Goal: Register for event/course

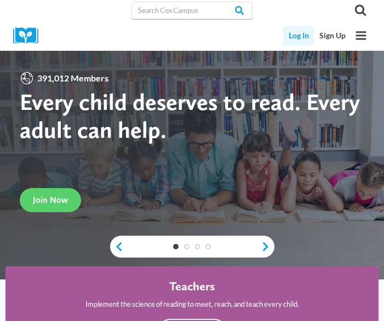
click at [301, 38] on link "Log In" at bounding box center [298, 35] width 31 height 19
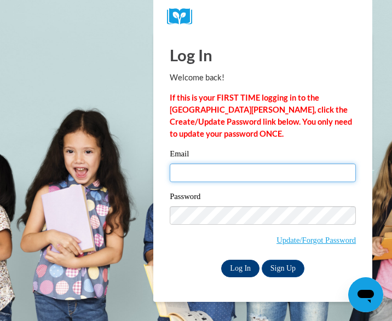
type input "schmidta@ripon.k12.wi.us"
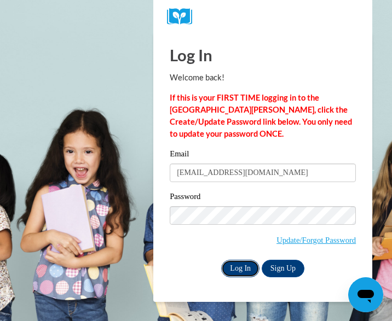
click at [234, 272] on input "Log In" at bounding box center [240, 269] width 38 height 18
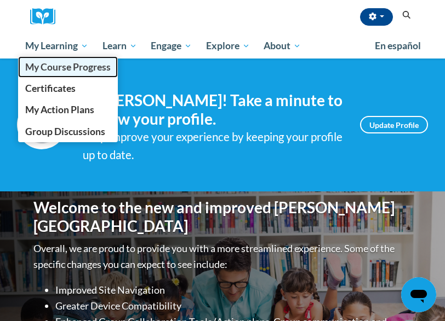
click at [47, 62] on span "My Course Progress" at bounding box center [67, 66] width 85 height 11
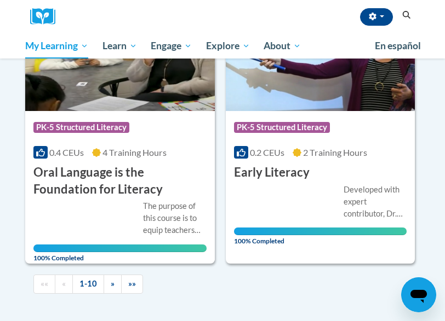
scroll to position [1349, 0]
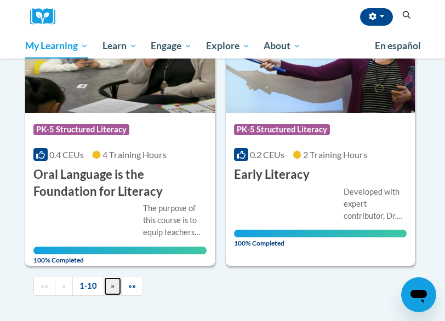
click at [113, 286] on span "»" at bounding box center [113, 285] width 4 height 9
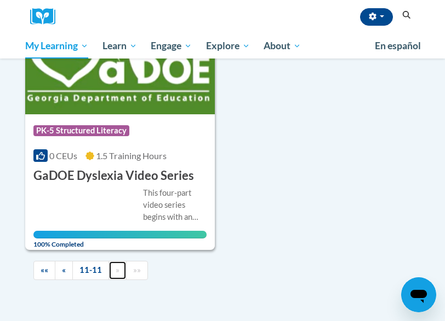
scroll to position [238, 0]
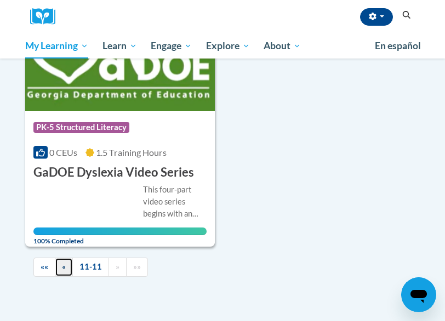
click at [55, 263] on link "«" at bounding box center [64, 267] width 18 height 19
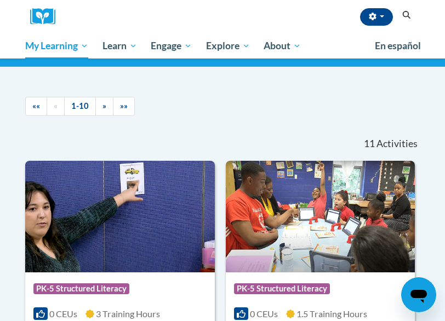
scroll to position [0, 0]
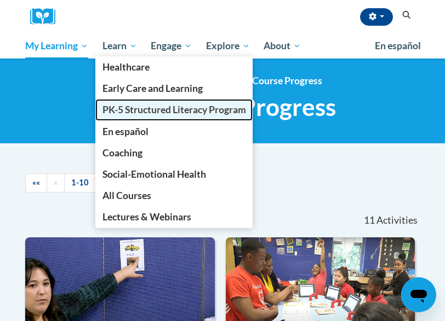
click at [133, 114] on span "PK-5 Structured Literacy Program" at bounding box center [173, 109] width 143 height 11
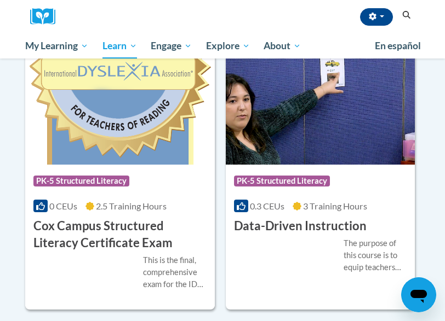
scroll to position [368, 0]
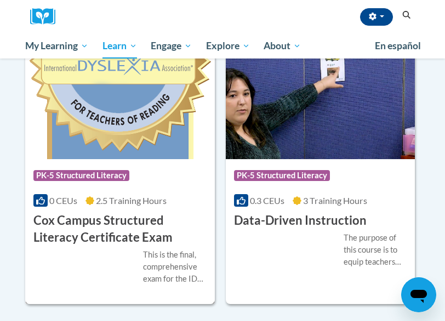
click at [107, 262] on div "This is the final, comprehensive exam for the IDA-accredited Cox Campus Structu…" at bounding box center [119, 267] width 173 height 36
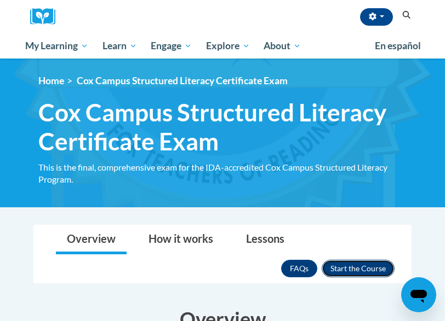
click at [358, 266] on button "Enroll" at bounding box center [357, 269] width 73 height 18
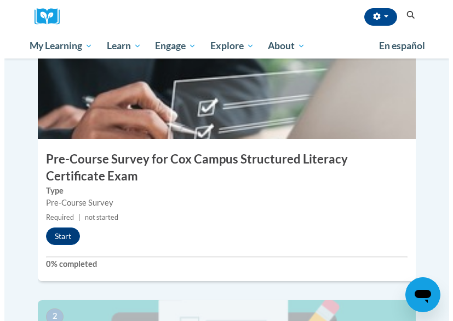
scroll to position [327, 0]
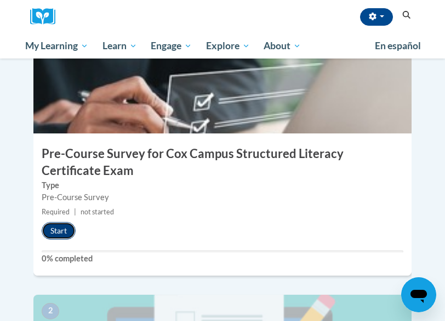
click at [57, 233] on button "Start" at bounding box center [59, 231] width 34 height 18
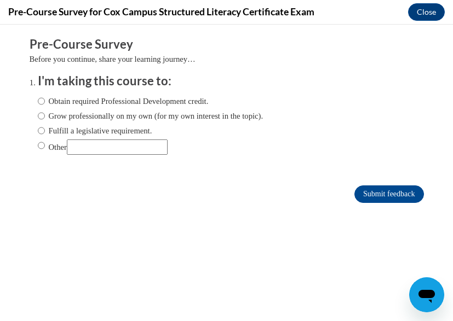
scroll to position [0, 0]
click at [38, 133] on input "Fulfill a legislative requirement." at bounding box center [41, 131] width 7 height 12
radio input "true"
click at [374, 186] on input "Submit feedback" at bounding box center [388, 195] width 69 height 18
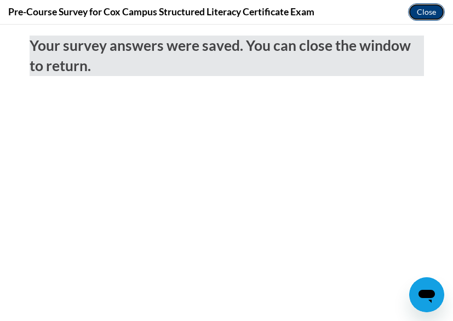
click at [427, 15] on button "Close" at bounding box center [426, 12] width 37 height 18
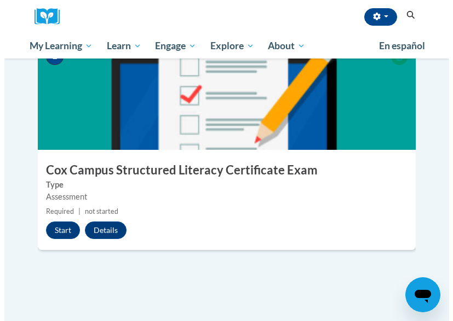
scroll to position [574, 0]
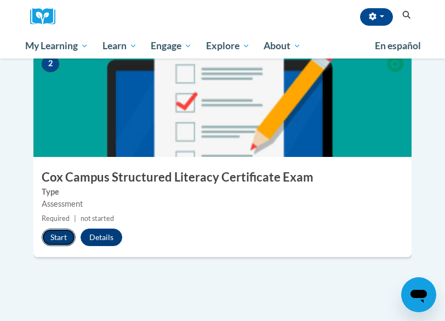
click at [54, 239] on button "Start" at bounding box center [59, 238] width 34 height 18
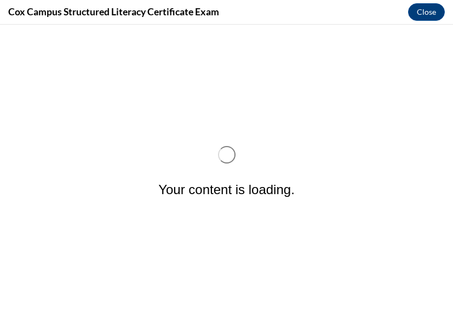
scroll to position [0, 0]
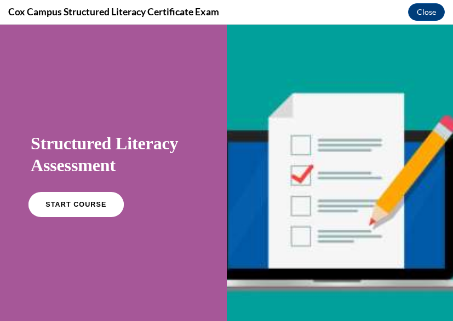
click at [57, 204] on span "START COURSE" at bounding box center [75, 205] width 61 height 8
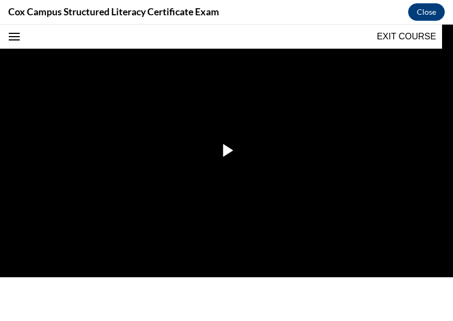
scroll to position [224, 0]
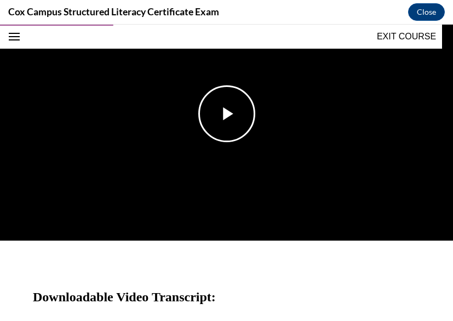
click at [227, 114] on span "Video player" at bounding box center [227, 114] width 0 height 0
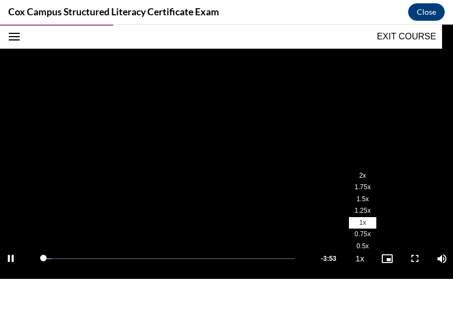
click at [359, 172] on span "2x" at bounding box center [362, 176] width 7 height 8
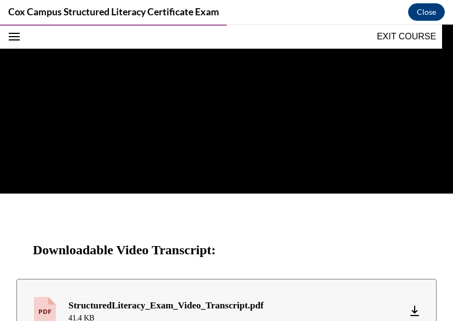
scroll to position [268, 0]
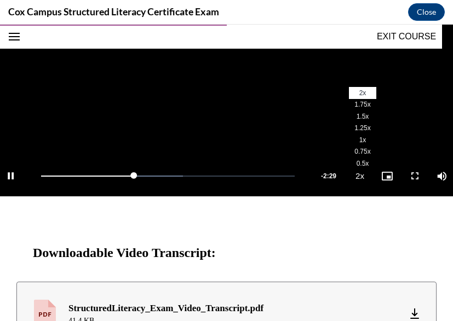
click at [354, 102] on span "1.75x" at bounding box center [362, 105] width 16 height 8
click at [359, 89] on span "2x" at bounding box center [362, 93] width 7 height 8
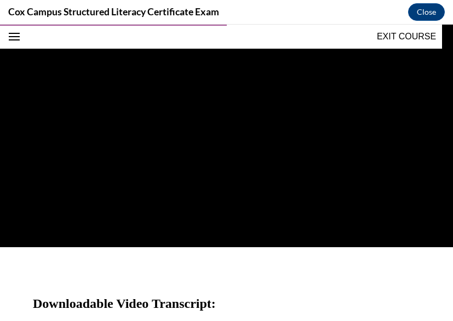
scroll to position [220, 0]
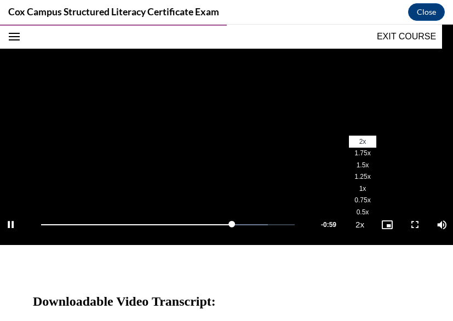
click at [359, 138] on span "2x" at bounding box center [362, 142] width 7 height 8
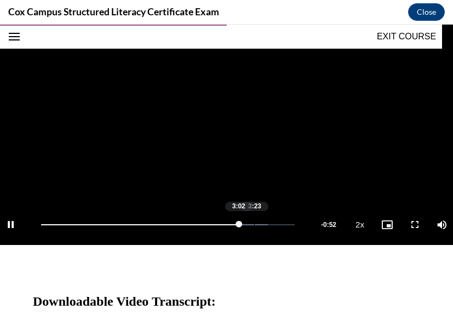
click at [254, 224] on div "3:23" at bounding box center [254, 224] width 1 height 1
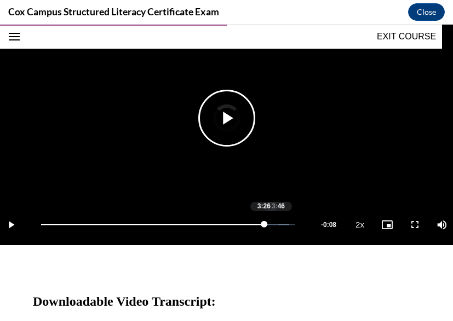
click at [278, 224] on div "Loaded : 97.87% 3:46 3:26" at bounding box center [168, 224] width 254 height 1
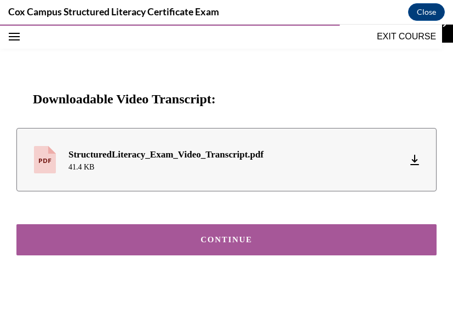
scroll to position [421, 0]
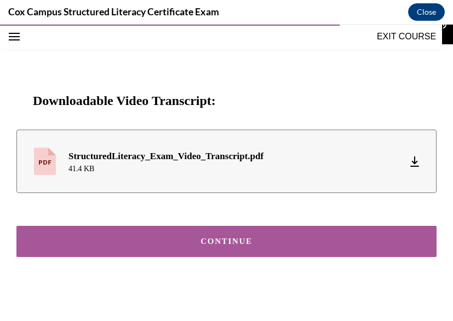
click at [279, 241] on button "CONTINUE" at bounding box center [226, 241] width 420 height 31
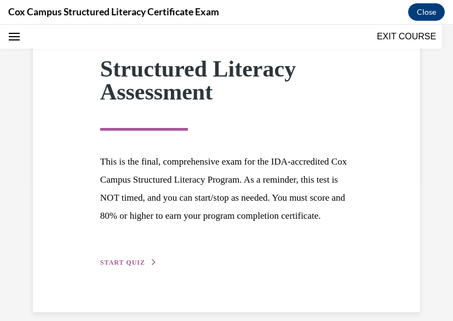
scroll to position [168, 0]
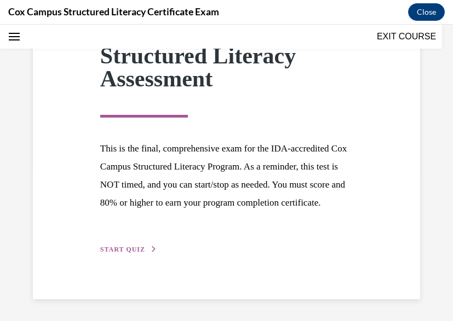
click at [126, 246] on span "START QUIZ" at bounding box center [122, 250] width 45 height 8
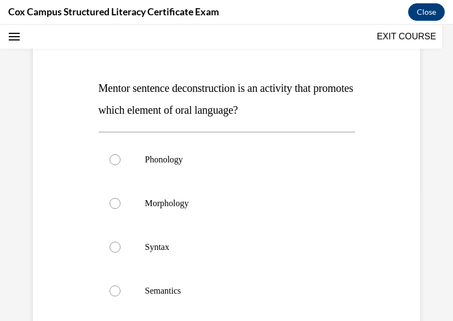
scroll to position [132, 0]
click at [114, 246] on div at bounding box center [115, 246] width 11 height 11
click at [114, 246] on input "Syntax" at bounding box center [115, 246] width 11 height 11
radio input "true"
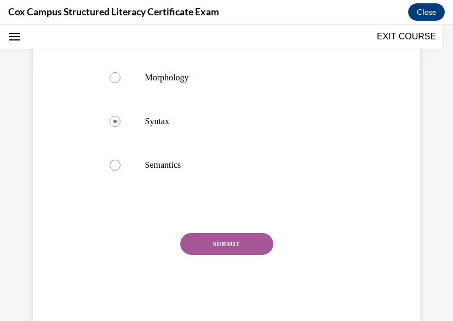
click at [240, 246] on button "SUBMIT" at bounding box center [226, 244] width 93 height 22
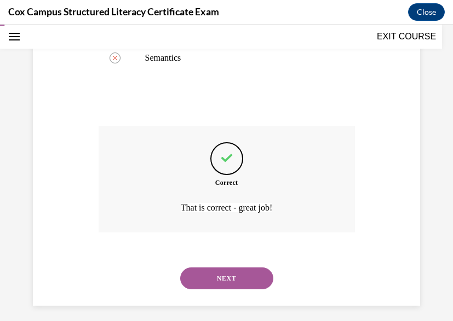
scroll to position [371, 0]
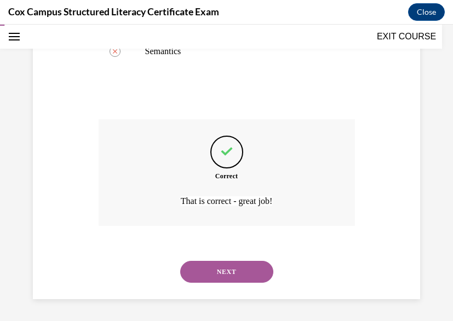
click at [232, 269] on button "NEXT" at bounding box center [226, 272] width 93 height 22
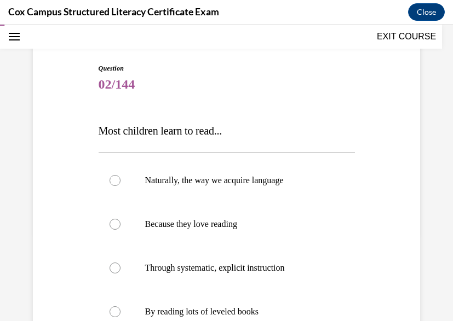
scroll to position [94, 0]
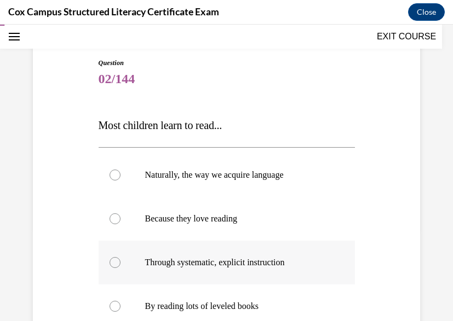
click at [231, 262] on span "Through systematic, explicit instruction" at bounding box center [215, 262] width 140 height 9
click at [120, 262] on input "Through systematic, explicit instruction" at bounding box center [115, 262] width 11 height 11
radio input "true"
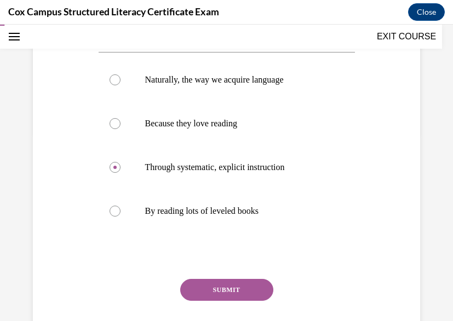
click at [228, 291] on button "SUBMIT" at bounding box center [226, 290] width 93 height 22
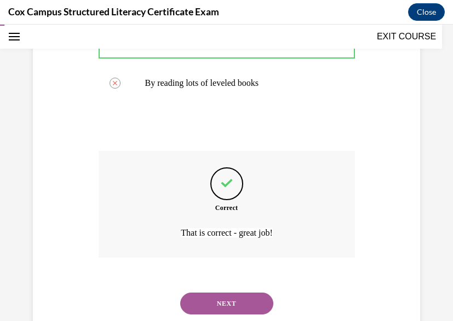
scroll to position [349, 0]
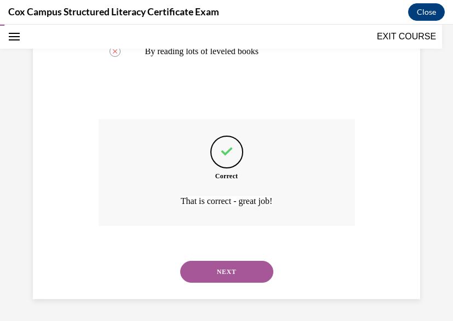
click at [225, 273] on button "NEXT" at bounding box center [226, 272] width 93 height 22
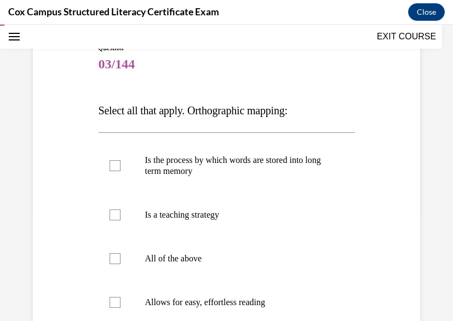
scroll to position [110, 0]
click at [112, 301] on div at bounding box center [115, 302] width 11 height 11
click at [112, 301] on input "Allows for easy, effortless reading" at bounding box center [115, 302] width 11 height 11
checkbox input "true"
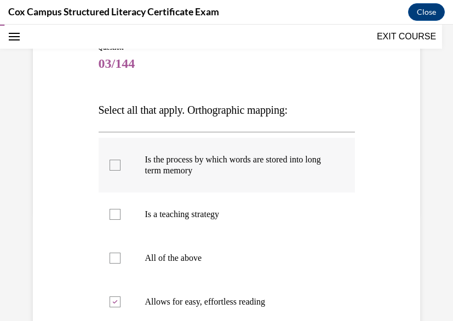
click at [116, 168] on div at bounding box center [115, 165] width 11 height 11
click at [116, 168] on input "Is the process by which words are stored into long term memory" at bounding box center [115, 165] width 11 height 11
checkbox input "true"
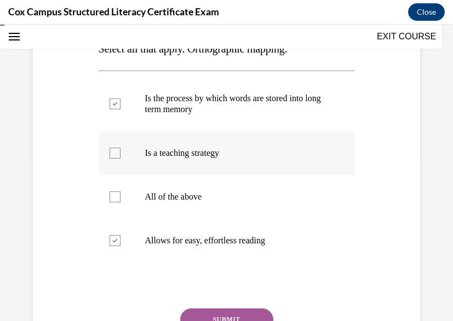
scroll to position [190, 0]
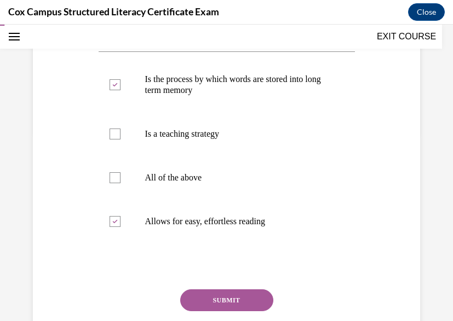
click at [215, 296] on button "SUBMIT" at bounding box center [226, 301] width 93 height 22
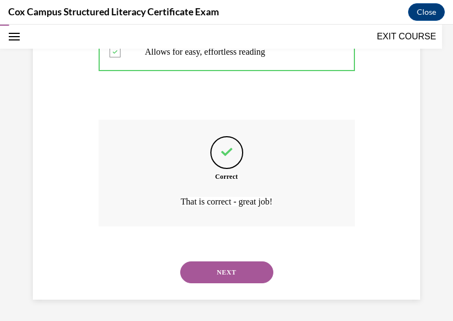
scroll to position [360, 0]
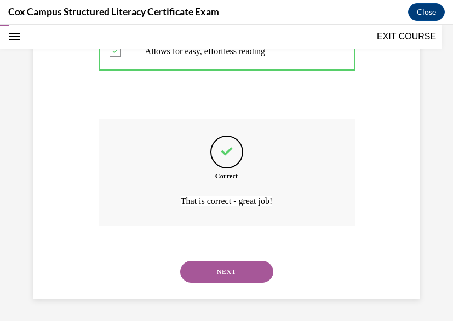
click at [219, 268] on button "NEXT" at bounding box center [226, 272] width 93 height 22
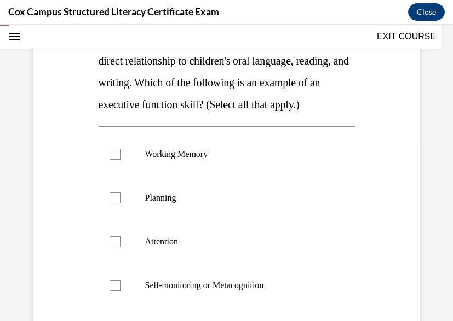
scroll to position [172, 0]
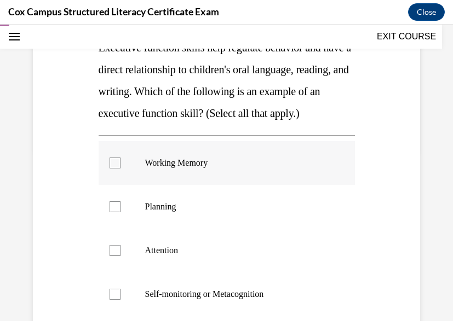
click at [114, 169] on div at bounding box center [115, 163] width 11 height 11
click at [114, 169] on input "Working Memory" at bounding box center [115, 163] width 11 height 11
checkbox input "true"
click at [114, 212] on div at bounding box center [115, 206] width 11 height 11
click at [114, 212] on input "Planning" at bounding box center [115, 206] width 11 height 11
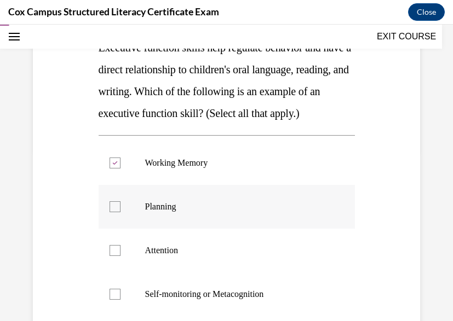
checkbox input "true"
click at [113, 256] on div at bounding box center [115, 250] width 11 height 11
click at [113, 256] on input "Attention" at bounding box center [115, 250] width 11 height 11
checkbox input "true"
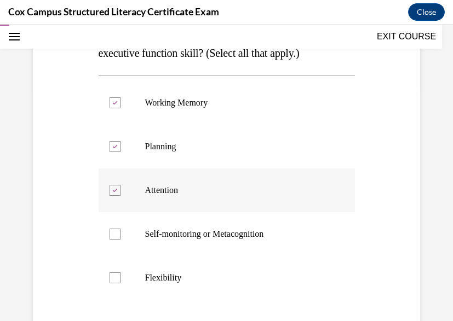
scroll to position [239, 0]
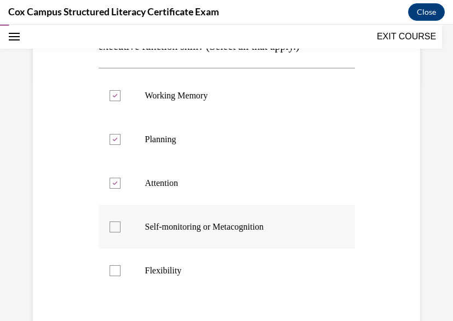
click at [115, 240] on label "Self-monitoring or Metacognition" at bounding box center [227, 227] width 256 height 44
click at [115, 233] on input "Self-monitoring or Metacognition" at bounding box center [115, 227] width 11 height 11
checkbox input "true"
click at [114, 277] on div at bounding box center [115, 271] width 11 height 11
click at [114, 277] on input "Flexibility" at bounding box center [115, 271] width 11 height 11
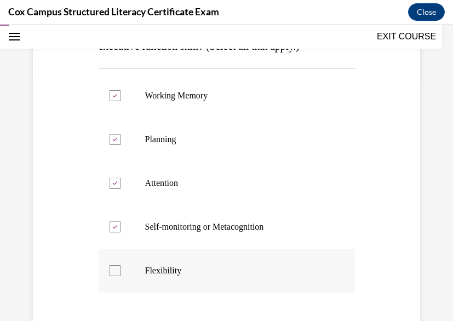
checkbox input "true"
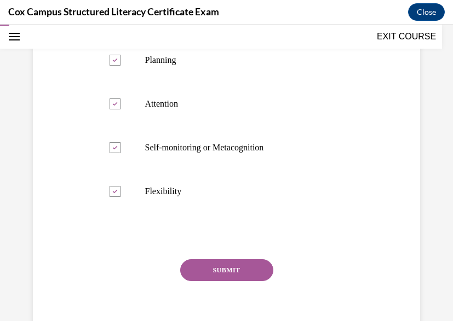
click at [229, 281] on button "SUBMIT" at bounding box center [226, 271] width 93 height 22
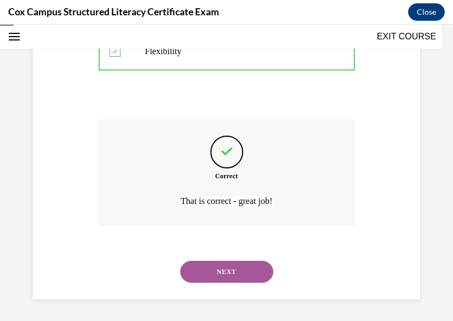
scroll to position [481, 0]
click at [229, 275] on button "NEXT" at bounding box center [226, 272] width 93 height 22
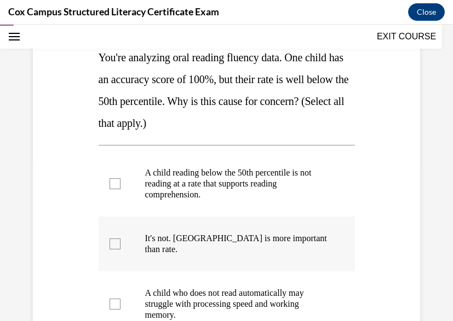
scroll to position [164, 0]
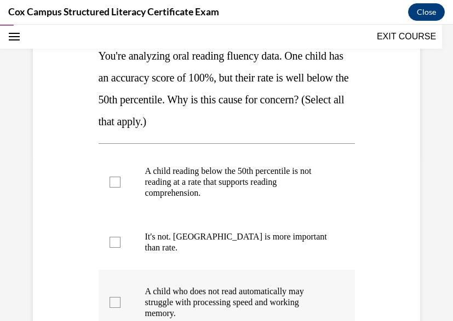
click at [113, 297] on div at bounding box center [115, 302] width 11 height 11
click at [113, 297] on input "A child who does not read automatically may struggle with processing speed and …" at bounding box center [115, 302] width 11 height 11
checkbox input "true"
click at [116, 180] on div at bounding box center [115, 182] width 11 height 11
click at [116, 180] on input "A child reading below the 50th percentile is not reading at a rate that support…" at bounding box center [115, 182] width 11 height 11
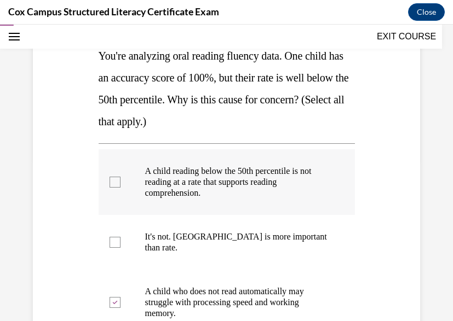
checkbox input "true"
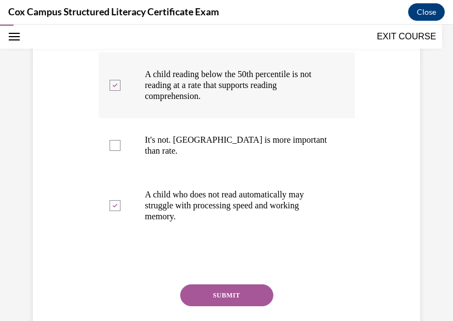
scroll to position [279, 0]
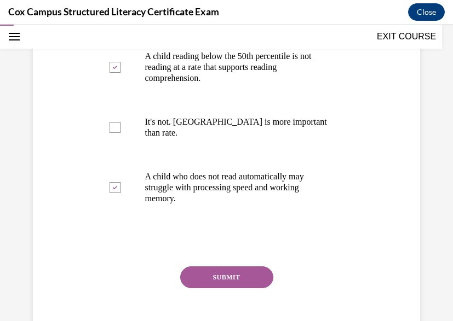
click at [224, 267] on button "SUBMIT" at bounding box center [226, 278] width 93 height 22
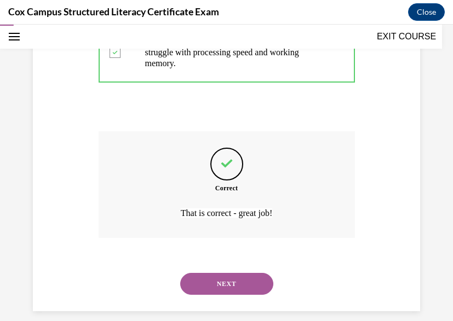
scroll to position [415, 0]
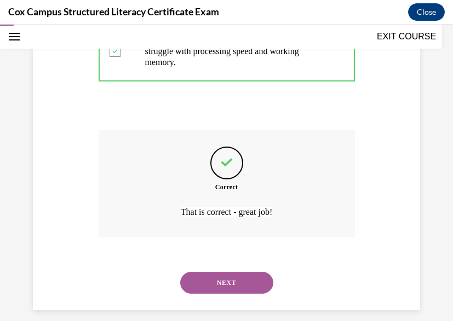
click at [224, 272] on button "NEXT" at bounding box center [226, 283] width 93 height 22
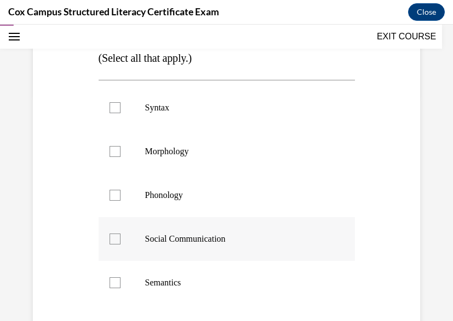
scroll to position [228, 0]
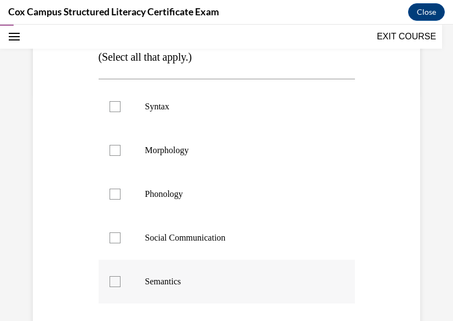
click at [115, 280] on div at bounding box center [115, 282] width 11 height 11
click at [115, 280] on input "Semantics" at bounding box center [115, 282] width 11 height 11
checkbox input "true"
click at [114, 238] on div at bounding box center [115, 238] width 11 height 11
click at [114, 238] on input "Social Communication" at bounding box center [115, 238] width 11 height 11
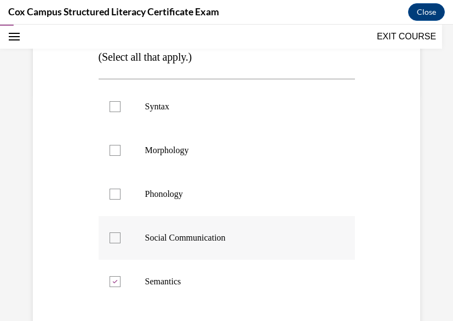
checkbox input "true"
click at [114, 189] on div at bounding box center [115, 194] width 11 height 11
click at [114, 189] on input "Phonology" at bounding box center [115, 194] width 11 height 11
checkbox input "true"
click at [114, 155] on div at bounding box center [115, 150] width 11 height 11
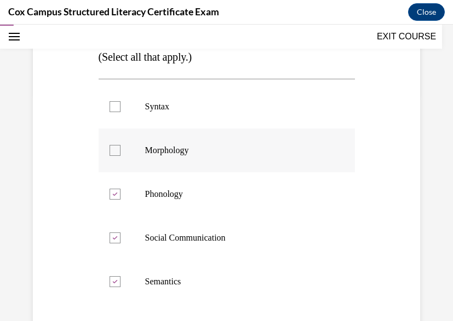
click at [114, 155] on input "Morphology" at bounding box center [115, 150] width 11 height 11
checkbox input "true"
click at [115, 107] on div at bounding box center [115, 106] width 11 height 11
click at [115, 107] on input "Syntax" at bounding box center [115, 106] width 11 height 11
checkbox input "true"
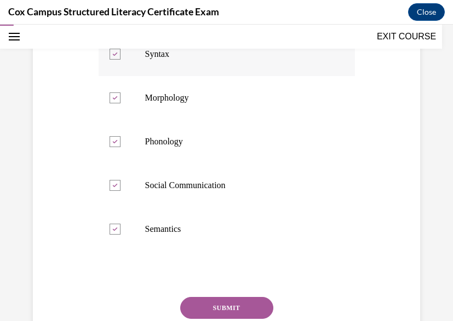
scroll to position [302, 0]
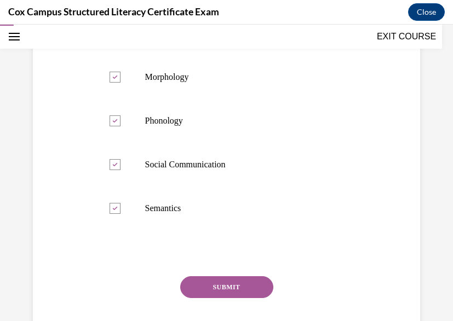
click at [228, 285] on button "SUBMIT" at bounding box center [226, 288] width 93 height 22
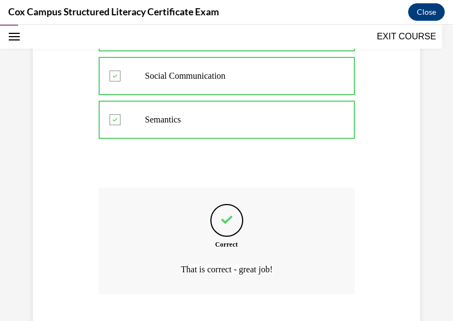
scroll to position [459, 0]
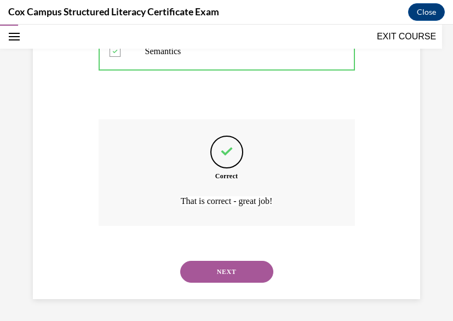
click at [196, 275] on button "NEXT" at bounding box center [226, 272] width 93 height 22
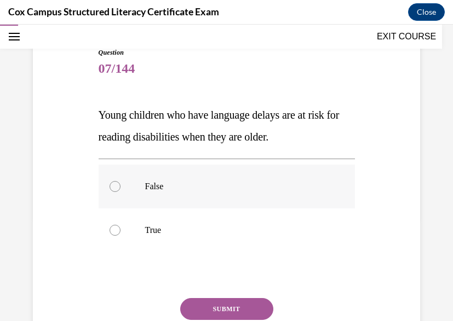
scroll to position [106, 0]
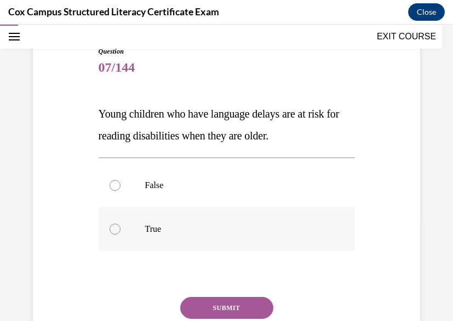
click at [140, 232] on label "True" at bounding box center [227, 230] width 256 height 44
click at [120, 232] on input "True" at bounding box center [115, 229] width 11 height 11
radio input "true"
click at [206, 304] on button "SUBMIT" at bounding box center [226, 308] width 93 height 22
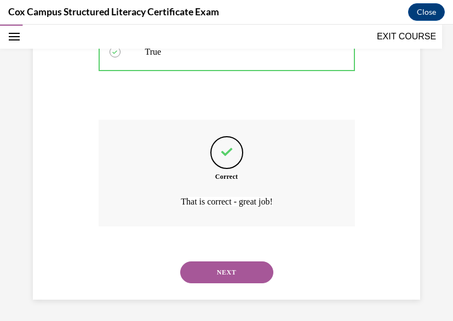
scroll to position [284, 0]
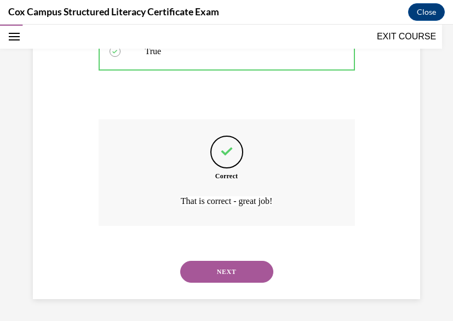
click at [206, 271] on button "NEXT" at bounding box center [226, 272] width 93 height 22
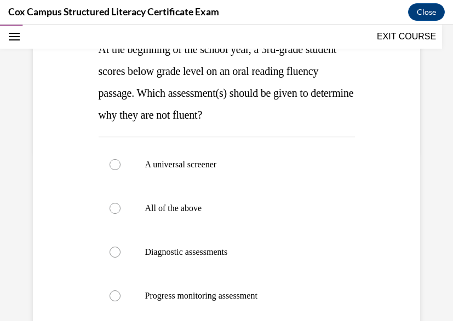
scroll to position [173, 0]
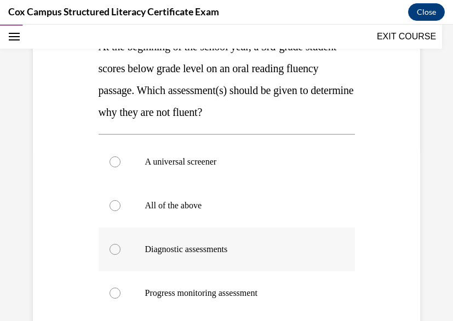
click at [197, 252] on span "Diagnostic assessments" at bounding box center [186, 249] width 83 height 9
click at [120, 252] on input "Diagnostic assessments" at bounding box center [115, 249] width 11 height 11
radio input "true"
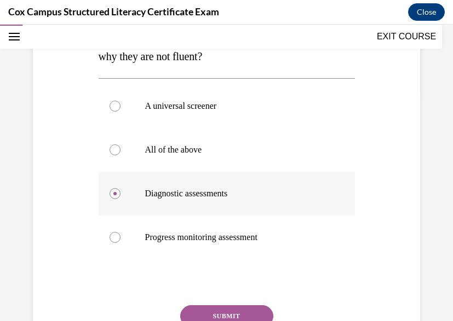
scroll to position [231, 0]
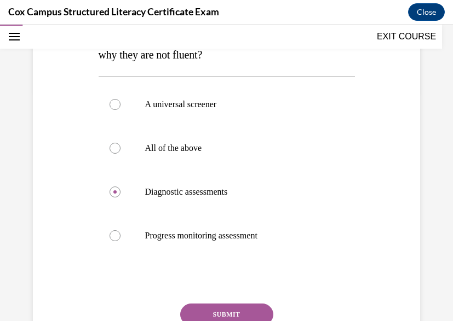
click at [190, 308] on button "SUBMIT" at bounding box center [226, 315] width 93 height 22
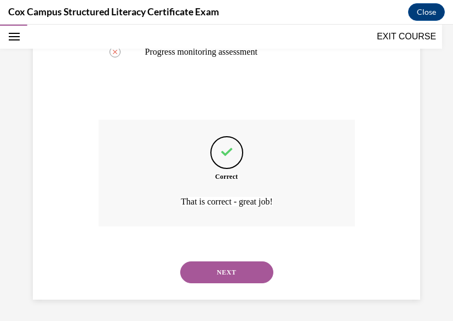
scroll to position [415, 0]
click at [204, 269] on button "NEXT" at bounding box center [226, 272] width 93 height 22
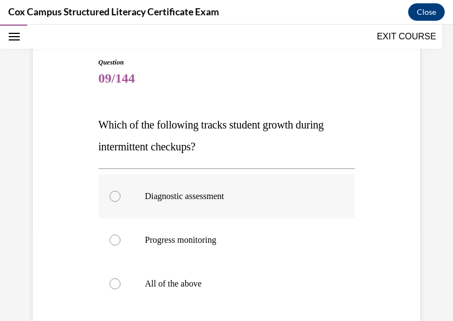
scroll to position [95, 0]
click at [195, 238] on span "Progress monitoring" at bounding box center [180, 239] width 71 height 9
click at [120, 238] on input "Progress monitoring" at bounding box center [115, 239] width 11 height 11
radio input "true"
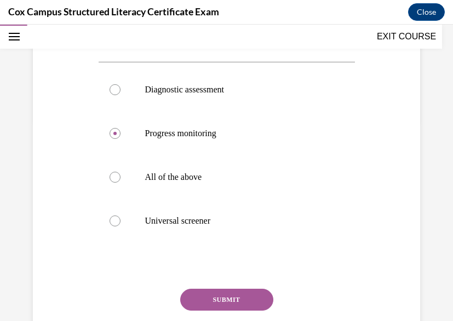
click at [214, 298] on button "SUBMIT" at bounding box center [226, 300] width 93 height 22
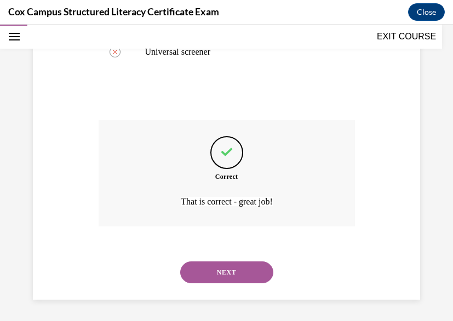
scroll to position [371, 0]
click at [223, 274] on button "NEXT" at bounding box center [226, 272] width 93 height 22
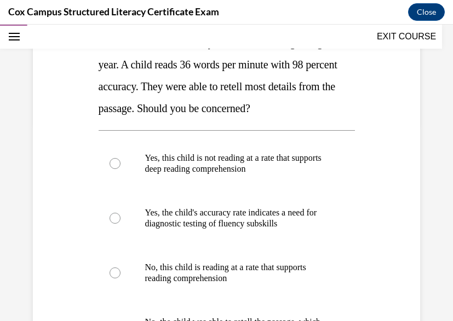
scroll to position [197, 0]
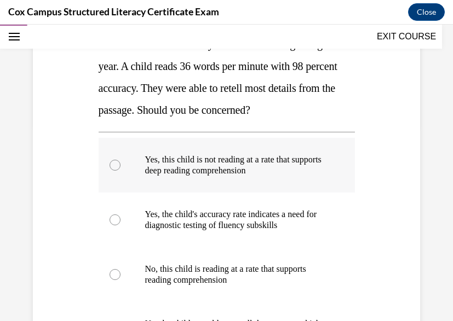
click at [149, 167] on p "Yes, this child is not reading at a rate that supports deep reading comprehensi…" at bounding box center [236, 165] width 182 height 22
click at [120, 167] on input "Yes, this child is not reading at a rate that supports deep reading comprehensi…" at bounding box center [115, 165] width 11 height 11
radio input "true"
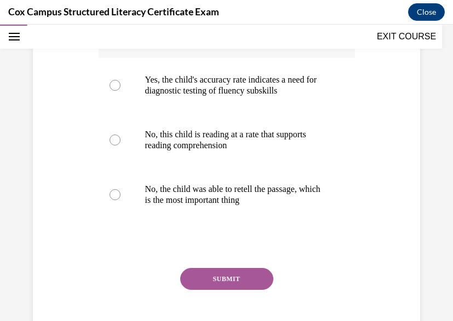
scroll to position [355, 0]
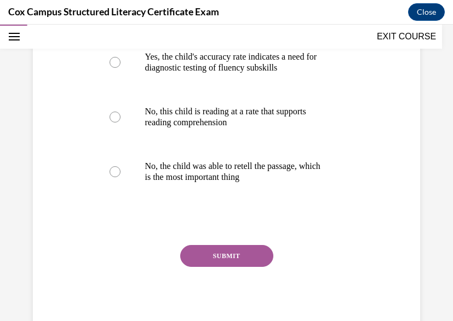
click at [222, 268] on div "SUBMIT" at bounding box center [227, 272] width 256 height 55
click at [222, 249] on button "SUBMIT" at bounding box center [226, 256] width 93 height 22
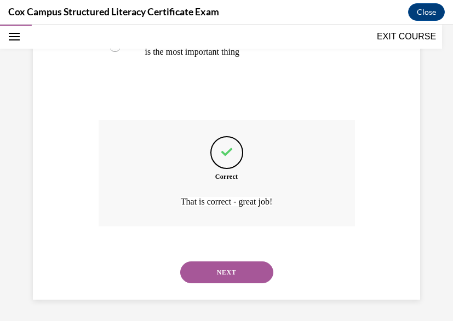
scroll to position [481, 0]
click at [222, 272] on button "NEXT" at bounding box center [226, 272] width 93 height 22
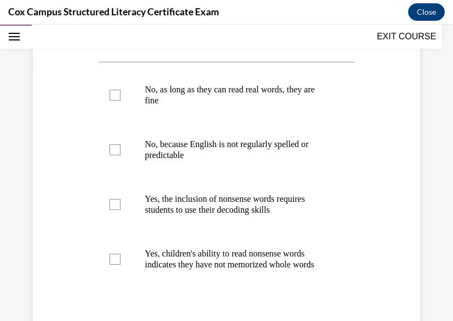
scroll to position [258, 0]
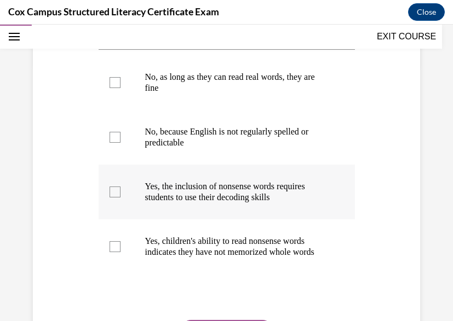
click at [117, 198] on div at bounding box center [115, 192] width 11 height 11
click at [117, 198] on input "Yes, the inclusion of nonsense words requires students to use their decoding sk…" at bounding box center [115, 192] width 11 height 11
checkbox input "true"
click at [116, 252] on div at bounding box center [115, 246] width 11 height 11
click at [116, 252] on input "Yes, children's ability to read nonsense words indicates they have not memorize…" at bounding box center [115, 246] width 11 height 11
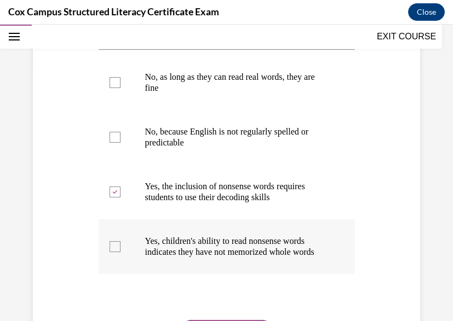
checkbox input "true"
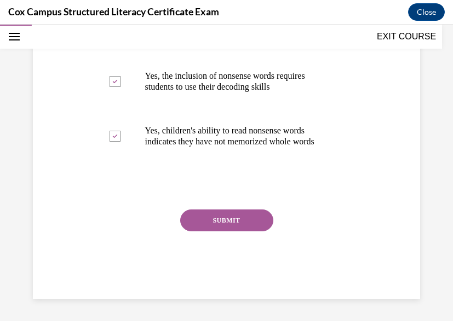
click at [211, 232] on button "SUBMIT" at bounding box center [226, 221] width 93 height 22
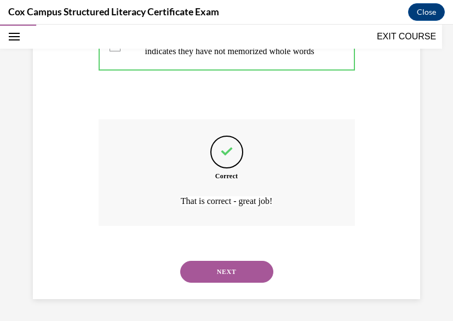
scroll to position [492, 0]
click at [211, 266] on button "NEXT" at bounding box center [226, 272] width 93 height 22
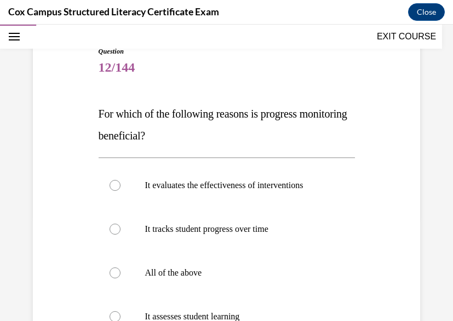
scroll to position [112, 0]
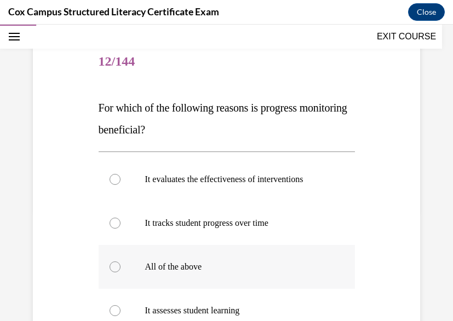
click at [175, 263] on p "All of the above" at bounding box center [236, 267] width 182 height 11
click at [120, 263] on input "All of the above" at bounding box center [115, 267] width 11 height 11
radio input "true"
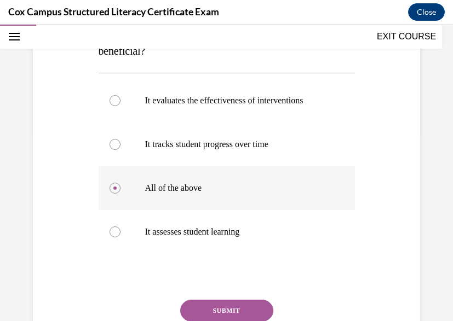
scroll to position [194, 0]
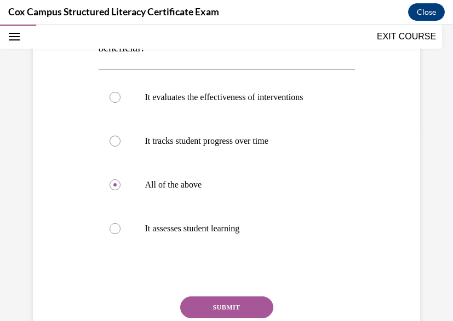
click at [212, 306] on button "SUBMIT" at bounding box center [226, 308] width 93 height 22
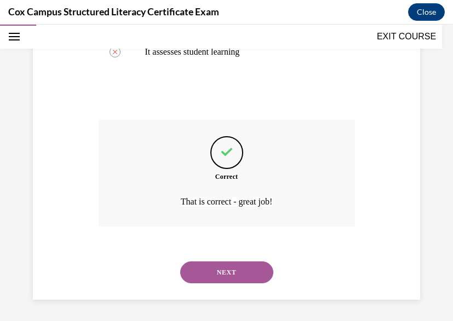
scroll to position [371, 0]
click at [239, 270] on button "NEXT" at bounding box center [226, 272] width 93 height 22
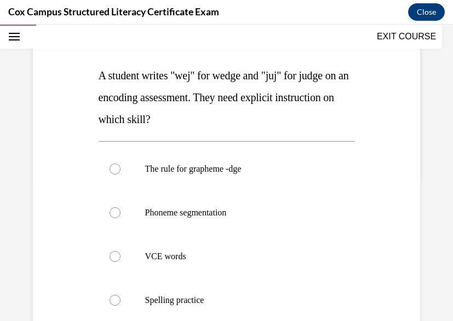
scroll to position [146, 0]
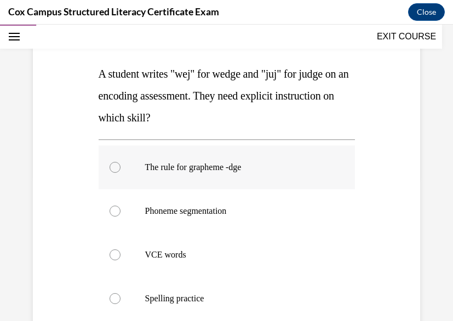
click at [220, 168] on span "The rule for grapheme -dge" at bounding box center [193, 167] width 96 height 9
click at [120, 168] on input "The rule for grapheme -dge" at bounding box center [115, 167] width 11 height 11
radio input "true"
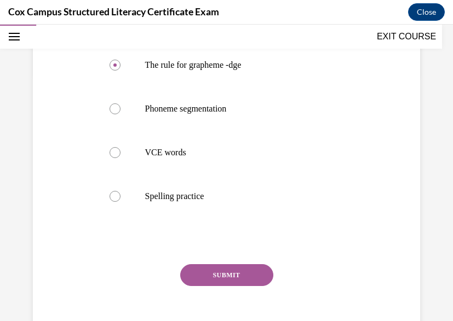
click at [220, 282] on button "SUBMIT" at bounding box center [226, 275] width 93 height 22
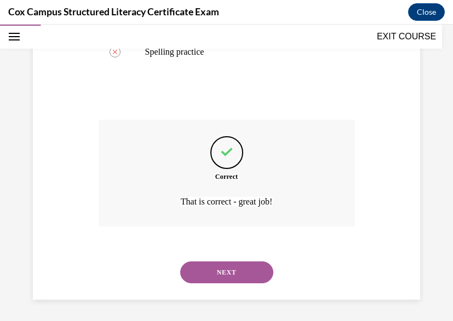
scroll to position [393, 0]
click at [220, 282] on button "NEXT" at bounding box center [226, 272] width 93 height 22
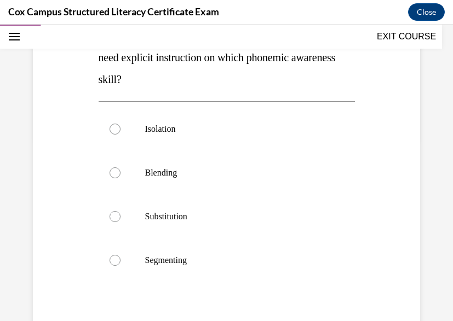
scroll to position [185, 0]
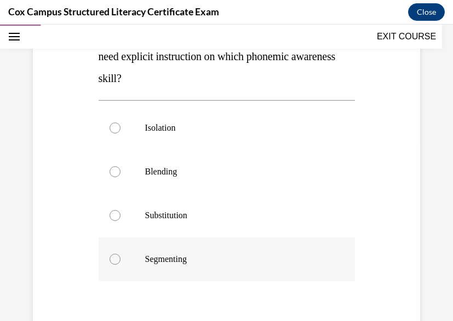
click at [114, 261] on div at bounding box center [115, 259] width 11 height 11
click at [114, 261] on input "Segmenting" at bounding box center [115, 259] width 11 height 11
radio input "true"
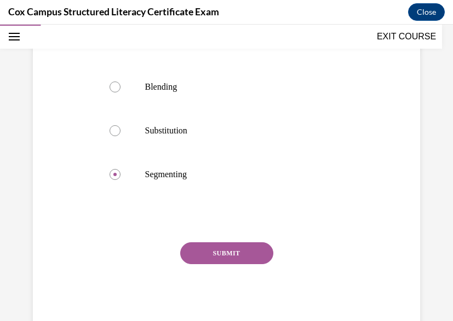
click at [228, 252] on button "SUBMIT" at bounding box center [226, 254] width 93 height 22
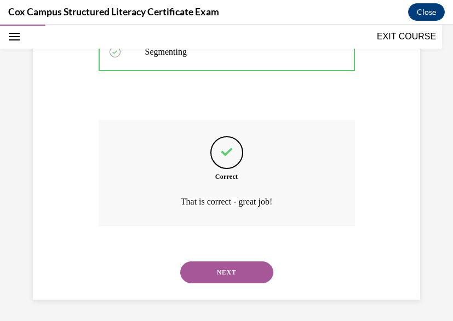
scroll to position [393, 0]
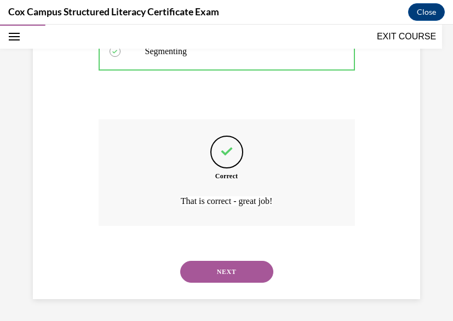
click at [226, 270] on button "NEXT" at bounding box center [226, 272] width 93 height 22
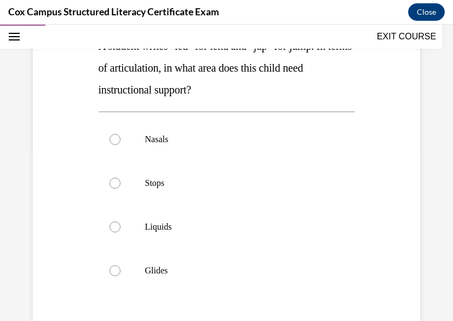
scroll to position [177, 0]
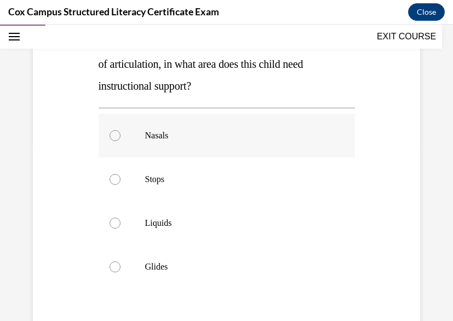
click at [116, 137] on div at bounding box center [115, 135] width 11 height 11
click at [116, 137] on input "Nasals" at bounding box center [115, 135] width 11 height 11
radio input "true"
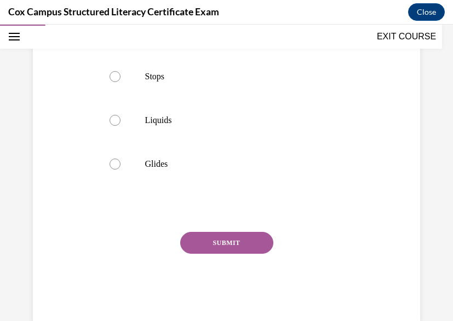
click at [211, 241] on button "SUBMIT" at bounding box center [226, 243] width 93 height 22
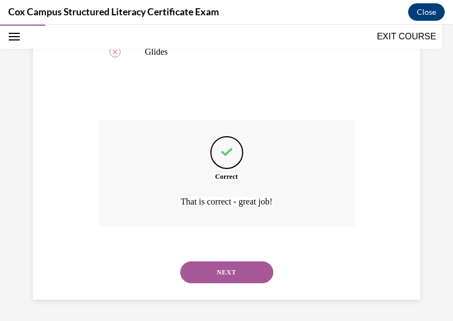
scroll to position [393, 0]
click at [211, 275] on button "NEXT" at bounding box center [226, 272] width 93 height 22
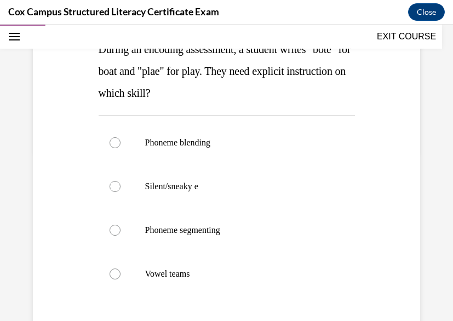
scroll to position [171, 0]
click at [211, 275] on p "Vowel teams" at bounding box center [236, 273] width 182 height 11
click at [120, 275] on input "Vowel teams" at bounding box center [115, 273] width 11 height 11
radio input "true"
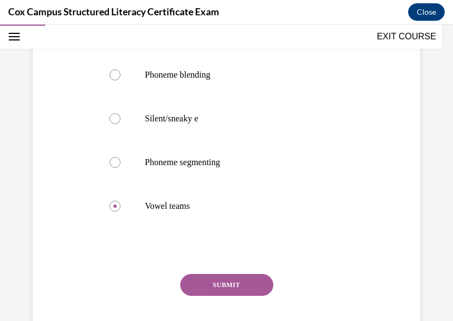
click at [203, 282] on button "SUBMIT" at bounding box center [226, 285] width 93 height 22
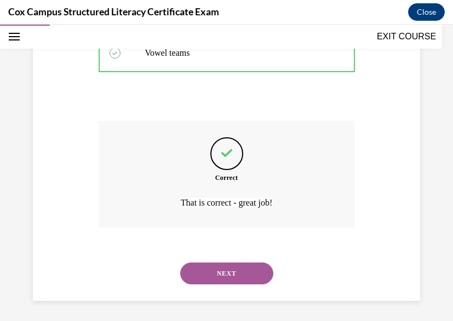
scroll to position [393, 0]
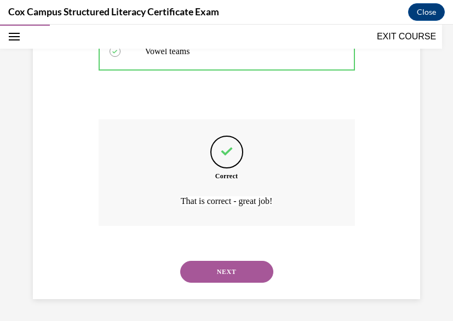
click at [201, 273] on button "NEXT" at bounding box center [226, 272] width 93 height 22
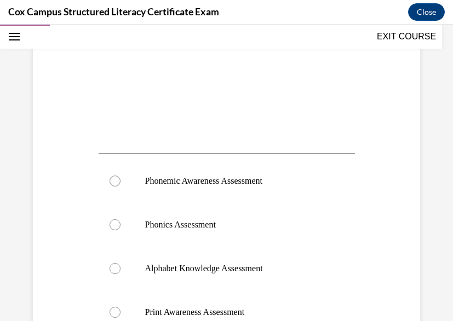
scroll to position [374, 0]
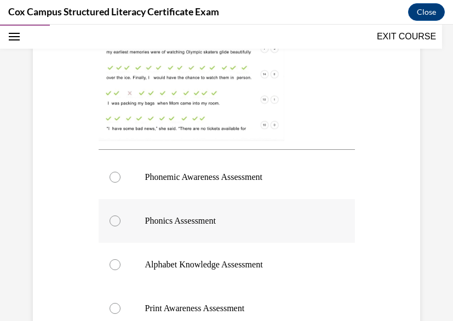
click at [121, 215] on label "Phonics Assessment" at bounding box center [227, 221] width 256 height 44
click at [120, 216] on input "Phonics Assessment" at bounding box center [115, 221] width 11 height 11
radio input "true"
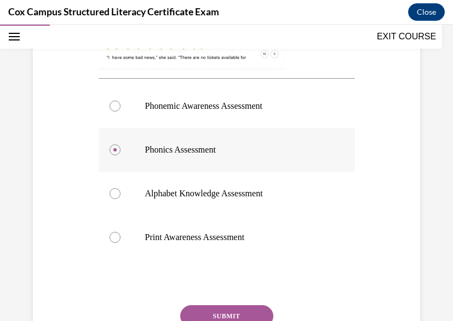
scroll to position [464, 0]
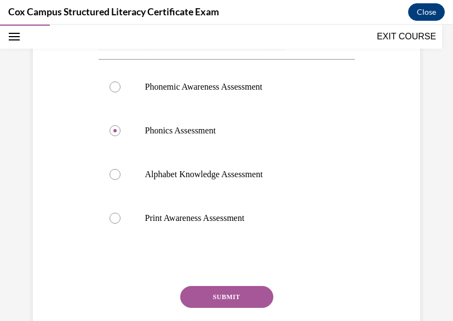
click at [232, 293] on button "SUBMIT" at bounding box center [226, 297] width 93 height 22
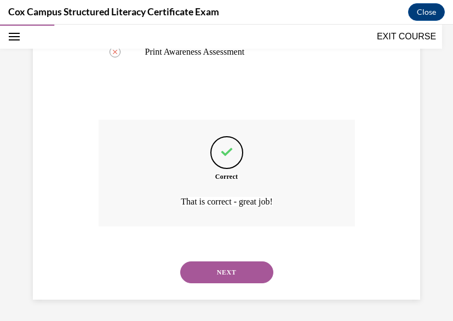
scroll to position [631, 0]
click at [237, 268] on button "NEXT" at bounding box center [226, 272] width 93 height 22
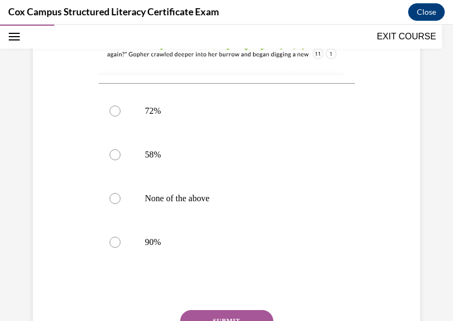
scroll to position [445, 0]
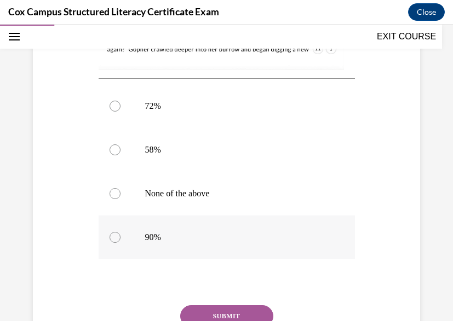
click at [113, 229] on label "90%" at bounding box center [227, 238] width 256 height 44
click at [113, 232] on input "90%" at bounding box center [115, 237] width 11 height 11
radio input "true"
click at [233, 311] on button "SUBMIT" at bounding box center [226, 317] width 93 height 22
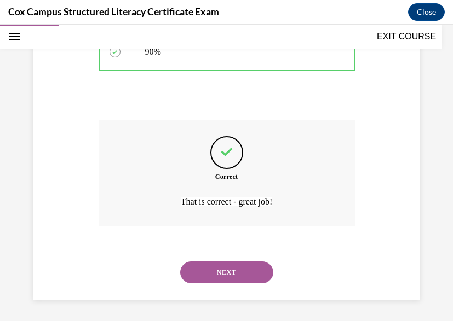
scroll to position [631, 0]
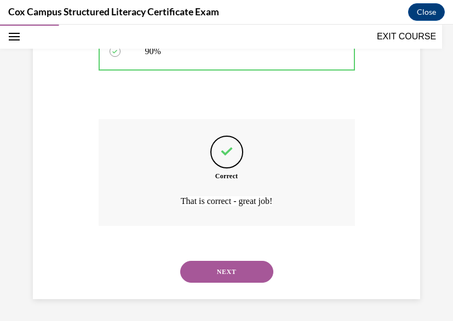
click at [228, 272] on button "NEXT" at bounding box center [226, 272] width 93 height 22
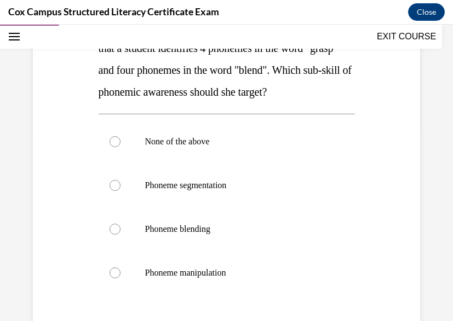
scroll to position [195, 0]
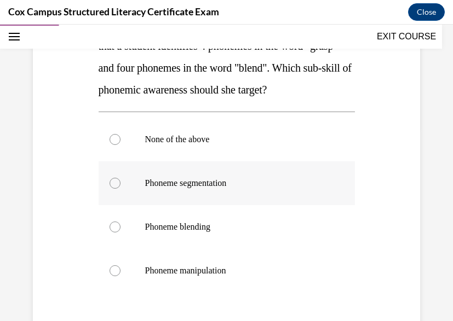
click at [183, 182] on span "Phoneme segmentation" at bounding box center [186, 182] width 82 height 9
click at [120, 182] on input "Phoneme segmentation" at bounding box center [115, 183] width 11 height 11
radio input "true"
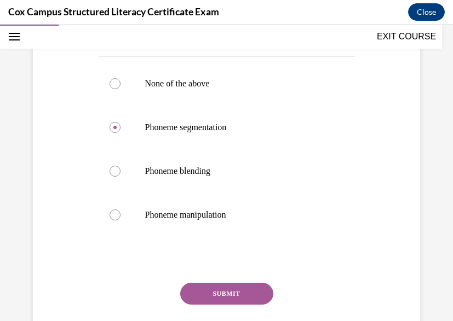
click at [229, 291] on button "SUBMIT" at bounding box center [226, 294] width 93 height 22
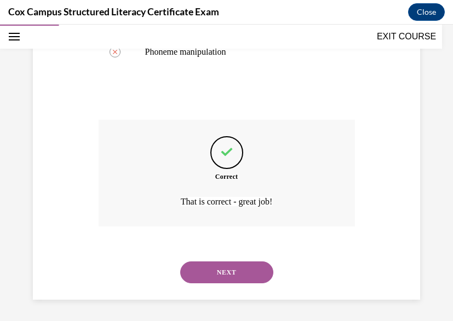
scroll to position [415, 0]
click at [228, 278] on button "NEXT" at bounding box center [226, 272] width 93 height 22
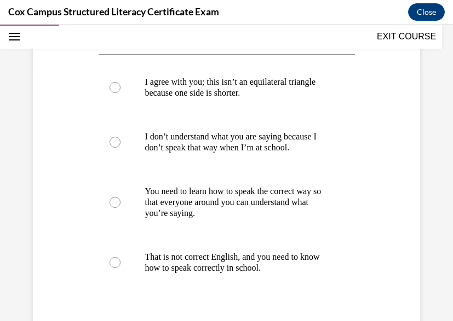
scroll to position [254, 0]
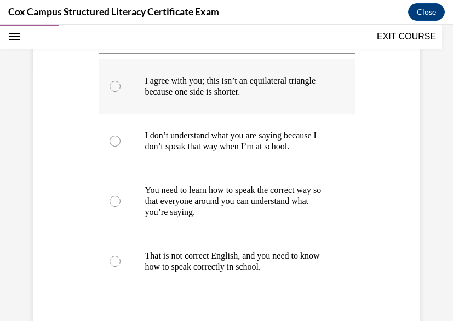
click at [119, 87] on label "I agree with you; this isn’t an equilateral triangle because one side is shorte…" at bounding box center [227, 86] width 256 height 55
click at [119, 87] on input "I agree with you; this isn’t an equilateral triangle because one side is shorte…" at bounding box center [115, 86] width 11 height 11
radio input "true"
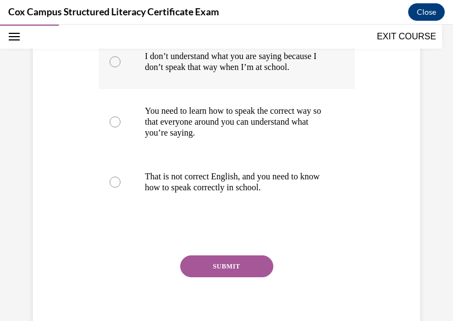
scroll to position [335, 0]
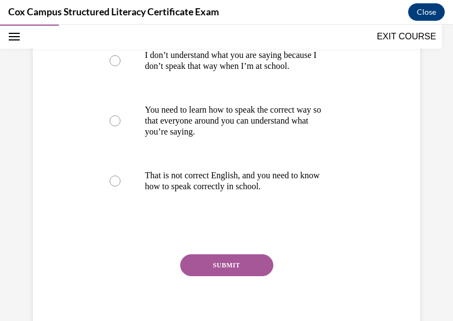
click at [215, 277] on button "SUBMIT" at bounding box center [226, 266] width 93 height 22
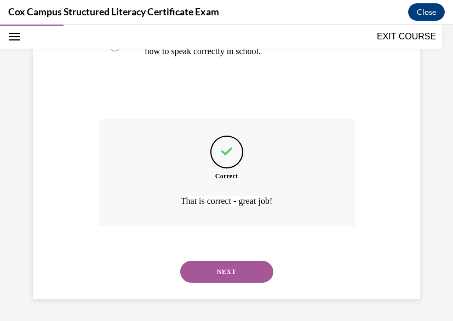
scroll to position [481, 0]
click at [214, 279] on button "NEXT" at bounding box center [226, 272] width 93 height 22
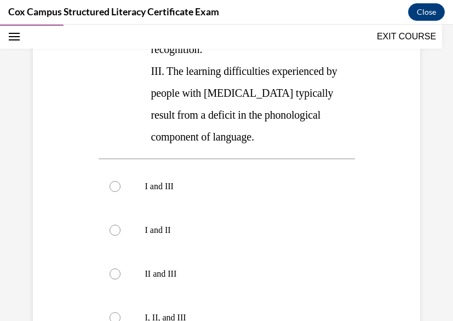
scroll to position [346, 0]
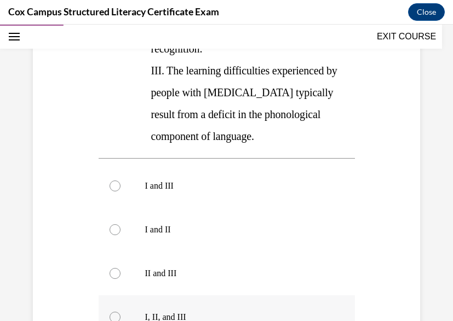
click at [113, 312] on div at bounding box center [115, 317] width 11 height 11
click at [113, 312] on input "I, II, and III" at bounding box center [115, 317] width 11 height 11
radio input "true"
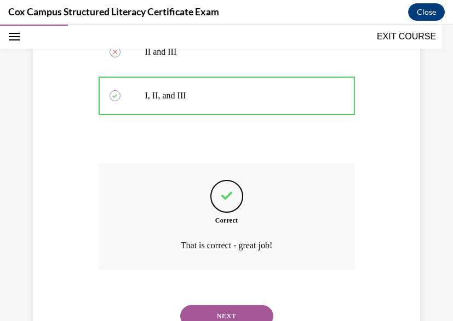
scroll to position [568, 0]
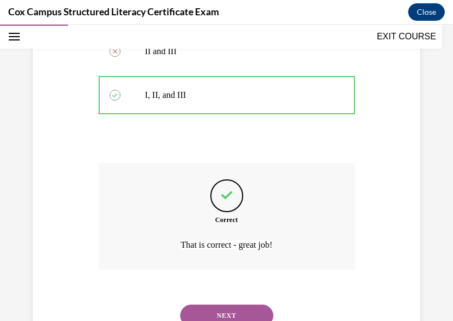
click at [227, 305] on button "NEXT" at bounding box center [226, 316] width 93 height 22
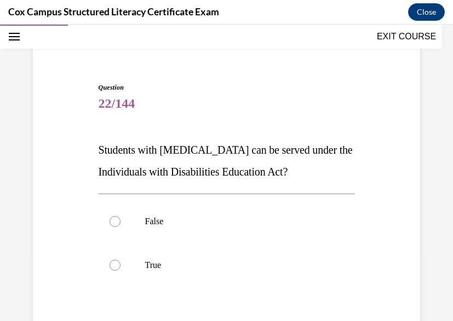
scroll to position [77, 0]
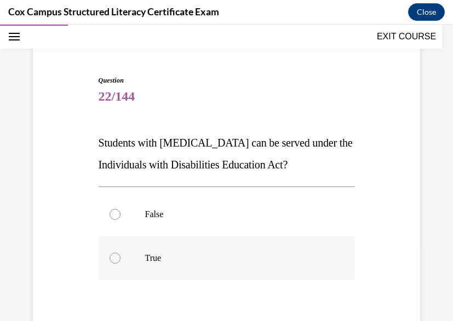
click at [112, 266] on label "True" at bounding box center [227, 259] width 256 height 44
click at [112, 264] on input "True" at bounding box center [115, 258] width 11 height 11
radio input "true"
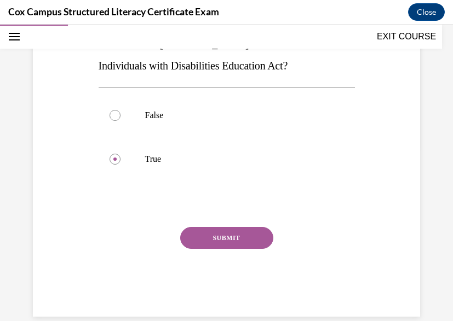
click at [202, 239] on button "SUBMIT" at bounding box center [226, 238] width 93 height 22
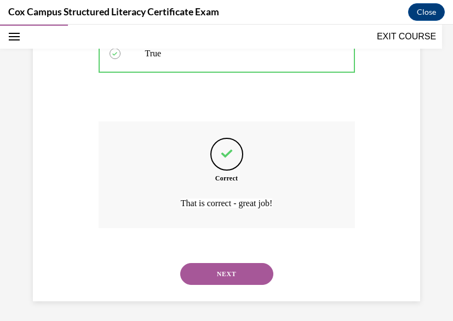
scroll to position [284, 0]
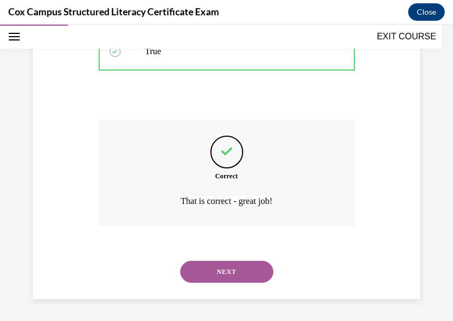
click at [208, 268] on button "NEXT" at bounding box center [226, 272] width 93 height 22
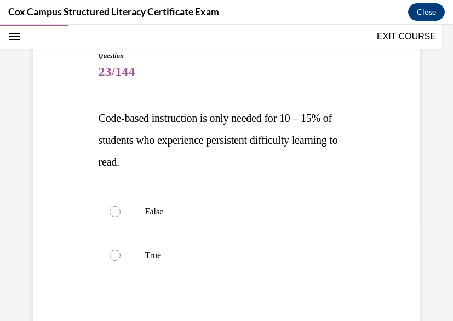
scroll to position [105, 0]
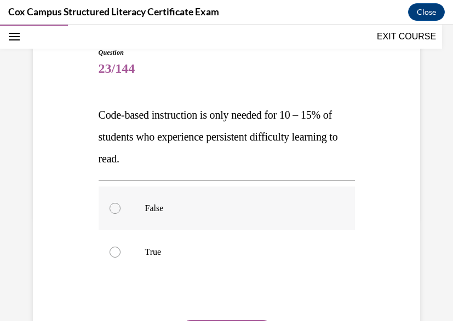
click at [113, 212] on div at bounding box center [115, 208] width 11 height 11
click at [113, 212] on input "False" at bounding box center [115, 208] width 11 height 11
radio input "true"
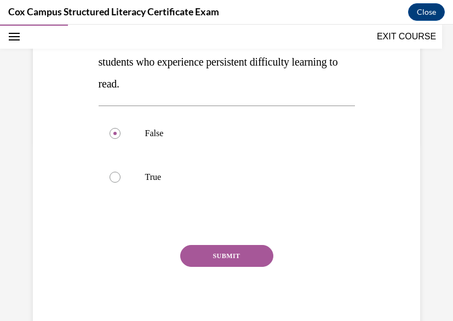
click at [232, 262] on button "SUBMIT" at bounding box center [226, 256] width 93 height 22
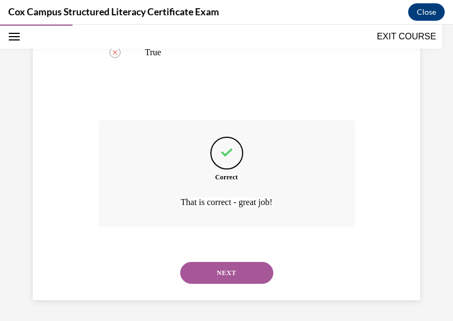
scroll to position [306, 0]
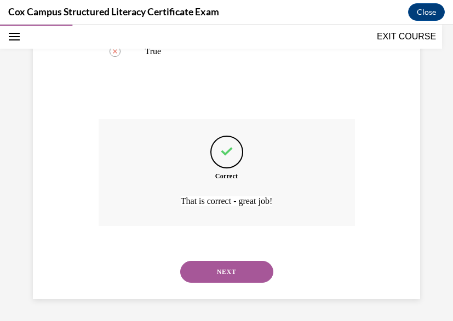
click at [232, 277] on button "NEXT" at bounding box center [226, 272] width 93 height 22
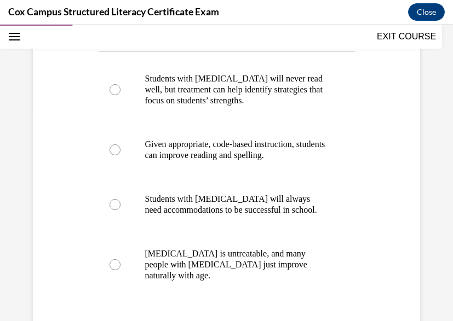
scroll to position [210, 0]
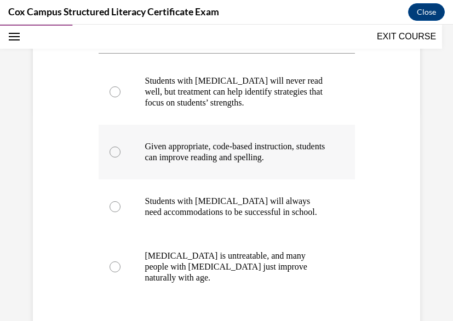
click at [117, 153] on div at bounding box center [115, 152] width 11 height 11
click at [117, 153] on input "Given appropriate, code-based instruction, students can improve reading and spe…" at bounding box center [115, 152] width 11 height 11
radio input "true"
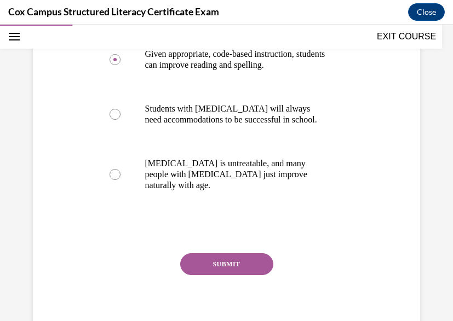
click at [230, 254] on button "SUBMIT" at bounding box center [226, 265] width 93 height 22
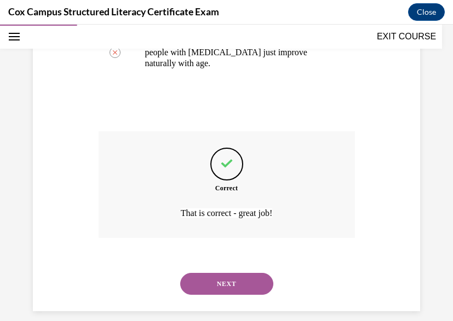
scroll to position [426, 0]
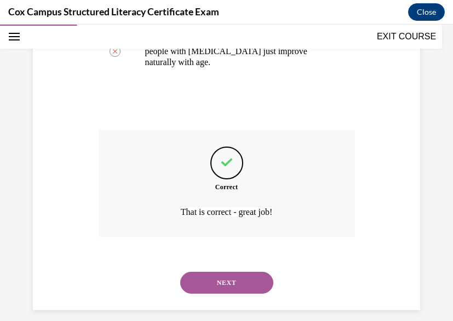
click at [227, 276] on button "NEXT" at bounding box center [226, 283] width 93 height 22
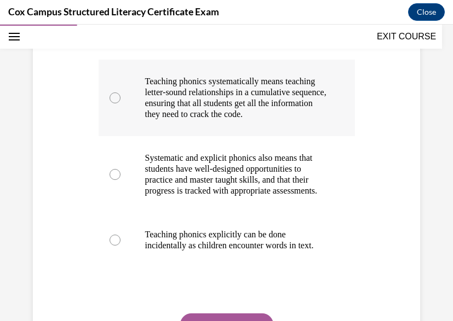
scroll to position [277, 0]
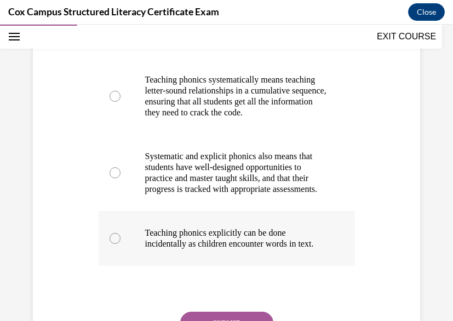
click at [117, 244] on div at bounding box center [115, 238] width 11 height 11
click at [117, 244] on input "Teaching phonics explicitly can be done incidentally as children encounter word…" at bounding box center [115, 238] width 11 height 11
radio input "true"
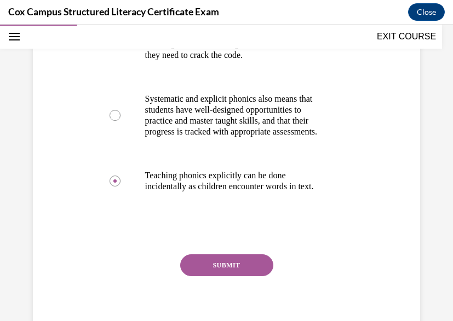
click at [212, 277] on button "SUBMIT" at bounding box center [226, 266] width 93 height 22
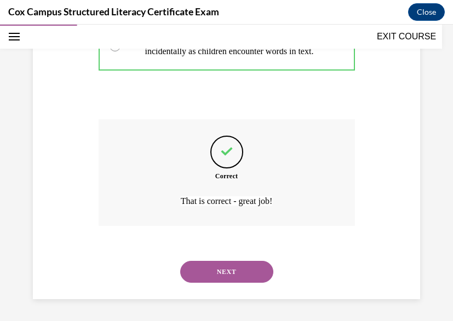
scroll to position [514, 0]
click at [221, 268] on button "NEXT" at bounding box center [226, 272] width 93 height 22
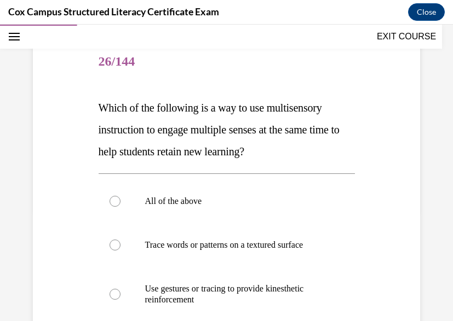
scroll to position [114, 0]
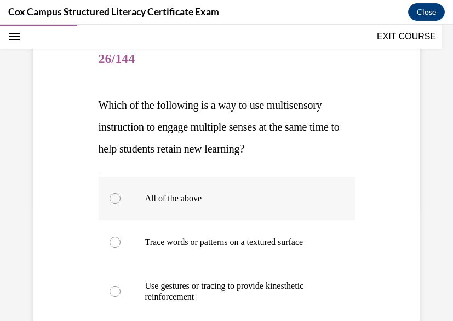
click at [114, 196] on div at bounding box center [115, 198] width 11 height 11
click at [114, 196] on input "All of the above" at bounding box center [115, 198] width 11 height 11
radio input "true"
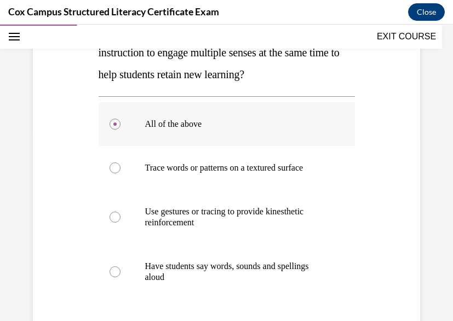
scroll to position [194, 0]
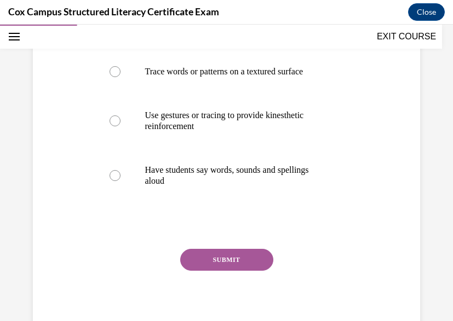
click at [228, 255] on button "SUBMIT" at bounding box center [226, 260] width 93 height 22
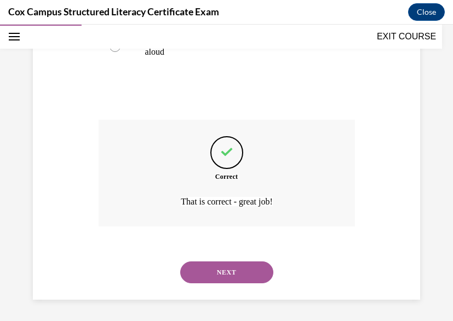
scroll to position [415, 0]
click at [225, 266] on button "NEXT" at bounding box center [226, 272] width 93 height 22
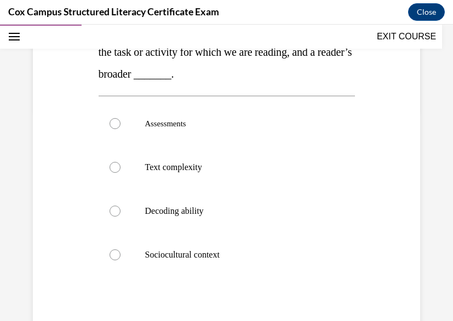
scroll to position [217, 0]
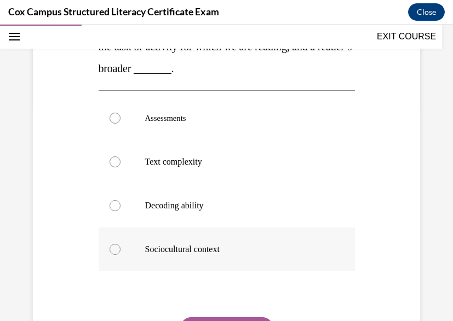
click at [111, 255] on label "Sociocultural context" at bounding box center [227, 250] width 256 height 44
click at [111, 255] on input "Sociocultural context" at bounding box center [115, 249] width 11 height 11
radio input "true"
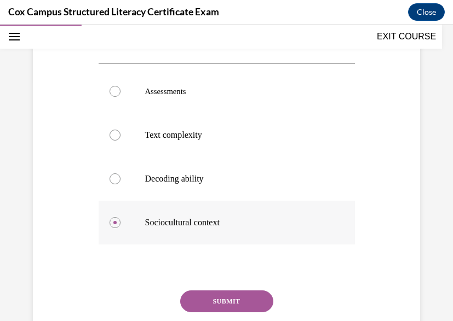
scroll to position [245, 0]
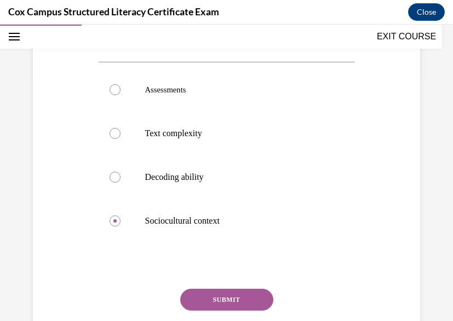
click at [216, 296] on button "SUBMIT" at bounding box center [226, 300] width 93 height 22
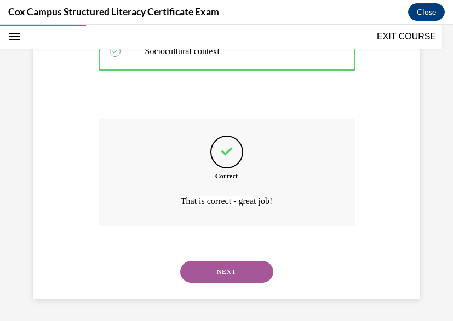
scroll to position [415, 0]
click at [200, 275] on button "NEXT" at bounding box center [226, 272] width 93 height 22
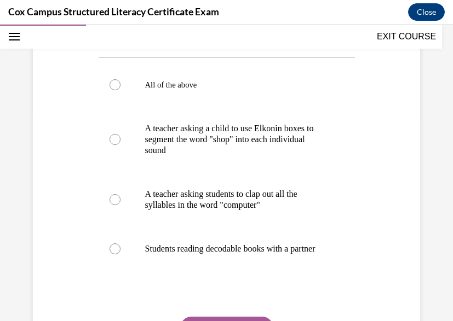
scroll to position [208, 0]
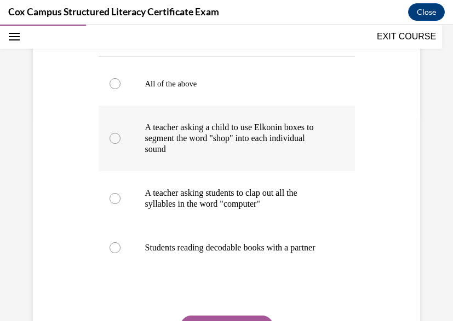
click at [114, 134] on div at bounding box center [115, 138] width 11 height 11
click at [114, 134] on input "A teacher asking a child to use Elkonin boxes to segment the word "shop" into e…" at bounding box center [115, 138] width 11 height 11
radio input "true"
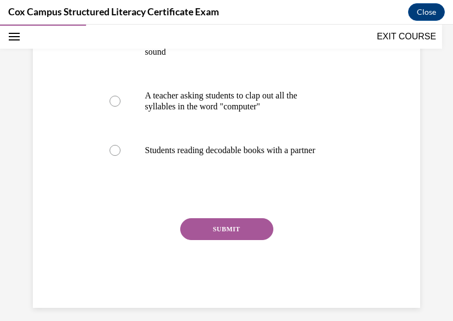
click at [214, 239] on button "SUBMIT" at bounding box center [226, 229] width 93 height 22
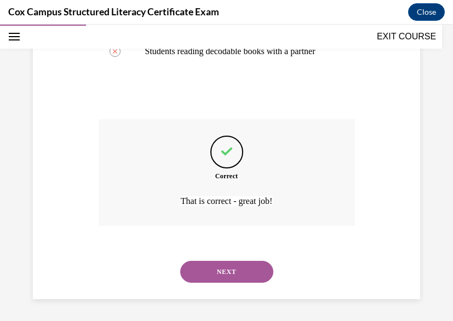
scroll to position [415, 0]
click at [217, 268] on button "NEXT" at bounding box center [226, 272] width 93 height 22
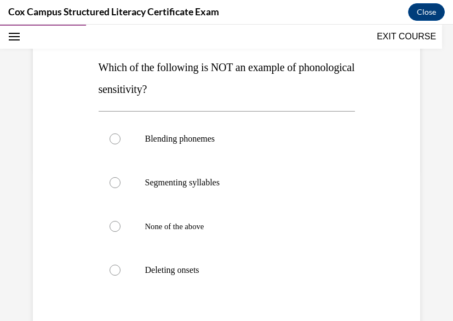
scroll to position [154, 0]
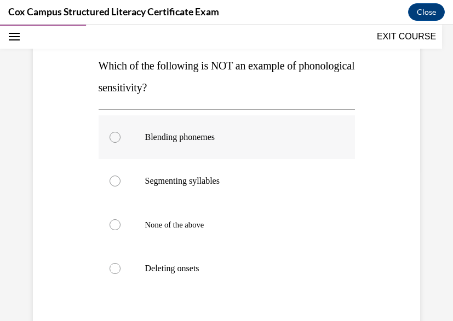
click at [167, 137] on p "Blending phonemes" at bounding box center [236, 137] width 182 height 11
click at [120, 137] on input "Blending phonemes" at bounding box center [115, 137] width 11 height 11
radio input "true"
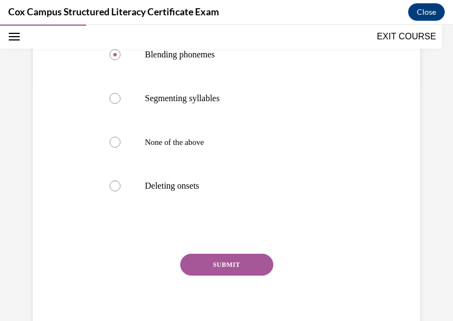
click at [208, 258] on button "SUBMIT" at bounding box center [226, 265] width 93 height 22
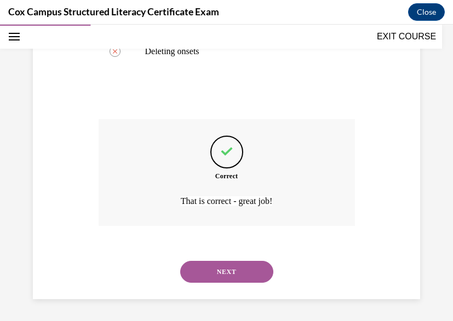
scroll to position [371, 0]
click at [212, 267] on button "NEXT" at bounding box center [226, 272] width 93 height 22
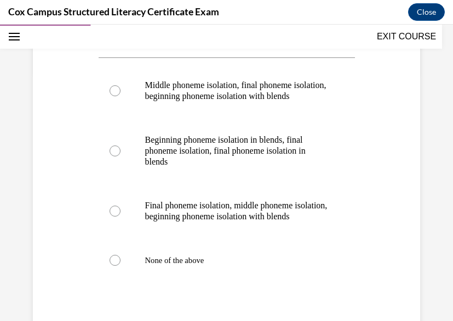
scroll to position [251, 0]
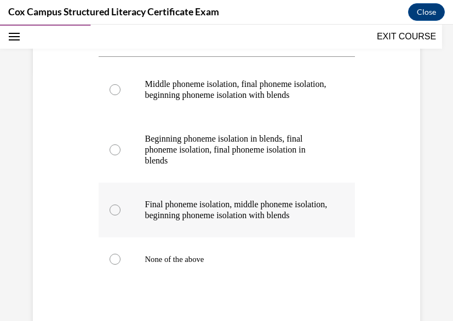
click at [114, 216] on div at bounding box center [115, 210] width 11 height 11
click at [114, 216] on input "Final phoneme isolation, middle phoneme isolation, beginning phoneme isolation …" at bounding box center [115, 210] width 11 height 11
radio input "true"
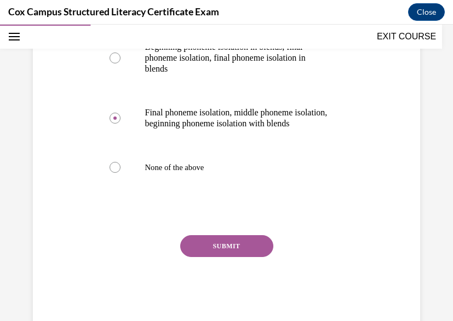
click at [242, 257] on button "SUBMIT" at bounding box center [226, 246] width 93 height 22
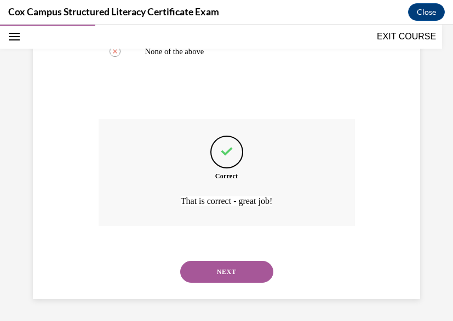
scroll to position [481, 0]
click at [240, 277] on button "NEXT" at bounding box center [226, 272] width 93 height 22
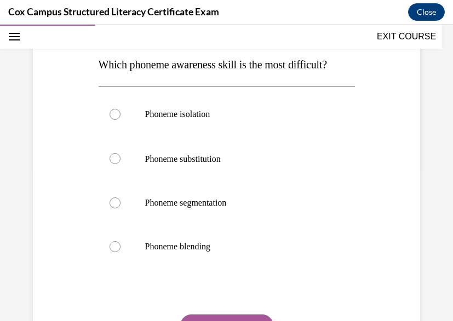
scroll to position [160, 0]
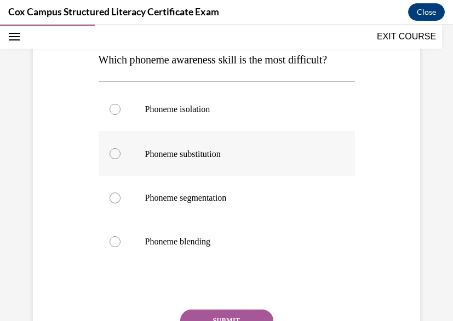
click at [199, 159] on span "Phoneme substitution" at bounding box center [183, 153] width 76 height 9
click at [120, 159] on input "Phoneme substitution" at bounding box center [115, 153] width 11 height 11
radio input "true"
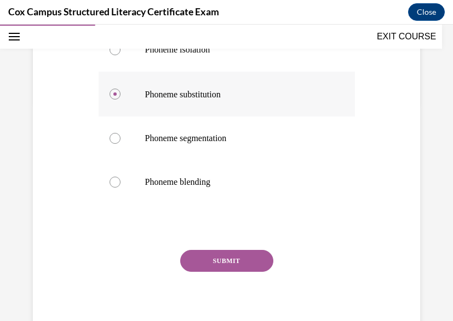
scroll to position [243, 0]
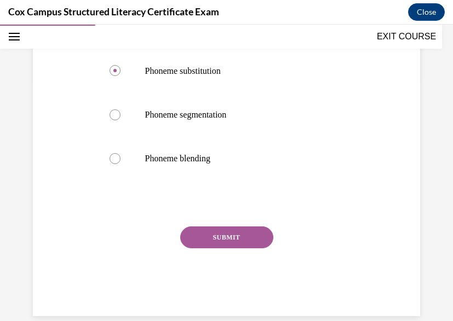
click at [210, 249] on button "SUBMIT" at bounding box center [226, 238] width 93 height 22
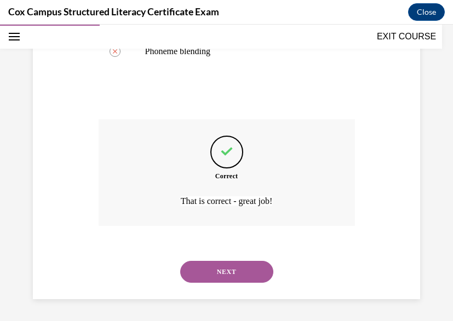
scroll to position [372, 0]
click at [211, 275] on button "NEXT" at bounding box center [226, 272] width 93 height 22
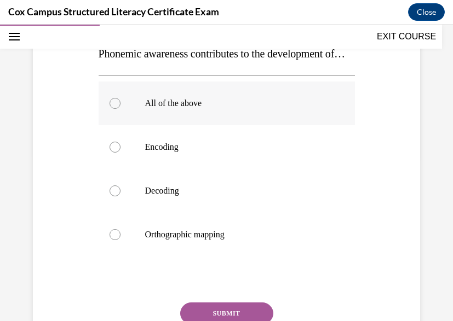
scroll to position [175, 0]
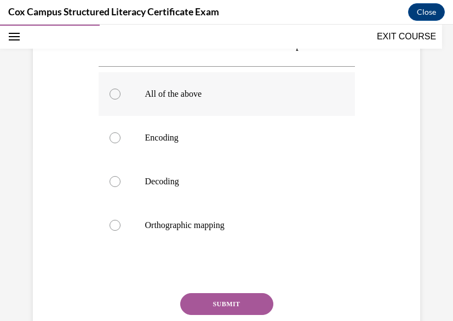
click at [168, 116] on label "All of the above" at bounding box center [227, 94] width 256 height 44
click at [120, 100] on input "All of the above" at bounding box center [115, 94] width 11 height 11
radio input "true"
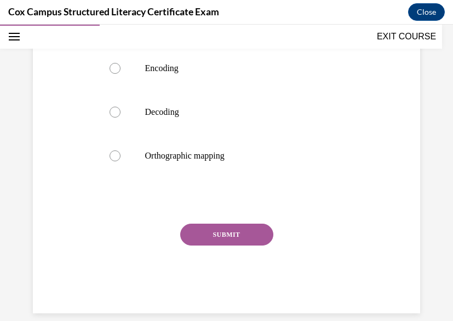
click at [212, 246] on button "SUBMIT" at bounding box center [226, 235] width 93 height 22
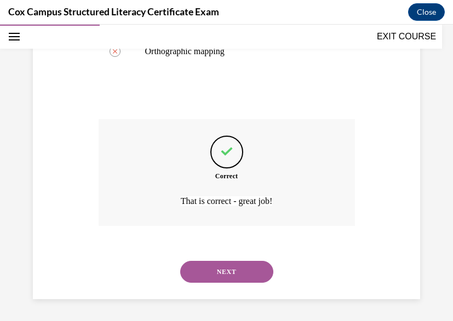
scroll to position [371, 0]
click at [212, 273] on button "NEXT" at bounding box center [226, 272] width 93 height 22
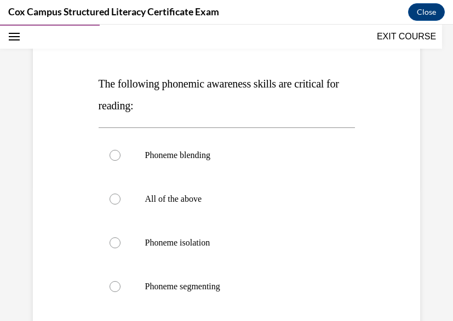
scroll to position [139, 0]
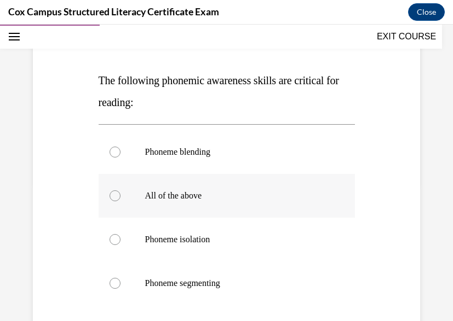
click at [114, 189] on label "All of the above" at bounding box center [227, 196] width 256 height 44
click at [114, 191] on input "All of the above" at bounding box center [115, 196] width 11 height 11
radio input "true"
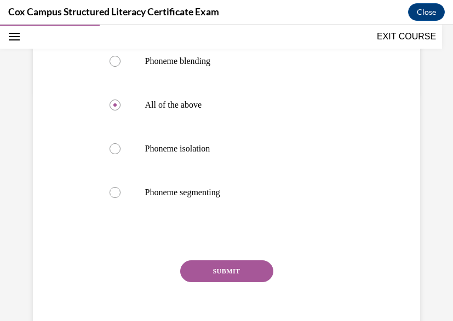
click at [224, 274] on button "SUBMIT" at bounding box center [226, 272] width 93 height 22
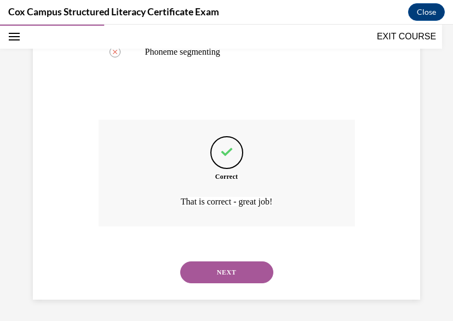
scroll to position [371, 0]
click at [224, 274] on button "NEXT" at bounding box center [226, 272] width 93 height 22
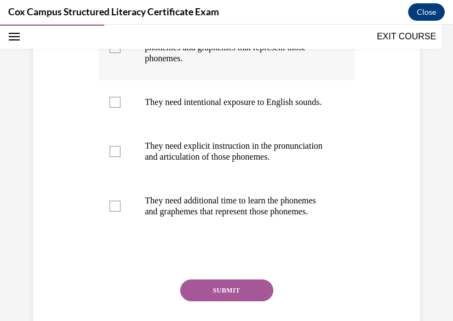
scroll to position [278, 0]
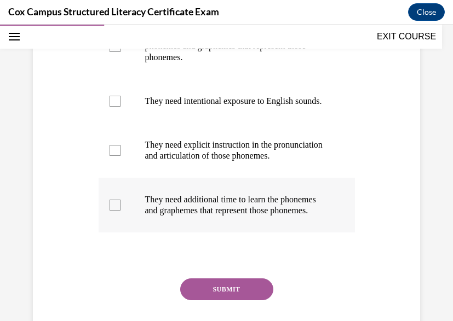
click at [117, 211] on div at bounding box center [115, 205] width 11 height 11
click at [117, 211] on input "They need additional time to learn the phonemes and graphemes that represent th…" at bounding box center [115, 205] width 11 height 11
checkbox input "true"
click at [119, 157] on label "They need explicit instruction in the pronunciation and articulation of those p…" at bounding box center [227, 150] width 256 height 55
click at [119, 156] on input "They need explicit instruction in the pronunciation and articulation of those p…" at bounding box center [115, 150] width 11 height 11
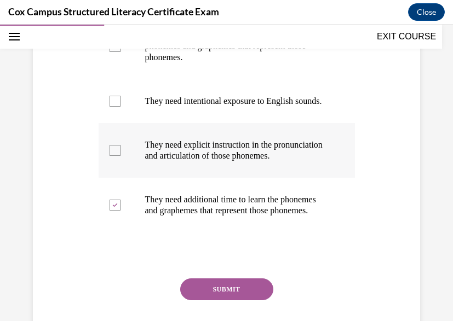
checkbox input "true"
click at [119, 101] on label "They need intentional exposure to English sounds." at bounding box center [227, 101] width 256 height 44
click at [119, 101] on input "They need intentional exposure to English sounds." at bounding box center [115, 101] width 11 height 11
checkbox input "true"
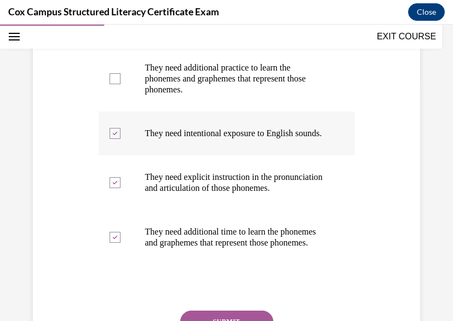
scroll to position [242, 0]
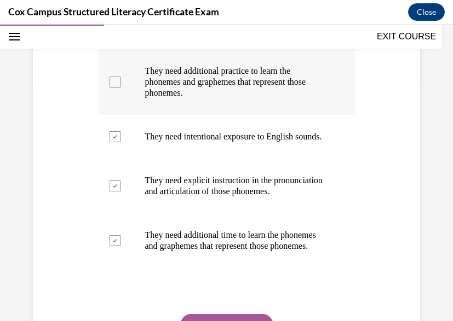
click at [110, 87] on div at bounding box center [115, 82] width 11 height 11
click at [110, 87] on input "They need additional practice to learn the phonemes and graphemes that represen…" at bounding box center [115, 82] width 11 height 11
checkbox input "true"
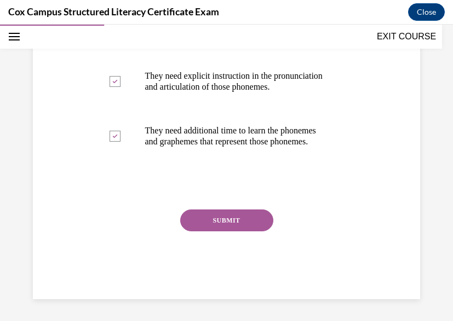
scroll to position [379, 0]
click at [213, 211] on button "SUBMIT" at bounding box center [226, 221] width 93 height 22
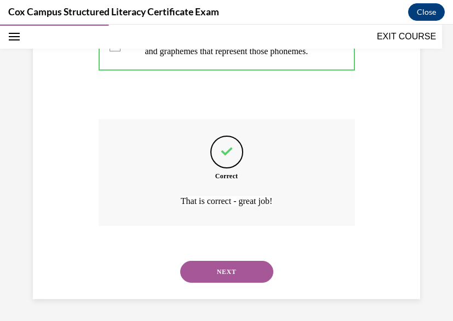
scroll to position [470, 0]
click at [216, 274] on button "NEXT" at bounding box center [226, 272] width 93 height 22
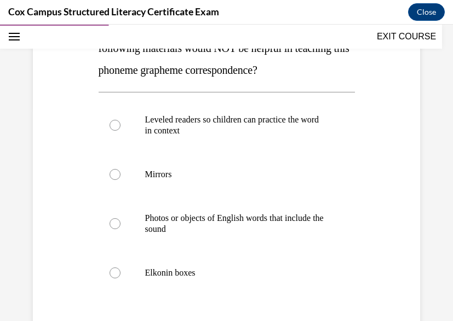
scroll to position [217, 0]
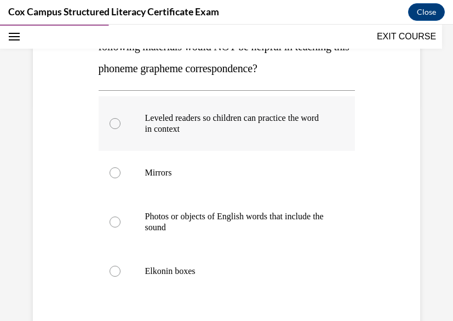
click at [146, 119] on p "Leveled readers so children can practice the word in context" at bounding box center [236, 124] width 182 height 22
click at [120, 119] on input "Leveled readers so children can practice the word in context" at bounding box center [115, 123] width 11 height 11
radio input "true"
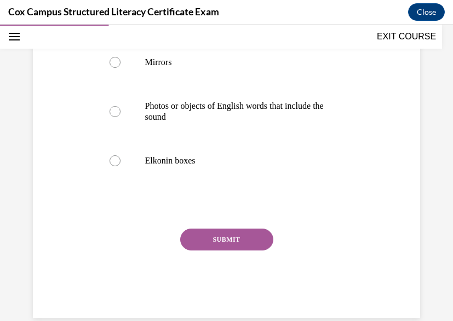
click at [221, 238] on button "SUBMIT" at bounding box center [226, 240] width 93 height 22
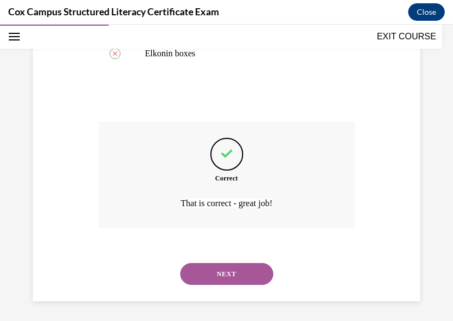
scroll to position [437, 0]
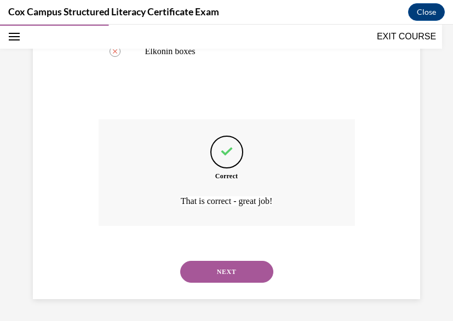
click at [211, 268] on button "NEXT" at bounding box center [226, 272] width 93 height 22
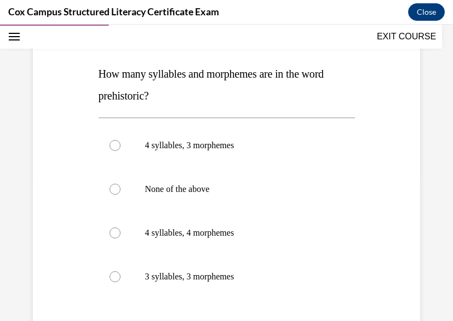
scroll to position [149, 0]
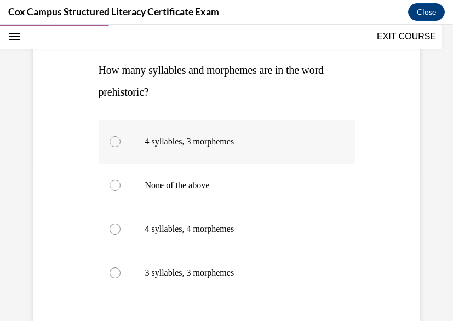
click at [185, 144] on p "4 syllables, 3 morphemes" at bounding box center [236, 141] width 182 height 11
click at [120, 144] on input "4 syllables, 3 morphemes" at bounding box center [115, 141] width 11 height 11
radio input "true"
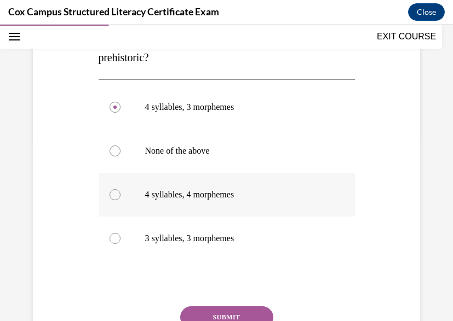
scroll to position [185, 0]
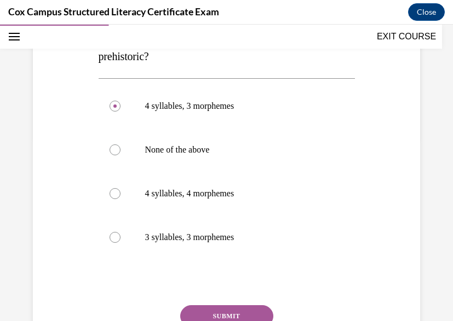
click at [231, 309] on button "SUBMIT" at bounding box center [226, 317] width 93 height 22
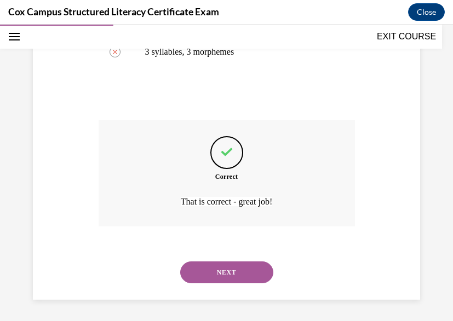
scroll to position [371, 0]
click at [229, 264] on button "NEXT" at bounding box center [226, 272] width 93 height 22
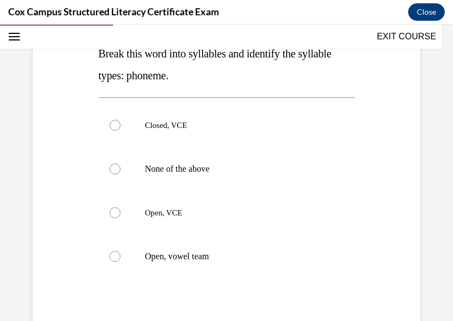
scroll to position [170, 0]
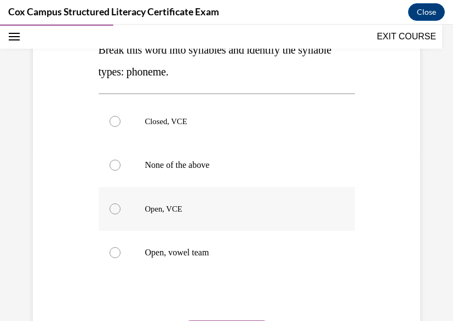
click at [142, 214] on label "Open, VCE" at bounding box center [227, 209] width 256 height 44
click at [120, 214] on input "Open, VCE" at bounding box center [115, 209] width 11 height 11
radio input "true"
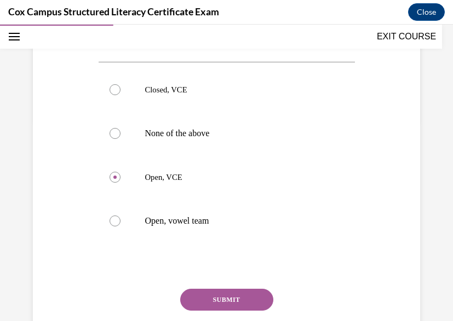
click at [222, 298] on button "SUBMIT" at bounding box center [226, 300] width 93 height 22
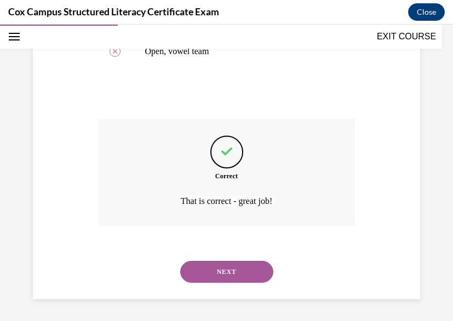
scroll to position [372, 0]
click at [221, 270] on button "NEXT" at bounding box center [226, 272] width 93 height 22
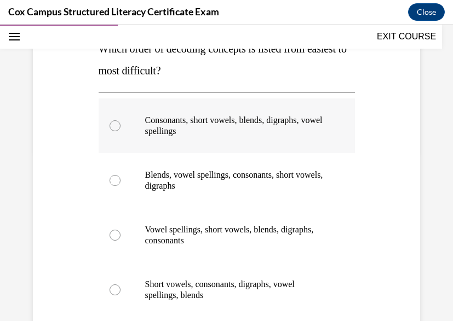
scroll to position [171, 0]
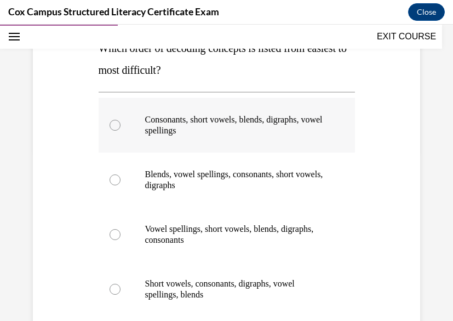
click at [160, 108] on label "Consonants, short vowels, blends, digraphs, vowel spellings" at bounding box center [227, 125] width 256 height 55
click at [120, 120] on input "Consonants, short vowels, blends, digraphs, vowel spellings" at bounding box center [115, 125] width 11 height 11
radio input "true"
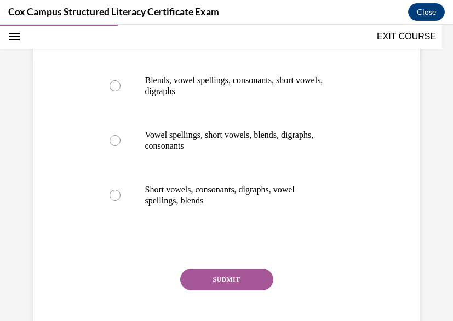
click at [218, 280] on button "SUBMIT" at bounding box center [226, 280] width 93 height 22
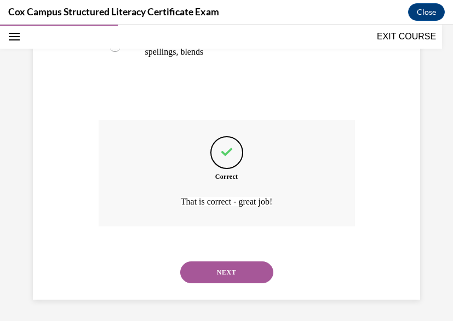
scroll to position [415, 0]
click at [220, 269] on button "NEXT" at bounding box center [226, 272] width 93 height 22
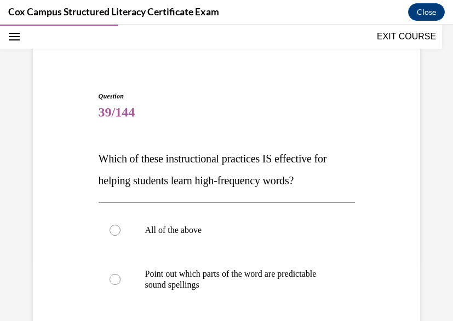
scroll to position [63, 0]
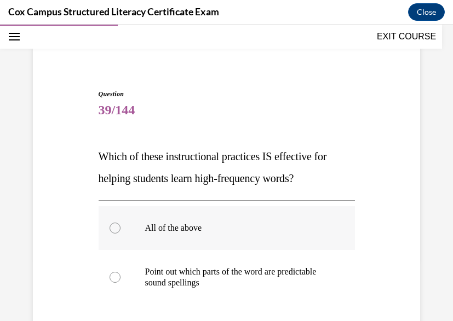
click at [167, 232] on p "All of the above" at bounding box center [236, 228] width 182 height 11
click at [120, 232] on input "All of the above" at bounding box center [115, 228] width 11 height 11
radio input "true"
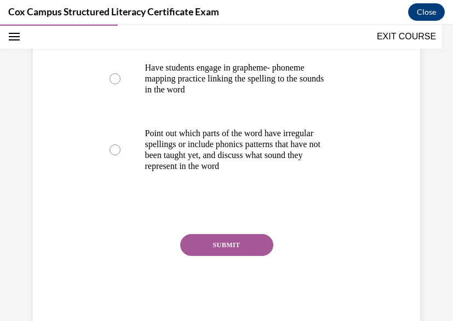
click at [210, 256] on button "SUBMIT" at bounding box center [226, 245] width 93 height 22
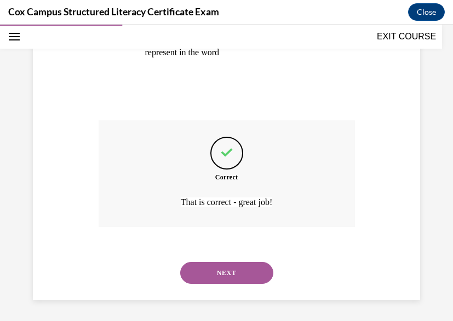
scroll to position [437, 0]
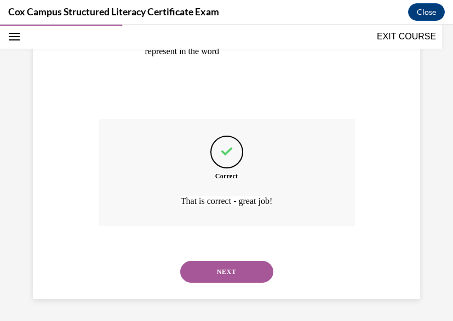
click at [210, 277] on button "NEXT" at bounding box center [226, 272] width 93 height 22
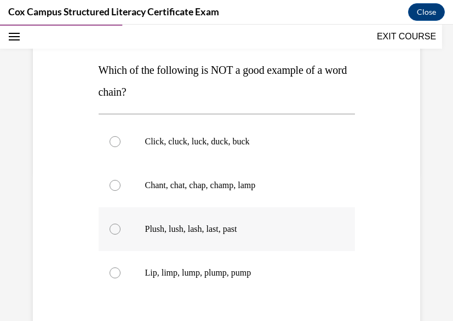
scroll to position [153, 0]
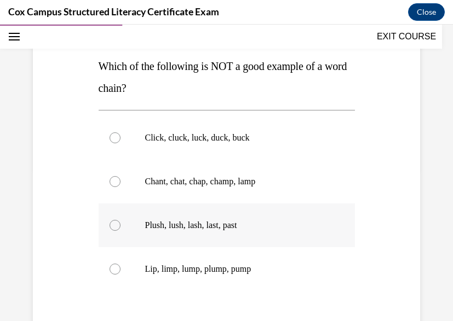
click at [118, 228] on div at bounding box center [115, 225] width 11 height 11
click at [118, 228] on input "Plush, lush, lash, last, past" at bounding box center [115, 225] width 11 height 11
radio input "true"
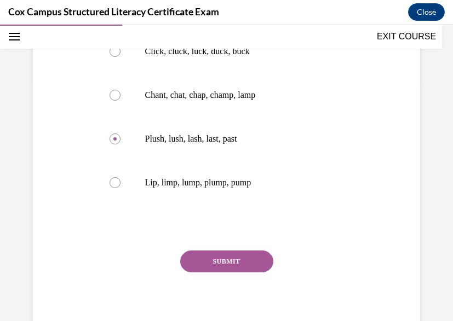
click at [226, 269] on button "SUBMIT" at bounding box center [226, 262] width 93 height 22
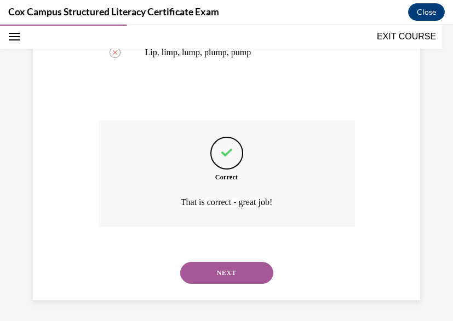
scroll to position [371, 0]
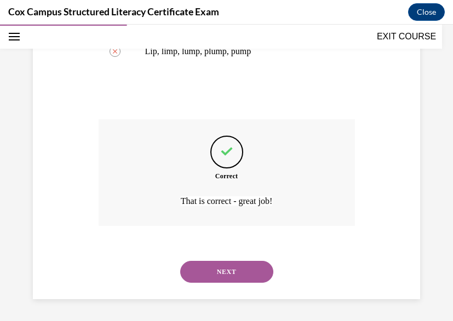
click at [230, 270] on button "NEXT" at bounding box center [226, 272] width 93 height 22
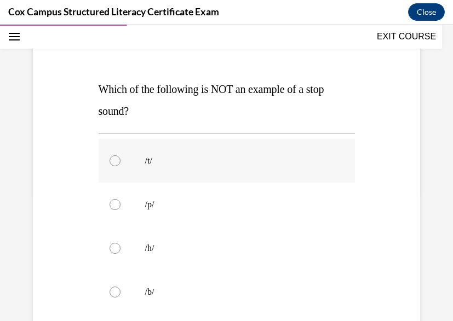
scroll to position [135, 0]
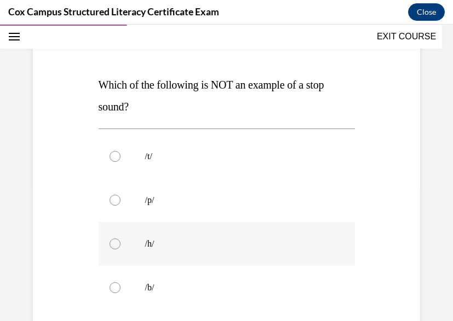
click at [214, 247] on p "/h/" at bounding box center [236, 244] width 182 height 11
click at [120, 247] on input "/h/" at bounding box center [115, 244] width 11 height 11
radio input "true"
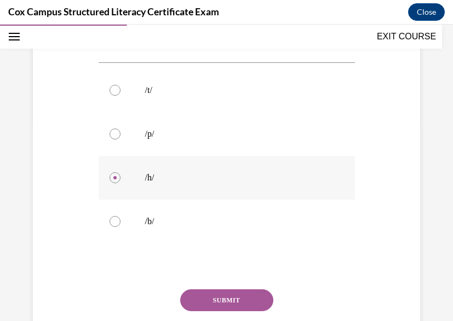
scroll to position [213, 0]
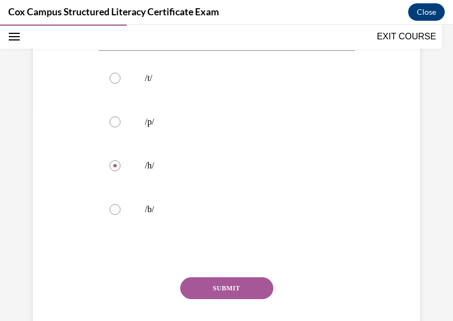
click at [213, 285] on button "SUBMIT" at bounding box center [226, 289] width 93 height 22
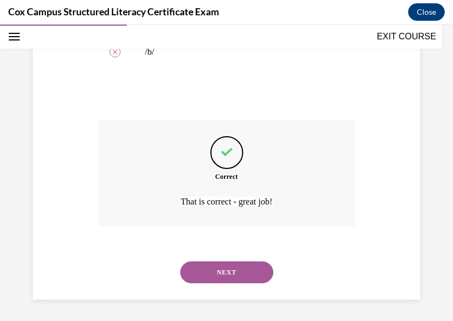
scroll to position [371, 0]
click at [212, 274] on button "NEXT" at bounding box center [226, 272] width 93 height 22
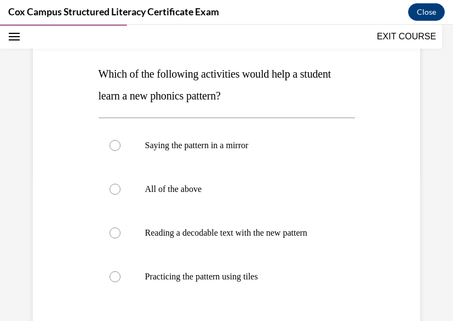
scroll to position [150, 0]
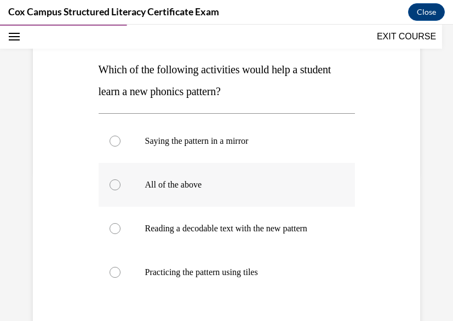
click at [179, 181] on p "All of the above" at bounding box center [236, 185] width 182 height 11
click at [120, 181] on input "All of the above" at bounding box center [115, 185] width 11 height 11
radio input "true"
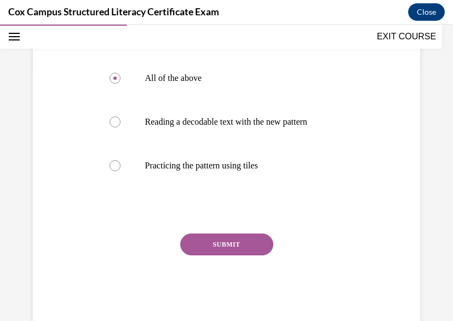
click at [204, 254] on button "SUBMIT" at bounding box center [226, 245] width 93 height 22
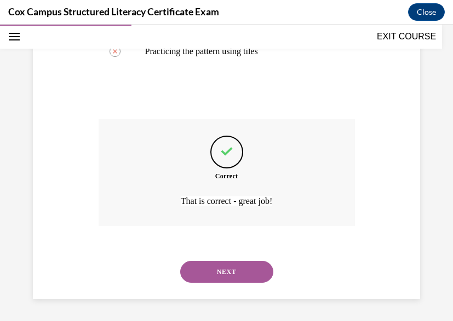
scroll to position [382, 0]
click at [204, 269] on button "NEXT" at bounding box center [226, 272] width 93 height 22
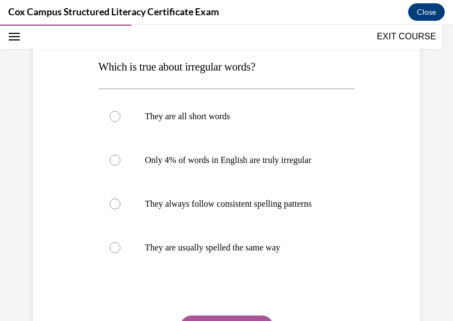
scroll to position [154, 0]
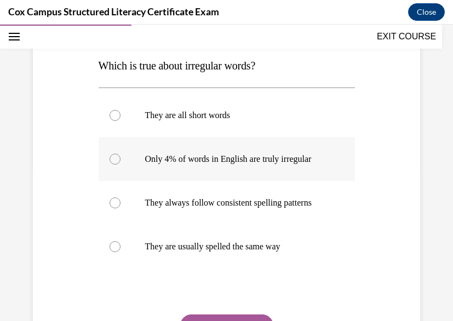
click at [211, 163] on p "Only 4% of words in English are truly irregular" at bounding box center [236, 159] width 182 height 11
click at [120, 163] on input "Only 4% of words in English are truly irregular" at bounding box center [115, 159] width 11 height 11
radio input "true"
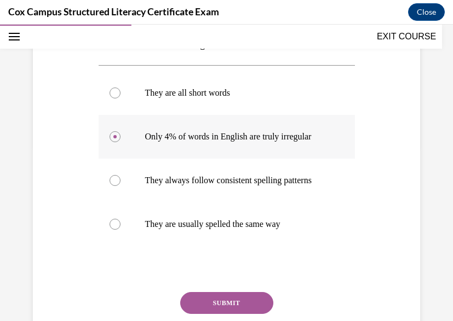
scroll to position [190, 0]
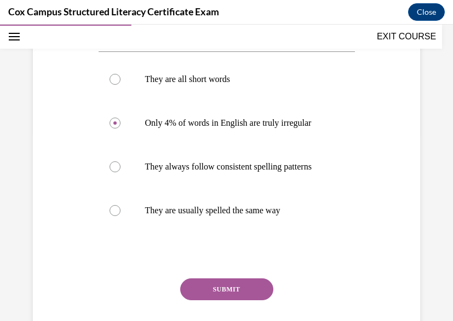
click at [211, 301] on button "SUBMIT" at bounding box center [226, 290] width 93 height 22
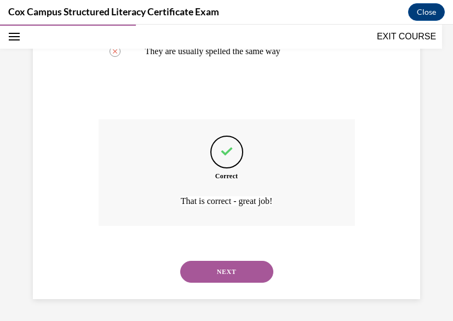
scroll to position [371, 0]
click at [212, 286] on div "NEXT" at bounding box center [227, 272] width 256 height 44
click at [213, 271] on button "NEXT" at bounding box center [226, 272] width 93 height 22
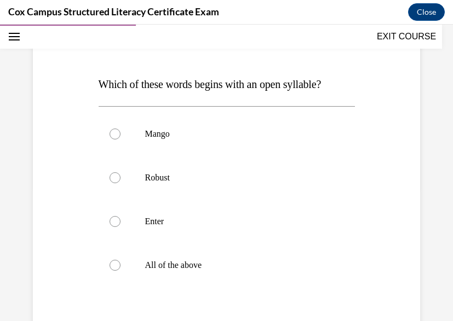
scroll to position [136, 0]
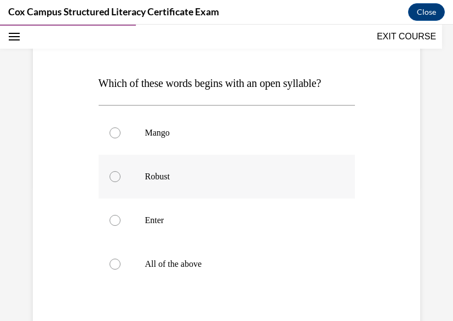
click at [150, 179] on p "Robust" at bounding box center [236, 176] width 182 height 11
click at [120, 179] on input "Robust" at bounding box center [115, 176] width 11 height 11
radio input "true"
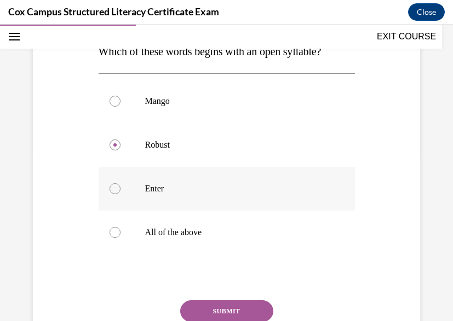
scroll to position [169, 0]
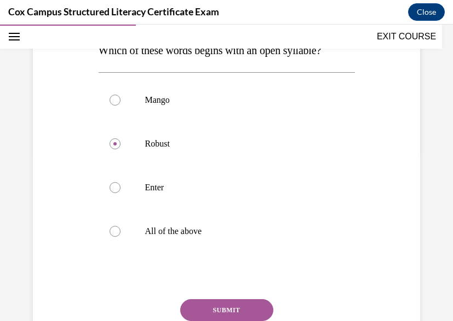
click at [214, 310] on button "SUBMIT" at bounding box center [226, 311] width 93 height 22
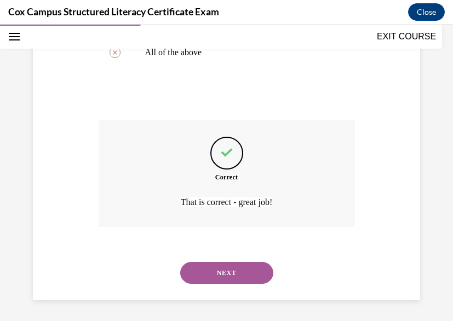
scroll to position [349, 0]
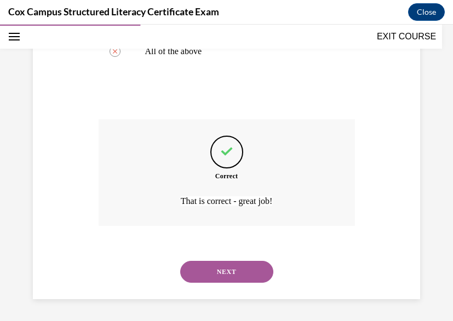
click at [213, 271] on button "NEXT" at bounding box center [226, 272] width 93 height 22
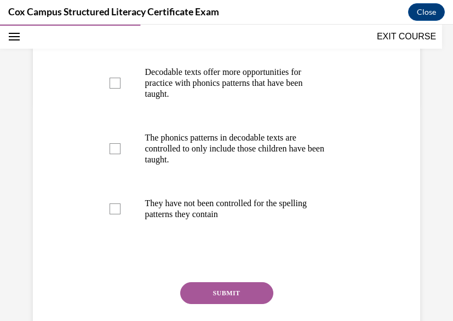
scroll to position [230, 0]
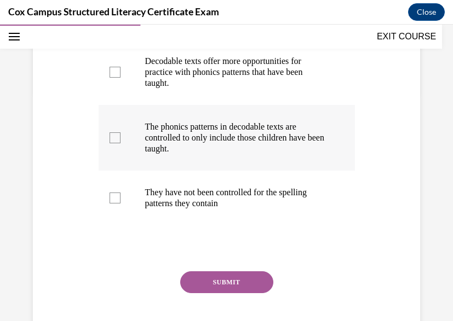
click at [111, 143] on div at bounding box center [115, 138] width 11 height 11
click at [111, 143] on input "The phonics patterns in decodable texts are controlled to only include those ch…" at bounding box center [115, 138] width 11 height 11
checkbox input "true"
click at [110, 78] on div at bounding box center [115, 72] width 11 height 11
click at [110, 78] on input "Decodable texts offer more opportunities for practice with phonics patterns tha…" at bounding box center [115, 72] width 11 height 11
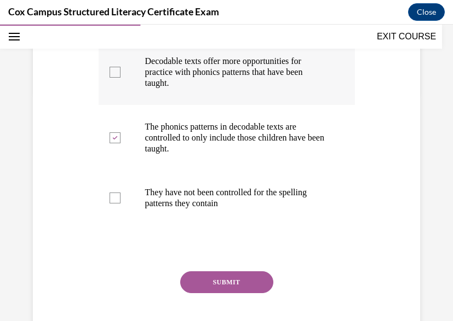
checkbox input "true"
click at [193, 293] on button "SUBMIT" at bounding box center [226, 283] width 93 height 22
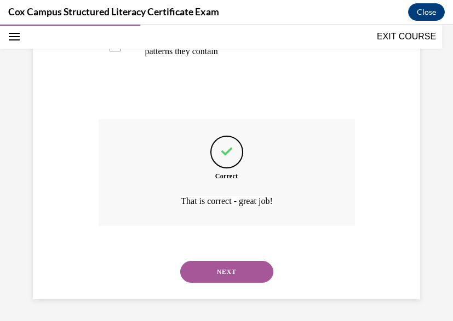
scroll to position [404, 0]
click at [211, 266] on button "NEXT" at bounding box center [226, 272] width 93 height 22
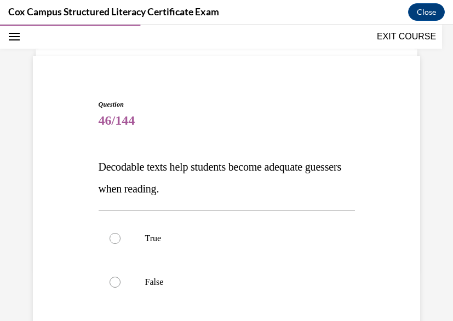
scroll to position [55, 0]
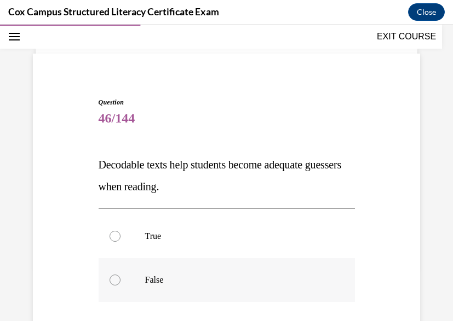
click at [152, 278] on p "False" at bounding box center [236, 280] width 182 height 11
click at [120, 278] on input "False" at bounding box center [115, 280] width 11 height 11
radio input "true"
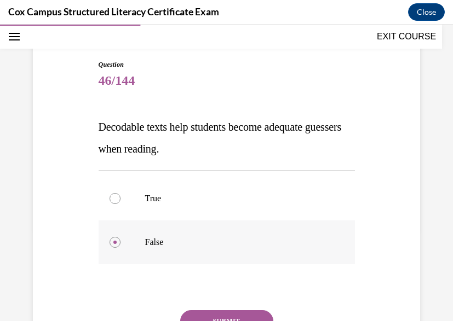
scroll to position [93, 0]
click at [205, 312] on button "SUBMIT" at bounding box center [226, 321] width 93 height 22
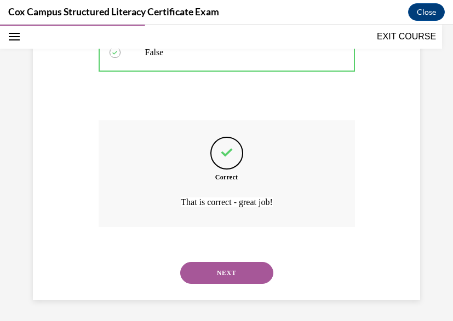
scroll to position [284, 0]
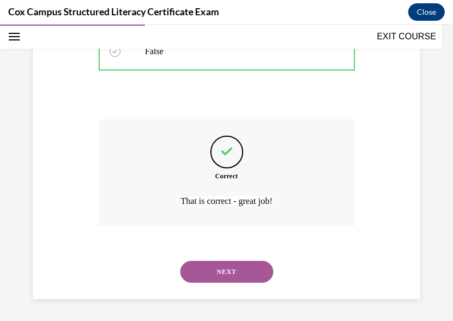
click at [234, 270] on button "NEXT" at bounding box center [226, 272] width 93 height 22
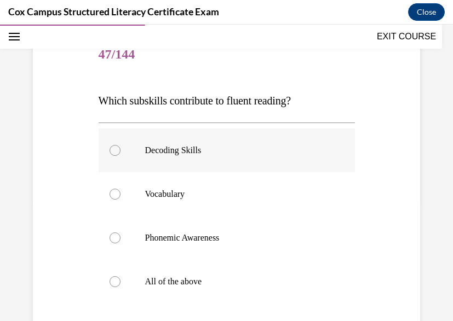
scroll to position [126, 0]
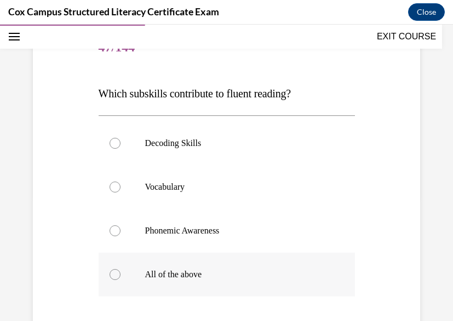
click at [194, 264] on label "All of the above" at bounding box center [227, 275] width 256 height 44
click at [120, 269] on input "All of the above" at bounding box center [115, 274] width 11 height 11
radio input "true"
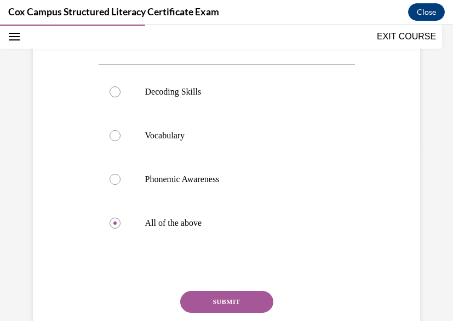
click at [205, 303] on button "SUBMIT" at bounding box center [226, 302] width 93 height 22
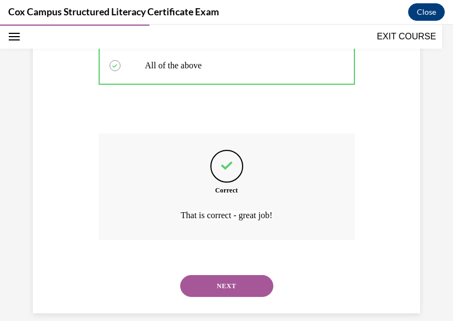
scroll to position [349, 0]
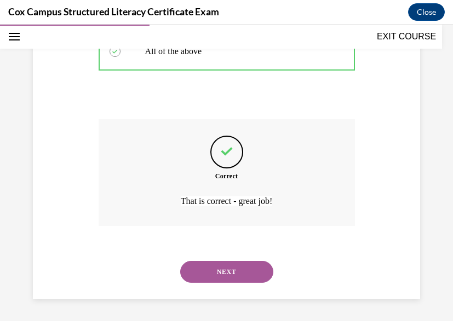
click at [217, 274] on button "NEXT" at bounding box center [226, 272] width 93 height 22
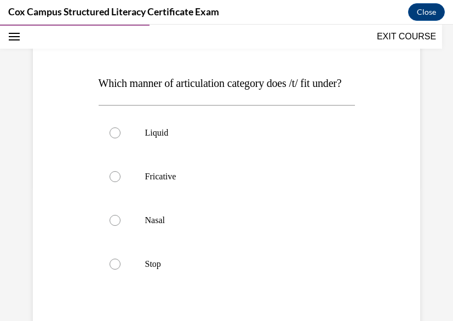
scroll to position [142, 0]
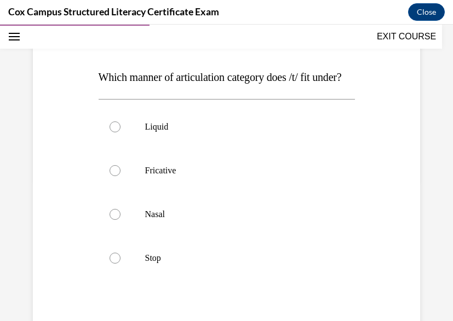
click at [217, 274] on label "Stop" at bounding box center [227, 259] width 256 height 44
click at [120, 264] on input "Stop" at bounding box center [115, 258] width 11 height 11
radio input "true"
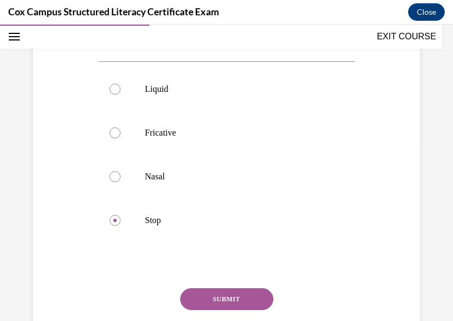
scroll to position [189, 0]
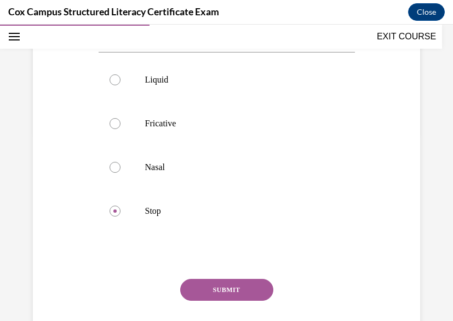
click at [195, 301] on button "SUBMIT" at bounding box center [226, 290] width 93 height 22
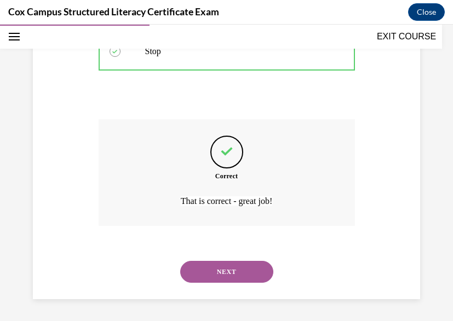
scroll to position [371, 0]
click at [201, 269] on button "NEXT" at bounding box center [226, 272] width 93 height 22
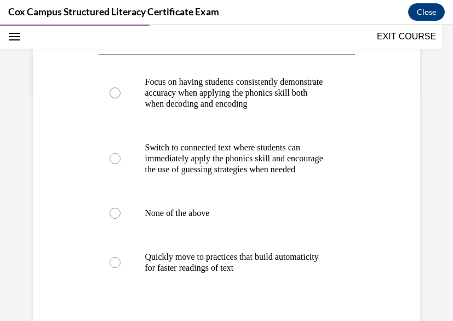
scroll to position [232, 0]
click at [180, 95] on p "Focus on having students consistently demonstrate accuracy when applying the ph…" at bounding box center [236, 92] width 182 height 33
click at [120, 95] on input "Focus on having students consistently demonstrate accuracy when applying the ph…" at bounding box center [115, 92] width 11 height 11
radio input "true"
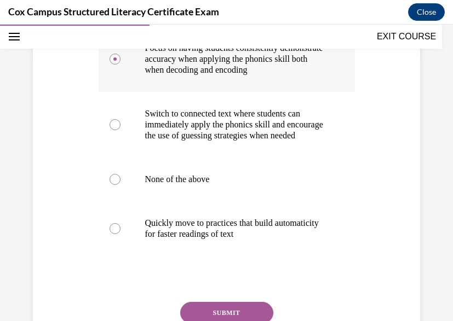
scroll to position [272, 0]
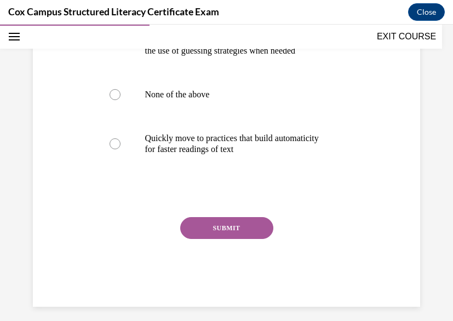
click at [214, 239] on button "SUBMIT" at bounding box center [226, 228] width 93 height 22
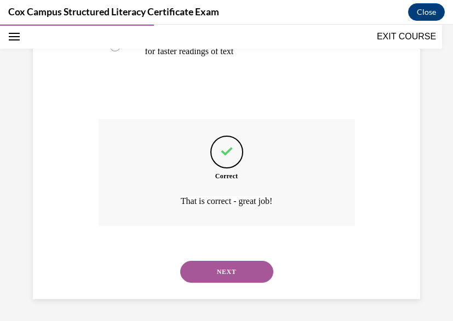
scroll to position [470, 0]
click at [210, 276] on button "NEXT" at bounding box center [226, 272] width 93 height 22
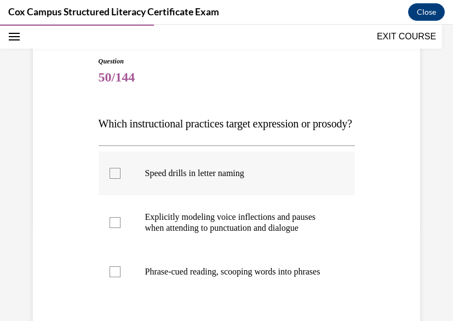
scroll to position [105, 0]
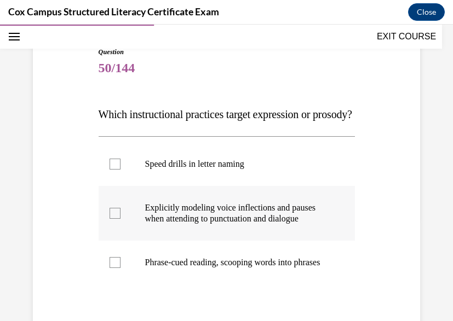
click at [110, 219] on div at bounding box center [115, 213] width 11 height 11
click at [110, 219] on input "Explicitly modeling voice inflections and pauses when attending to punctuation …" at bounding box center [115, 213] width 11 height 11
checkbox input "true"
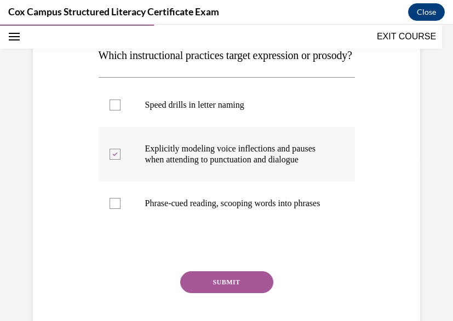
scroll to position [168, 0]
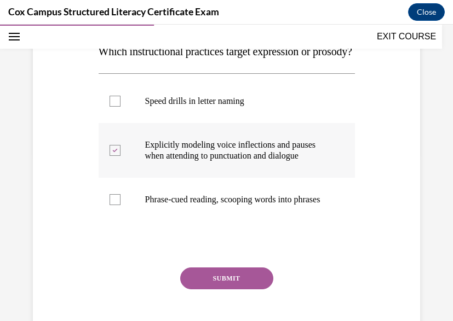
click at [110, 205] on div at bounding box center [115, 199] width 11 height 11
click at [110, 205] on input "Phrase-cued reading, scooping words into phrases" at bounding box center [115, 199] width 11 height 11
checkbox input "true"
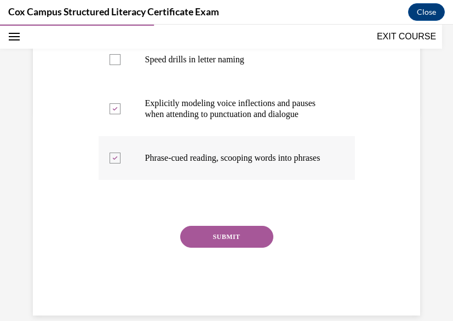
scroll to position [213, 0]
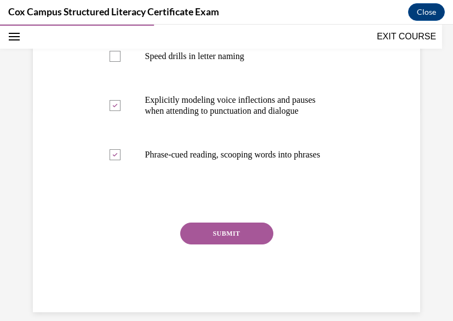
click at [198, 266] on div "Question 50/144 Which instructional practices target expression or prosody?   S…" at bounding box center [227, 125] width 256 height 373
click at [202, 245] on button "SUBMIT" at bounding box center [226, 234] width 93 height 22
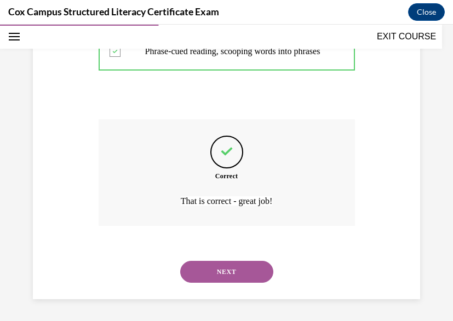
scroll to position [360, 0]
click at [201, 274] on button "NEXT" at bounding box center [226, 272] width 93 height 22
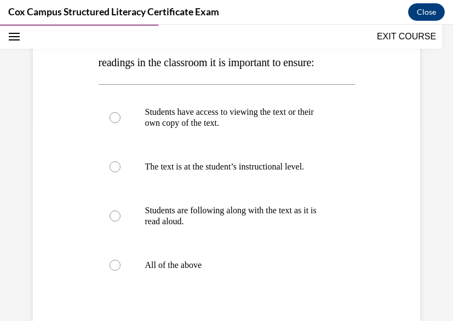
scroll to position [204, 0]
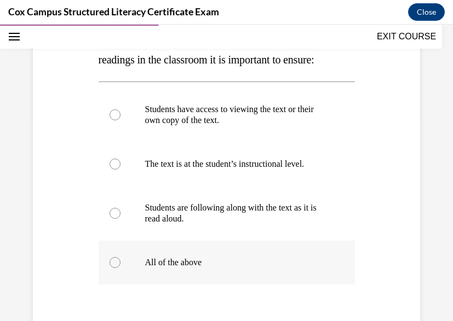
click at [116, 268] on div at bounding box center [115, 262] width 11 height 11
click at [116, 268] on input "All of the above" at bounding box center [115, 262] width 11 height 11
radio input "true"
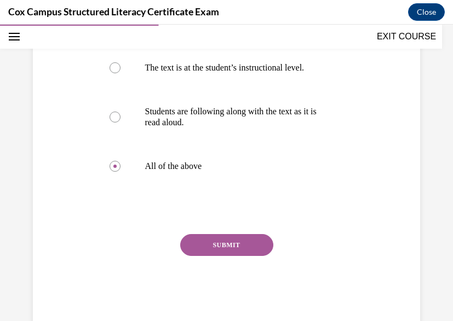
click at [232, 256] on button "SUBMIT" at bounding box center [226, 245] width 93 height 22
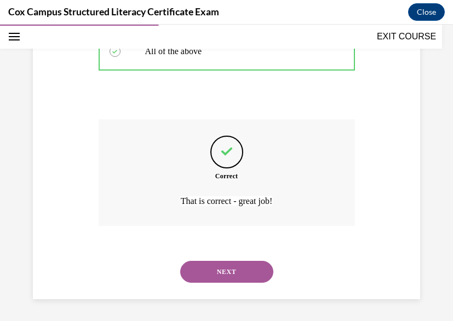
scroll to position [448, 0]
click at [232, 278] on button "NEXT" at bounding box center [226, 272] width 93 height 22
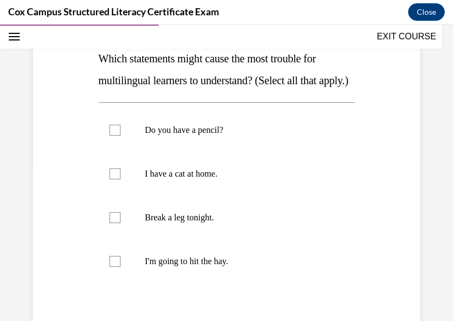
scroll to position [164, 0]
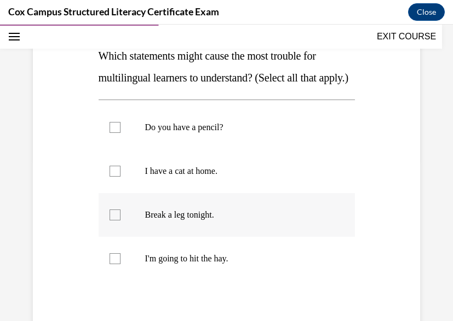
click at [115, 221] on div at bounding box center [115, 215] width 11 height 11
click at [115, 221] on input "Break a leg tonight." at bounding box center [115, 215] width 11 height 11
checkbox input "true"
click at [115, 264] on div at bounding box center [115, 259] width 11 height 11
click at [115, 264] on input "I'm going to hit the hay." at bounding box center [115, 259] width 11 height 11
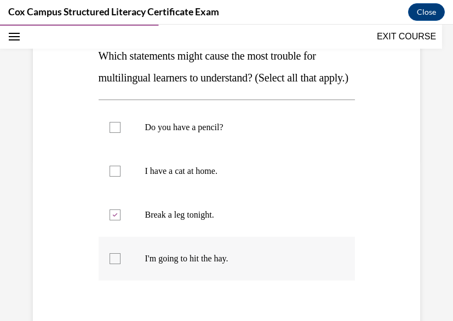
checkbox input "true"
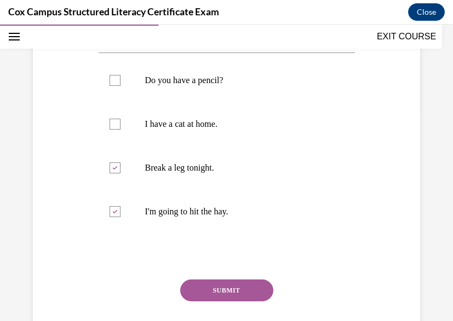
click at [215, 302] on button "SUBMIT" at bounding box center [226, 291] width 93 height 22
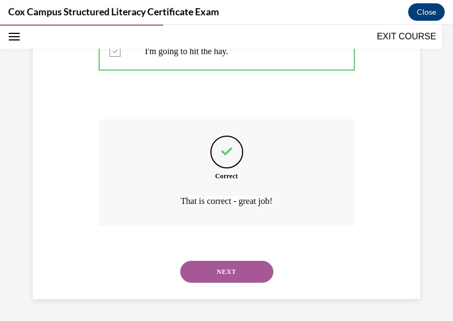
scroll to position [393, 0]
click at [214, 268] on button "NEXT" at bounding box center [226, 272] width 93 height 22
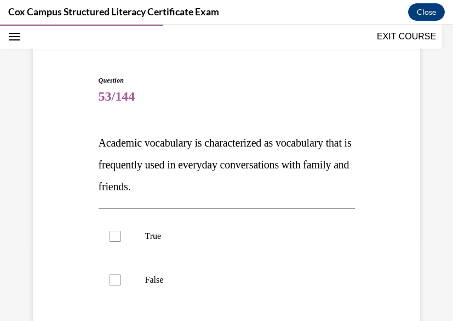
scroll to position [79, 0]
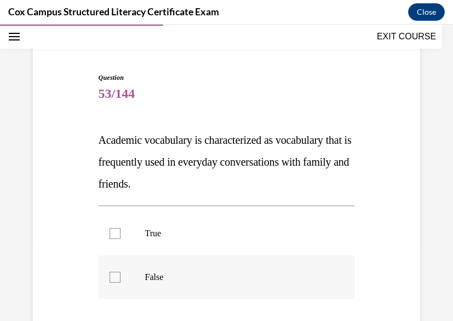
click at [116, 277] on div at bounding box center [115, 277] width 11 height 11
click at [116, 277] on input "False" at bounding box center [115, 277] width 11 height 11
checkbox input "true"
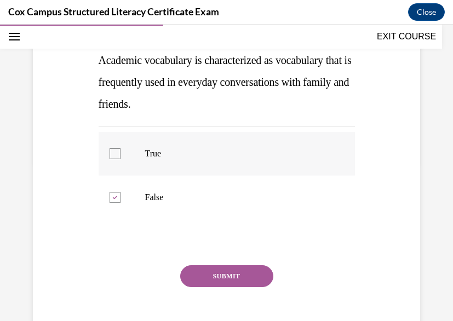
scroll to position [164, 0]
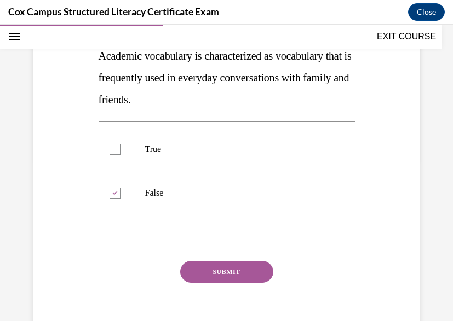
click at [222, 259] on div "Question 53/144 Academic vocabulary is characterized as vocabulary that is freq…" at bounding box center [227, 170] width 256 height 362
click at [224, 267] on button "SUBMIT" at bounding box center [226, 272] width 93 height 22
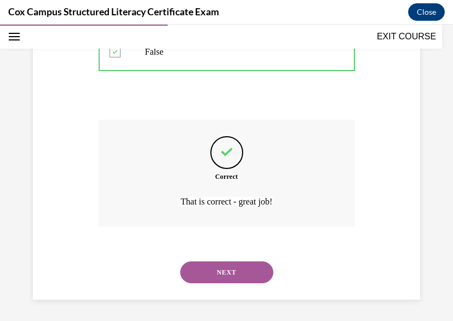
scroll to position [306, 0]
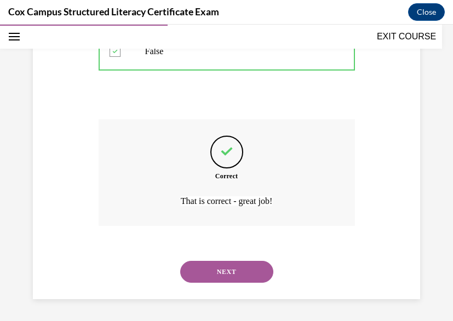
click at [226, 272] on button "NEXT" at bounding box center [226, 272] width 93 height 22
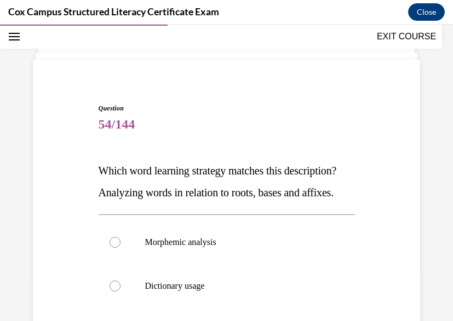
scroll to position [50, 0]
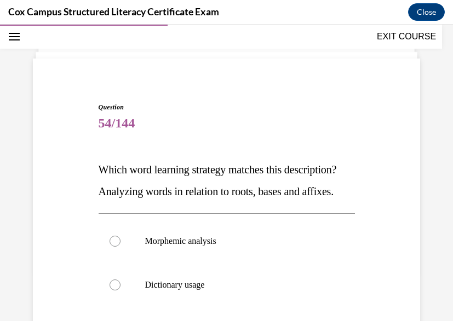
click at [226, 263] on label "Morphemic analysis" at bounding box center [227, 242] width 256 height 44
click at [120, 247] on input "Morphemic analysis" at bounding box center [115, 241] width 11 height 11
radio input "true"
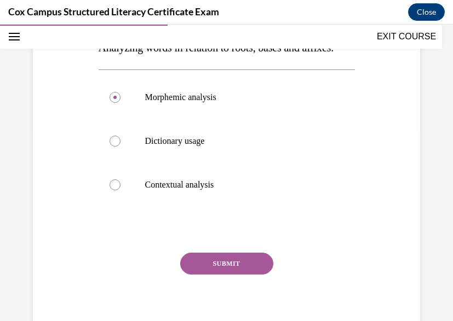
click at [193, 275] on button "SUBMIT" at bounding box center [226, 264] width 93 height 22
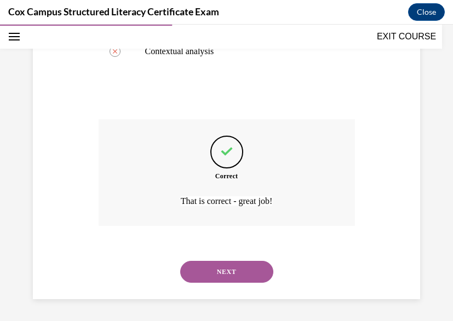
scroll to position [349, 0]
click at [193, 285] on div "NEXT" at bounding box center [227, 272] width 256 height 44
click at [194, 275] on button "NEXT" at bounding box center [226, 272] width 93 height 22
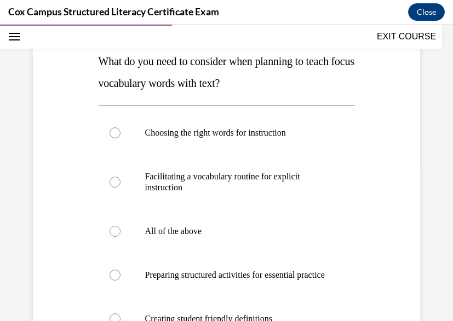
scroll to position [166, 0]
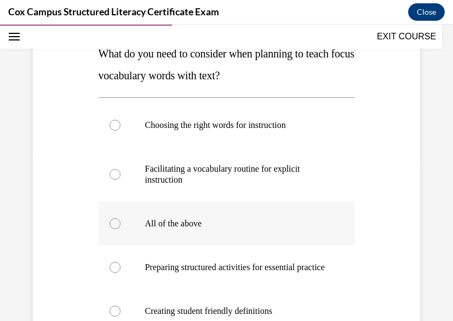
click at [117, 216] on label "All of the above" at bounding box center [227, 224] width 256 height 44
click at [117, 218] on input "All of the above" at bounding box center [115, 223] width 11 height 11
radio input "true"
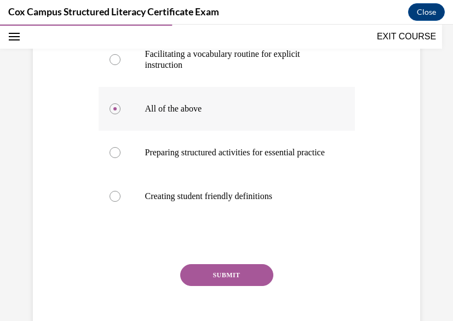
scroll to position [282, 0]
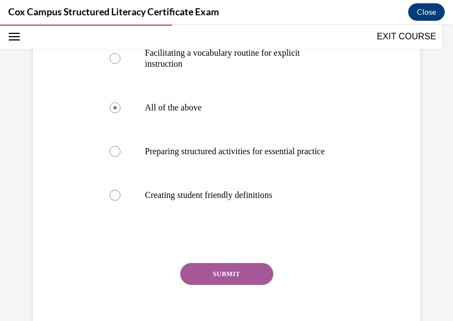
click at [216, 278] on button "SUBMIT" at bounding box center [226, 274] width 93 height 22
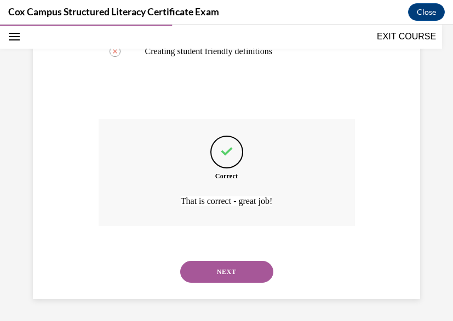
scroll to position [437, 0]
click at [216, 278] on button "NEXT" at bounding box center [226, 272] width 93 height 22
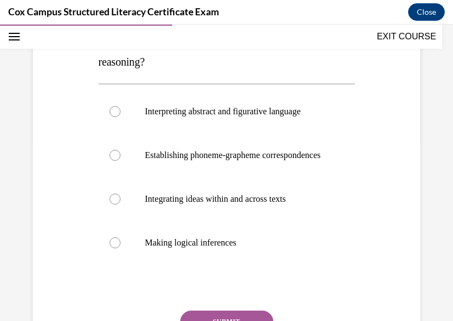
scroll to position [180, 0]
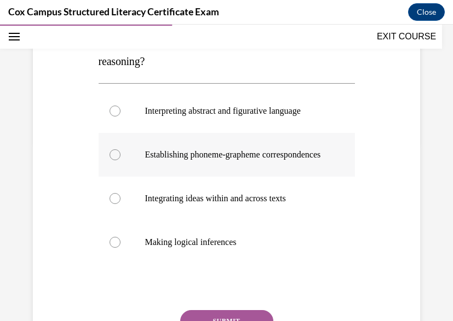
click at [180, 150] on p "Establishing phoneme-grapheme correspondences" at bounding box center [236, 154] width 182 height 11
click at [120, 150] on input "Establishing phoneme-grapheme correspondences" at bounding box center [115, 154] width 11 height 11
radio input "true"
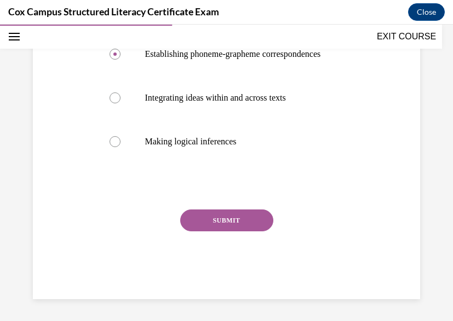
click at [211, 218] on button "SUBMIT" at bounding box center [226, 221] width 93 height 22
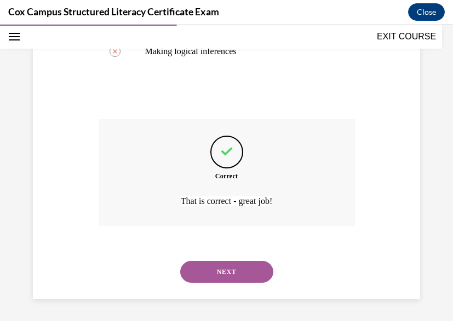
scroll to position [382, 0]
click at [201, 262] on button "NEXT" at bounding box center [226, 272] width 93 height 22
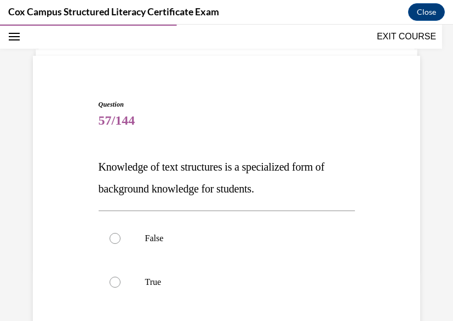
scroll to position [57, 0]
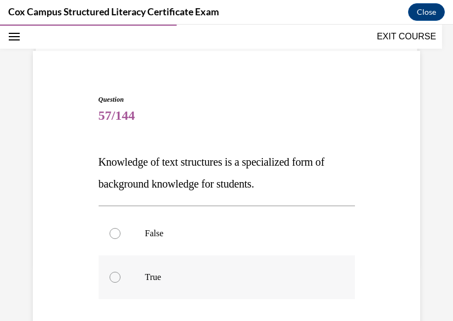
click at [120, 279] on label "True" at bounding box center [227, 278] width 256 height 44
click at [120, 279] on input "True" at bounding box center [115, 277] width 11 height 11
radio input "true"
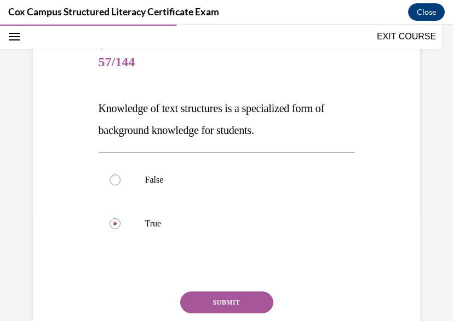
click at [221, 300] on button "SUBMIT" at bounding box center [226, 303] width 93 height 22
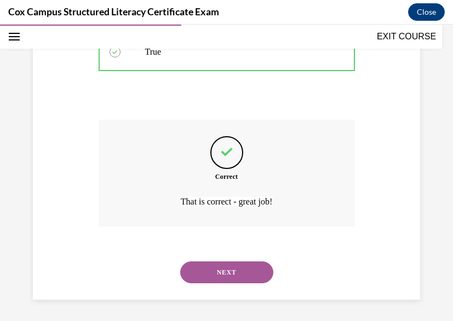
scroll to position [284, 0]
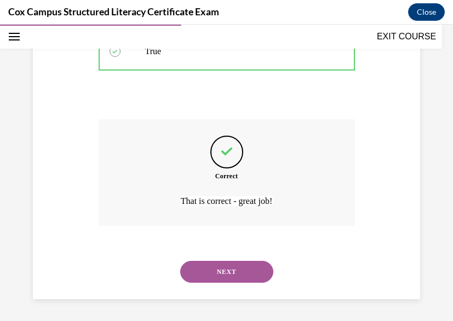
click at [216, 277] on button "NEXT" at bounding box center [226, 272] width 93 height 22
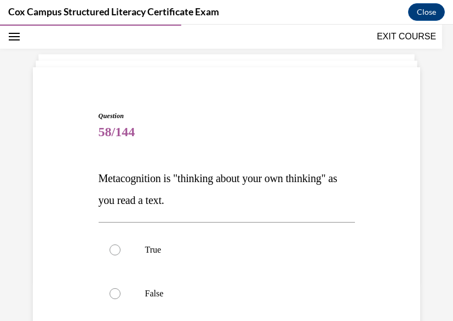
scroll to position [44, 0]
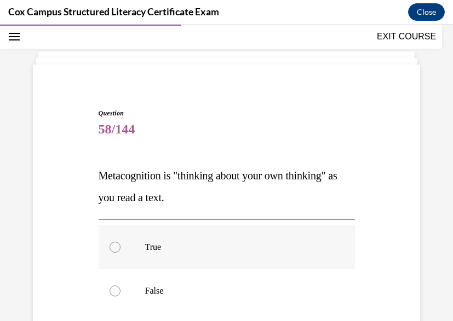
click at [145, 247] on p "True" at bounding box center [236, 247] width 182 height 11
click at [120, 247] on input "True" at bounding box center [115, 247] width 11 height 11
radio input "true"
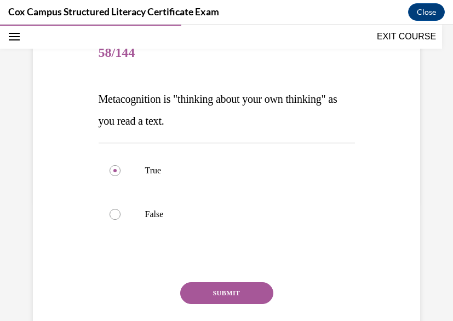
click at [202, 293] on button "SUBMIT" at bounding box center [226, 294] width 93 height 22
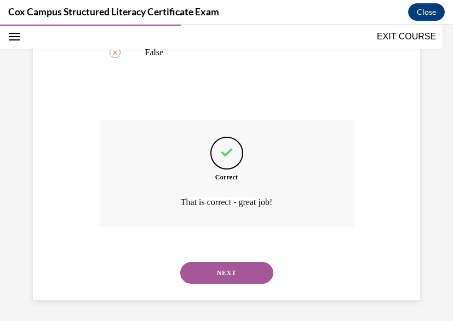
scroll to position [284, 0]
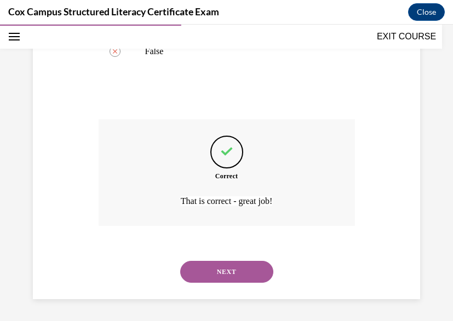
click at [208, 279] on button "NEXT" at bounding box center [226, 272] width 93 height 22
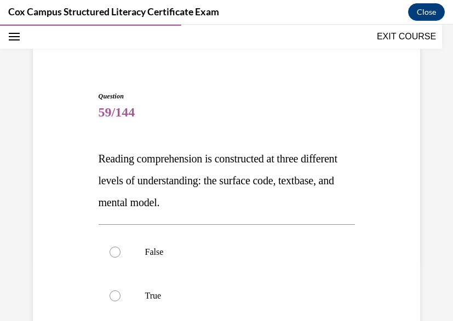
scroll to position [61, 0]
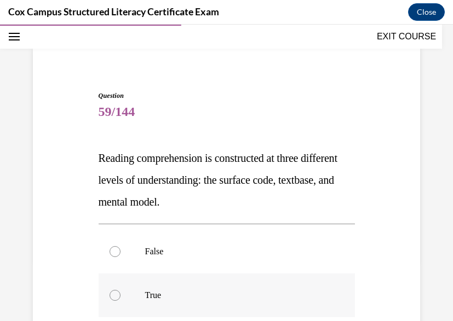
click at [167, 296] on p "True" at bounding box center [236, 295] width 182 height 11
click at [120, 296] on input "True" at bounding box center [115, 295] width 11 height 11
radio input "true"
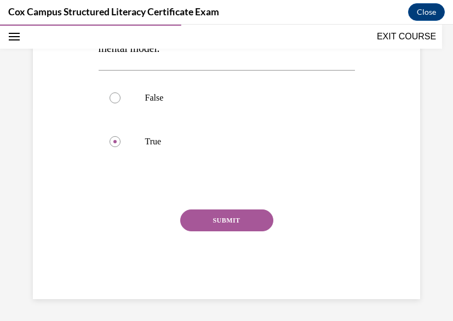
click at [216, 226] on button "SUBMIT" at bounding box center [226, 221] width 93 height 22
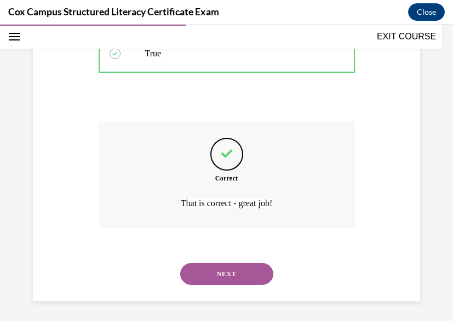
scroll to position [306, 0]
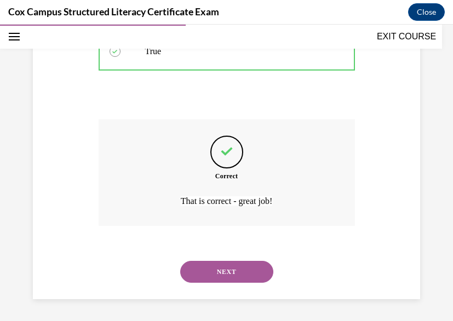
click at [214, 260] on div "NEXT" at bounding box center [227, 272] width 256 height 44
click at [215, 270] on button "NEXT" at bounding box center [226, 272] width 93 height 22
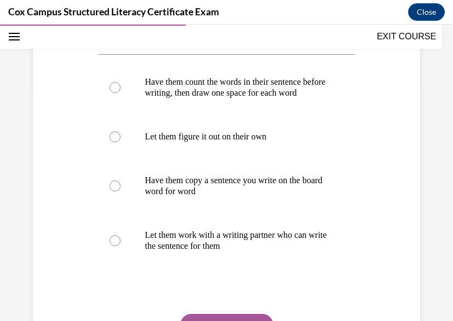
scroll to position [229, 0]
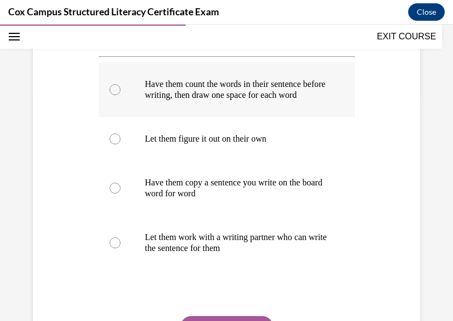
click at [154, 101] on p "Have them count the words in their sentence before writing, then draw one space…" at bounding box center [236, 90] width 182 height 22
click at [120, 95] on input "Have them count the words in their sentence before writing, then draw one space…" at bounding box center [115, 89] width 11 height 11
radio input "true"
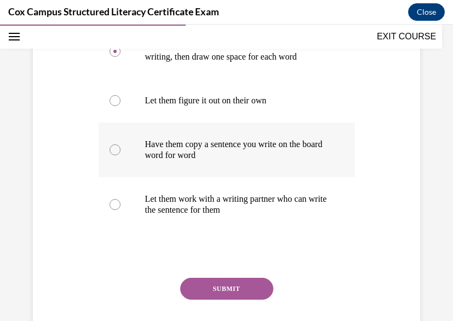
scroll to position [269, 0]
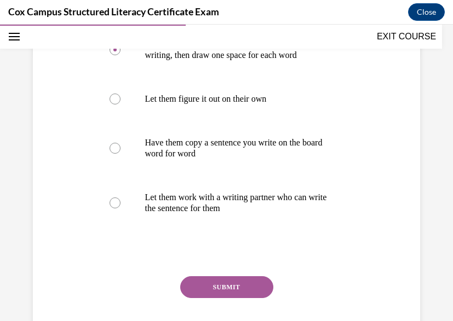
click at [243, 295] on button "SUBMIT" at bounding box center [226, 288] width 93 height 22
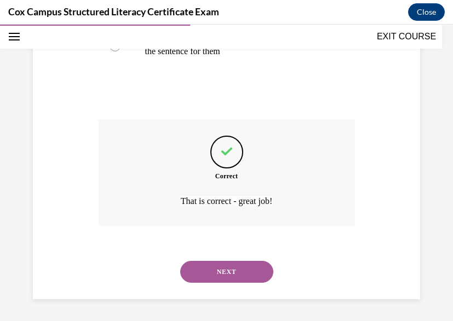
scroll to position [437, 0]
click at [228, 265] on button "NEXT" at bounding box center [226, 272] width 93 height 22
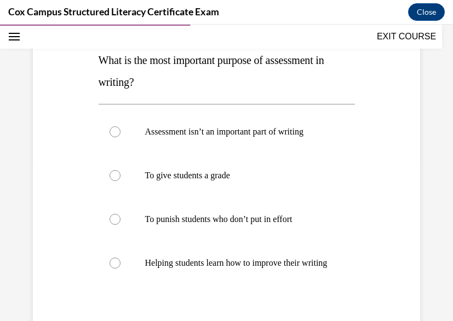
scroll to position [163, 0]
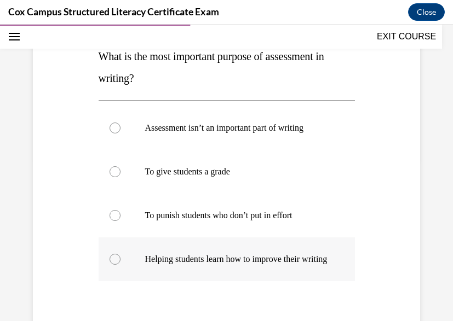
click at [163, 265] on p "Helping students learn how to improve their writing" at bounding box center [236, 259] width 182 height 11
click at [120, 265] on input "Helping students learn how to improve their writing" at bounding box center [115, 259] width 11 height 11
radio input "true"
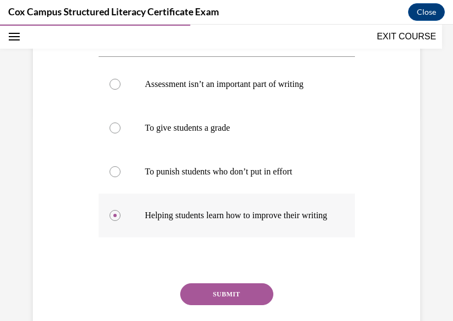
scroll to position [217, 0]
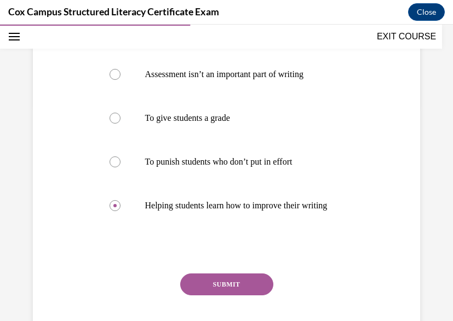
click at [223, 296] on button "SUBMIT" at bounding box center [226, 285] width 93 height 22
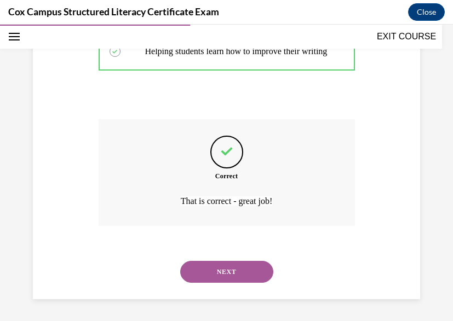
scroll to position [393, 0]
click at [217, 273] on button "NEXT" at bounding box center [226, 272] width 93 height 22
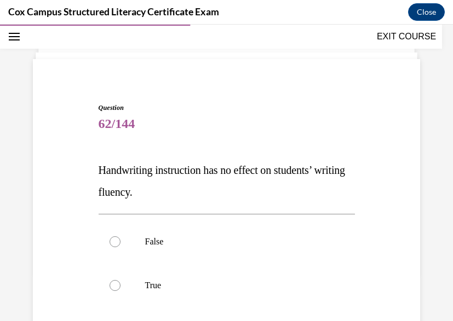
scroll to position [54, 0]
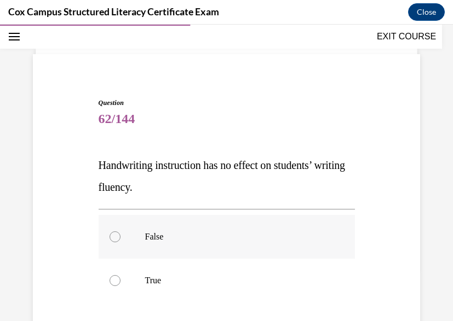
click at [149, 235] on p "False" at bounding box center [236, 237] width 182 height 11
click at [120, 235] on input "False" at bounding box center [115, 237] width 11 height 11
radio input "true"
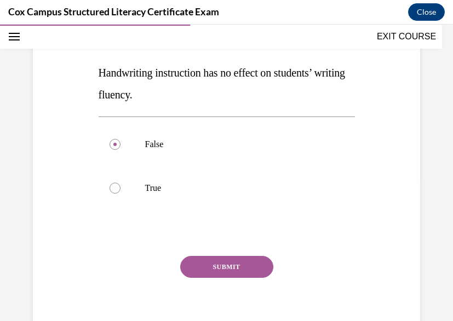
click at [204, 263] on button "SUBMIT" at bounding box center [226, 267] width 93 height 22
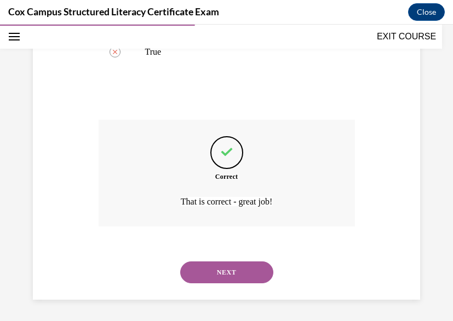
scroll to position [284, 0]
click at [207, 267] on button "NEXT" at bounding box center [226, 272] width 93 height 22
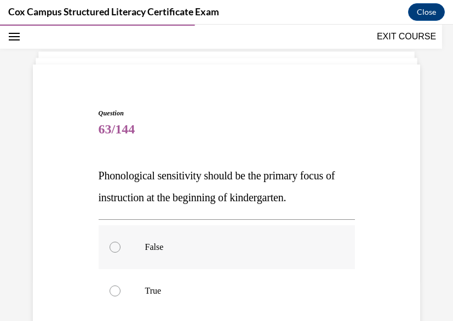
scroll to position [47, 0]
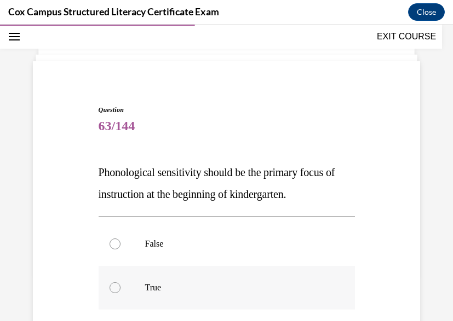
click at [189, 290] on p "True" at bounding box center [236, 288] width 182 height 11
click at [120, 290] on input "True" at bounding box center [115, 288] width 11 height 11
radio input "true"
click at [119, 240] on label "False" at bounding box center [227, 244] width 256 height 44
click at [119, 240] on input "False" at bounding box center [115, 244] width 11 height 11
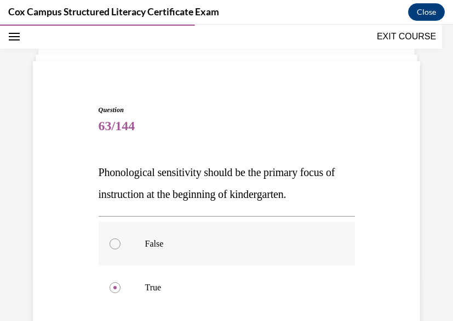
radio input "true"
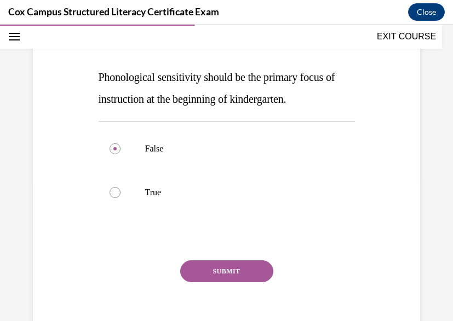
click at [217, 270] on button "SUBMIT" at bounding box center [226, 272] width 93 height 22
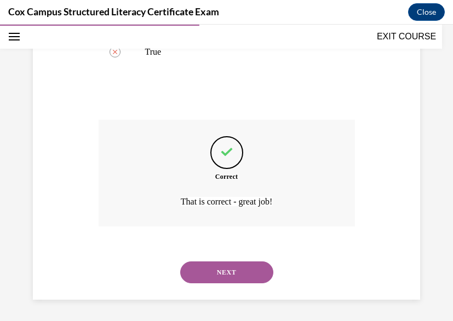
scroll to position [284, 0]
click at [217, 270] on button "NEXT" at bounding box center [226, 272] width 93 height 22
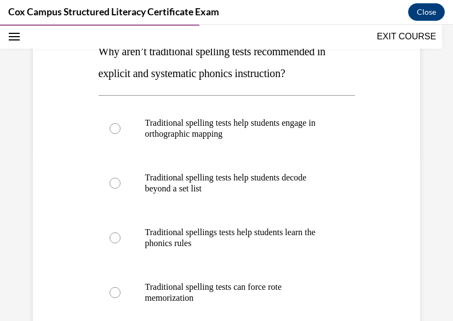
scroll to position [170, 0]
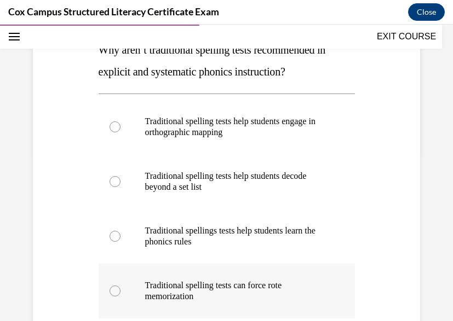
click at [185, 291] on p "Traditional spelling tests can force rote memorization" at bounding box center [236, 291] width 182 height 22
click at [120, 291] on input "Traditional spelling tests can force rote memorization" at bounding box center [115, 291] width 11 height 11
radio input "true"
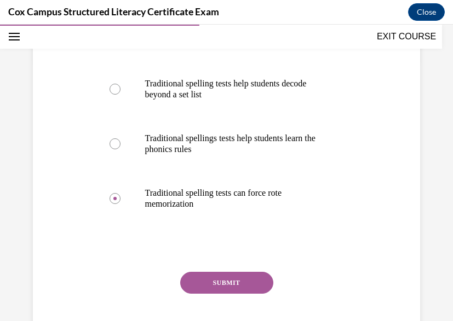
click at [219, 283] on button "SUBMIT" at bounding box center [226, 283] width 93 height 22
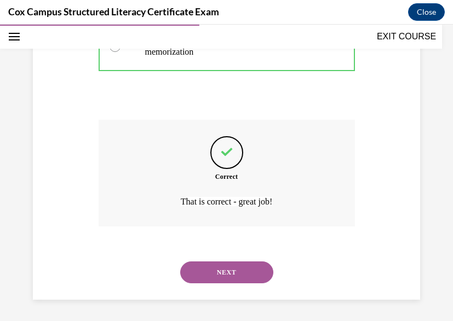
scroll to position [415, 0]
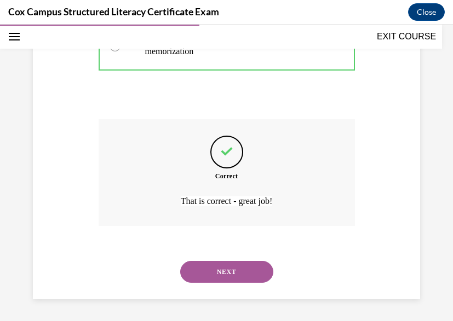
click at [220, 280] on button "NEXT" at bounding box center [226, 272] width 93 height 22
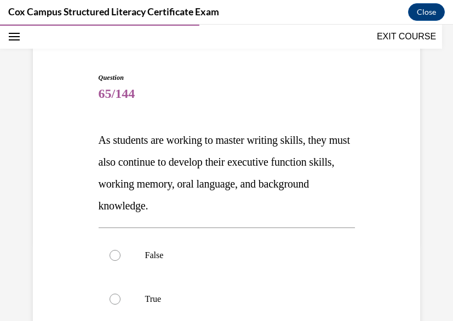
scroll to position [90, 0]
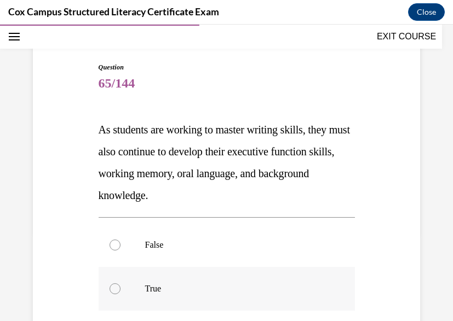
click at [117, 286] on div at bounding box center [115, 289] width 11 height 11
click at [117, 286] on input "True" at bounding box center [115, 289] width 11 height 11
radio input "true"
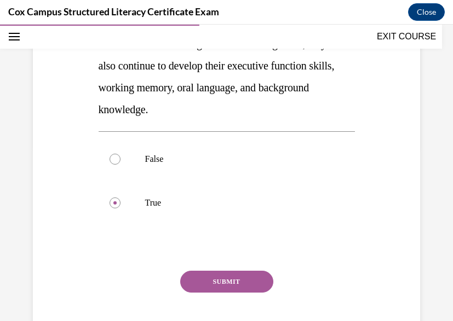
click at [219, 277] on button "SUBMIT" at bounding box center [226, 282] width 93 height 22
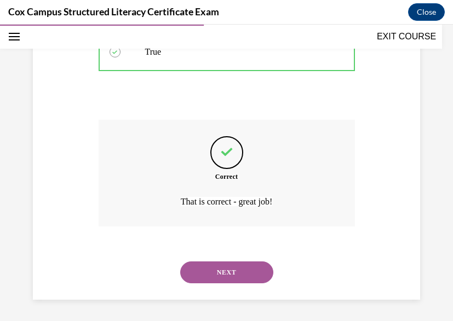
scroll to position [327, 0]
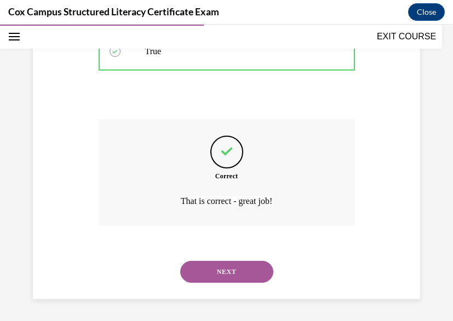
click at [219, 277] on button "NEXT" at bounding box center [226, 272] width 93 height 22
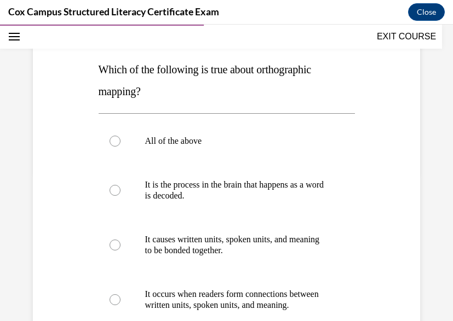
scroll to position [153, 0]
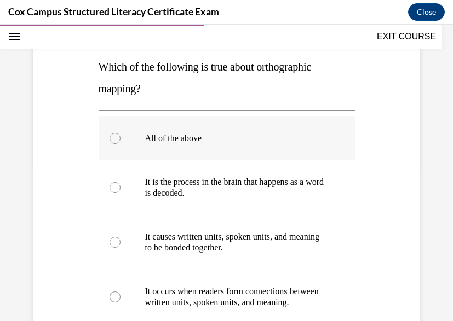
click at [168, 141] on p "All of the above" at bounding box center [236, 138] width 182 height 11
click at [120, 141] on input "All of the above" at bounding box center [115, 138] width 11 height 11
radio input "true"
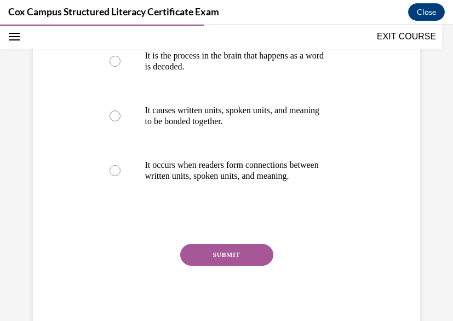
click at [201, 265] on button "SUBMIT" at bounding box center [226, 255] width 93 height 22
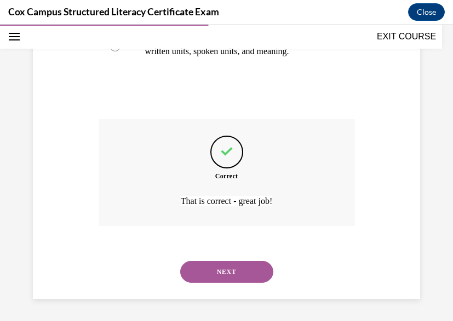
scroll to position [415, 0]
click at [201, 265] on button "NEXT" at bounding box center [226, 272] width 93 height 22
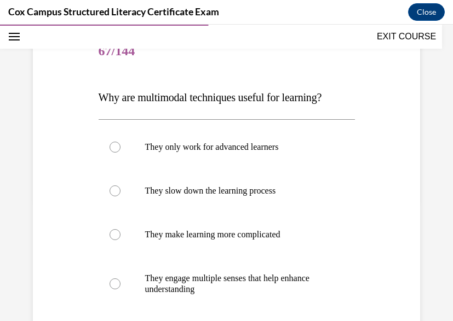
scroll to position [130, 0]
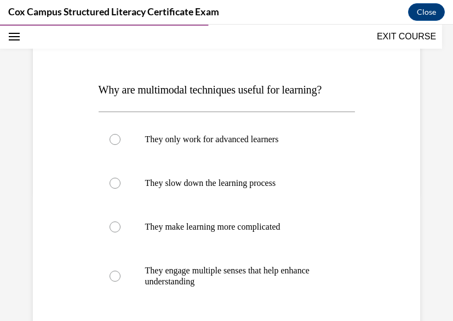
click at [201, 266] on p "They engage multiple senses that help enhance understanding" at bounding box center [236, 277] width 182 height 22
click at [120, 271] on input "They engage multiple senses that help enhance understanding" at bounding box center [115, 276] width 11 height 11
radio input "true"
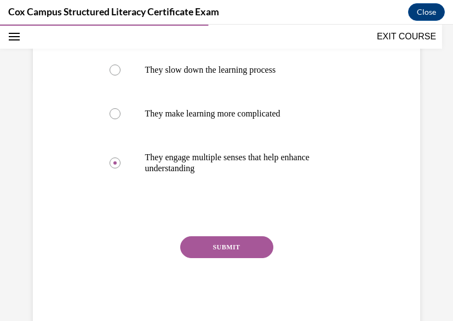
click at [230, 240] on button "SUBMIT" at bounding box center [226, 248] width 93 height 22
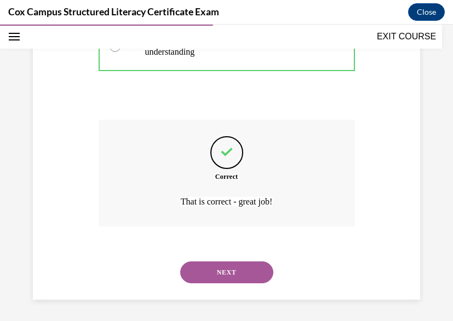
scroll to position [360, 0]
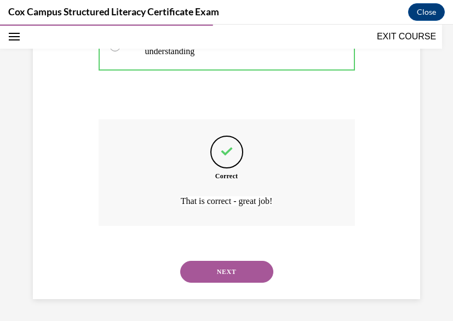
click at [222, 263] on button "NEXT" at bounding box center [226, 272] width 93 height 22
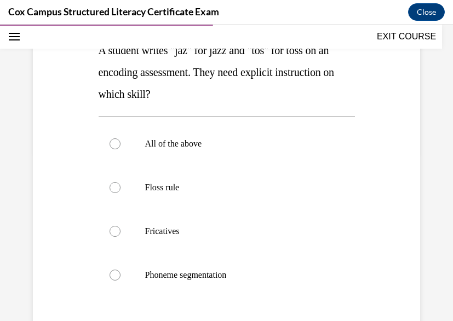
scroll to position [173, 0]
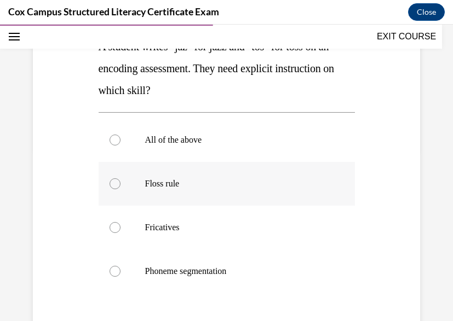
click at [151, 183] on p "Floss rule" at bounding box center [236, 183] width 182 height 11
click at [120, 183] on input "Floss rule" at bounding box center [115, 183] width 11 height 11
radio input "true"
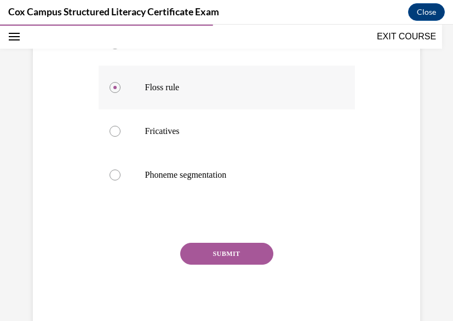
scroll to position [303, 0]
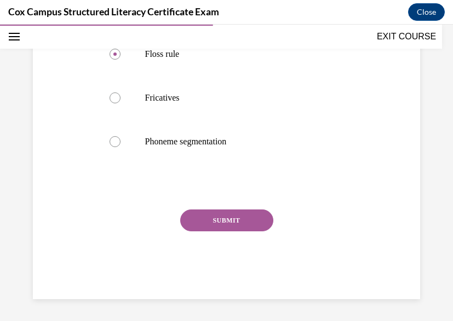
click at [232, 237] on div "SUBMIT" at bounding box center [227, 237] width 256 height 55
click at [232, 226] on button "SUBMIT" at bounding box center [226, 221] width 93 height 22
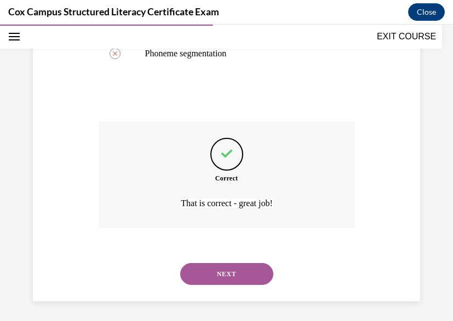
scroll to position [393, 0]
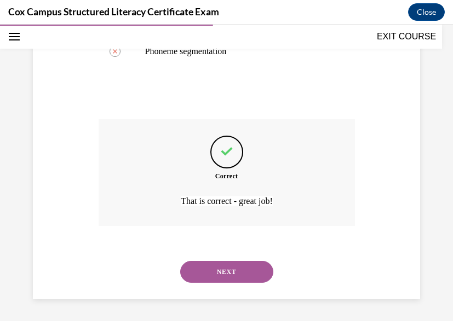
click at [217, 269] on button "NEXT" at bounding box center [226, 272] width 93 height 22
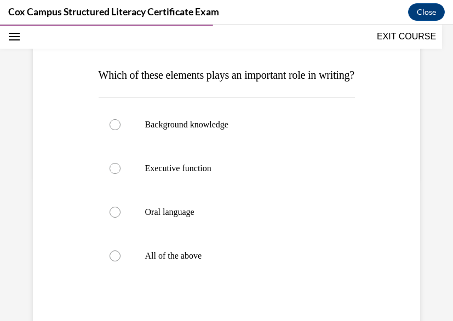
scroll to position [150, 0]
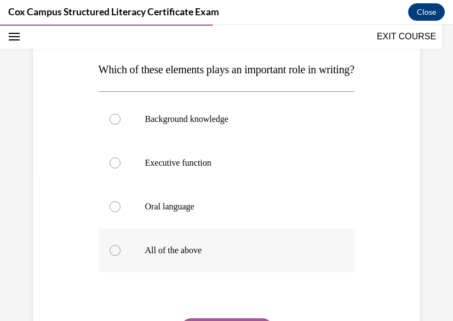
click at [196, 256] on p "All of the above" at bounding box center [236, 250] width 182 height 11
click at [120, 256] on input "All of the above" at bounding box center [115, 250] width 11 height 11
radio input "true"
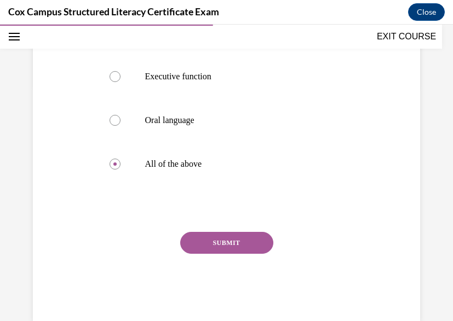
click at [199, 254] on button "SUBMIT" at bounding box center [226, 243] width 93 height 22
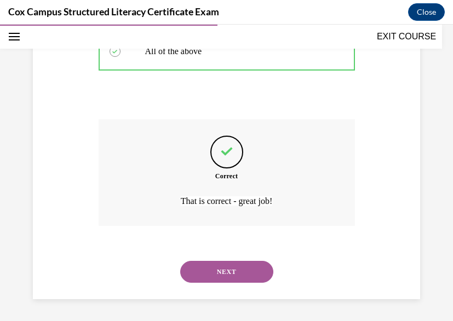
scroll to position [371, 0]
click at [199, 267] on button "NEXT" at bounding box center [226, 272] width 93 height 22
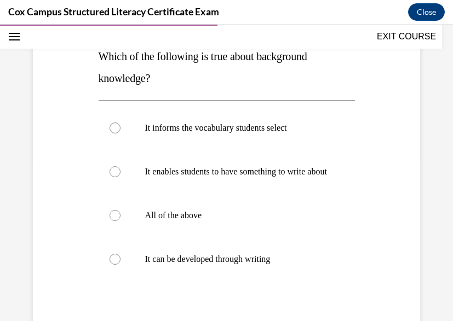
scroll to position [165, 0]
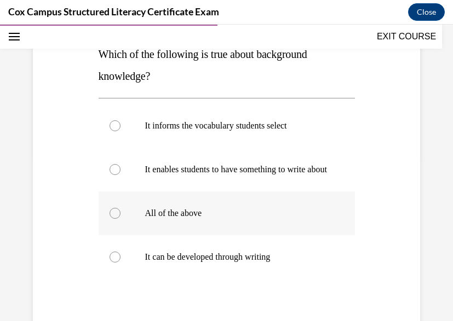
click at [156, 219] on p "All of the above" at bounding box center [236, 213] width 182 height 11
click at [120, 219] on input "All of the above" at bounding box center [115, 213] width 11 height 11
radio input "true"
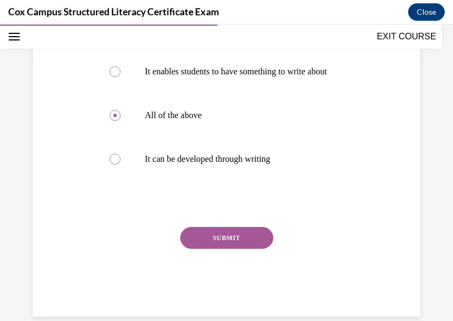
click at [203, 249] on button "SUBMIT" at bounding box center [226, 238] width 93 height 22
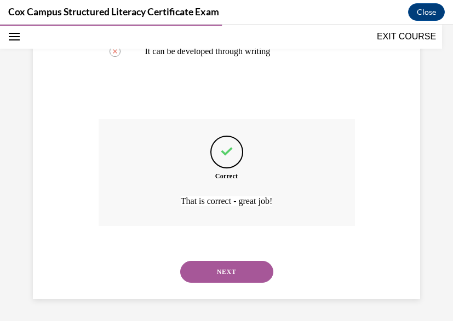
scroll to position [382, 0]
click at [199, 271] on button "NEXT" at bounding box center [226, 272] width 93 height 22
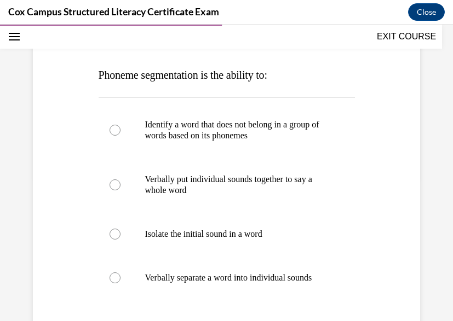
scroll to position [148, 0]
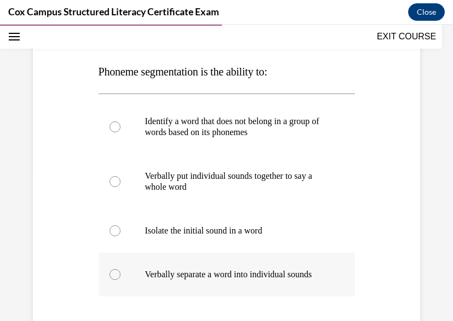
click at [157, 275] on p "Verbally separate a word into individual sounds" at bounding box center [236, 274] width 182 height 11
click at [120, 275] on input "Verbally separate a word into individual sounds" at bounding box center [115, 274] width 11 height 11
radio input "true"
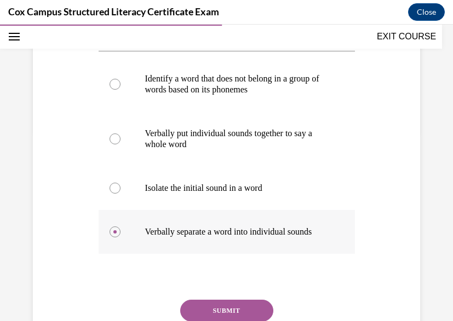
scroll to position [195, 0]
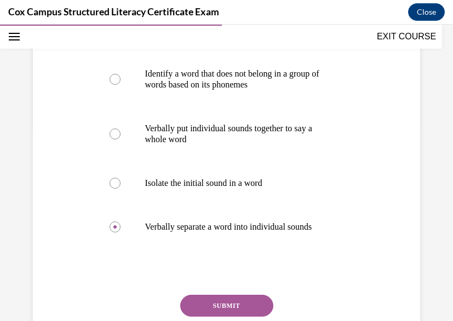
click at [202, 309] on button "SUBMIT" at bounding box center [226, 306] width 93 height 22
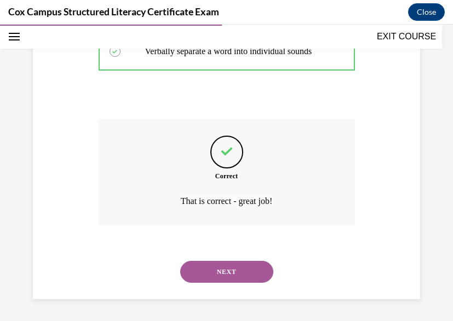
scroll to position [382, 0]
click at [215, 269] on button "NEXT" at bounding box center [226, 272] width 93 height 22
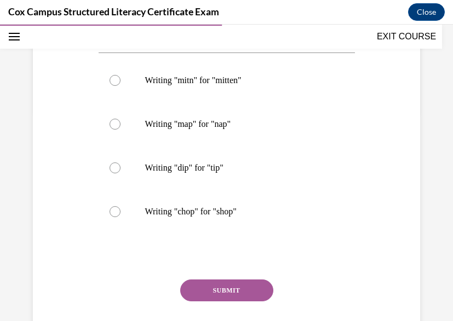
scroll to position [212, 0]
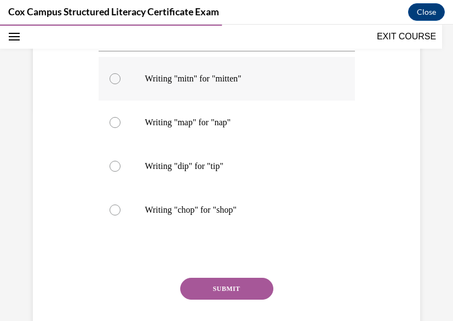
click at [171, 84] on p "Writing "mitn" for "mitten"" at bounding box center [236, 78] width 182 height 11
click at [120, 84] on input "Writing "mitn" for "mitten"" at bounding box center [115, 78] width 11 height 11
radio input "true"
click at [229, 298] on div "Question 72/144 Which of the following misspellings is phonetically accurate an…" at bounding box center [227, 154] width 256 height 428
click at [229, 300] on button "SUBMIT" at bounding box center [226, 289] width 93 height 22
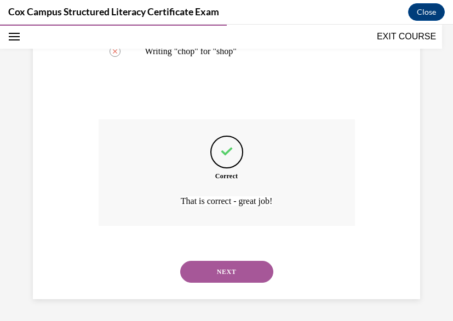
scroll to position [393, 0]
click at [228, 276] on button "NEXT" at bounding box center [226, 272] width 93 height 22
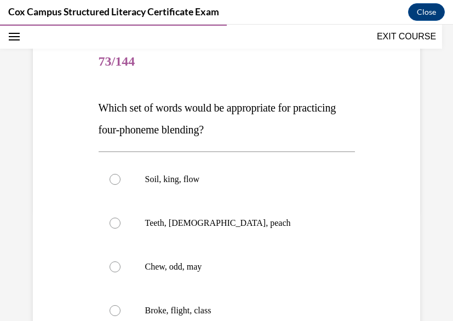
scroll to position [125, 0]
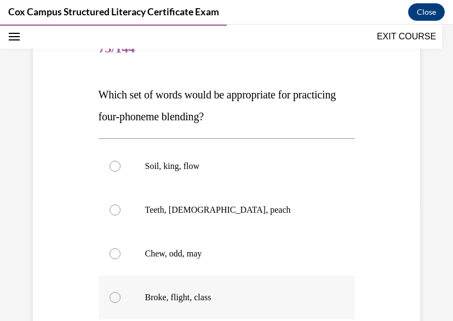
click at [165, 299] on p "Broke, flight, class" at bounding box center [236, 297] width 182 height 11
click at [120, 299] on input "Broke, flight, class" at bounding box center [115, 297] width 11 height 11
radio input "true"
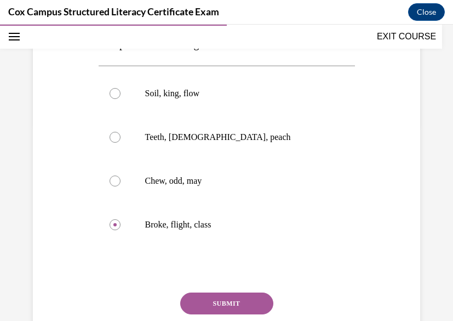
click at [197, 301] on button "SUBMIT" at bounding box center [226, 304] width 93 height 22
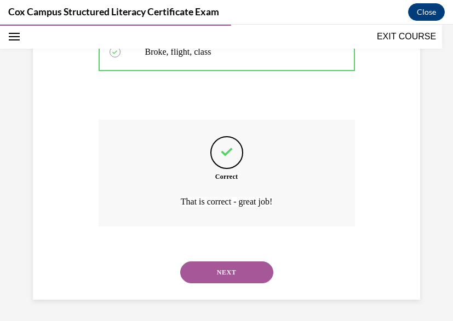
scroll to position [371, 0]
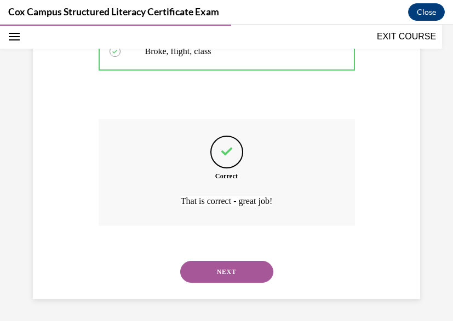
click at [200, 280] on button "NEXT" at bounding box center [226, 272] width 93 height 22
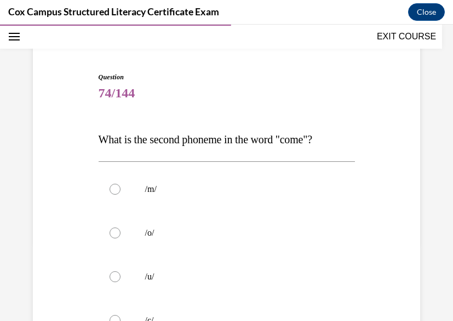
scroll to position [86, 0]
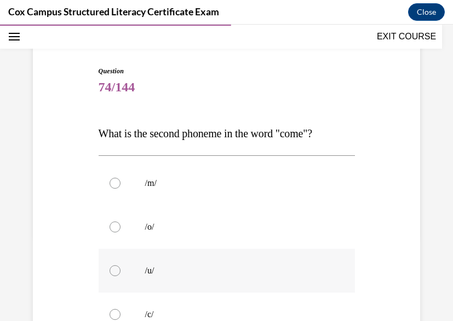
click at [126, 265] on label "/u/" at bounding box center [227, 271] width 256 height 44
click at [120, 266] on input "/u/" at bounding box center [115, 271] width 11 height 11
radio input "true"
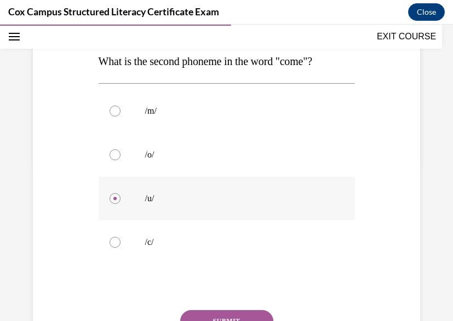
scroll to position [167, 0]
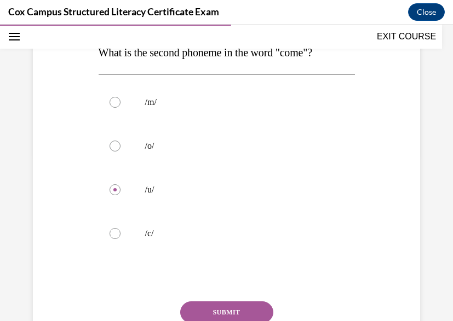
click at [218, 308] on button "SUBMIT" at bounding box center [226, 313] width 93 height 22
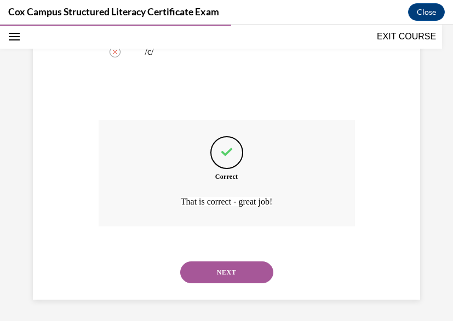
scroll to position [349, 0]
click at [218, 278] on button "NEXT" at bounding box center [226, 272] width 93 height 22
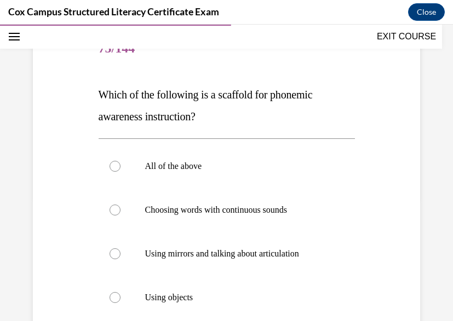
scroll to position [133, 0]
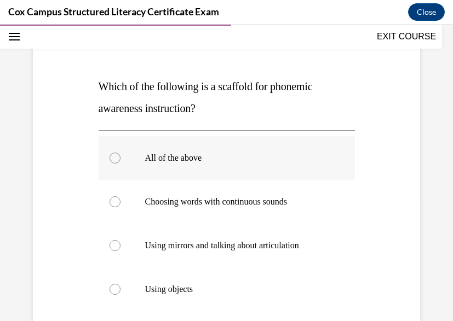
click at [168, 159] on p "All of the above" at bounding box center [236, 158] width 182 height 11
click at [120, 159] on input "All of the above" at bounding box center [115, 158] width 11 height 11
radio input "true"
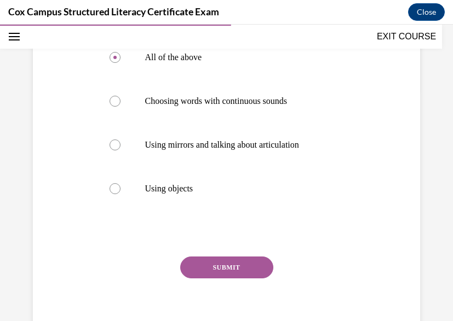
click at [228, 263] on button "SUBMIT" at bounding box center [226, 268] width 93 height 22
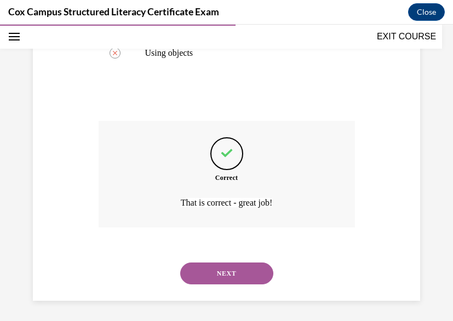
scroll to position [371, 0]
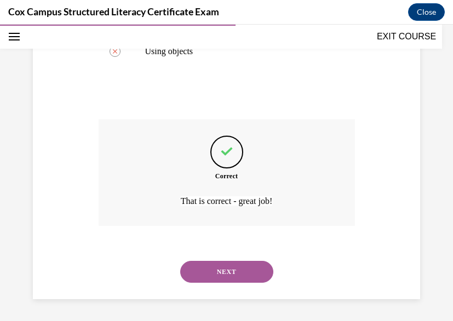
click at [231, 266] on button "NEXT" at bounding box center [226, 272] width 93 height 22
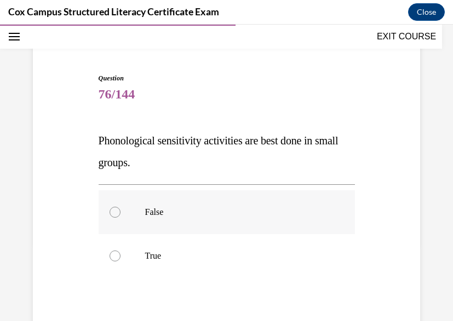
scroll to position [83, 0]
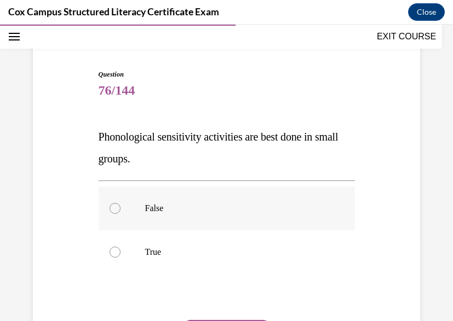
click at [159, 203] on p "False" at bounding box center [236, 208] width 182 height 11
click at [120, 203] on input "False" at bounding box center [115, 208] width 11 height 11
radio input "true"
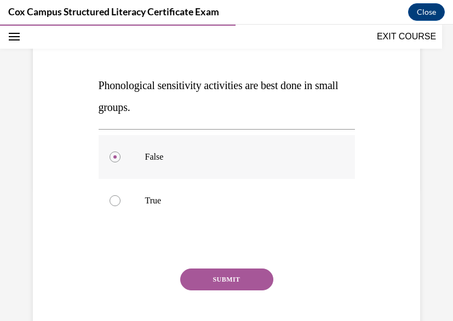
scroll to position [135, 0]
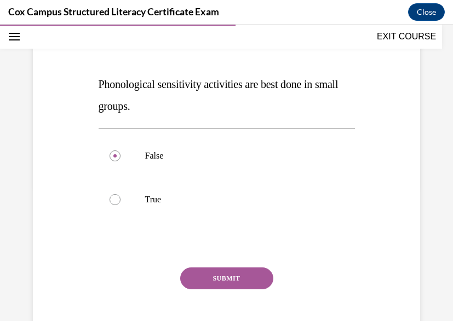
click at [206, 290] on div "SUBMIT" at bounding box center [227, 295] width 256 height 55
click at [206, 276] on button "SUBMIT" at bounding box center [226, 279] width 93 height 22
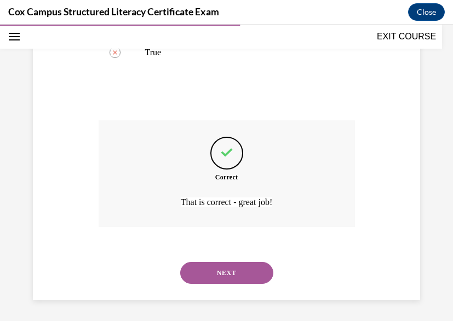
scroll to position [284, 0]
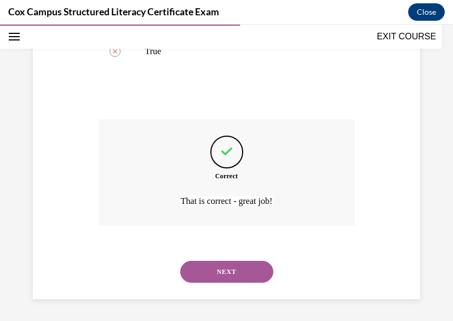
click at [206, 276] on button "NEXT" at bounding box center [226, 272] width 93 height 22
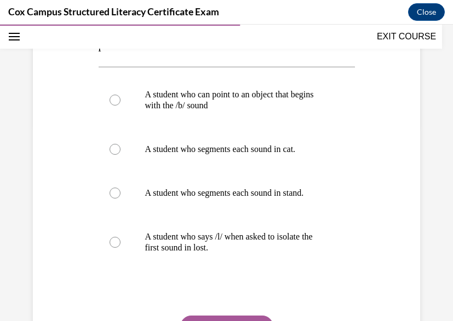
scroll to position [196, 0]
click at [154, 199] on p "A student who segments each sound in stand." at bounding box center [236, 193] width 182 height 11
click at [120, 199] on input "A student who segments each sound in stand." at bounding box center [115, 193] width 11 height 11
radio input "true"
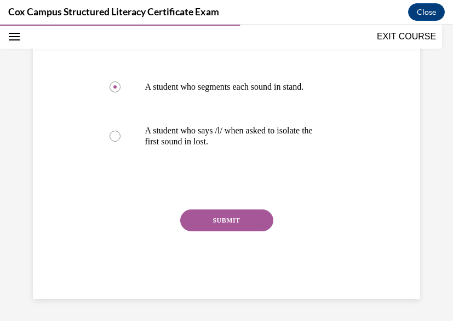
click at [223, 231] on button "SUBMIT" at bounding box center [226, 221] width 93 height 22
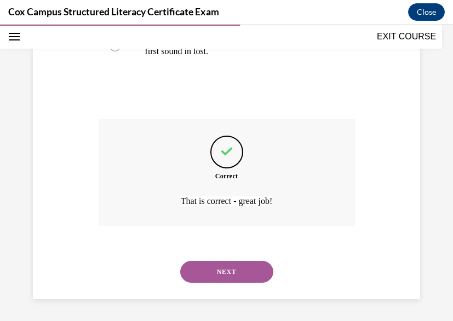
scroll to position [404, 0]
click at [217, 273] on button "NEXT" at bounding box center [226, 272] width 93 height 22
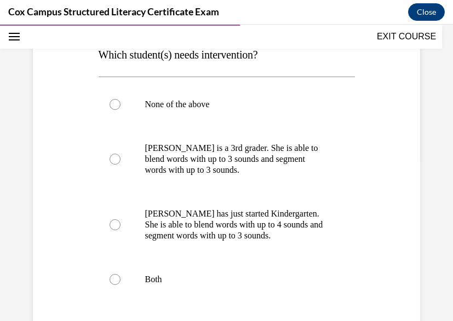
scroll to position [165, 0]
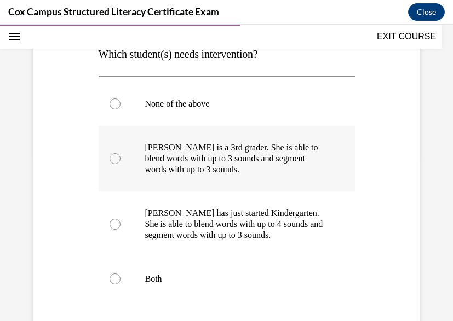
click at [203, 156] on p "Ella is a 3rd grader. She is able to blend words with up to 3 sounds and segmen…" at bounding box center [236, 158] width 182 height 33
click at [120, 156] on input "Ella is a 3rd grader. She is able to blend words with up to 3 sounds and segmen…" at bounding box center [115, 158] width 11 height 11
radio input "true"
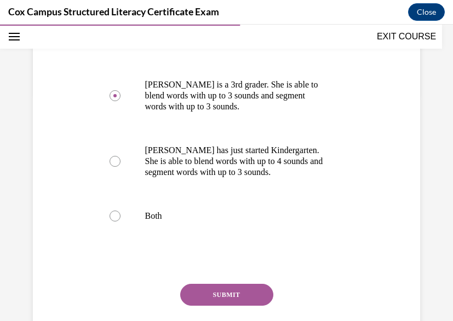
click at [198, 291] on button "SUBMIT" at bounding box center [226, 295] width 93 height 22
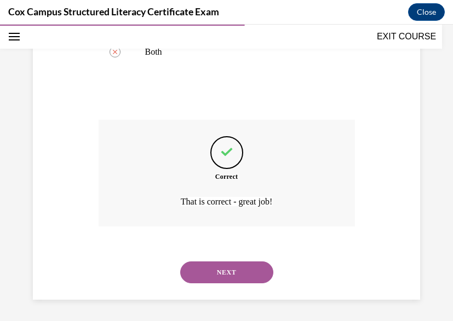
scroll to position [393, 0]
click at [206, 255] on div "NEXT" at bounding box center [227, 272] width 256 height 44
click at [206, 266] on button "NEXT" at bounding box center [226, 272] width 93 height 22
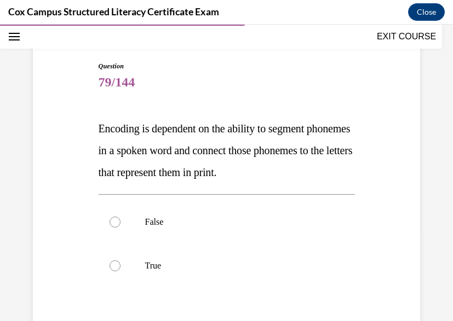
scroll to position [106, 0]
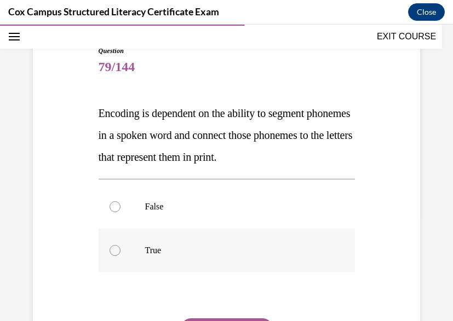
click at [147, 256] on p "True" at bounding box center [236, 250] width 182 height 11
click at [120, 256] on input "True" at bounding box center [115, 250] width 11 height 11
radio input "true"
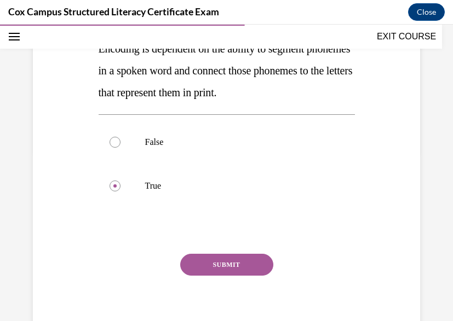
click at [233, 276] on button "SUBMIT" at bounding box center [226, 265] width 93 height 22
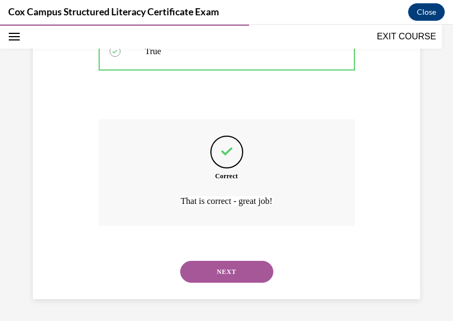
scroll to position [327, 0]
click at [233, 283] on div "NEXT" at bounding box center [227, 272] width 256 height 44
click at [233, 275] on button "NEXT" at bounding box center [226, 272] width 93 height 22
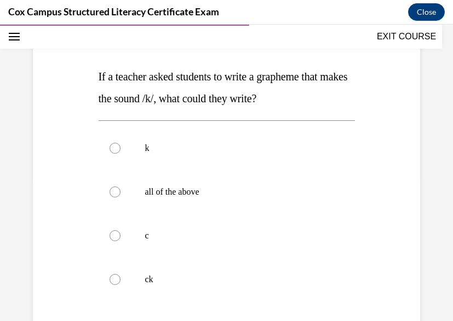
scroll to position [145, 0]
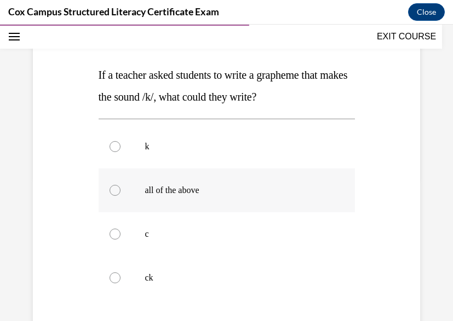
click at [198, 192] on p "all of the above" at bounding box center [236, 190] width 182 height 11
click at [120, 192] on input "all of the above" at bounding box center [115, 190] width 11 height 11
radio input "true"
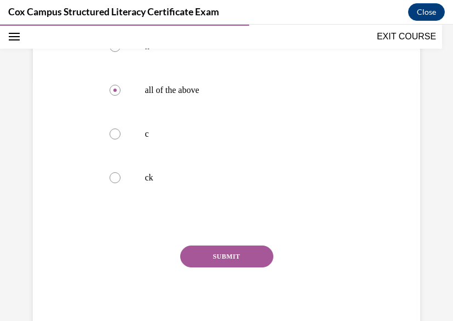
click at [210, 243] on div "Question 80/144 If a teacher asked students to write a grapheme that makes the …" at bounding box center [227, 121] width 256 height 428
click at [210, 252] on button "SUBMIT" at bounding box center [226, 257] width 93 height 22
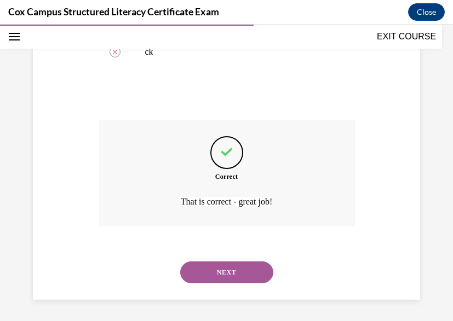
scroll to position [371, 0]
click at [208, 275] on button "NEXT" at bounding box center [226, 272] width 93 height 22
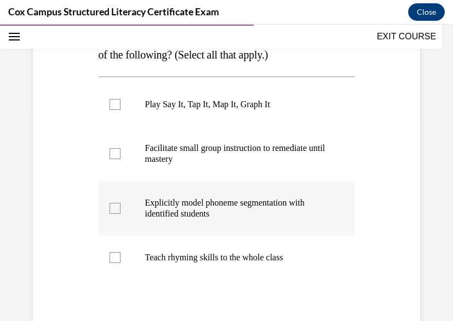
scroll to position [212, 0]
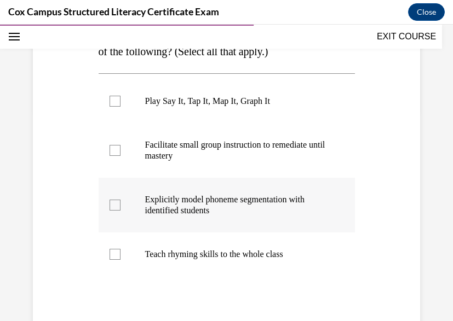
click at [113, 211] on div at bounding box center [115, 205] width 11 height 11
click at [113, 211] on input "Explicitly model phoneme segmentation with identified students" at bounding box center [115, 205] width 11 height 11
checkbox input "true"
click at [117, 156] on div at bounding box center [115, 150] width 11 height 11
click at [117, 156] on input "Facilitate small group instruction to remediate until mastery" at bounding box center [115, 150] width 11 height 11
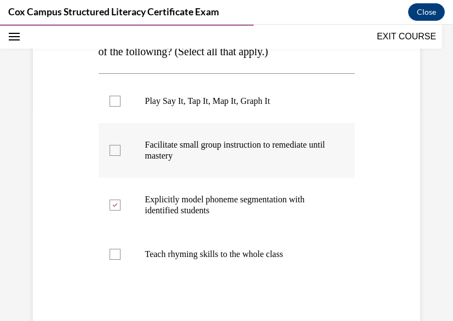
checkbox input "true"
click at [114, 107] on div at bounding box center [115, 101] width 11 height 11
click at [114, 107] on input "Play Say It, Tap It, Map It, Graph It" at bounding box center [115, 101] width 11 height 11
checkbox input "true"
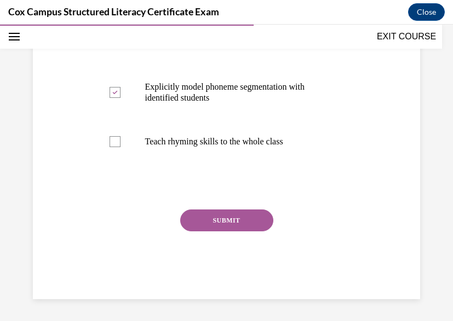
click at [225, 232] on button "SUBMIT" at bounding box center [226, 221] width 93 height 22
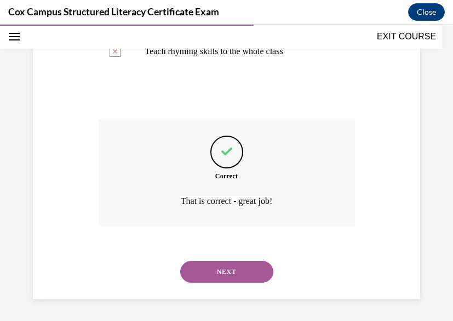
scroll to position [437, 0]
click at [212, 275] on button "NEXT" at bounding box center [226, 272] width 93 height 22
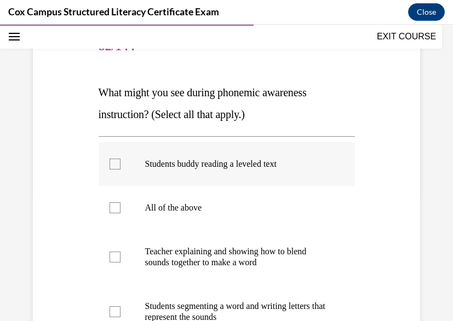
scroll to position [129, 0]
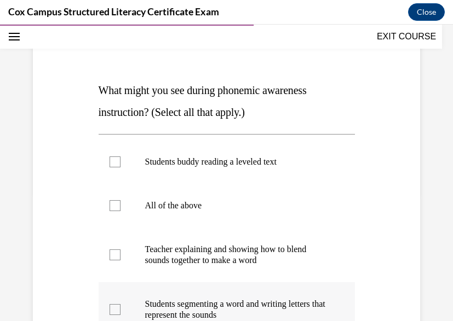
click at [114, 309] on div at bounding box center [115, 309] width 11 height 11
click at [114, 309] on input "Students segmenting a word and writing letters that represent the sounds" at bounding box center [115, 309] width 11 height 11
checkbox input "true"
click at [118, 252] on div at bounding box center [115, 255] width 11 height 11
click at [118, 252] on input "Teacher explaining and showing how to blend sounds together to make a word" at bounding box center [115, 255] width 11 height 11
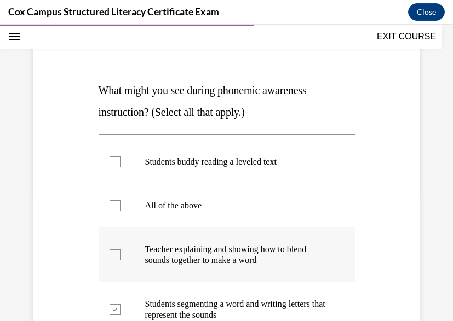
checkbox input "true"
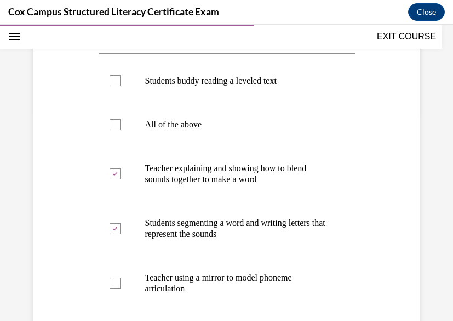
scroll to position [234, 0]
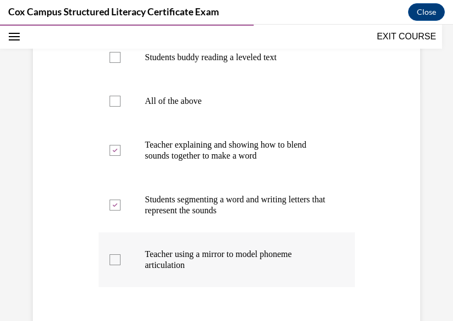
click at [114, 262] on div at bounding box center [115, 260] width 11 height 11
click at [114, 262] on input "Teacher using a mirror to model phoneme articulation" at bounding box center [115, 260] width 11 height 11
checkbox input "true"
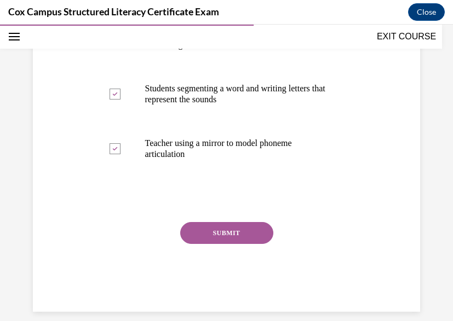
click at [226, 231] on button "SUBMIT" at bounding box center [226, 233] width 93 height 22
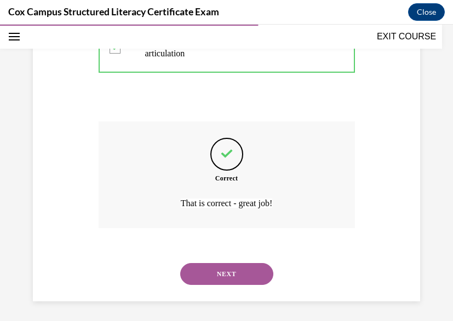
scroll to position [448, 0]
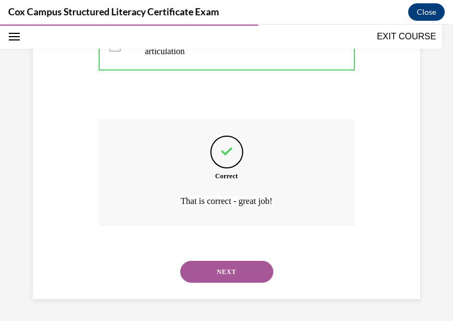
click at [222, 278] on button "NEXT" at bounding box center [226, 272] width 93 height 22
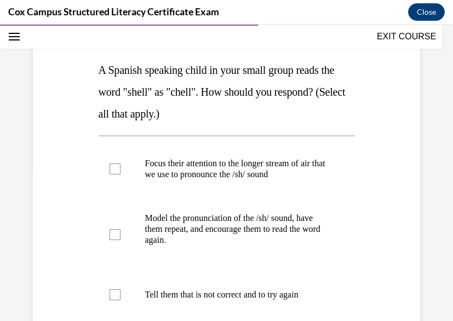
scroll to position [151, 0]
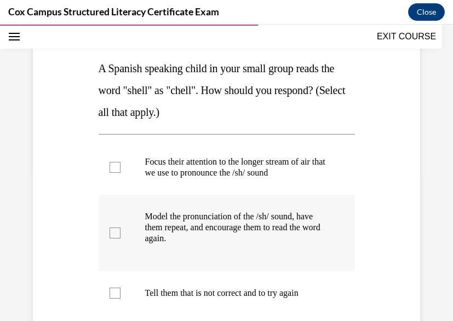
click at [118, 237] on div at bounding box center [115, 233] width 11 height 11
click at [118, 237] on input "Model the pronunciation of the /sh/ sound, have them repeat, and encourage them…" at bounding box center [115, 233] width 11 height 11
checkbox input "true"
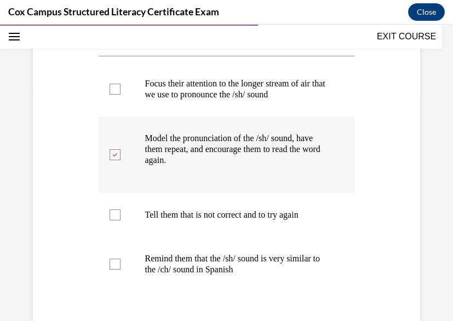
scroll to position [234, 0]
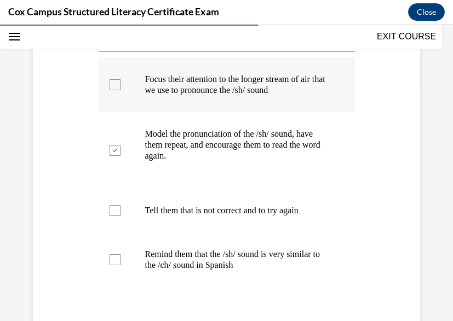
click at [116, 82] on div at bounding box center [115, 84] width 11 height 11
click at [116, 82] on input "Focus their attention to the longer stream of air that we use to pronounce the …" at bounding box center [115, 84] width 11 height 11
checkbox input "true"
click at [115, 266] on div at bounding box center [115, 260] width 11 height 11
click at [115, 266] on input "Remind them that the /sh/ sound is very similar to the /ch/ sound in Spanish" at bounding box center [115, 260] width 11 height 11
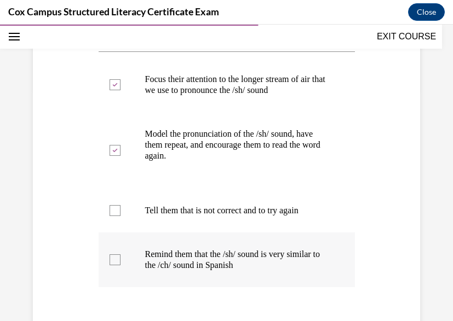
checkbox input "true"
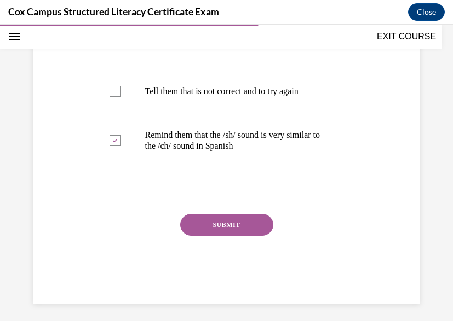
click at [211, 232] on button "SUBMIT" at bounding box center [226, 225] width 93 height 22
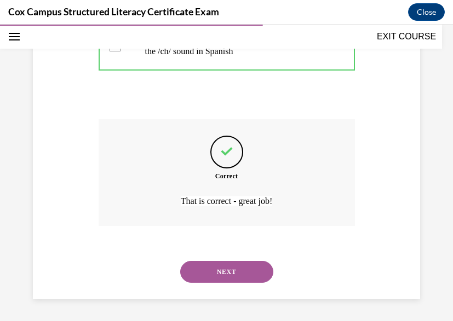
scroll to position [459, 0]
click at [210, 275] on button "NEXT" at bounding box center [226, 272] width 93 height 22
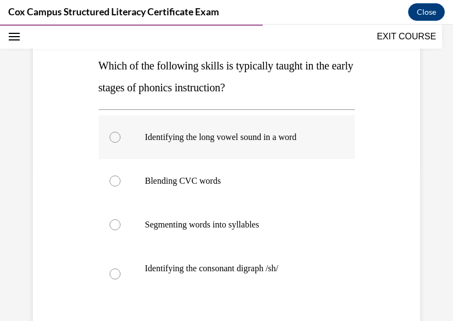
scroll to position [154, 0]
click at [207, 177] on p "Blending CVC words" at bounding box center [236, 180] width 182 height 11
click at [120, 177] on input "Blending CVC words" at bounding box center [115, 180] width 11 height 11
radio input "true"
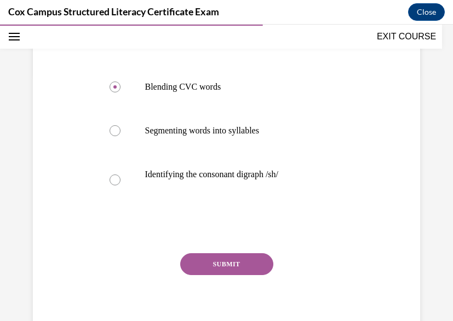
click at [215, 260] on button "SUBMIT" at bounding box center [226, 265] width 93 height 22
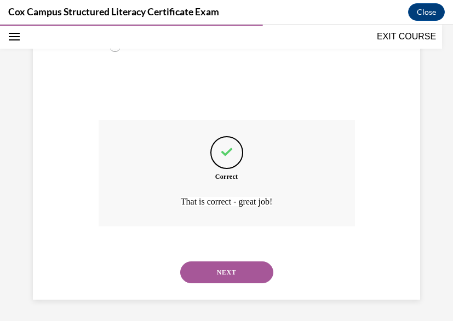
scroll to position [382, 0]
click at [218, 271] on button "NEXT" at bounding box center [226, 272] width 93 height 22
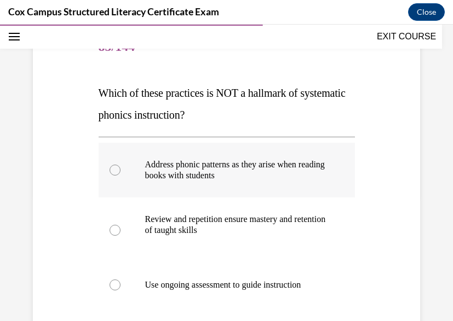
scroll to position [129, 0]
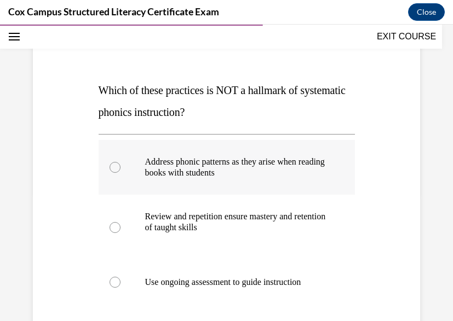
click at [172, 165] on p "Address phonic patterns as they arise when reading books with students" at bounding box center [236, 168] width 182 height 22
click at [120, 165] on input "Address phonic patterns as they arise when reading books with students" at bounding box center [115, 167] width 11 height 11
radio input "true"
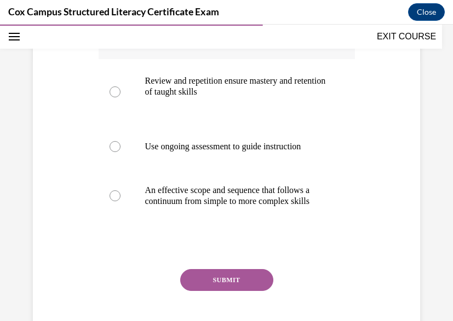
scroll to position [286, 0]
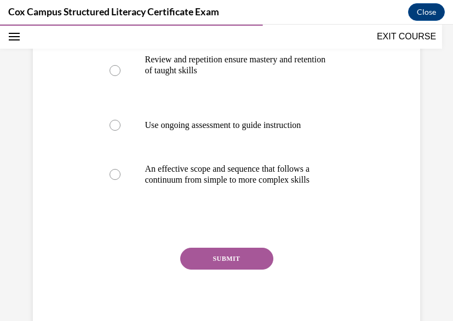
click at [210, 270] on button "SUBMIT" at bounding box center [226, 259] width 93 height 22
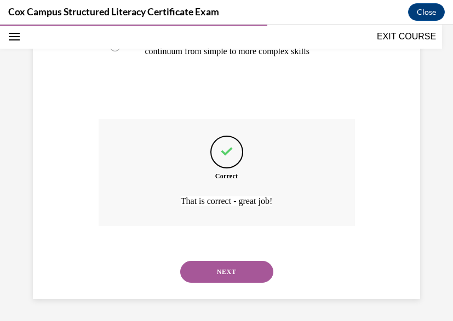
scroll to position [437, 0]
click at [211, 266] on button "NEXT" at bounding box center [226, 272] width 93 height 22
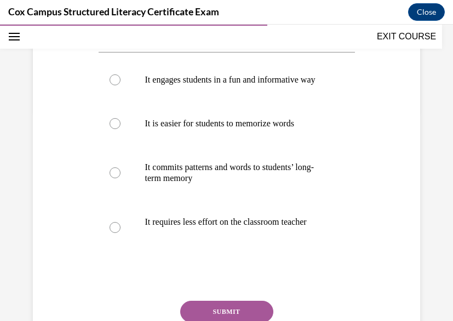
scroll to position [213, 0]
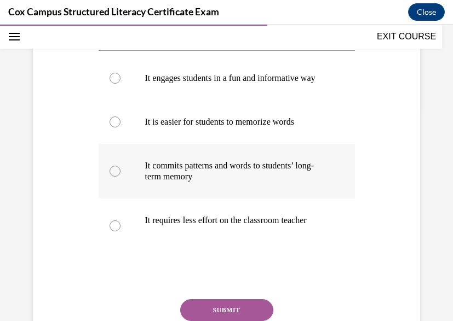
click at [195, 182] on p "It commits patterns and words to students’ long-term memory" at bounding box center [236, 171] width 182 height 22
click at [120, 177] on input "It commits patterns and words to students’ long-term memory" at bounding box center [115, 171] width 11 height 11
radio input "true"
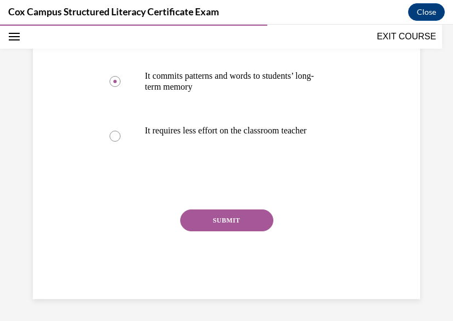
click at [243, 228] on button "SUBMIT" at bounding box center [226, 221] width 93 height 22
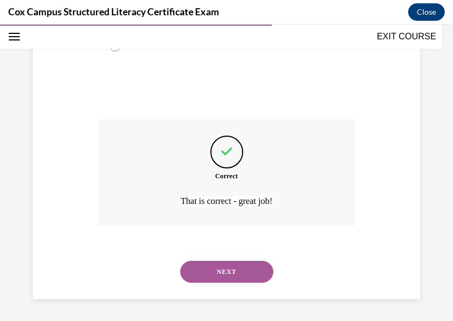
scroll to position [415, 0]
click at [220, 272] on button "NEXT" at bounding box center [226, 272] width 93 height 22
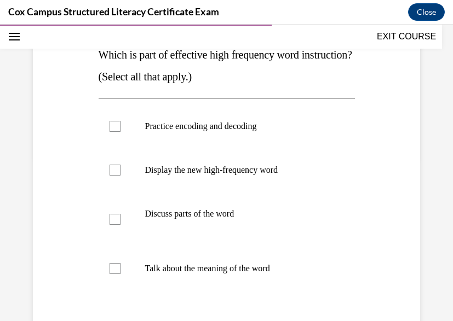
scroll to position [171, 0]
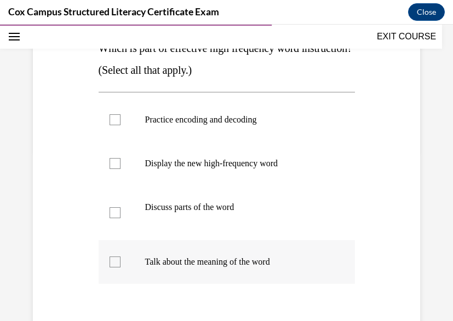
click at [110, 264] on div at bounding box center [115, 262] width 11 height 11
click at [110, 264] on input "Talk about the meaning of the word" at bounding box center [115, 262] width 11 height 11
checkbox input "true"
click at [113, 210] on div at bounding box center [115, 213] width 11 height 11
click at [113, 210] on input "Discuss parts of the word" at bounding box center [115, 213] width 11 height 11
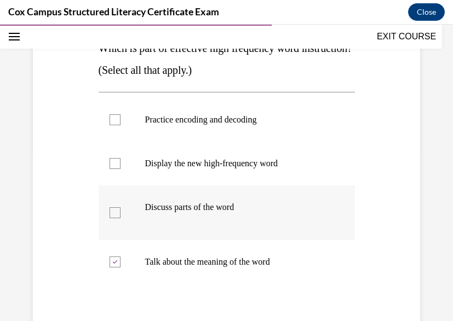
checkbox input "true"
click at [118, 164] on div at bounding box center [115, 163] width 11 height 11
click at [118, 164] on input "Display the new high-frequency word" at bounding box center [115, 163] width 11 height 11
checkbox input "true"
click at [117, 114] on div at bounding box center [115, 119] width 11 height 11
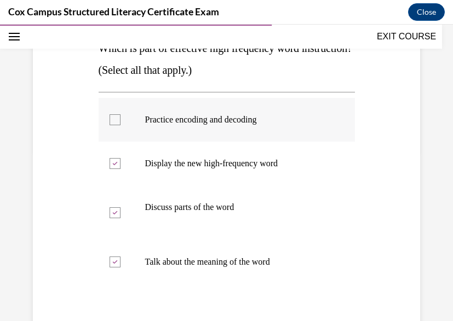
click at [117, 114] on input "Practice encoding and decoding" at bounding box center [115, 119] width 11 height 11
checkbox input "true"
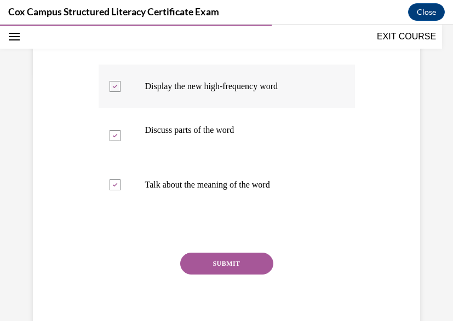
scroll to position [254, 0]
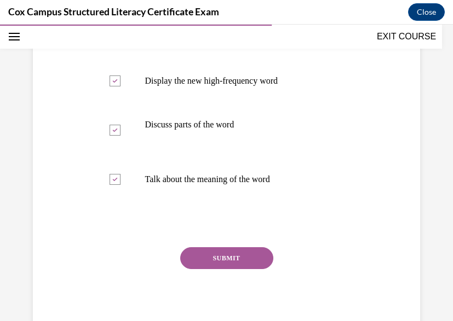
click at [204, 259] on button "SUBMIT" at bounding box center [226, 258] width 93 height 22
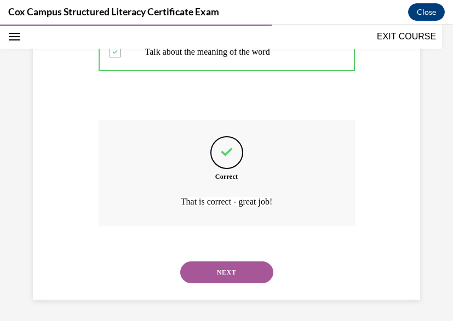
scroll to position [382, 0]
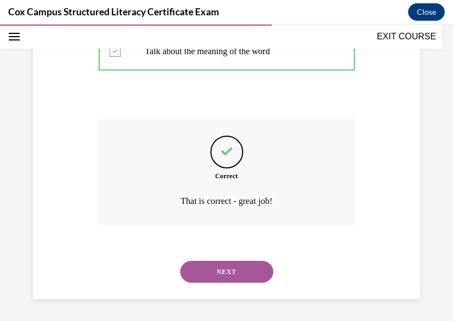
click at [205, 261] on div "NEXT" at bounding box center [227, 272] width 256 height 44
click at [209, 276] on button "NEXT" at bounding box center [226, 272] width 93 height 22
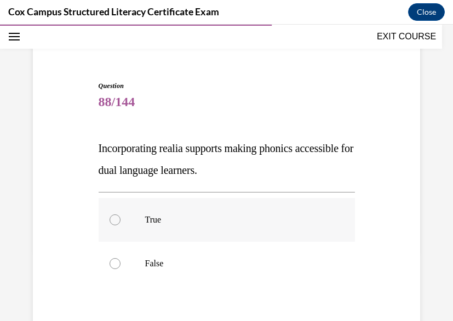
scroll to position [73, 0]
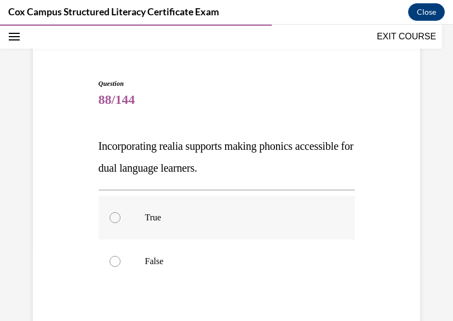
click at [135, 219] on label "True" at bounding box center [227, 218] width 256 height 44
click at [120, 219] on input "True" at bounding box center [115, 217] width 11 height 11
radio input "true"
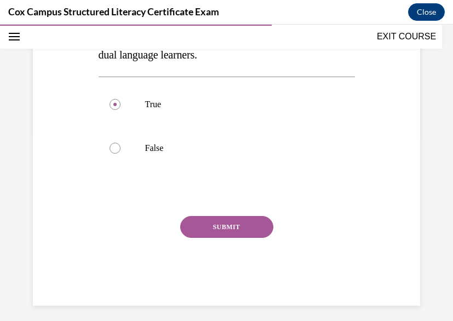
click at [227, 223] on button "SUBMIT" at bounding box center [226, 227] width 93 height 22
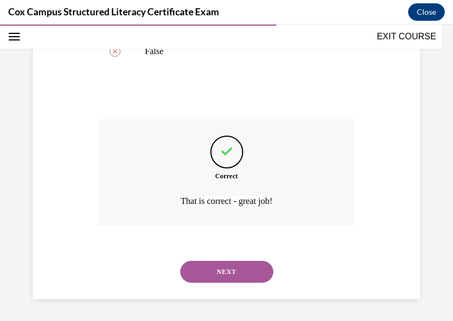
scroll to position [283, 0]
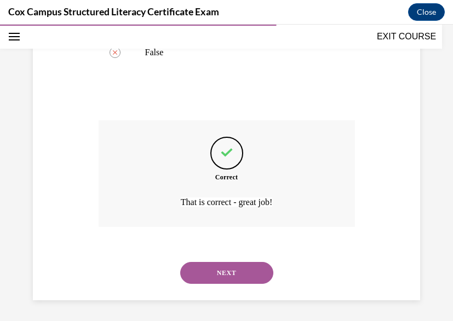
click at [223, 274] on button "NEXT" at bounding box center [226, 273] width 93 height 22
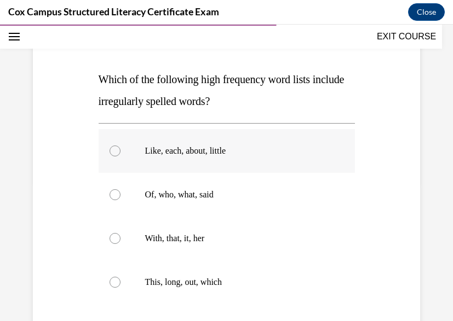
scroll to position [141, 0]
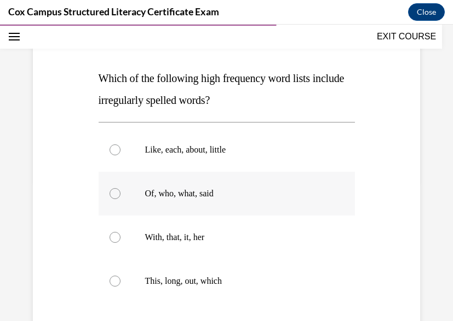
click at [116, 196] on div at bounding box center [115, 193] width 11 height 11
click at [116, 196] on input "Of, who, what, said" at bounding box center [115, 193] width 11 height 11
radio input "true"
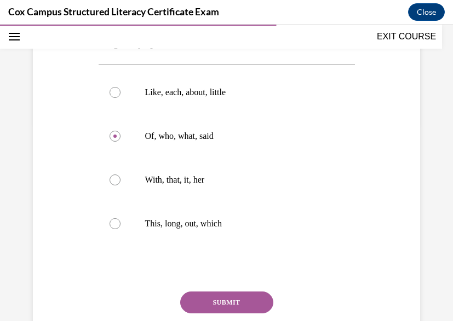
click at [232, 303] on button "SUBMIT" at bounding box center [226, 303] width 93 height 22
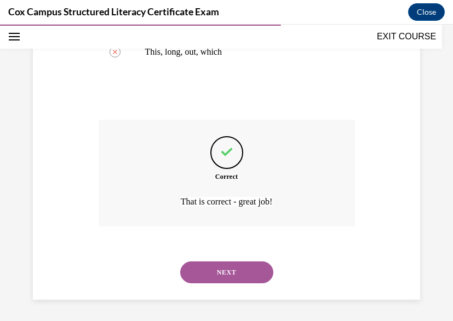
scroll to position [371, 0]
click at [227, 272] on button "NEXT" at bounding box center [226, 272] width 93 height 22
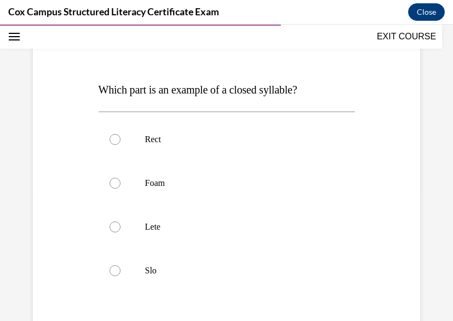
scroll to position [131, 0]
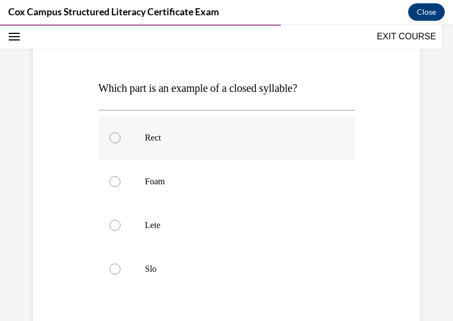
click at [167, 142] on p "Rect" at bounding box center [236, 138] width 182 height 11
click at [120, 142] on input "Rect" at bounding box center [115, 138] width 11 height 11
radio input "true"
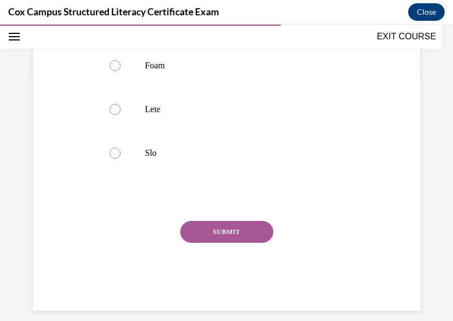
click at [222, 229] on button "SUBMIT" at bounding box center [226, 232] width 93 height 22
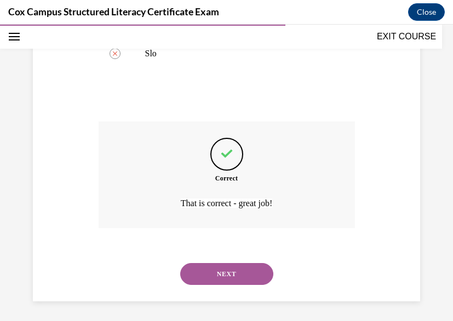
scroll to position [349, 0]
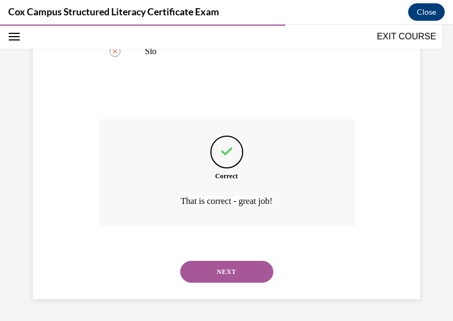
click at [218, 280] on button "NEXT" at bounding box center [226, 272] width 93 height 22
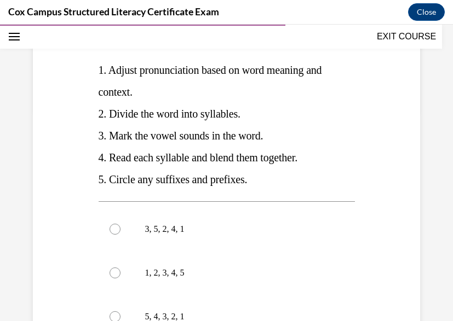
scroll to position [216, 0]
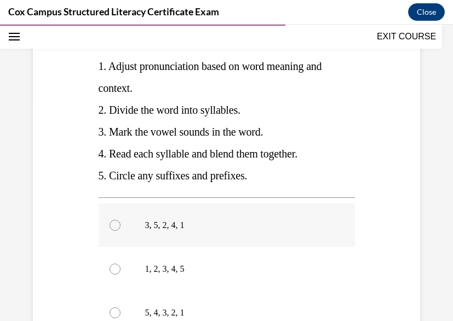
click at [146, 228] on p "3, 5, 2, 4, 1" at bounding box center [236, 225] width 182 height 11
click at [120, 228] on input "3, 5, 2, 4, 1" at bounding box center [115, 225] width 11 height 11
radio input "true"
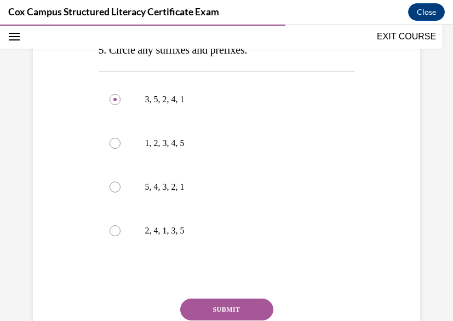
click at [209, 304] on button "SUBMIT" at bounding box center [226, 310] width 93 height 22
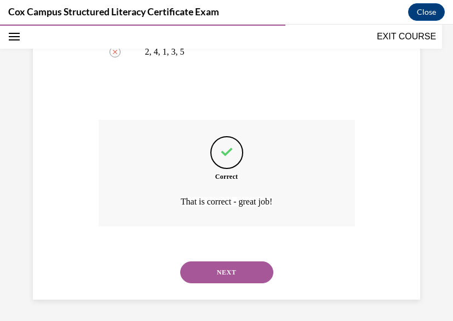
scroll to position [521, 0]
click at [206, 268] on button "NEXT" at bounding box center [226, 272] width 93 height 22
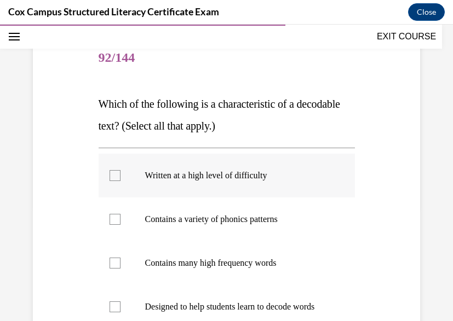
scroll to position [117, 0]
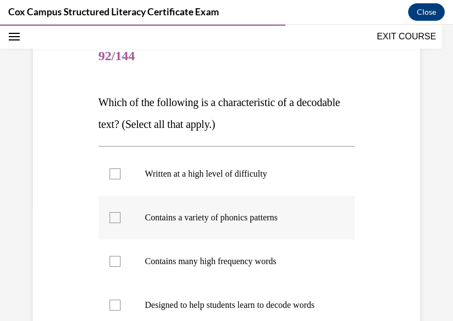
click at [112, 219] on div at bounding box center [115, 217] width 11 height 11
click at [112, 219] on input "Contains a variety of phonics patterns" at bounding box center [115, 217] width 11 height 11
checkbox input "true"
click at [115, 268] on label "Contains many high frequency words" at bounding box center [227, 262] width 256 height 44
click at [115, 267] on input "Contains many high frequency words" at bounding box center [115, 261] width 11 height 11
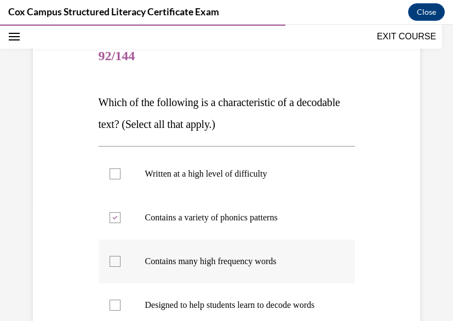
checkbox input "true"
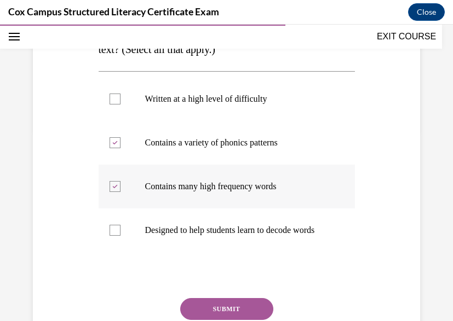
scroll to position [197, 0]
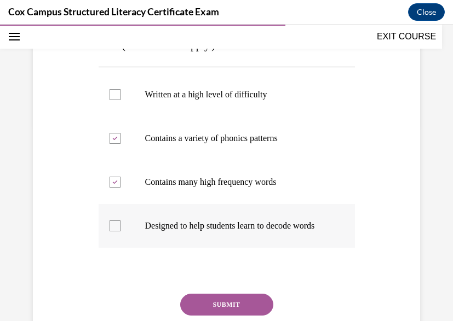
click at [116, 232] on div at bounding box center [115, 226] width 11 height 11
click at [116, 232] on input "Designed to help students learn to decode words" at bounding box center [115, 226] width 11 height 11
checkbox input "true"
click at [189, 312] on button "SUBMIT" at bounding box center [226, 305] width 93 height 22
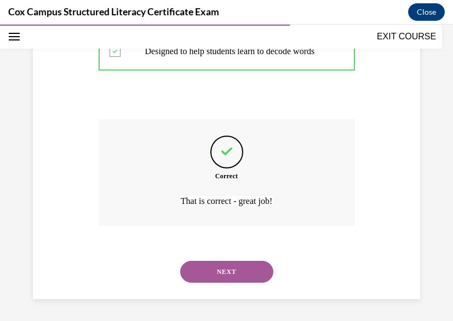
scroll to position [382, 0]
click at [196, 277] on button "NEXT" at bounding box center [226, 272] width 93 height 22
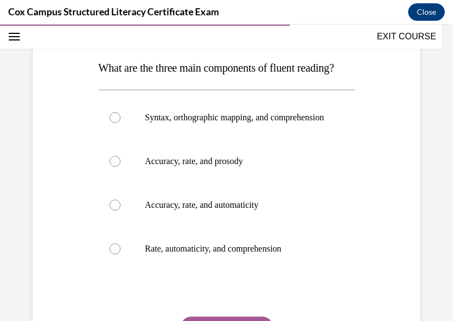
scroll to position [159, 0]
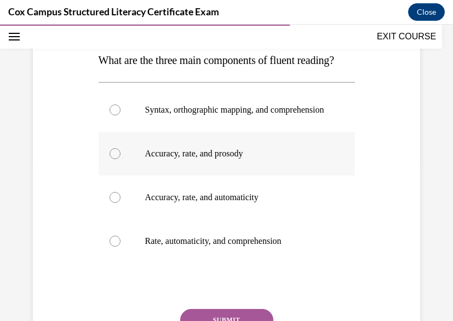
click at [183, 159] on p "Accuracy, rate, and prosody" at bounding box center [236, 153] width 182 height 11
click at [120, 159] on input "Accuracy, rate, and prosody" at bounding box center [115, 153] width 11 height 11
radio input "true"
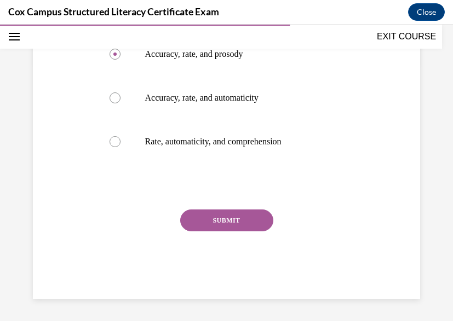
click at [200, 232] on button "SUBMIT" at bounding box center [226, 221] width 93 height 22
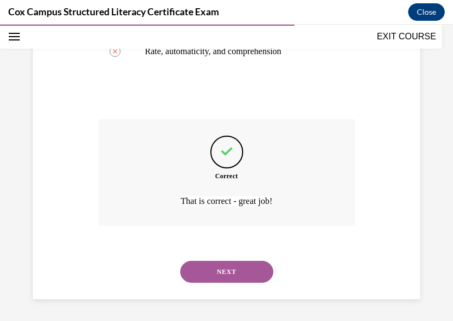
scroll to position [382, 0]
click at [203, 272] on button "NEXT" at bounding box center [226, 272] width 93 height 22
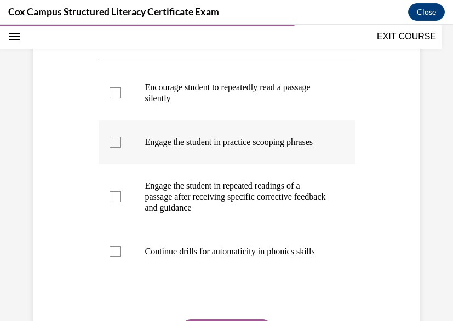
scroll to position [299, 0]
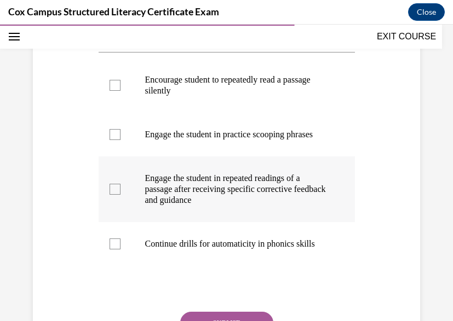
click at [114, 195] on div at bounding box center [115, 189] width 11 height 11
click at [114, 195] on input "Engage the student in repeated readings of a passage after receiving specific c…" at bounding box center [115, 189] width 11 height 11
checkbox input "true"
click at [114, 140] on div at bounding box center [115, 134] width 11 height 11
click at [114, 140] on input "Engage the student in practice scooping phrases" at bounding box center [115, 134] width 11 height 11
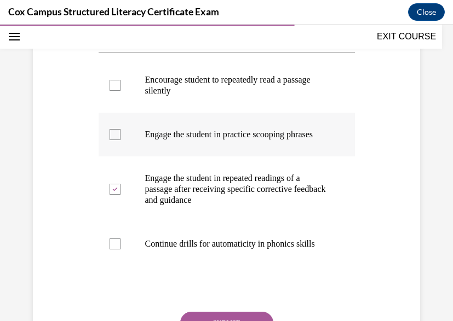
checkbox input "true"
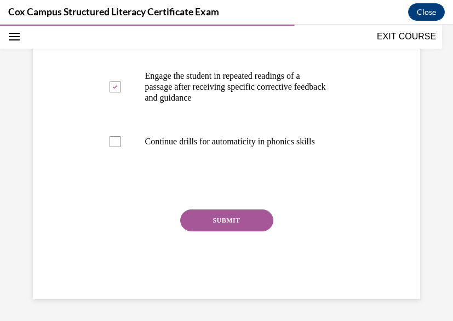
click at [229, 220] on button "SUBMIT" at bounding box center [226, 221] width 93 height 22
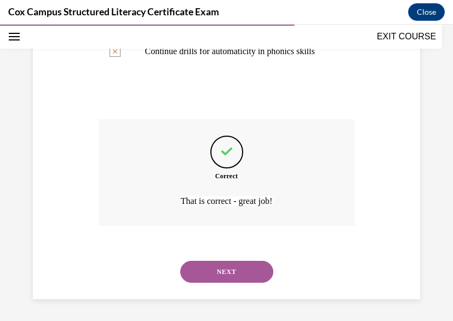
scroll to position [535, 0]
click at [221, 280] on button "NEXT" at bounding box center [226, 272] width 93 height 22
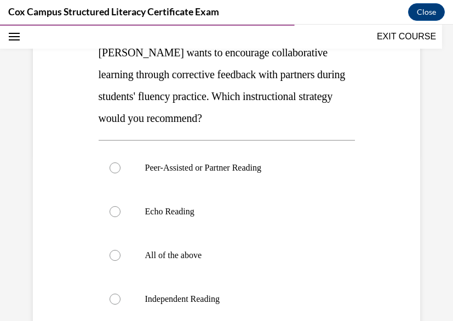
scroll to position [168, 0]
click at [195, 162] on p "Peer-Assisted or Partner Reading" at bounding box center [236, 167] width 182 height 11
click at [120, 162] on input "Peer-Assisted or Partner Reading" at bounding box center [115, 167] width 11 height 11
radio input "true"
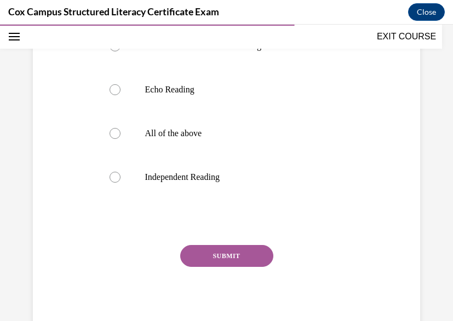
click at [226, 258] on button "SUBMIT" at bounding box center [226, 256] width 93 height 22
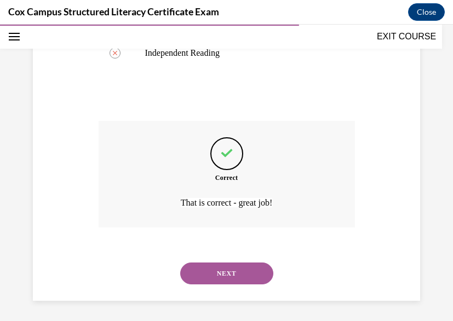
scroll to position [415, 0]
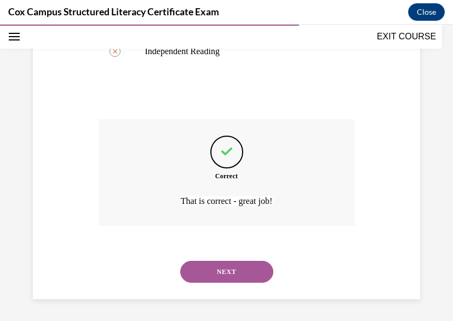
click at [223, 277] on button "NEXT" at bounding box center [226, 272] width 93 height 22
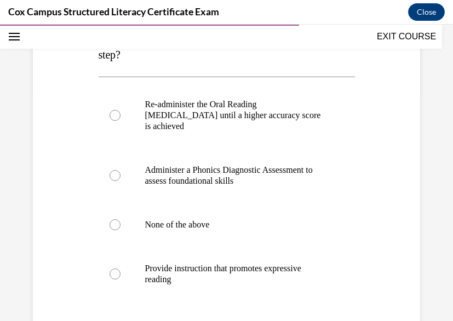
scroll to position [232, 0]
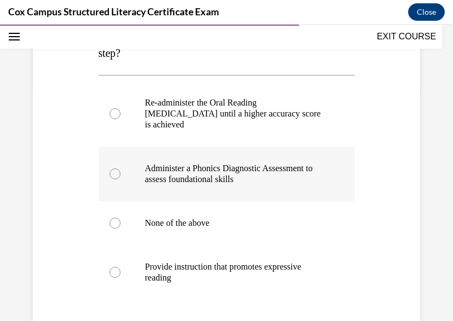
click at [223, 190] on label "Administer a Phonics Diagnostic Assessment to assess foundational skills" at bounding box center [227, 174] width 256 height 55
click at [120, 180] on input "Administer a Phonics Diagnostic Assessment to assess foundational skills" at bounding box center [115, 174] width 11 height 11
radio input "true"
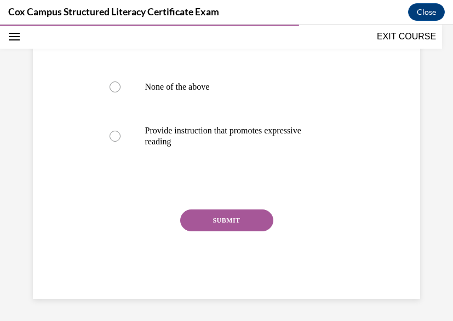
click at [224, 219] on button "SUBMIT" at bounding box center [226, 221] width 93 height 22
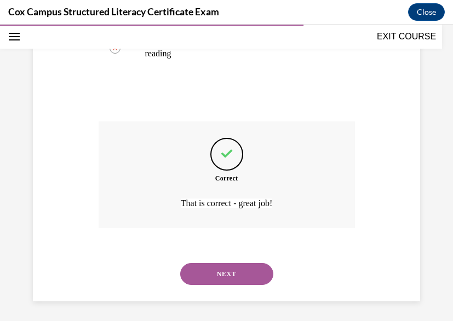
scroll to position [459, 0]
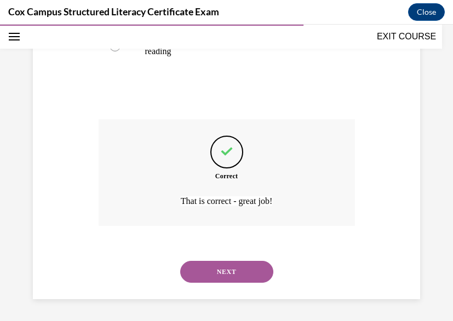
click at [226, 262] on button "NEXT" at bounding box center [226, 272] width 93 height 22
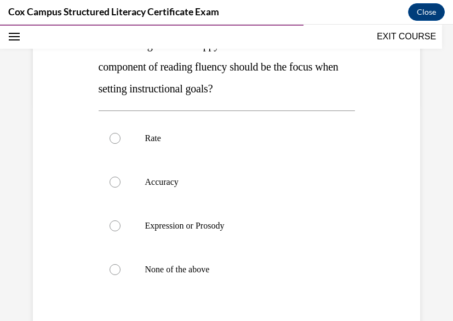
scroll to position [222, 0]
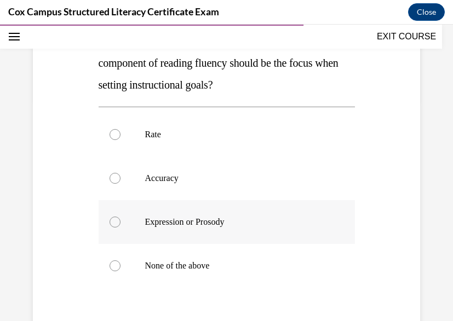
click at [112, 228] on div at bounding box center [115, 222] width 11 height 11
click at [112, 228] on input "Expression or Prosody" at bounding box center [115, 222] width 11 height 11
radio input "true"
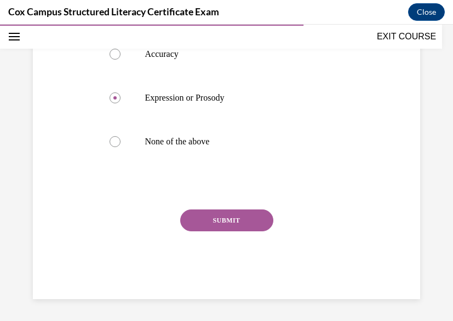
click at [220, 218] on button "SUBMIT" at bounding box center [226, 221] width 93 height 22
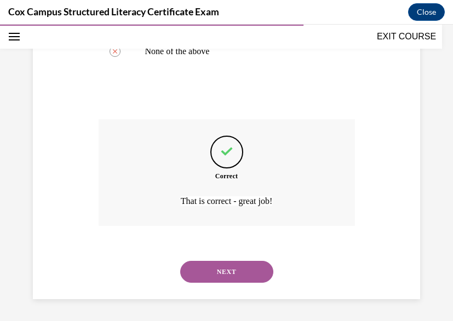
scroll to position [459, 0]
click at [208, 275] on button "NEXT" at bounding box center [226, 272] width 93 height 22
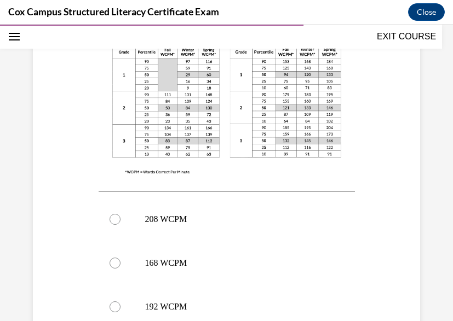
scroll to position [383, 0]
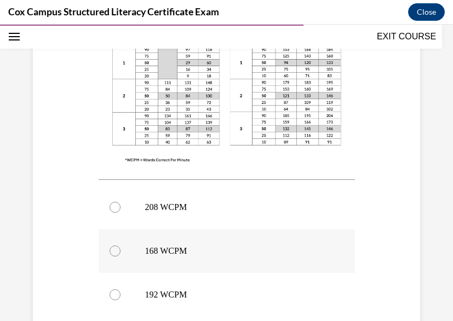
click at [163, 240] on label "168 WCPM" at bounding box center [227, 251] width 256 height 44
click at [120, 246] on input "168 WCPM" at bounding box center [115, 251] width 11 height 11
radio input "true"
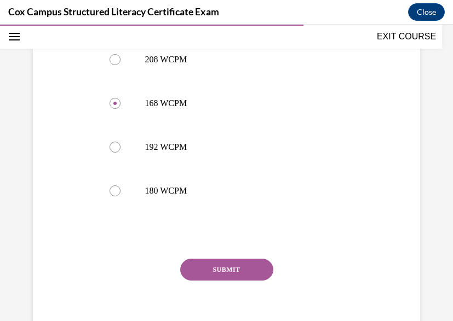
click at [214, 272] on button "SUBMIT" at bounding box center [226, 270] width 93 height 22
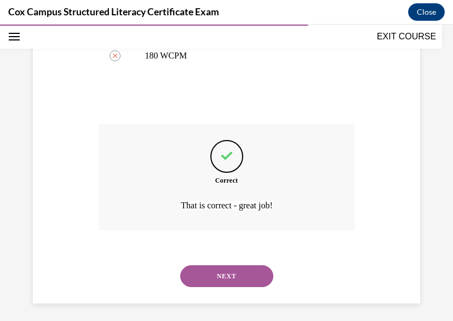
scroll to position [667, 0]
click at [214, 271] on button "NEXT" at bounding box center [226, 276] width 93 height 22
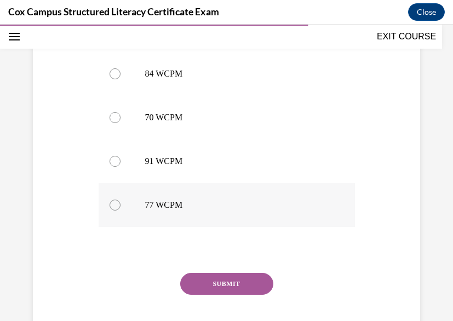
scroll to position [499, 0]
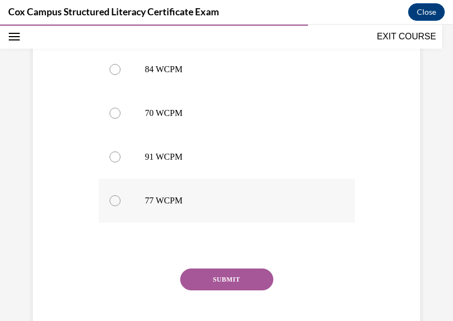
click at [131, 195] on label "77 WCPM" at bounding box center [227, 201] width 256 height 44
click at [120, 195] on input "77 WCPM" at bounding box center [115, 200] width 11 height 11
radio input "true"
click at [239, 269] on button "SUBMIT" at bounding box center [226, 280] width 93 height 22
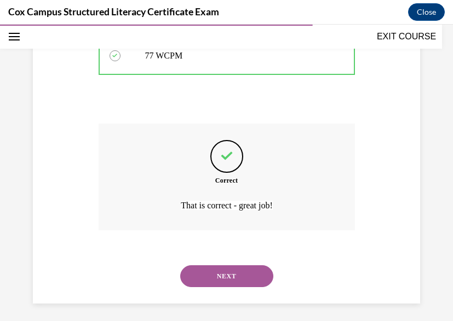
scroll to position [645, 0]
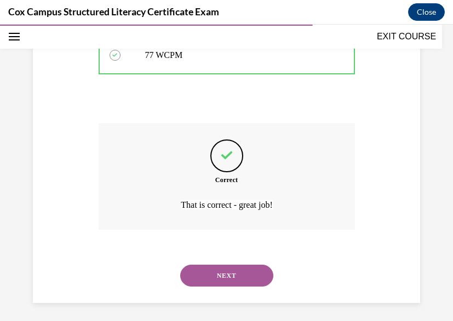
click at [239, 269] on button "NEXT" at bounding box center [226, 276] width 93 height 22
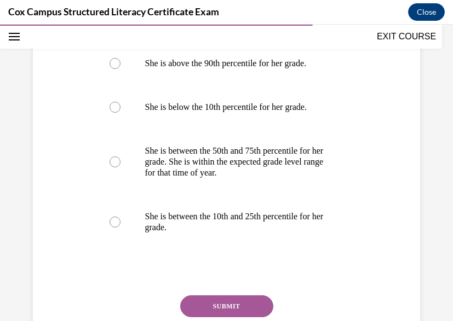
scroll to position [550, 0]
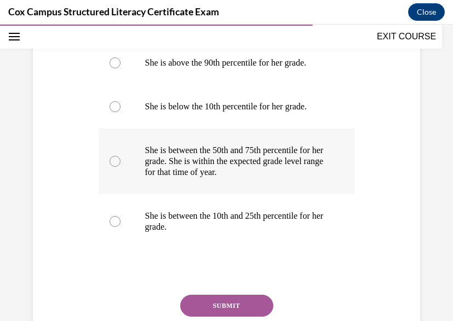
click at [217, 178] on p "She is between the 50th and 75th percentile for her grade. She is within the ex…" at bounding box center [236, 161] width 182 height 33
click at [120, 167] on input "She is between the 50th and 75th percentile for her grade. She is within the ex…" at bounding box center [115, 161] width 11 height 11
radio input "true"
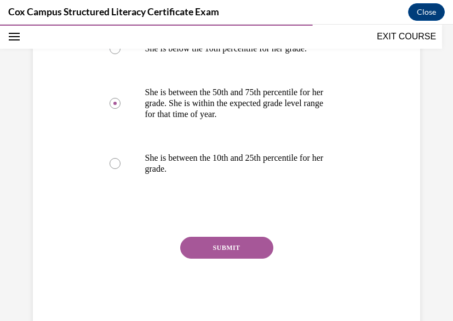
click at [224, 259] on button "SUBMIT" at bounding box center [226, 248] width 93 height 22
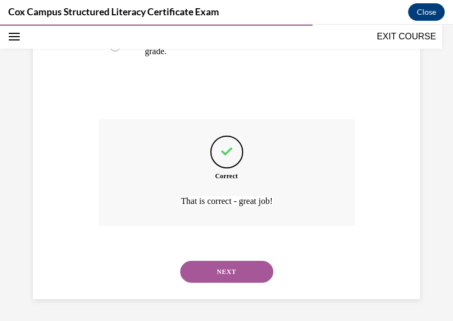
scroll to position [765, 0]
click at [224, 284] on div "NEXT" at bounding box center [227, 272] width 256 height 44
click at [224, 268] on button "NEXT" at bounding box center [226, 272] width 93 height 22
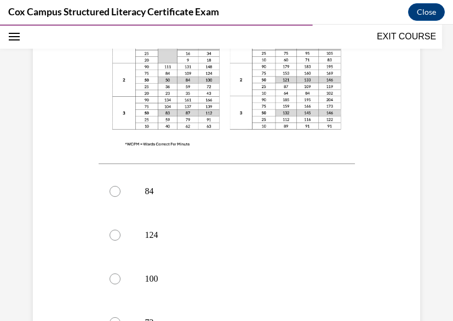
scroll to position [411, 0]
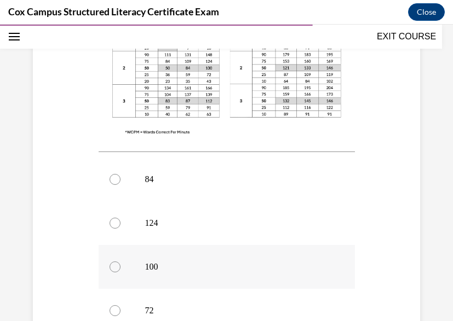
click at [149, 250] on label "100" at bounding box center [227, 267] width 256 height 44
click at [120, 262] on input "100" at bounding box center [115, 267] width 11 height 11
radio input "true"
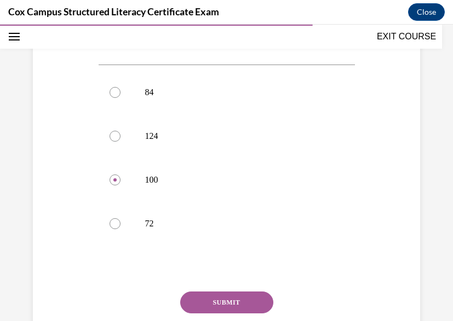
click at [206, 292] on button "SUBMIT" at bounding box center [226, 303] width 93 height 22
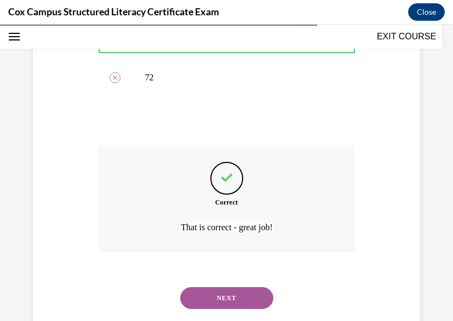
scroll to position [645, 0]
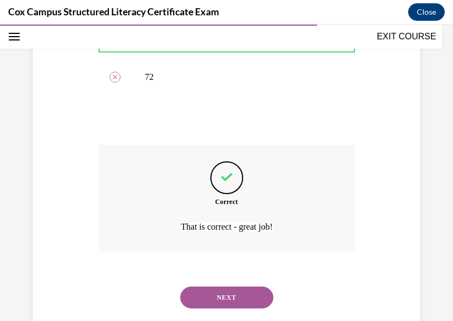
click at [245, 287] on button "NEXT" at bounding box center [226, 298] width 93 height 22
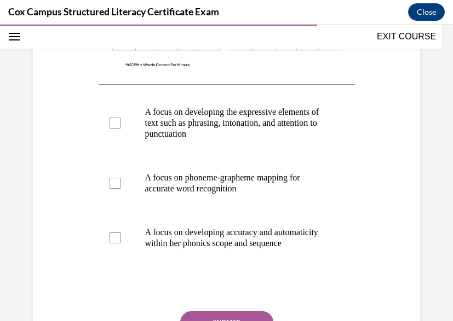
scroll to position [440, 0]
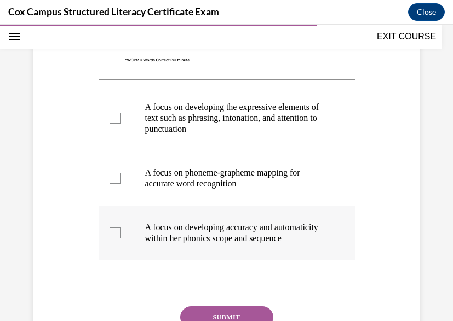
click at [233, 232] on p "A focus on developing accuracy and automaticity within her phonics scope and se…" at bounding box center [236, 233] width 182 height 22
click at [120, 232] on input "A focus on developing accuracy and automaticity within her phonics scope and se…" at bounding box center [115, 233] width 11 height 11
checkbox input "true"
click at [159, 174] on p "A focus on phoneme-grapheme mapping for accurate word recognition" at bounding box center [236, 179] width 182 height 22
click at [120, 174] on input "A focus on phoneme-grapheme mapping for accurate word recognition" at bounding box center [115, 178] width 11 height 11
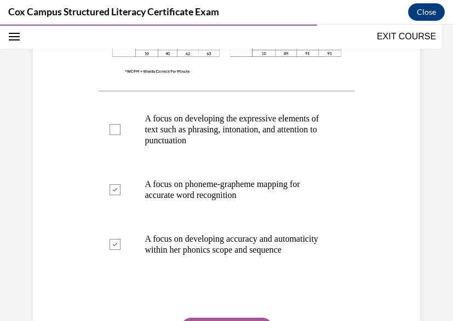
scroll to position [417, 0]
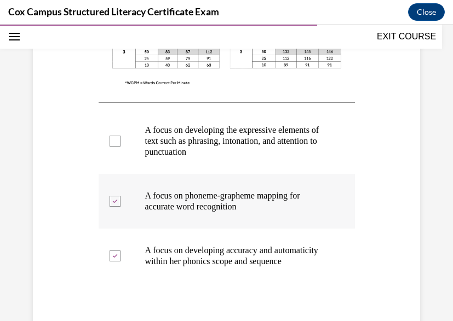
click at [120, 196] on label "A focus on phoneme-grapheme mapping for accurate word recognition" at bounding box center [227, 201] width 256 height 55
click at [120, 196] on input "A focus on phoneme-grapheme mapping for accurate word recognition" at bounding box center [115, 201] width 11 height 11
checkbox input "false"
click at [114, 136] on div at bounding box center [115, 141] width 11 height 11
click at [114, 136] on input "A focus on developing the expressive elements of text such as phrasing, intonat…" at bounding box center [115, 141] width 11 height 11
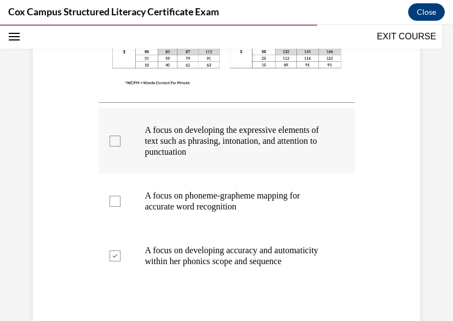
checkbox input "true"
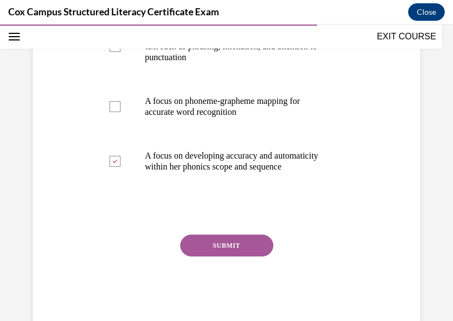
click at [202, 247] on button "SUBMIT" at bounding box center [226, 246] width 93 height 22
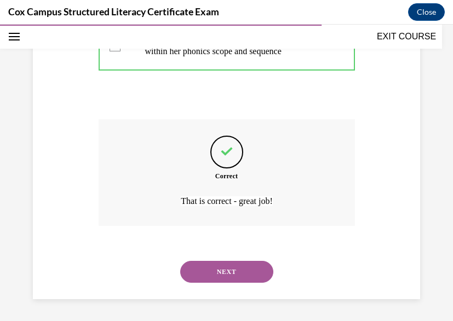
scroll to position [634, 0]
click at [208, 269] on button "NEXT" at bounding box center [226, 272] width 93 height 22
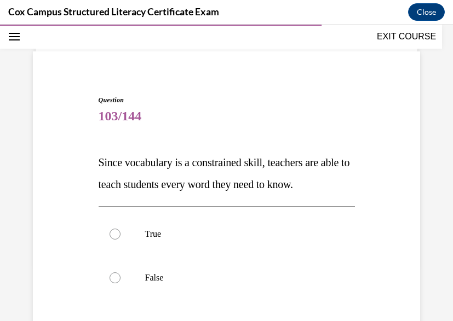
scroll to position [57, 0]
click at [117, 283] on div at bounding box center [115, 277] width 11 height 11
click at [117, 283] on input "False" at bounding box center [115, 277] width 11 height 11
radio input "true"
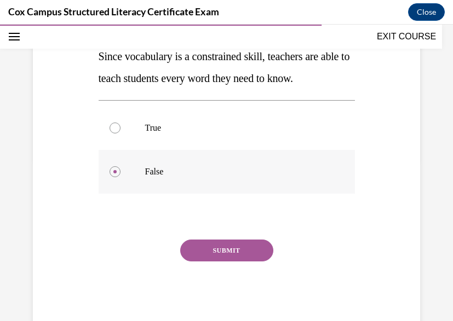
scroll to position [164, 0]
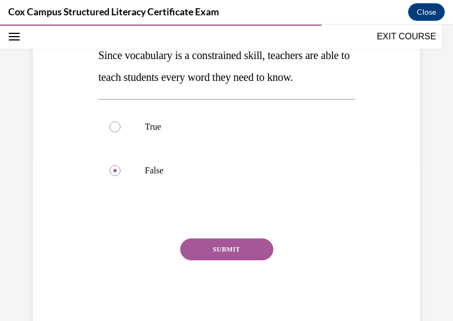
click at [210, 285] on div "SUBMIT" at bounding box center [227, 266] width 256 height 55
click at [209, 261] on button "SUBMIT" at bounding box center [226, 250] width 93 height 22
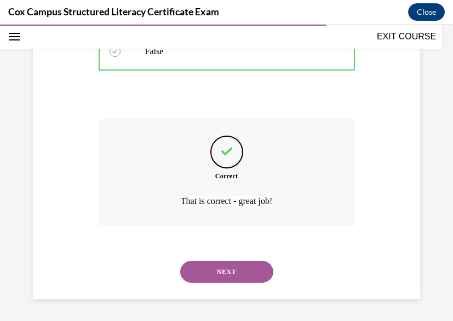
scroll to position [306, 0]
click at [209, 270] on button "NEXT" at bounding box center [226, 272] width 93 height 22
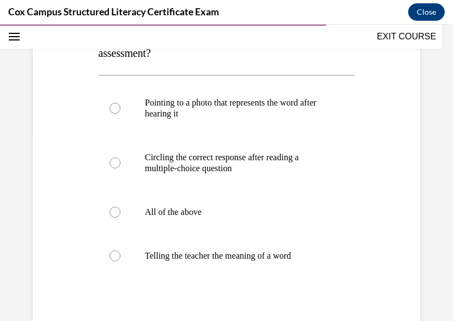
scroll to position [191, 0]
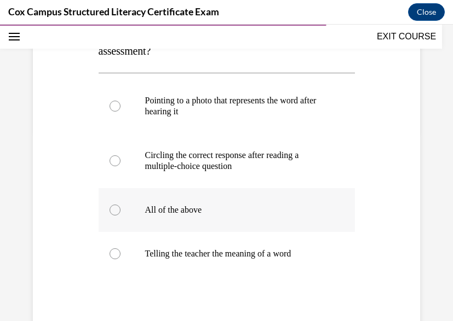
click at [187, 201] on label "All of the above" at bounding box center [227, 210] width 256 height 44
click at [120, 205] on input "All of the above" at bounding box center [115, 210] width 11 height 11
radio input "true"
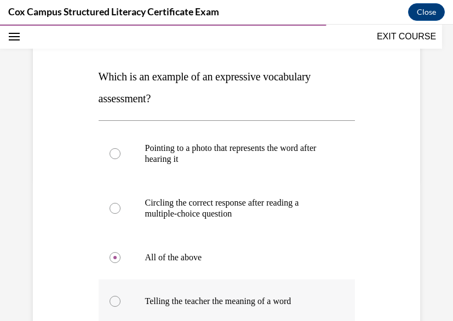
scroll to position [143, 0]
click at [107, 300] on label "Telling the teacher the meaning of a word" at bounding box center [227, 301] width 256 height 44
click at [110, 300] on input "Telling the teacher the meaning of a word" at bounding box center [115, 301] width 11 height 11
radio input "true"
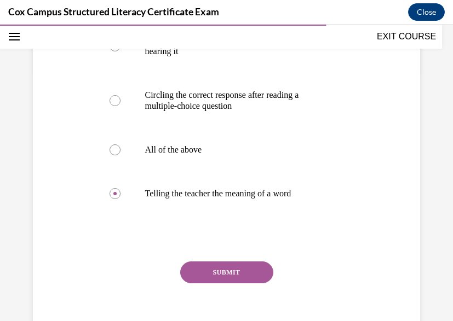
click at [210, 273] on button "SUBMIT" at bounding box center [226, 273] width 93 height 22
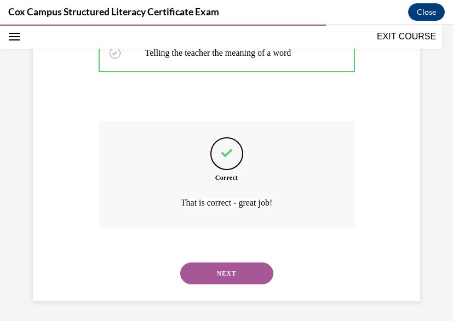
scroll to position [393, 0]
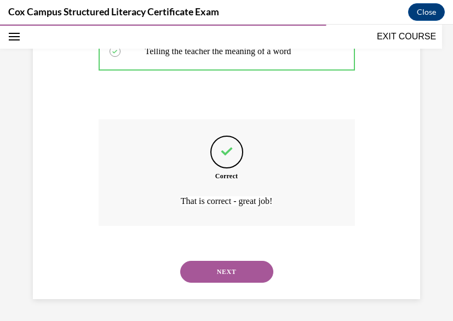
click at [209, 272] on button "NEXT" at bounding box center [226, 272] width 93 height 22
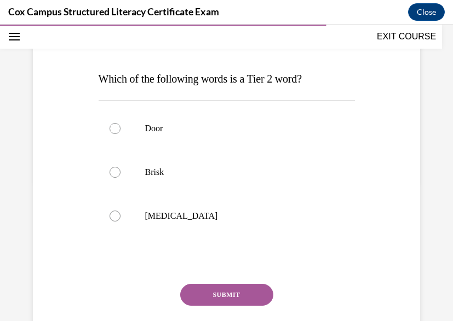
scroll to position [148, 0]
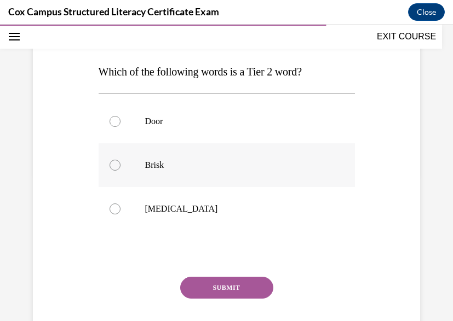
click at [153, 177] on label "Brisk" at bounding box center [227, 165] width 256 height 44
click at [120, 171] on input "Brisk" at bounding box center [115, 165] width 11 height 11
radio input "true"
click at [211, 281] on button "SUBMIT" at bounding box center [226, 288] width 93 height 22
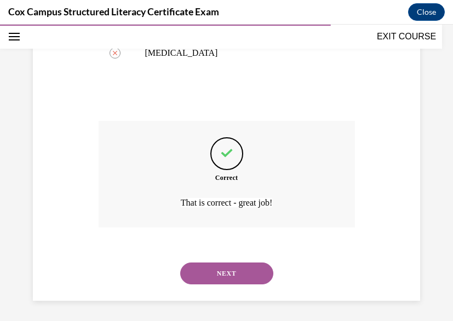
scroll to position [306, 0]
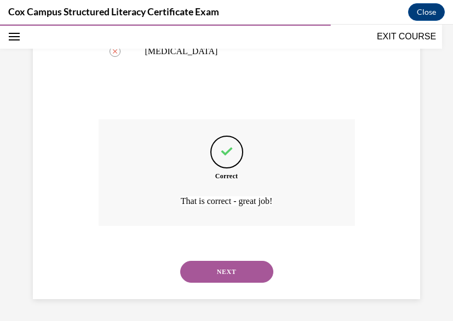
click at [211, 281] on button "NEXT" at bounding box center [226, 272] width 93 height 22
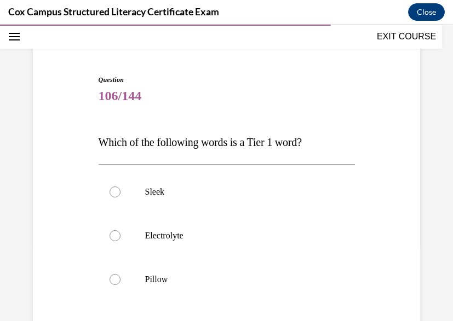
scroll to position [80, 0]
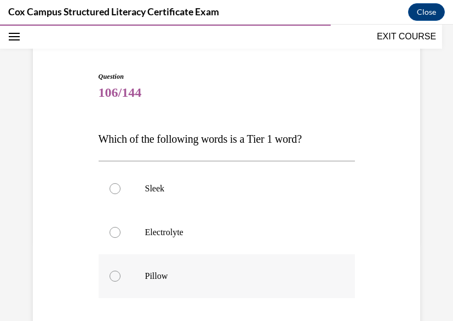
click at [145, 286] on label "Pillow" at bounding box center [227, 277] width 256 height 44
click at [120, 282] on input "Pillow" at bounding box center [115, 276] width 11 height 11
radio input "true"
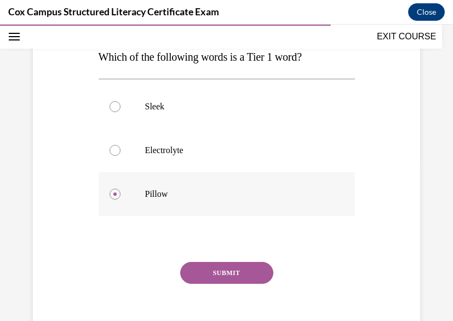
scroll to position [215, 0]
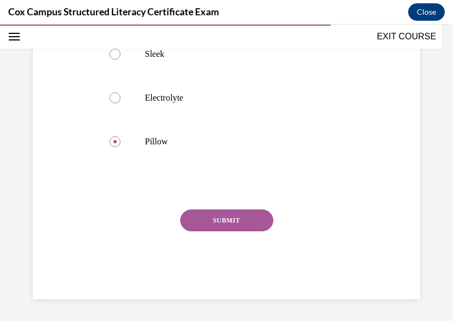
click at [226, 200] on div "Question 106/144 Which of the following words is a Tier 1 word?   Sleek Electro…" at bounding box center [227, 118] width 256 height 362
click at [226, 224] on button "SUBMIT" at bounding box center [226, 221] width 93 height 22
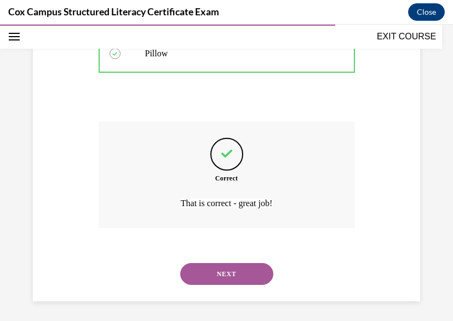
scroll to position [306, 0]
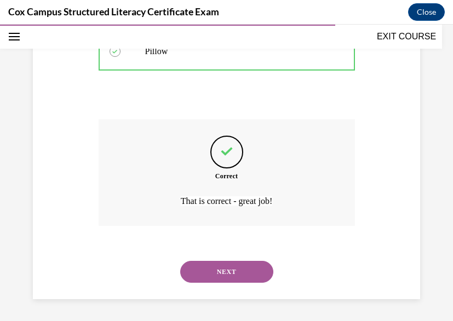
click at [217, 264] on button "NEXT" at bounding box center [226, 272] width 93 height 22
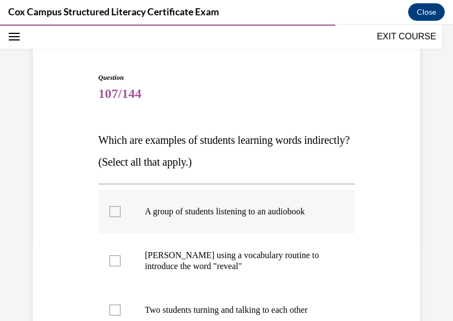
scroll to position [84, 0]
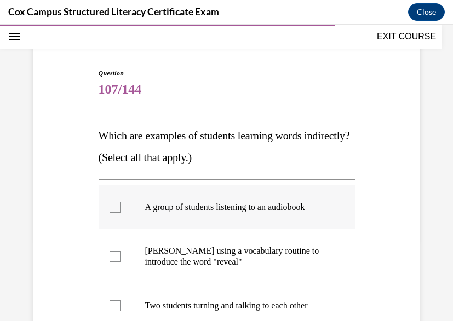
click at [114, 213] on div at bounding box center [115, 207] width 11 height 11
click at [114, 213] on input "A group of students listening to an audiobook" at bounding box center [115, 207] width 11 height 11
checkbox input "true"
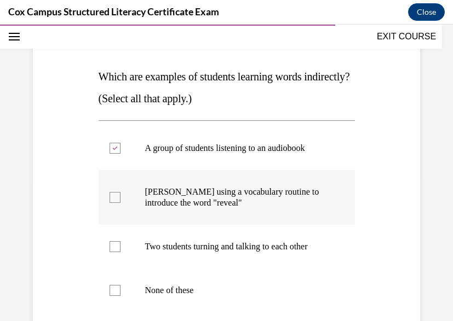
scroll to position [151, 0]
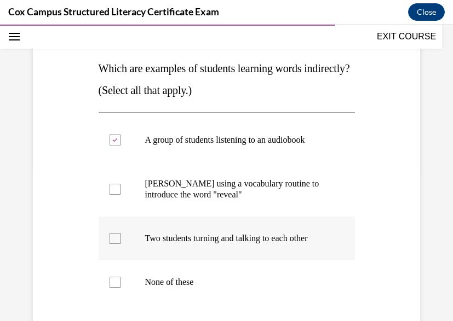
click at [110, 244] on div at bounding box center [115, 238] width 11 height 11
click at [110, 244] on input "Two students turning and talking to each other" at bounding box center [115, 238] width 11 height 11
checkbox input "true"
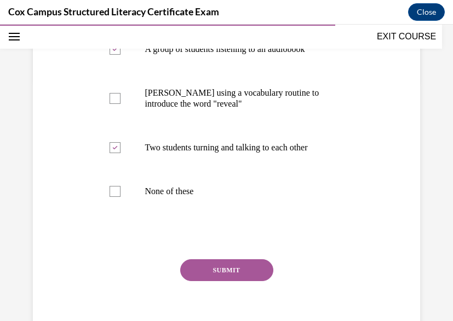
click at [217, 281] on button "SUBMIT" at bounding box center [226, 271] width 93 height 22
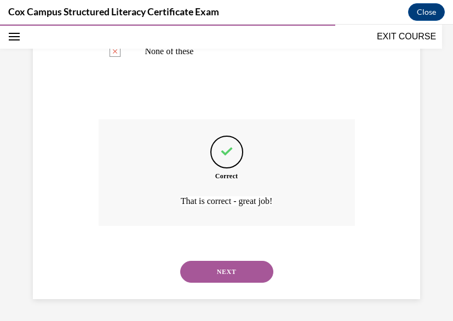
scroll to position [404, 0]
click at [217, 279] on button "NEXT" at bounding box center [226, 272] width 93 height 22
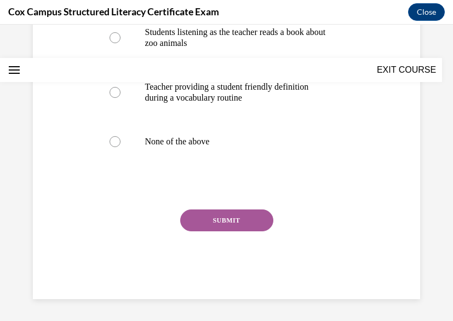
scroll to position [0, 0]
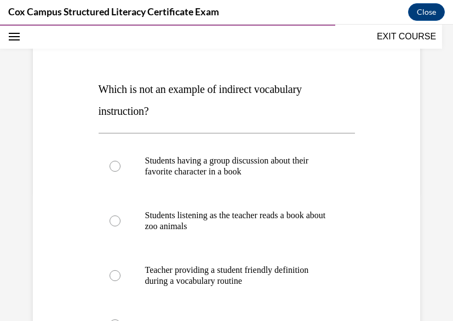
click at [217, 279] on p "Teacher providing a student friendly definition during a vocabulary routine" at bounding box center [236, 276] width 182 height 22
click at [120, 279] on input "Teacher providing a student friendly definition during a vocabulary routine" at bounding box center [115, 275] width 11 height 11
radio input "true"
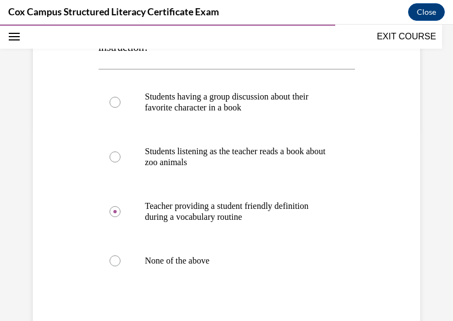
scroll to position [195, 0]
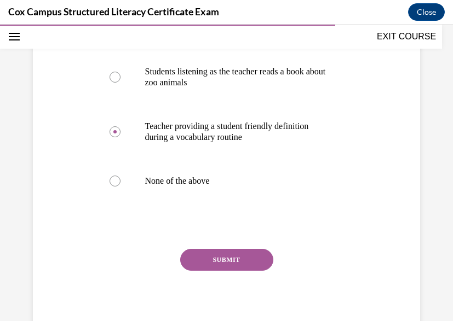
click at [237, 250] on button "SUBMIT" at bounding box center [226, 260] width 93 height 22
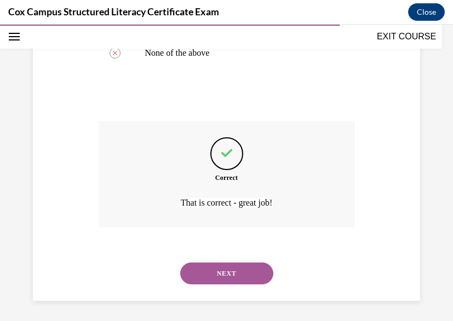
scroll to position [404, 0]
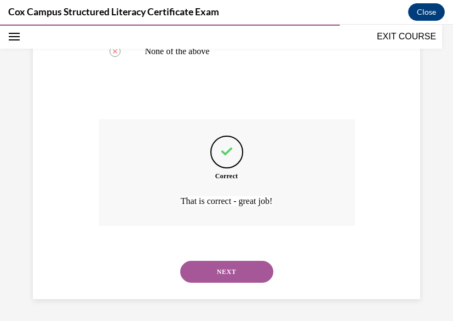
click at [231, 274] on button "NEXT" at bounding box center [226, 272] width 93 height 22
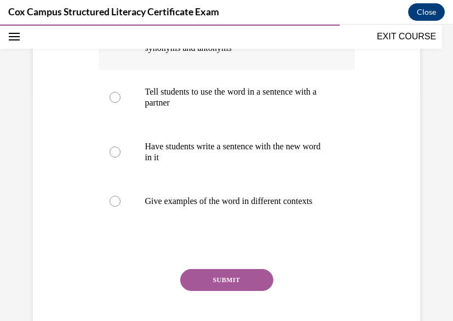
scroll to position [234, 0]
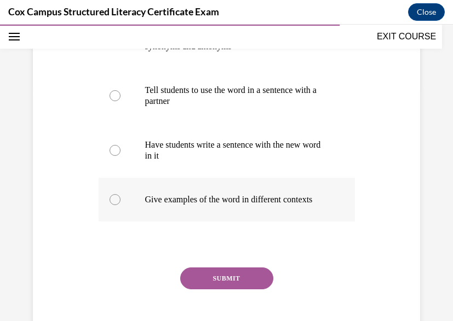
click at [147, 205] on p "Give examples of the word in different contexts" at bounding box center [236, 199] width 182 height 11
click at [120, 205] on input "Give examples of the word in different contexts" at bounding box center [115, 199] width 11 height 11
radio input "true"
click at [210, 290] on button "SUBMIT" at bounding box center [226, 279] width 93 height 22
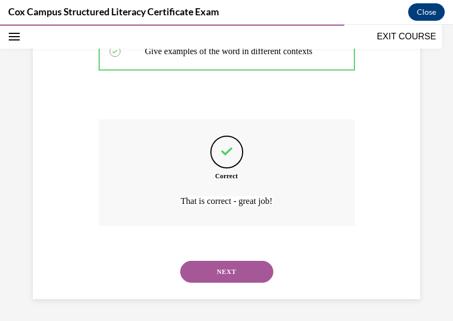
scroll to position [415, 0]
click at [217, 269] on button "NEXT" at bounding box center [226, 272] width 93 height 22
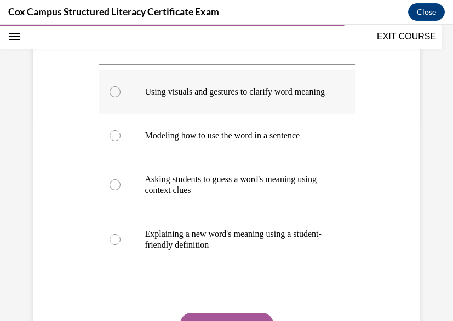
scroll to position [200, 0]
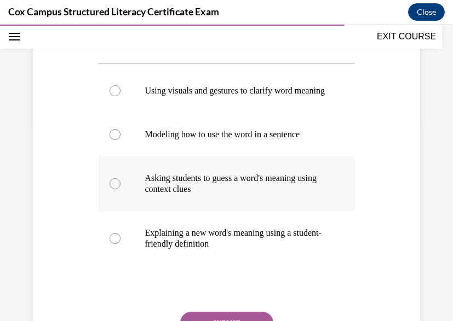
click at [210, 211] on label "Asking students to guess a word's meaning using context clues" at bounding box center [227, 184] width 256 height 55
click at [120, 189] on input "Asking students to guess a word's meaning using context clues" at bounding box center [115, 183] width 11 height 11
radio input "true"
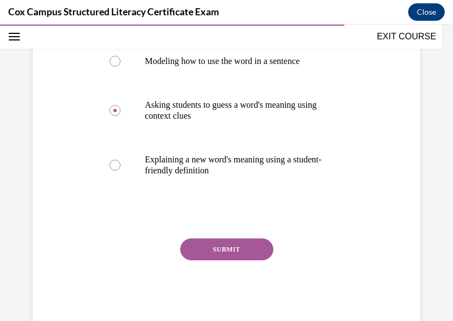
click at [213, 261] on button "SUBMIT" at bounding box center [226, 250] width 93 height 22
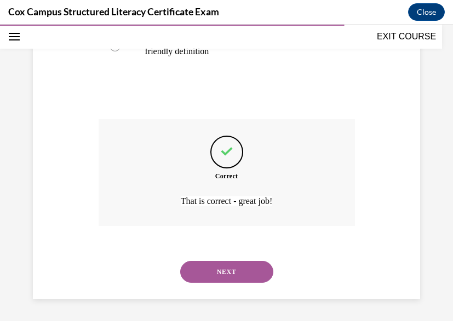
scroll to position [404, 0]
click at [212, 267] on button "NEXT" at bounding box center [226, 272] width 93 height 22
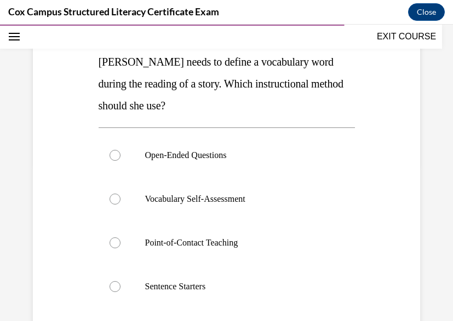
scroll to position [163, 0]
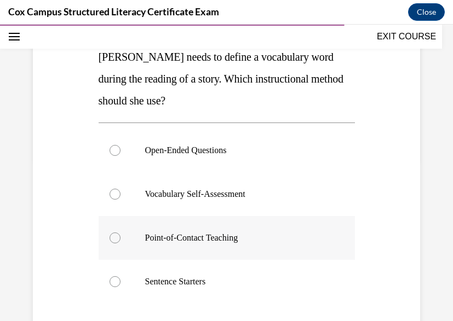
click at [215, 234] on p "Point-of-Contact Teaching" at bounding box center [236, 238] width 182 height 11
click at [120, 234] on input "Point-of-Contact Teaching" at bounding box center [115, 238] width 11 height 11
radio input "true"
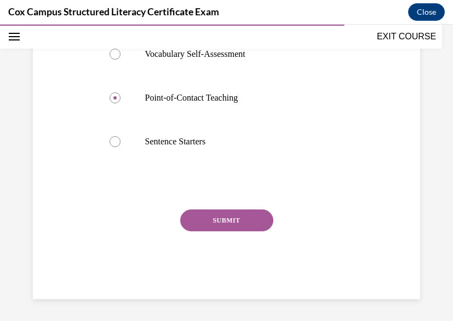
click at [230, 219] on button "SUBMIT" at bounding box center [226, 221] width 93 height 22
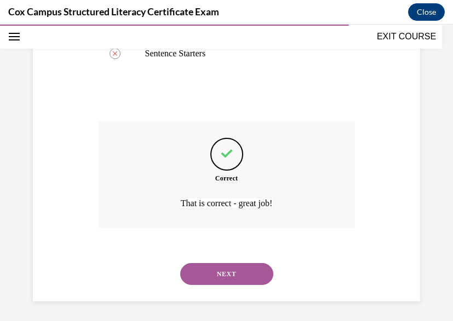
scroll to position [393, 0]
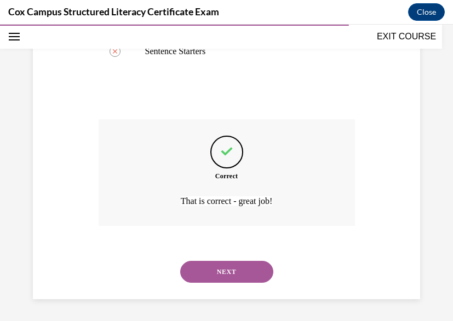
click at [223, 287] on div "NEXT" at bounding box center [227, 272] width 256 height 44
click at [222, 274] on button "NEXT" at bounding box center [226, 272] width 93 height 22
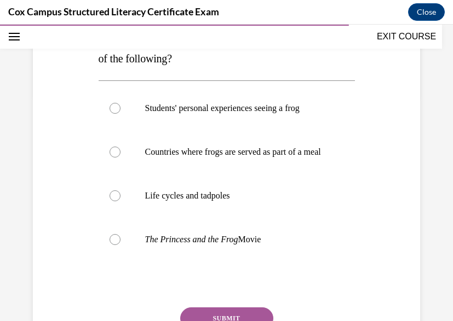
scroll to position [232, 0]
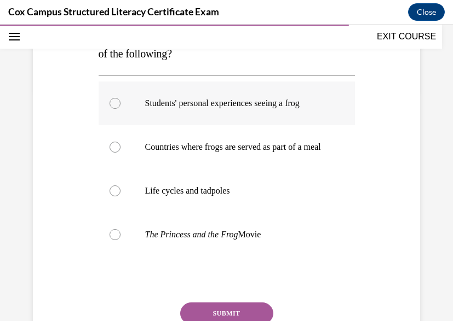
click at [186, 102] on p "Students' personal experiences seeing a frog" at bounding box center [236, 103] width 182 height 11
click at [120, 102] on input "Students' personal experiences seeing a frog" at bounding box center [115, 103] width 11 height 11
radio input "true"
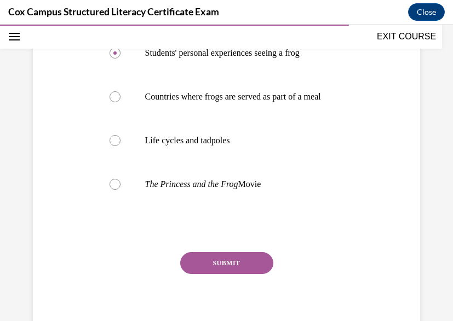
click at [199, 274] on button "SUBMIT" at bounding box center [226, 263] width 93 height 22
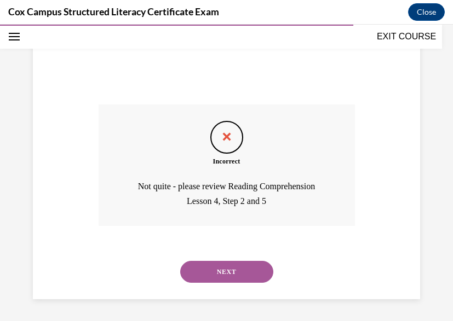
scroll to position [441, 0]
click at [203, 271] on button "NEXT" at bounding box center [226, 272] width 93 height 22
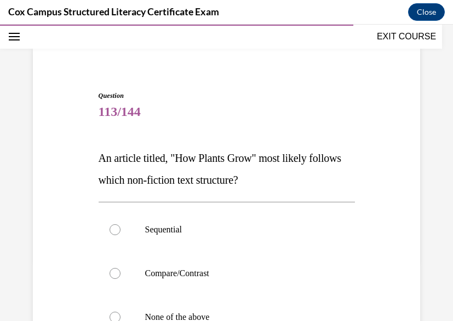
scroll to position [91, 0]
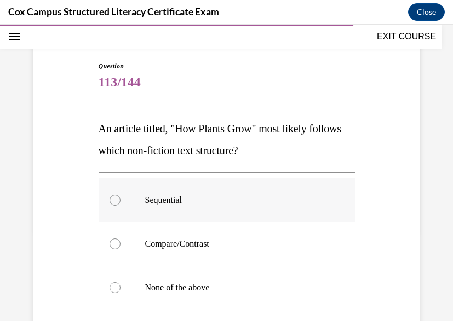
click at [165, 203] on p "Sequential" at bounding box center [236, 200] width 182 height 11
click at [120, 203] on input "Sequential" at bounding box center [115, 200] width 11 height 11
radio input "true"
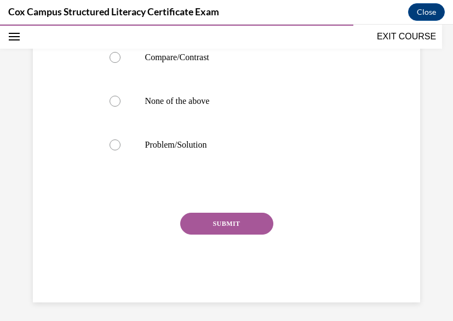
click at [201, 232] on button "SUBMIT" at bounding box center [226, 224] width 93 height 22
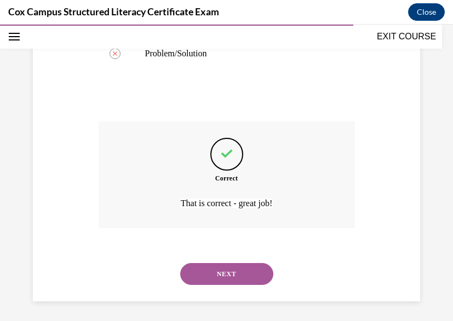
scroll to position [371, 0]
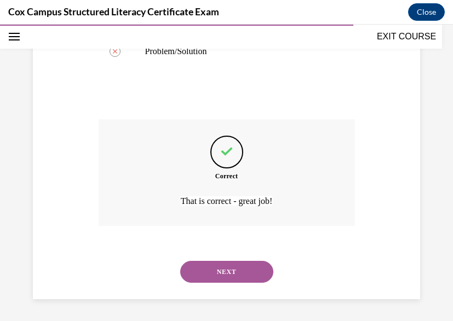
click at [215, 270] on button "NEXT" at bounding box center [226, 272] width 93 height 22
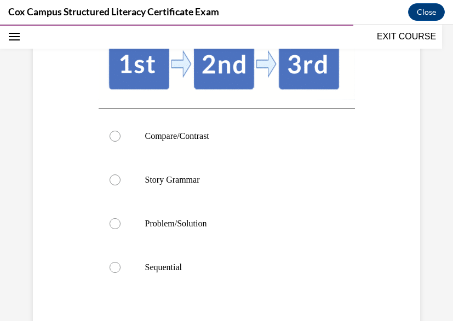
scroll to position [237, 0]
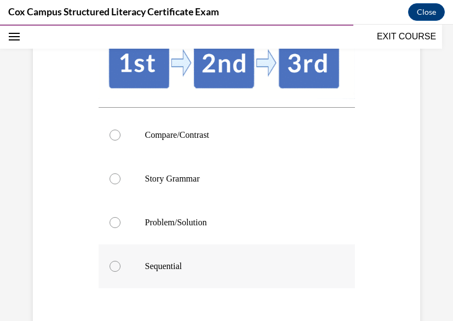
click at [197, 262] on p "Sequential" at bounding box center [236, 266] width 182 height 11
click at [120, 262] on input "Sequential" at bounding box center [115, 266] width 11 height 11
radio input "true"
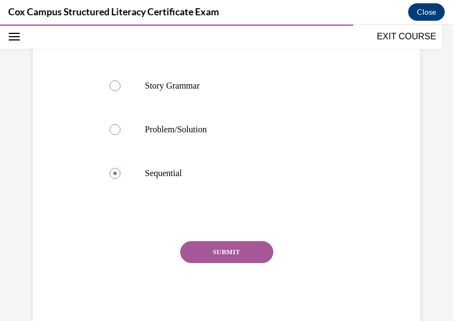
click at [220, 249] on button "SUBMIT" at bounding box center [226, 252] width 93 height 22
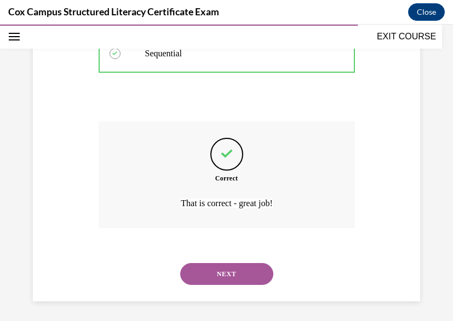
scroll to position [451, 0]
click at [222, 273] on button "NEXT" at bounding box center [226, 274] width 93 height 22
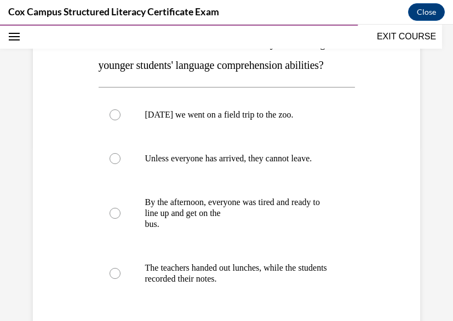
scroll to position [177, 0]
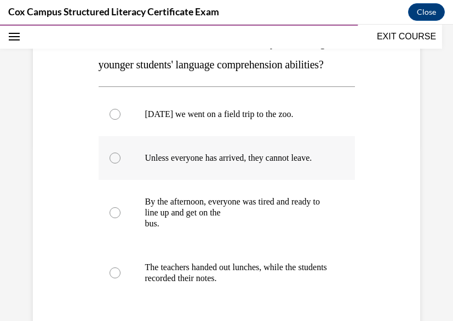
click at [183, 149] on label "Unless everyone has arrived, they cannot leave." at bounding box center [227, 158] width 256 height 44
click at [120, 153] on input "Unless everyone has arrived, they cannot leave." at bounding box center [115, 158] width 11 height 11
radio input "true"
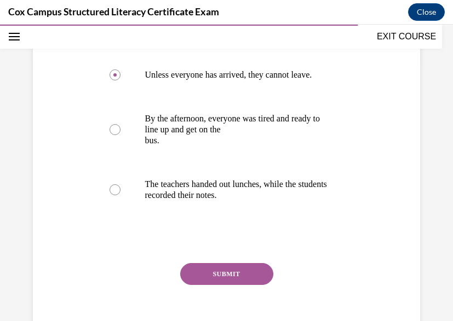
click at [229, 283] on button "SUBMIT" at bounding box center [226, 274] width 93 height 22
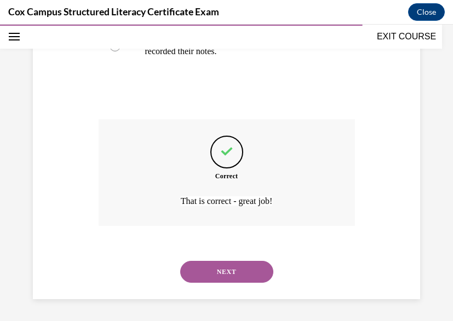
scroll to position [415, 0]
click at [229, 273] on button "NEXT" at bounding box center [226, 272] width 93 height 22
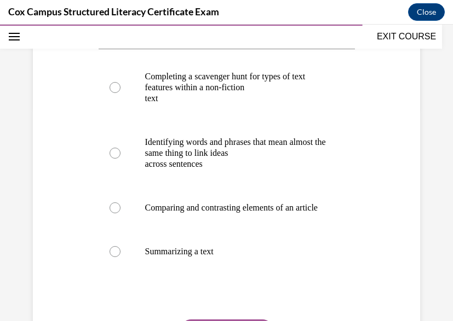
scroll to position [217, 0]
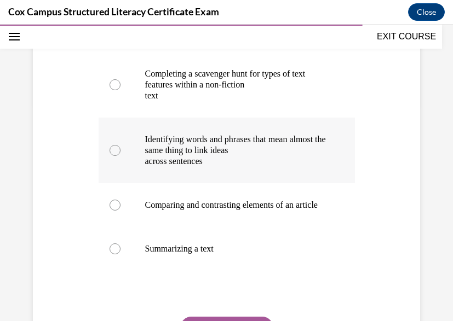
click at [171, 158] on p "across sentences" at bounding box center [236, 161] width 182 height 11
click at [120, 156] on input "Identifying words and phrases that mean almost the same thing to link ideas acr…" at bounding box center [115, 150] width 11 height 11
radio input "true"
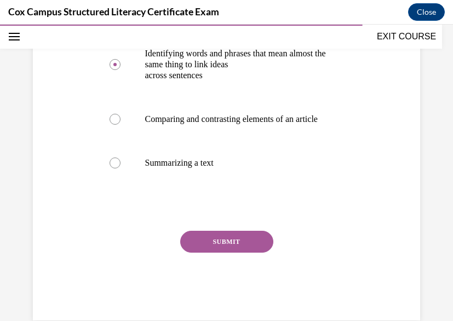
scroll to position [307, 0]
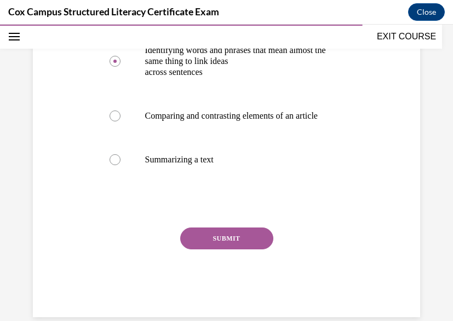
click at [220, 234] on div "Question 116/144 Which activity would promote sentence level comprehension? Com…" at bounding box center [227, 82] width 256 height 472
click at [224, 248] on button "SUBMIT" at bounding box center [226, 239] width 93 height 22
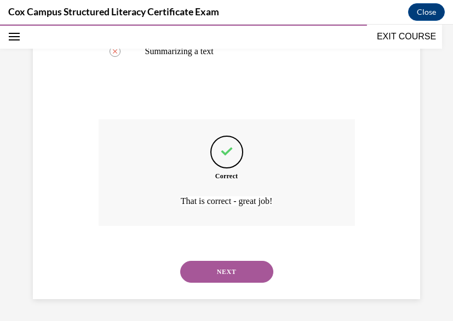
scroll to position [426, 0]
click at [222, 270] on button "NEXT" at bounding box center [226, 272] width 93 height 22
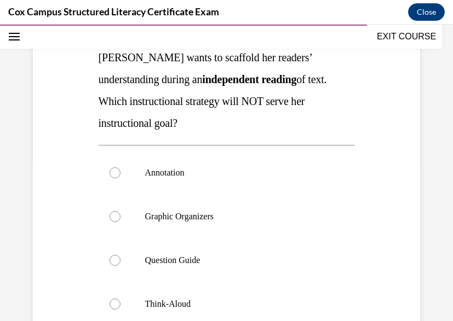
scroll to position [163, 0]
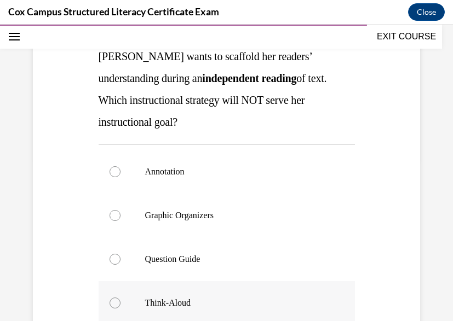
click at [202, 295] on label "Think-Aloud" at bounding box center [227, 303] width 256 height 44
click at [120, 298] on input "Think-Aloud" at bounding box center [115, 303] width 11 height 11
radio input "true"
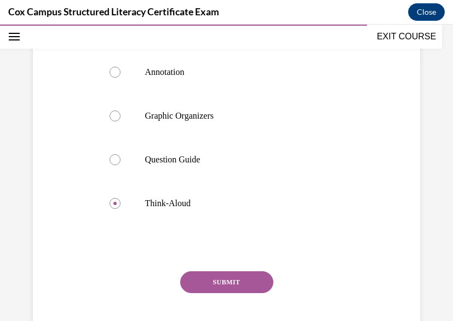
click at [216, 286] on button "SUBMIT" at bounding box center [226, 283] width 93 height 22
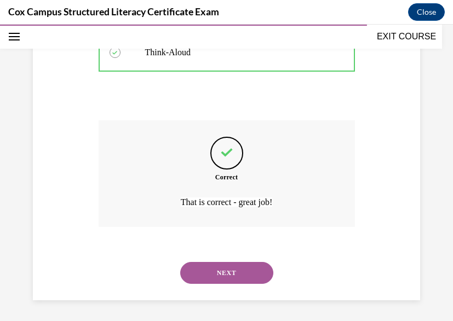
scroll to position [415, 0]
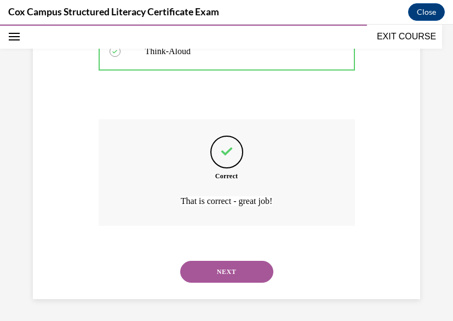
click at [217, 273] on button "NEXT" at bounding box center [226, 272] width 93 height 22
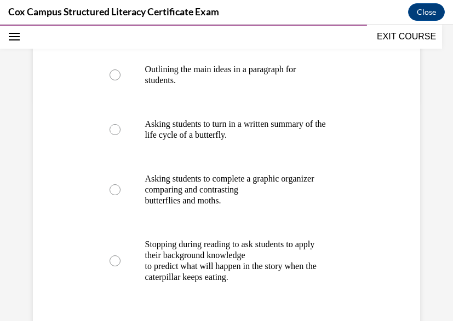
scroll to position [223, 0]
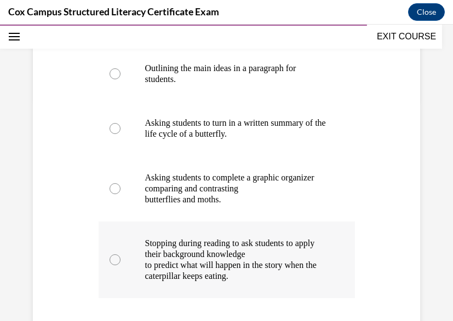
click at [217, 273] on p "to predict what will happen in the story when the caterpillar keeps eating." at bounding box center [236, 271] width 182 height 22
click at [120, 266] on input "Stopping during reading to ask students to apply their background knowledge to …" at bounding box center [115, 260] width 11 height 11
radio input "true"
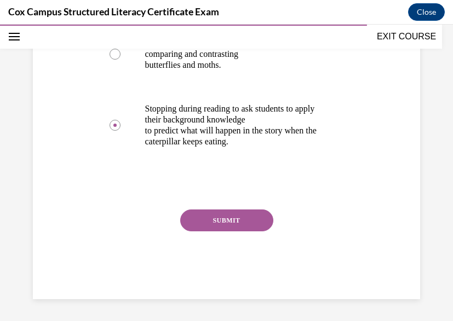
click at [223, 224] on button "SUBMIT" at bounding box center [226, 221] width 93 height 22
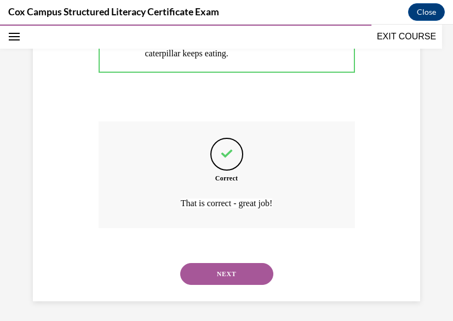
scroll to position [448, 0]
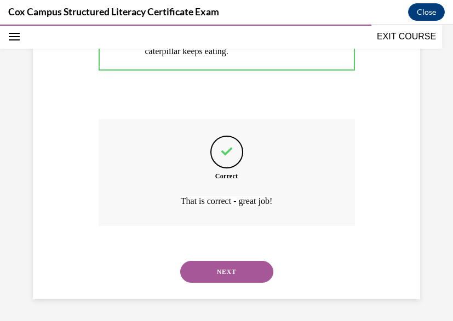
click at [217, 273] on button "NEXT" at bounding box center [226, 272] width 93 height 22
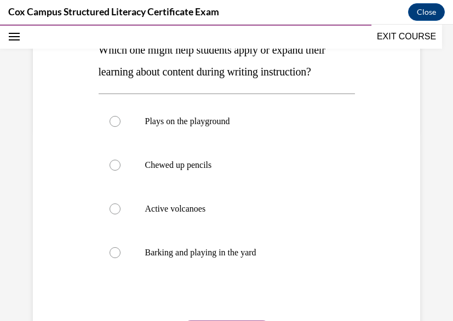
scroll to position [197, 0]
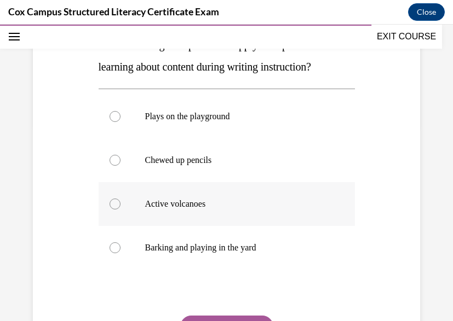
click at [178, 205] on p "Active volcanoes" at bounding box center [236, 204] width 182 height 11
click at [120, 205] on input "Active volcanoes" at bounding box center [115, 204] width 11 height 11
radio input "true"
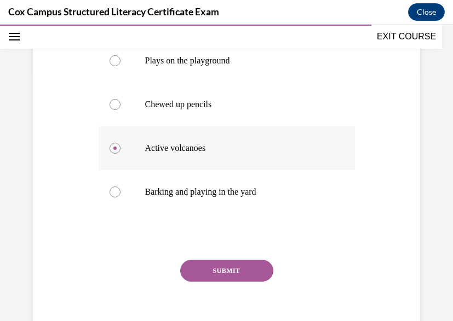
scroll to position [253, 0]
click at [212, 283] on div "SUBMIT" at bounding box center [227, 287] width 256 height 55
click at [212, 274] on button "SUBMIT" at bounding box center [226, 271] width 93 height 22
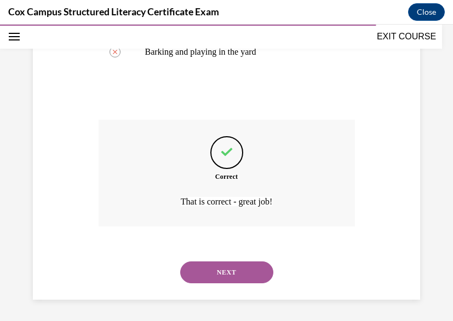
scroll to position [393, 0]
click at [212, 274] on button "NEXT" at bounding box center [226, 272] width 93 height 22
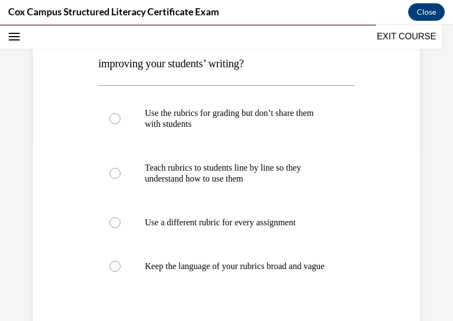
scroll to position [180, 0]
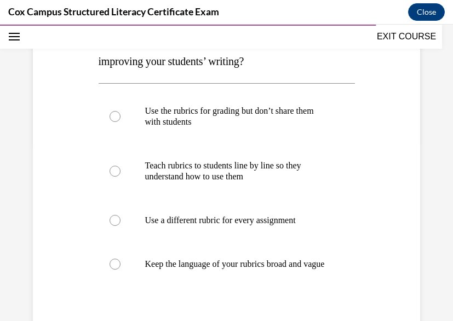
click at [212, 270] on p "Keep the language of your rubrics broad and vague" at bounding box center [236, 264] width 182 height 11
click at [120, 270] on input "Keep the language of your rubrics broad and vague" at bounding box center [115, 264] width 11 height 11
radio input "true"
click at [212, 270] on p "Keep the language of your rubrics broad and vague" at bounding box center [236, 264] width 182 height 11
click at [120, 270] on input "Keep the language of your rubrics broad and vague" at bounding box center [115, 264] width 11 height 11
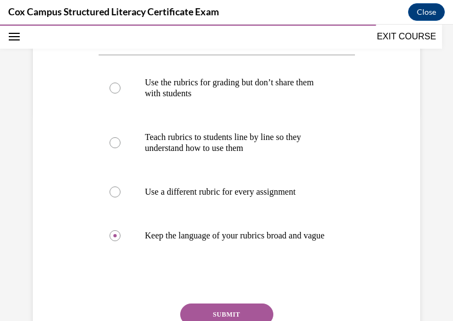
scroll to position [208, 0]
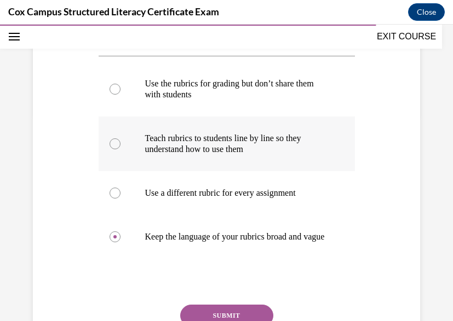
click at [203, 152] on p "Teach rubrics to students line by line so they understand how to use them" at bounding box center [236, 144] width 182 height 22
click at [120, 149] on input "Teach rubrics to students line by line so they understand how to use them" at bounding box center [115, 144] width 11 height 11
radio input "true"
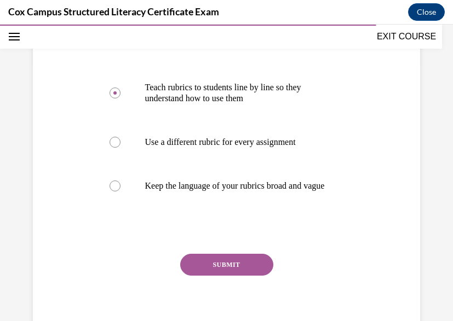
click at [200, 276] on button "SUBMIT" at bounding box center [226, 265] width 93 height 22
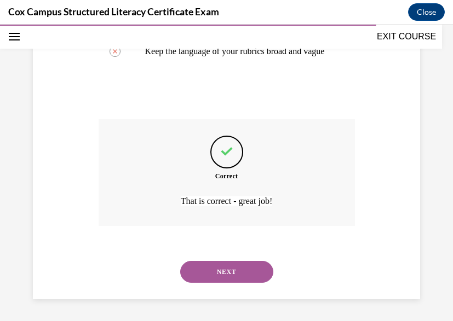
scroll to position [404, 0]
click at [200, 278] on button "NEXT" at bounding box center [226, 272] width 93 height 22
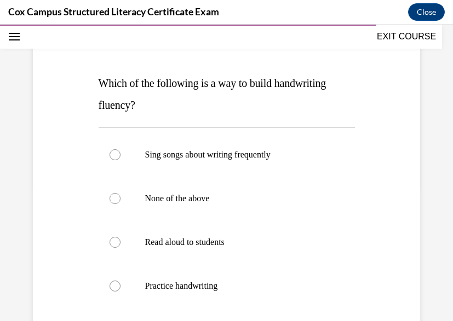
scroll to position [138, 0]
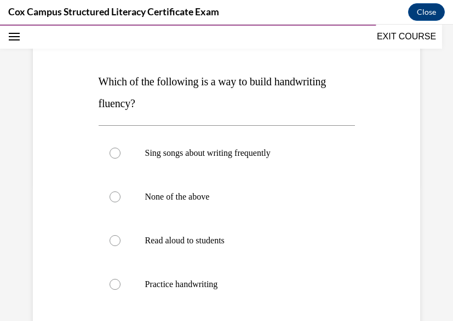
click at [200, 278] on label "Practice handwriting" at bounding box center [227, 285] width 256 height 44
click at [120, 279] on input "Practice handwriting" at bounding box center [115, 284] width 11 height 11
radio input "true"
click at [191, 248] on label "Read aloud to students" at bounding box center [227, 241] width 256 height 44
click at [120, 246] on input "Read aloud to students" at bounding box center [115, 240] width 11 height 11
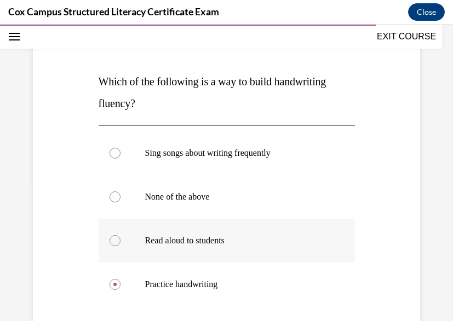
radio input "true"
click at [188, 200] on p "None of the above" at bounding box center [236, 197] width 182 height 11
click at [120, 200] on input "None of the above" at bounding box center [115, 197] width 11 height 11
radio input "true"
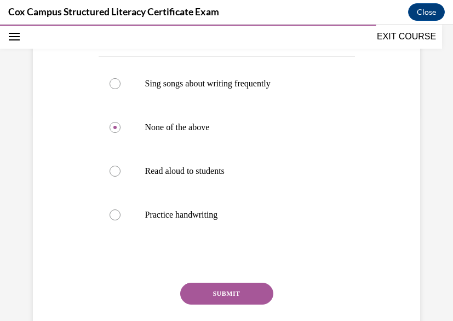
click at [219, 289] on button "SUBMIT" at bounding box center [226, 294] width 93 height 22
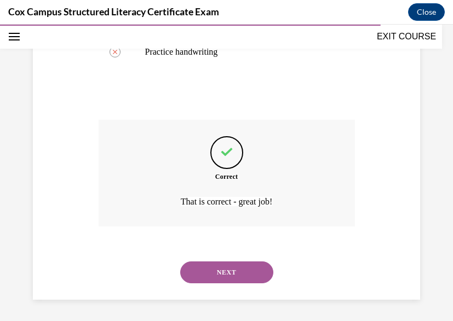
scroll to position [371, 0]
click at [217, 270] on button "NEXT" at bounding box center [226, 272] width 93 height 22
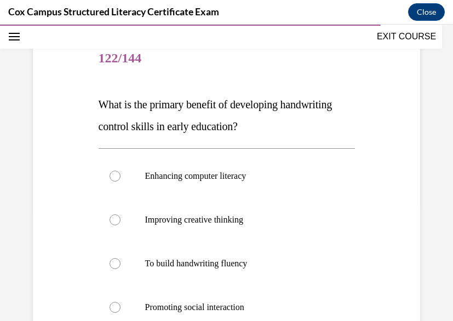
scroll to position [123, 0]
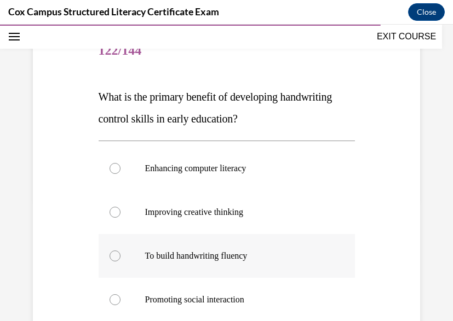
click at [214, 253] on p "To build handwriting fluency" at bounding box center [236, 256] width 182 height 11
click at [120, 253] on input "To build handwriting fluency" at bounding box center [115, 256] width 11 height 11
radio input "true"
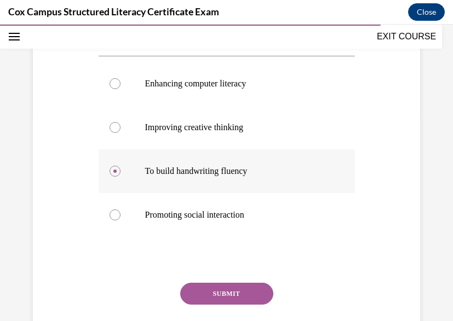
scroll to position [218, 0]
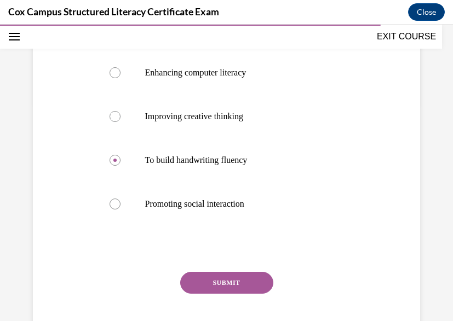
click at [217, 286] on button "SUBMIT" at bounding box center [226, 283] width 93 height 22
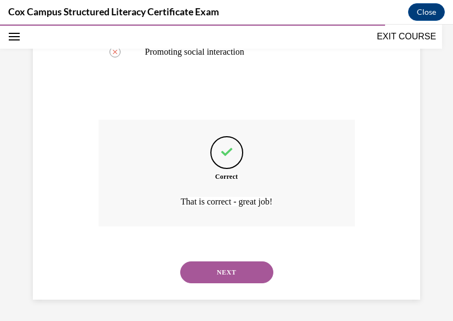
scroll to position [371, 0]
click at [217, 272] on button "NEXT" at bounding box center [226, 272] width 93 height 22
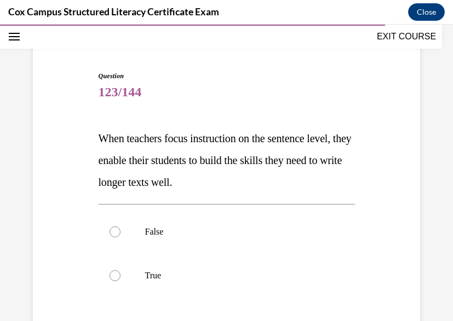
scroll to position [82, 0]
click at [161, 229] on p "False" at bounding box center [236, 231] width 182 height 11
click at [120, 229] on input "False" at bounding box center [115, 231] width 11 height 11
radio input "true"
click at [143, 283] on label "True" at bounding box center [227, 276] width 256 height 44
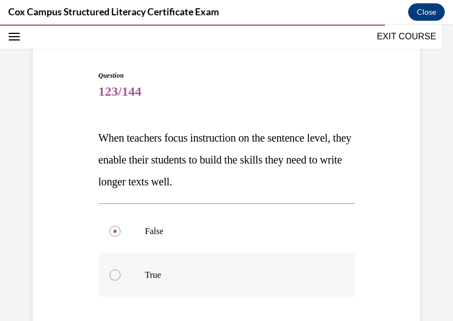
click at [120, 281] on input "True" at bounding box center [115, 275] width 11 height 11
radio input "true"
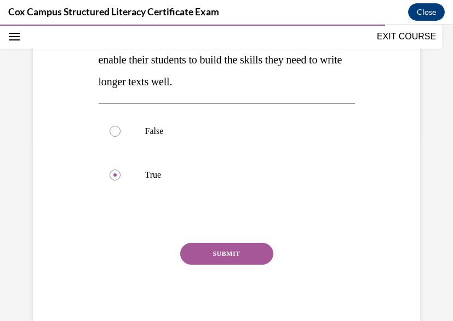
click at [223, 250] on button "SUBMIT" at bounding box center [226, 254] width 93 height 22
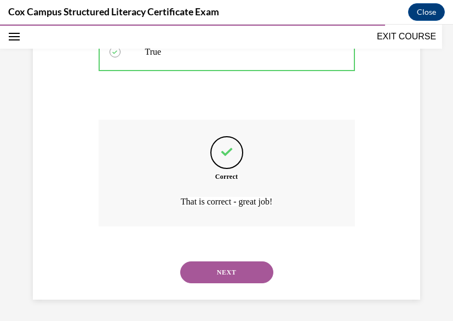
scroll to position [306, 0]
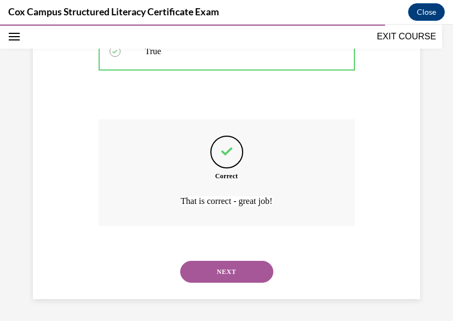
click at [222, 277] on button "NEXT" at bounding box center [226, 272] width 93 height 22
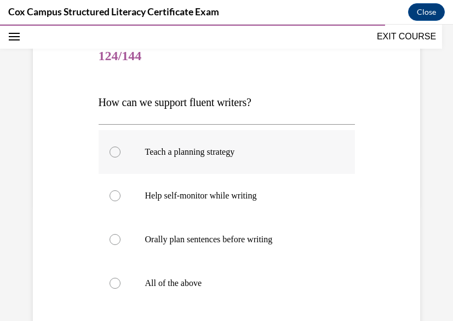
scroll to position [124, 0]
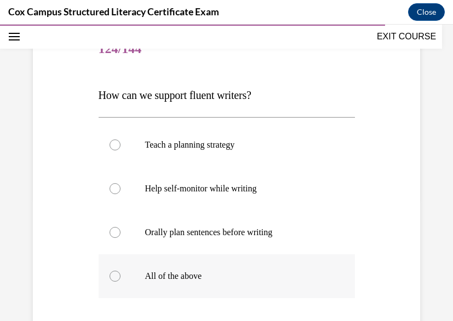
click at [180, 281] on p "All of the above" at bounding box center [236, 276] width 182 height 11
click at [120, 281] on input "All of the above" at bounding box center [115, 276] width 11 height 11
radio input "true"
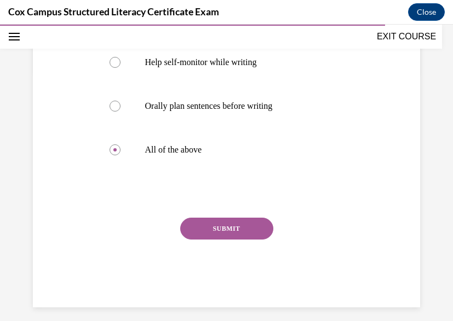
click at [221, 233] on button "SUBMIT" at bounding box center [226, 229] width 93 height 22
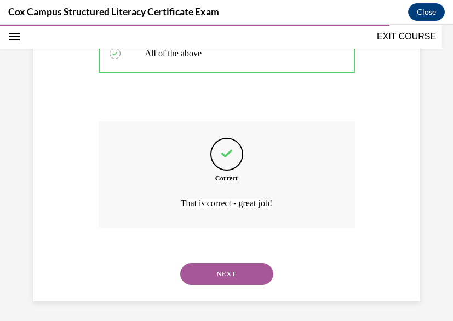
scroll to position [349, 0]
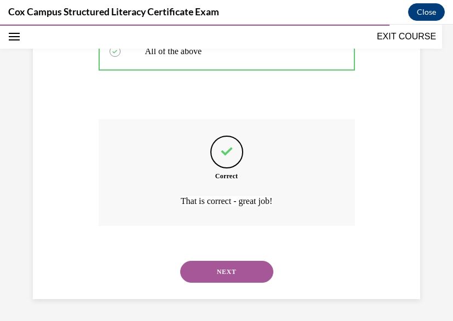
click at [222, 272] on button "NEXT" at bounding box center [226, 272] width 93 height 22
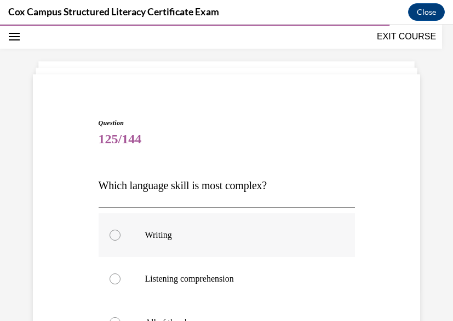
click at [146, 243] on label "Writing" at bounding box center [227, 236] width 256 height 44
click at [120, 241] on input "Writing" at bounding box center [115, 235] width 11 height 11
radio input "true"
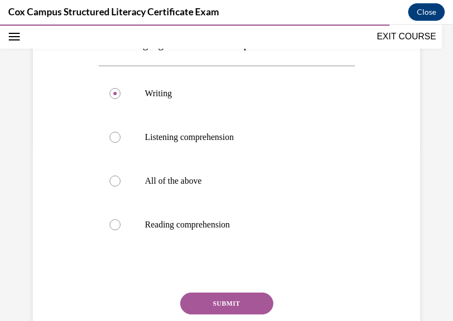
click at [220, 303] on button "SUBMIT" at bounding box center [226, 304] width 93 height 22
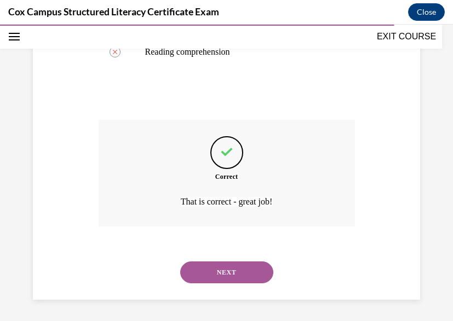
scroll to position [349, 0]
click at [220, 275] on button "NEXT" at bounding box center [226, 272] width 93 height 22
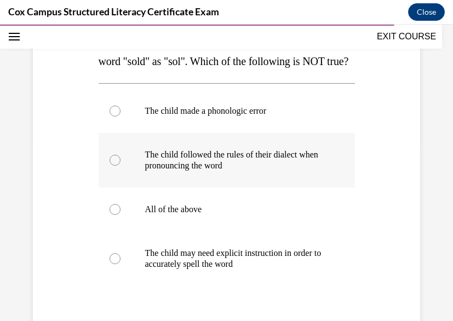
scroll to position [182, 0]
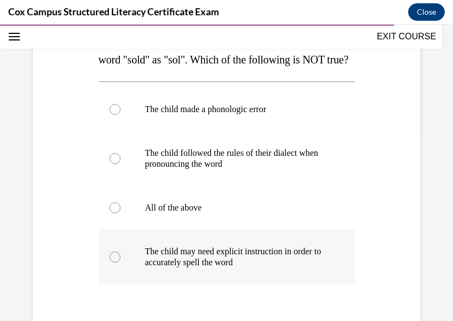
click at [220, 268] on p "The child may need explicit instruction in order to accurately spell the word" at bounding box center [236, 257] width 182 height 22
click at [120, 263] on input "The child may need explicit instruction in order to accurately spell the word" at bounding box center [115, 257] width 11 height 11
radio input "true"
click at [162, 221] on label "All of the above" at bounding box center [227, 208] width 256 height 44
click at [120, 214] on input "All of the above" at bounding box center [115, 208] width 11 height 11
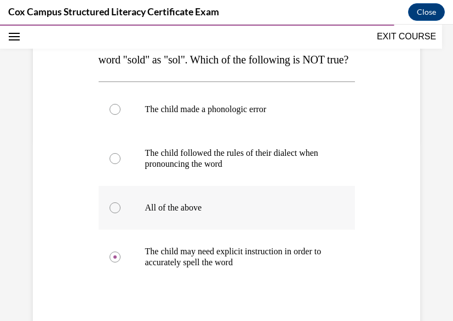
radio input "true"
click at [189, 131] on label "The child made a phonologic error" at bounding box center [227, 110] width 256 height 44
click at [120, 115] on input "The child made a phonologic error" at bounding box center [115, 109] width 11 height 11
radio input "true"
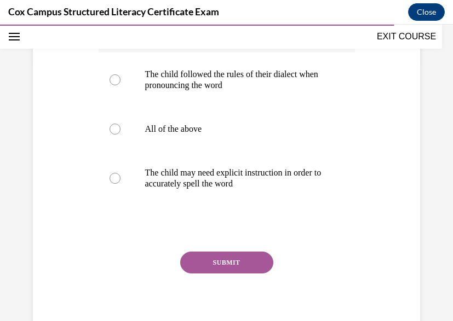
scroll to position [325, 0]
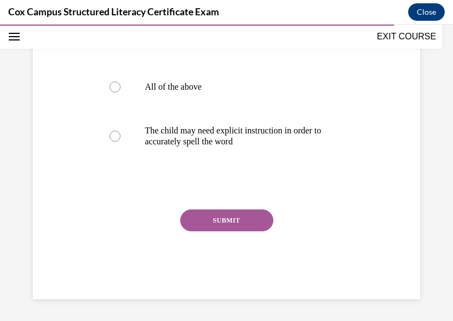
click at [206, 224] on button "SUBMIT" at bounding box center [226, 221] width 93 height 22
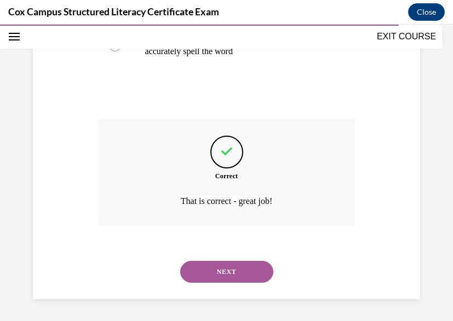
scroll to position [415, 0]
click at [211, 270] on button "NEXT" at bounding box center [226, 272] width 93 height 22
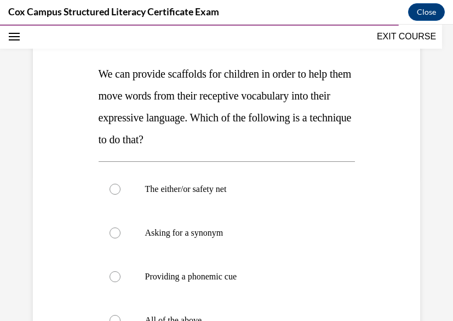
scroll to position [143, 0]
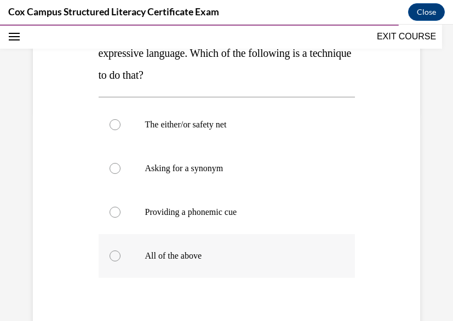
click at [161, 250] on label "All of the above" at bounding box center [227, 256] width 256 height 44
click at [120, 251] on input "All of the above" at bounding box center [115, 256] width 11 height 11
radio input "true"
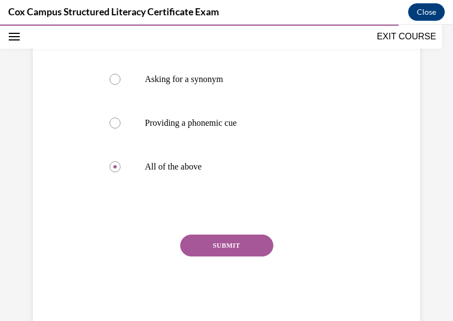
click at [224, 245] on button "SUBMIT" at bounding box center [226, 246] width 93 height 22
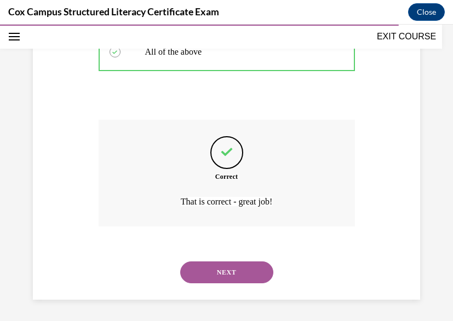
scroll to position [415, 0]
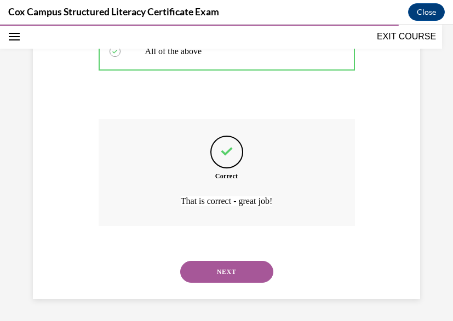
click at [223, 283] on button "NEXT" at bounding box center [226, 272] width 93 height 22
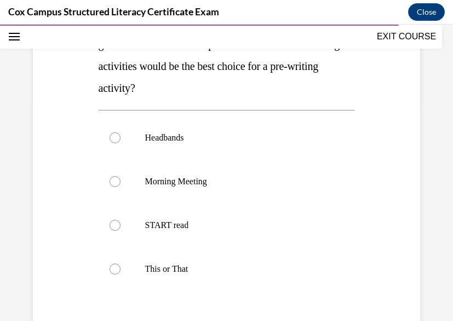
scroll to position [223, 0]
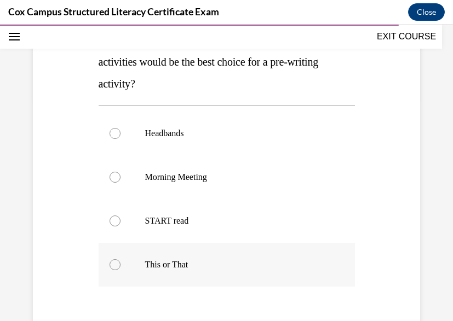
click at [191, 265] on p "This or That" at bounding box center [236, 265] width 182 height 11
click at [120, 265] on input "This or That" at bounding box center [115, 265] width 11 height 11
radio input "true"
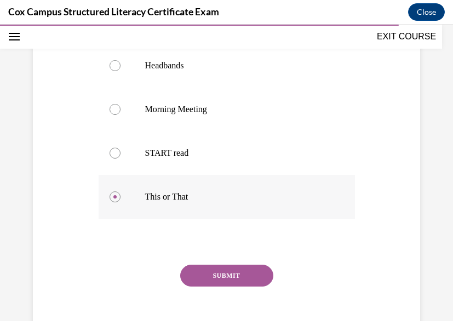
scroll to position [305, 0]
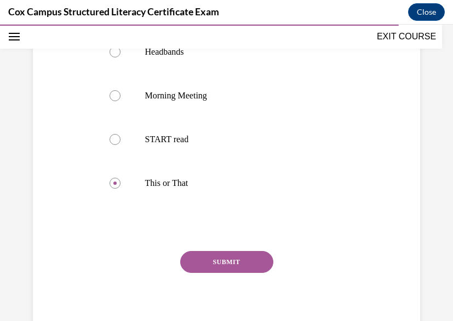
click at [226, 256] on button "SUBMIT" at bounding box center [226, 262] width 93 height 22
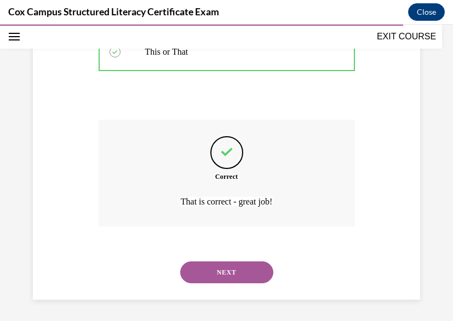
scroll to position [437, 0]
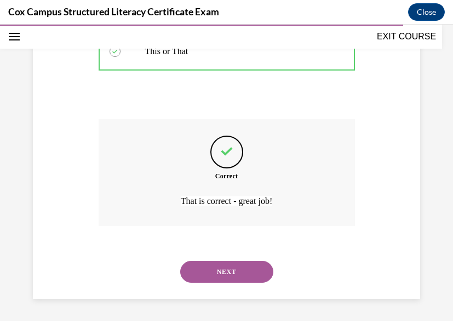
click at [232, 277] on button "NEXT" at bounding box center [226, 272] width 93 height 22
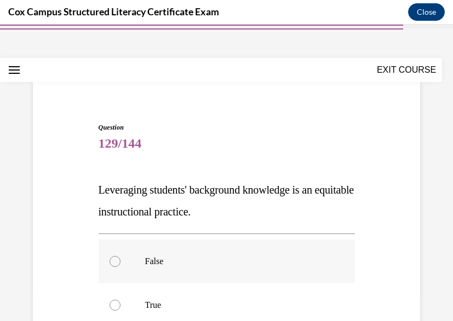
scroll to position [36, 0]
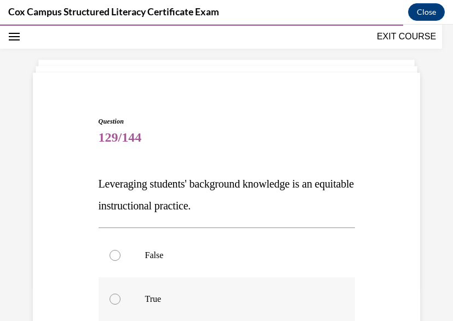
click at [126, 298] on label "True" at bounding box center [227, 300] width 256 height 44
click at [120, 298] on input "True" at bounding box center [115, 299] width 11 height 11
radio input "true"
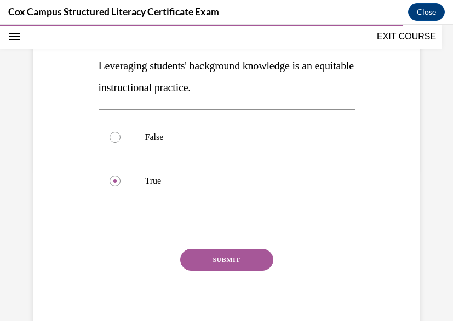
click at [223, 266] on button "SUBMIT" at bounding box center [226, 260] width 93 height 22
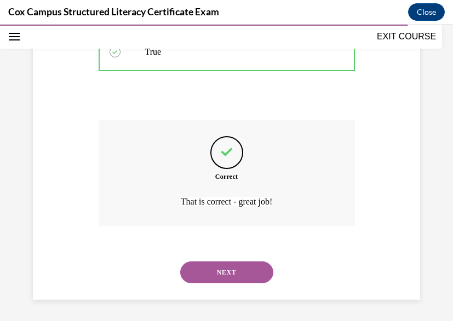
scroll to position [284, 0]
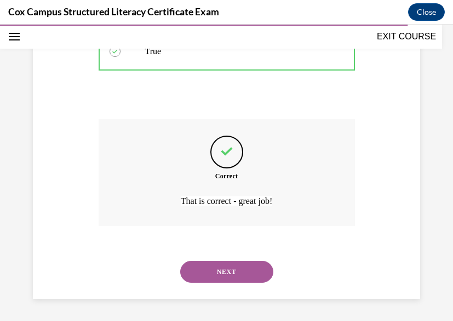
click at [223, 267] on button "NEXT" at bounding box center [226, 272] width 93 height 22
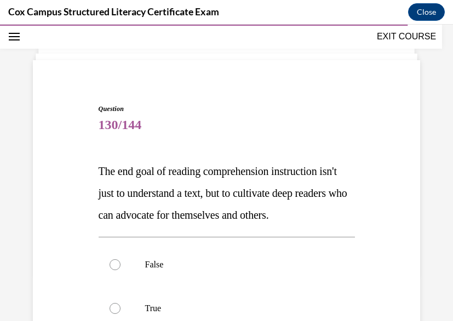
scroll to position [49, 0]
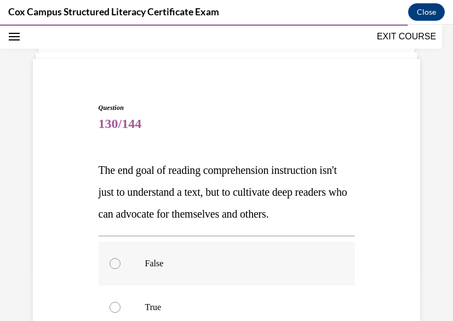
click at [145, 266] on p "False" at bounding box center [236, 263] width 182 height 11
click at [120, 266] on input "False" at bounding box center [115, 263] width 11 height 11
radio input "true"
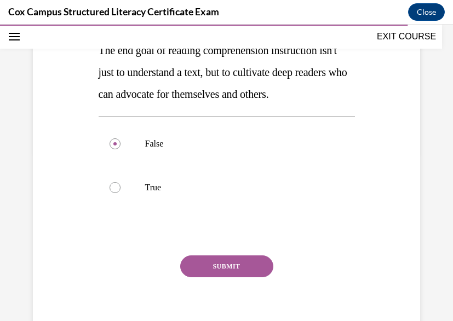
click at [207, 272] on button "SUBMIT" at bounding box center [226, 267] width 93 height 22
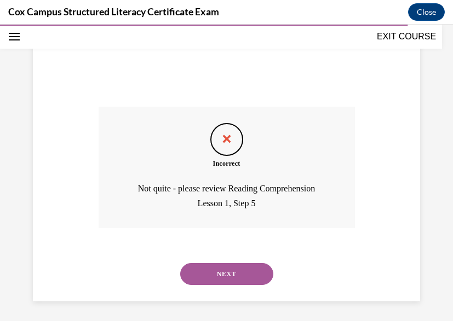
scroll to position [320, 0]
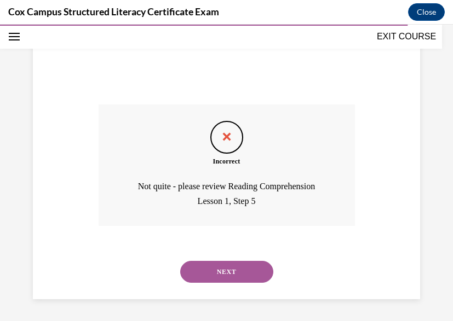
click at [206, 270] on button "NEXT" at bounding box center [226, 272] width 93 height 22
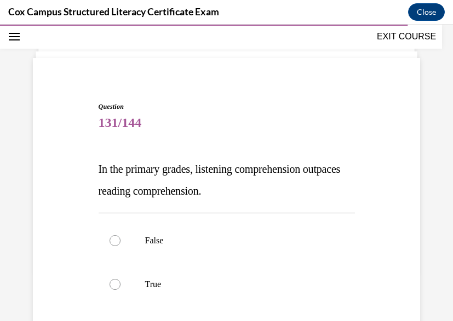
scroll to position [53, 0]
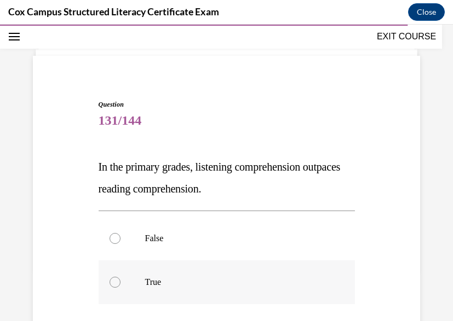
click at [139, 279] on label "True" at bounding box center [227, 283] width 256 height 44
click at [120, 279] on input "True" at bounding box center [115, 282] width 11 height 11
radio input "true"
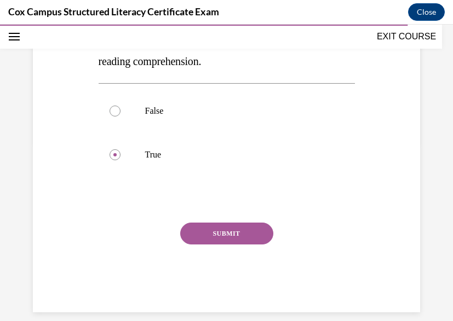
click at [225, 231] on button "SUBMIT" at bounding box center [226, 234] width 93 height 22
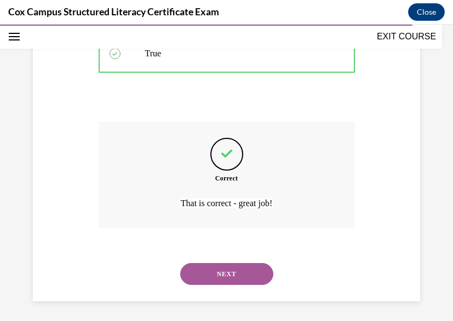
scroll to position [284, 0]
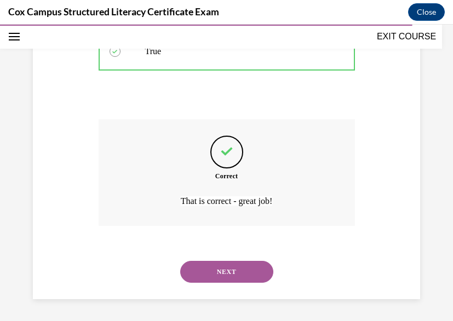
click at [252, 274] on button "NEXT" at bounding box center [226, 272] width 93 height 22
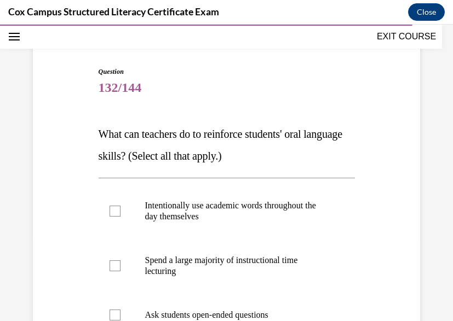
scroll to position [86, 0]
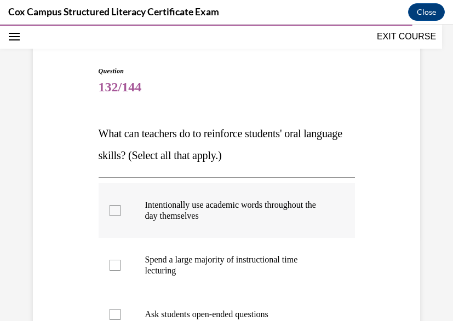
click at [122, 208] on label "Intentionally use academic words throughout the day themselves" at bounding box center [227, 210] width 256 height 55
click at [120, 208] on input "Intentionally use academic words throughout the day themselves" at bounding box center [115, 210] width 11 height 11
checkbox input "true"
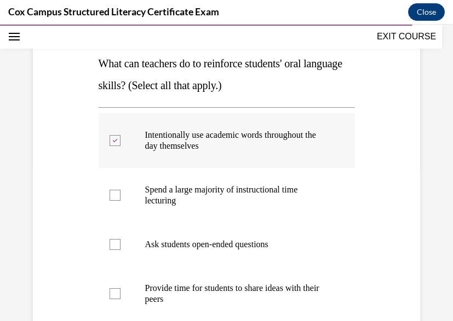
scroll to position [181, 0]
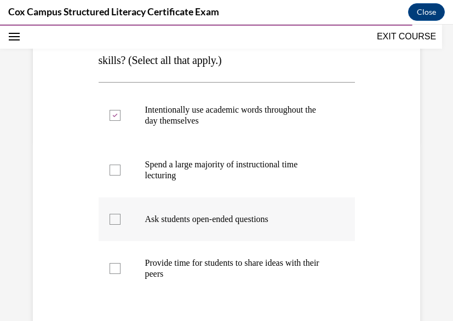
click at [114, 213] on label "Ask students open-ended questions" at bounding box center [227, 220] width 256 height 44
click at [114, 214] on input "Ask students open-ended questions" at bounding box center [115, 219] width 11 height 11
checkbox input "true"
click at [117, 263] on div at bounding box center [115, 268] width 11 height 11
click at [117, 263] on input "Provide time for students to share ideas with their peers" at bounding box center [115, 268] width 11 height 11
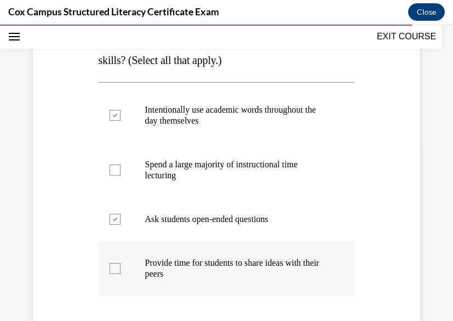
checkbox input "true"
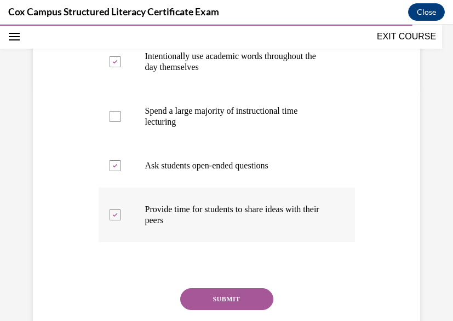
scroll to position [285, 0]
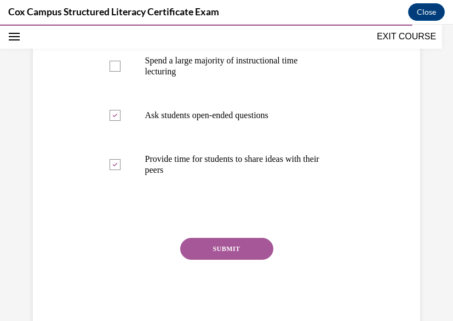
click at [214, 260] on div "SUBMIT" at bounding box center [227, 265] width 256 height 55
click at [212, 249] on button "SUBMIT" at bounding box center [226, 249] width 93 height 22
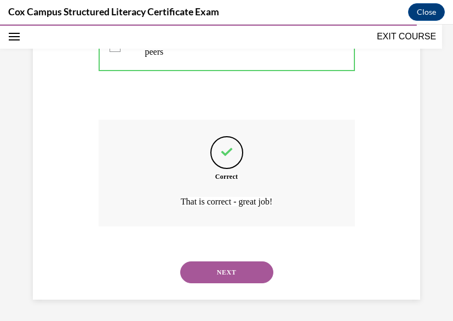
scroll to position [404, 0]
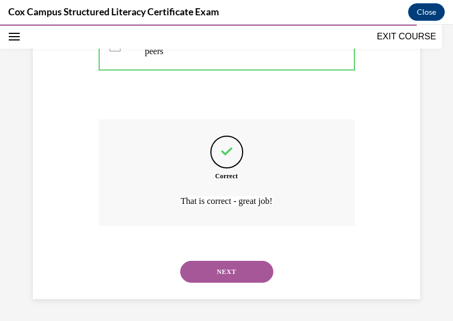
click at [209, 272] on button "NEXT" at bounding box center [226, 272] width 93 height 22
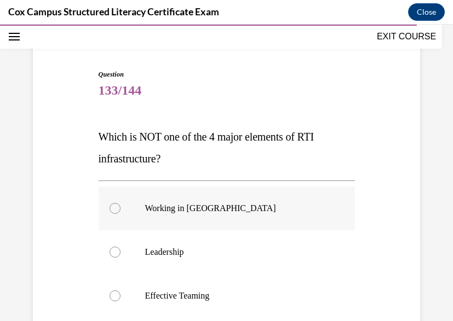
scroll to position [97, 0]
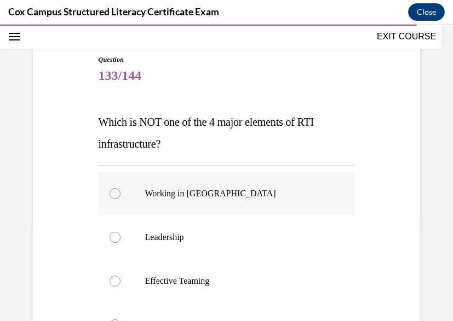
click at [169, 198] on p "Working in Silos" at bounding box center [236, 193] width 182 height 11
click at [120, 198] on input "Working in Silos" at bounding box center [115, 193] width 11 height 11
radio input "true"
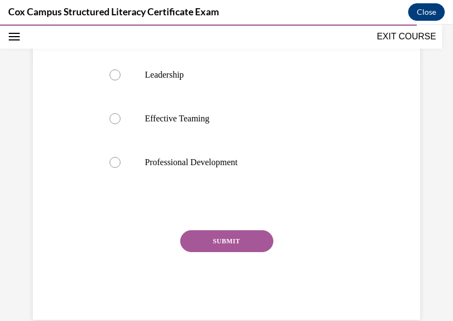
click at [200, 240] on button "SUBMIT" at bounding box center [226, 242] width 93 height 22
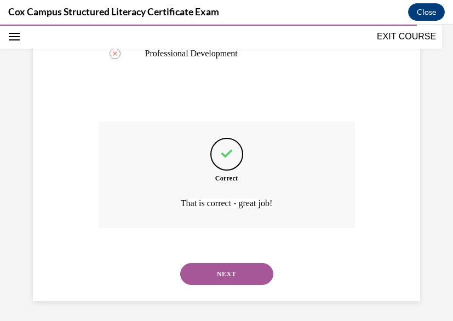
scroll to position [371, 0]
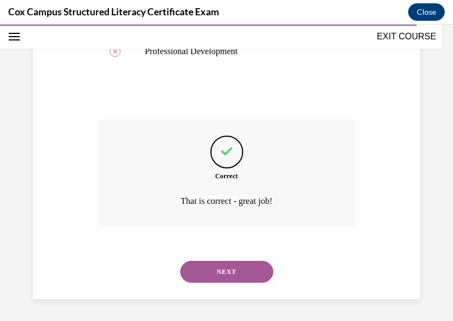
click at [210, 267] on button "NEXT" at bounding box center [226, 272] width 93 height 22
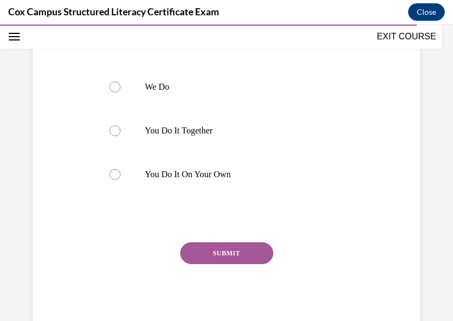
scroll to position [292, 0]
click at [180, 139] on label "You Do It Together" at bounding box center [227, 130] width 256 height 44
click at [120, 136] on input "You Do It Together" at bounding box center [115, 130] width 11 height 11
radio input "true"
click at [222, 251] on button "SUBMIT" at bounding box center [226, 253] width 93 height 22
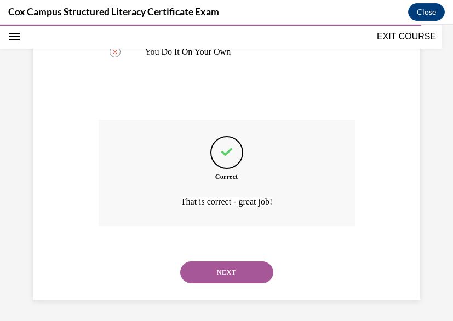
scroll to position [415, 0]
click at [226, 274] on button "NEXT" at bounding box center [226, 272] width 93 height 22
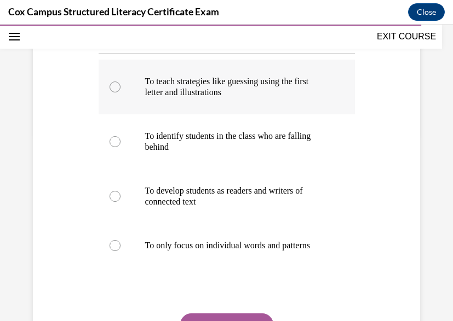
scroll to position [189, 0]
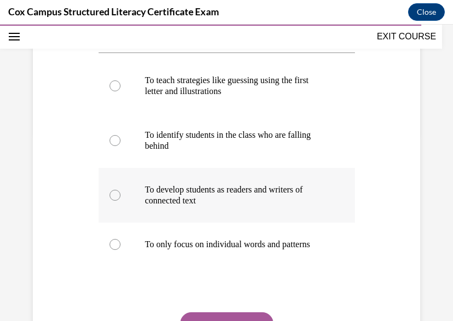
click at [210, 184] on label "To develop students as readers and writers of connected text" at bounding box center [227, 195] width 256 height 55
click at [120, 190] on input "To develop students as readers and writers of connected text" at bounding box center [115, 195] width 11 height 11
radio input "true"
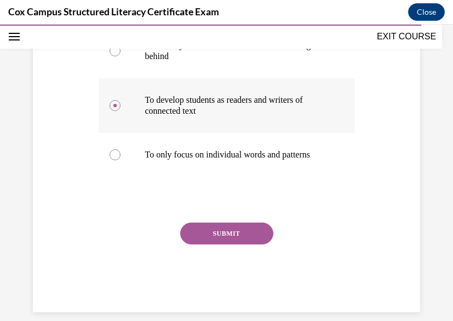
scroll to position [292, 0]
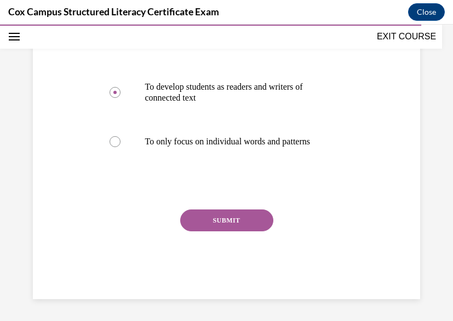
click at [232, 242] on div "SUBMIT" at bounding box center [227, 237] width 256 height 55
click at [232, 232] on button "SUBMIT" at bounding box center [226, 221] width 93 height 22
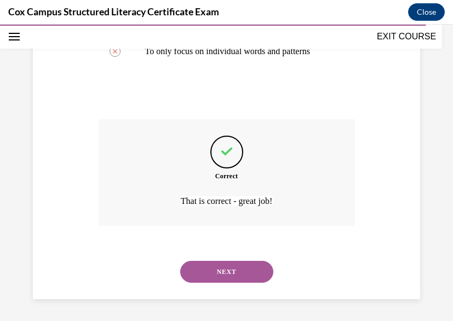
scroll to position [393, 0]
click at [222, 274] on button "NEXT" at bounding box center [226, 272] width 93 height 22
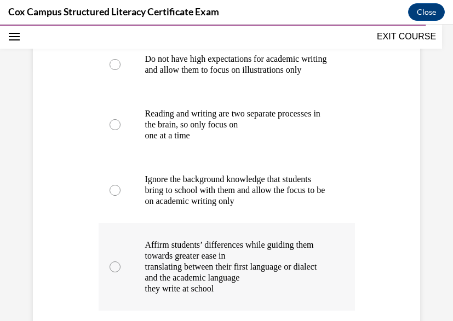
scroll to position [256, 0]
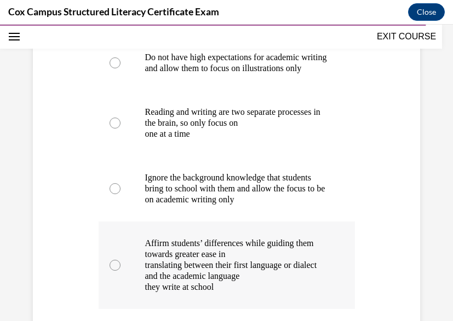
click at [221, 260] on p "Affirm students’ differences while guiding them towards greater ease in" at bounding box center [236, 249] width 182 height 22
click at [120, 264] on input "Affirm students’ differences while guiding them towards greater ease in transla…" at bounding box center [115, 265] width 11 height 11
radio input "true"
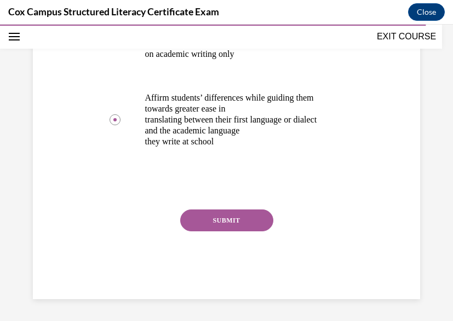
click at [232, 230] on button "SUBMIT" at bounding box center [226, 221] width 93 height 22
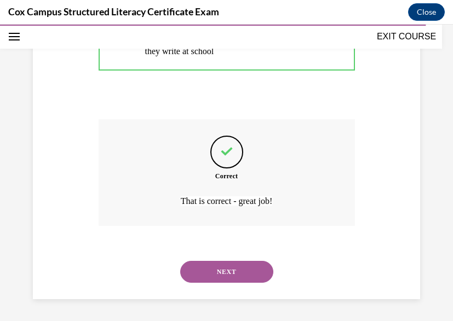
scroll to position [503, 0]
click at [197, 269] on button "NEXT" at bounding box center [226, 272] width 93 height 22
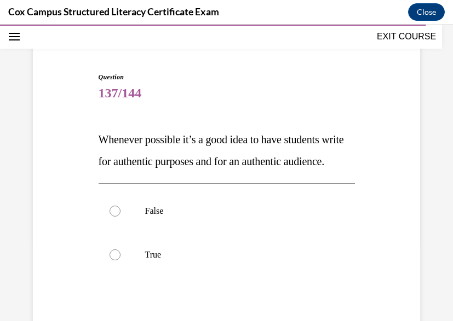
scroll to position [80, 0]
click at [157, 260] on p "True" at bounding box center [236, 254] width 182 height 11
click at [120, 260] on input "True" at bounding box center [115, 254] width 11 height 11
radio input "true"
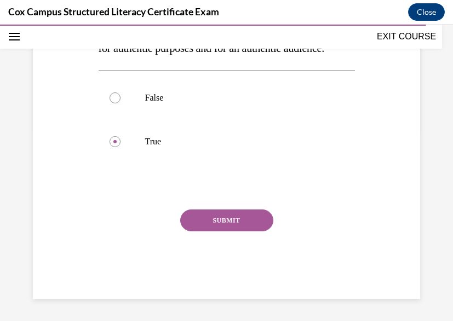
click at [244, 227] on button "SUBMIT" at bounding box center [226, 221] width 93 height 22
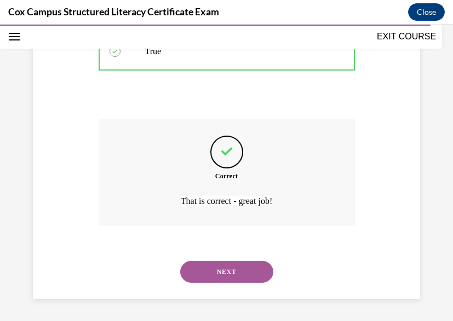
scroll to position [306, 0]
click at [229, 267] on button "NEXT" at bounding box center [226, 272] width 93 height 22
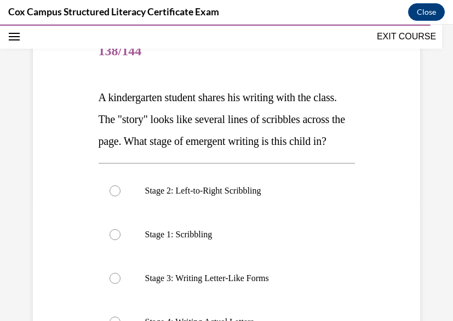
scroll to position [126, 0]
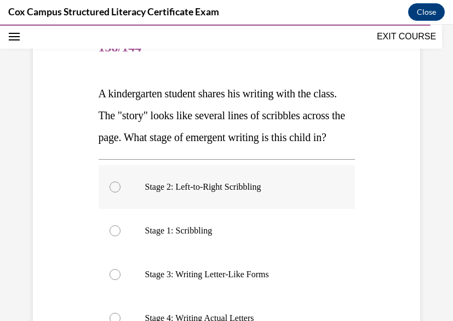
click at [199, 199] on label "Stage 2: Left-to-Right Scribbling" at bounding box center [227, 187] width 256 height 44
click at [120, 193] on input "Stage 2: Left-to-Right Scribbling" at bounding box center [115, 187] width 11 height 11
radio input "true"
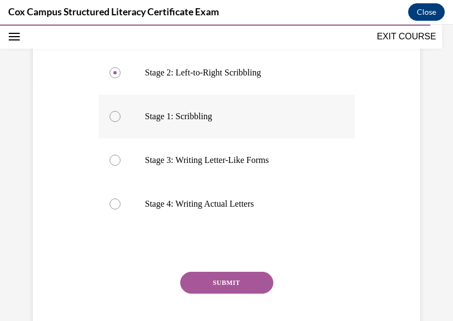
scroll to position [276, 0]
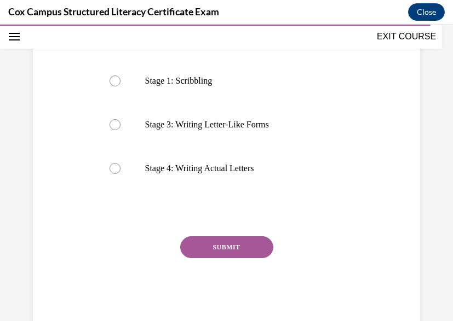
click at [204, 258] on button "SUBMIT" at bounding box center [226, 248] width 93 height 22
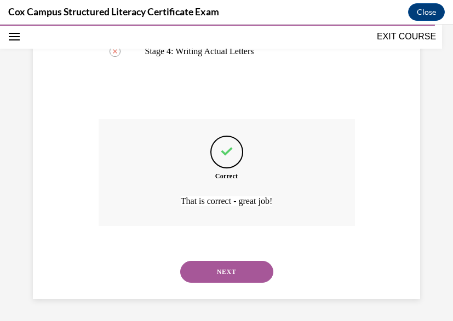
scroll to position [415, 0]
click at [204, 268] on button "NEXT" at bounding box center [226, 272] width 93 height 22
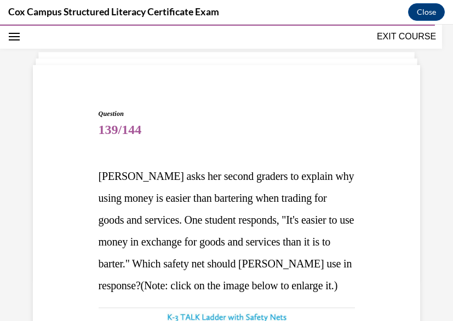
scroll to position [55, 0]
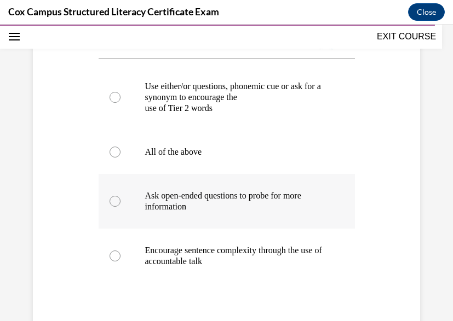
click at [212, 212] on p "Ask open-ended questions to probe for more information" at bounding box center [236, 202] width 182 height 22
click at [120, 207] on input "Ask open-ended questions to probe for more information" at bounding box center [115, 201] width 11 height 11
radio input "true"
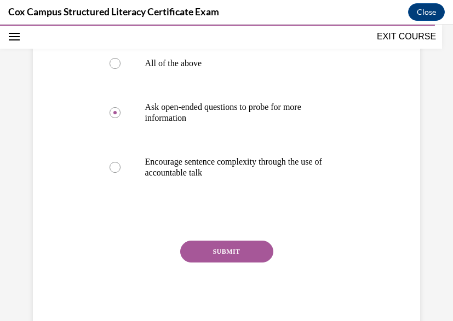
click at [215, 263] on button "SUBMIT" at bounding box center [226, 252] width 93 height 22
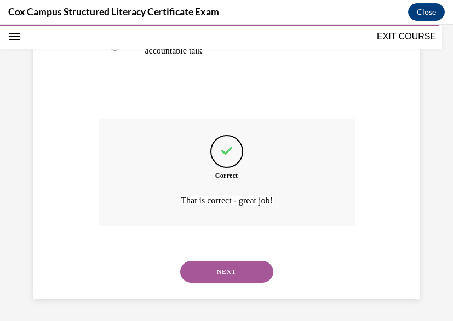
scroll to position [727, 0]
click at [215, 271] on button "NEXT" at bounding box center [226, 272] width 93 height 22
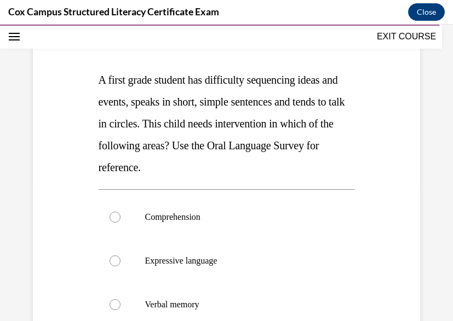
scroll to position [164, 0]
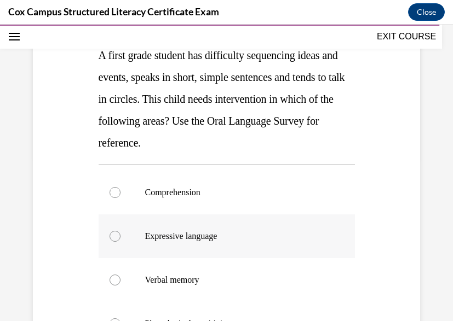
click at [196, 233] on p "Expressive language" at bounding box center [236, 236] width 182 height 11
click at [120, 233] on input "Expressive language" at bounding box center [115, 236] width 11 height 11
radio input "true"
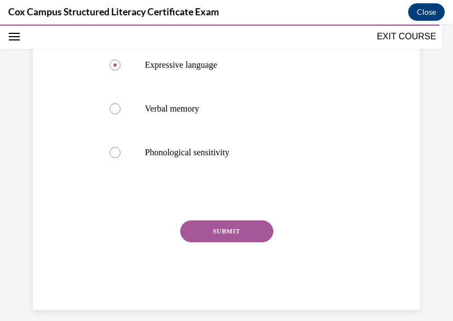
click at [201, 231] on button "SUBMIT" at bounding box center [226, 232] width 93 height 22
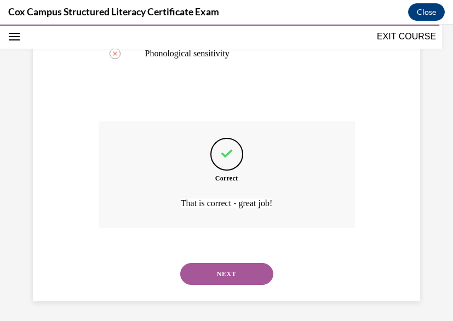
scroll to position [437, 0]
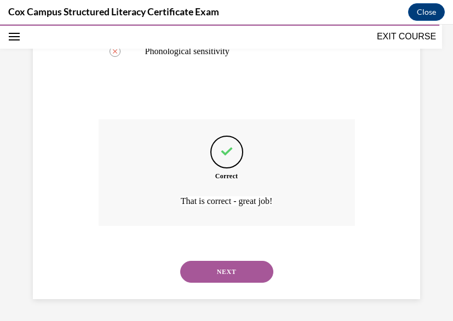
click at [204, 263] on button "NEXT" at bounding box center [226, 272] width 93 height 22
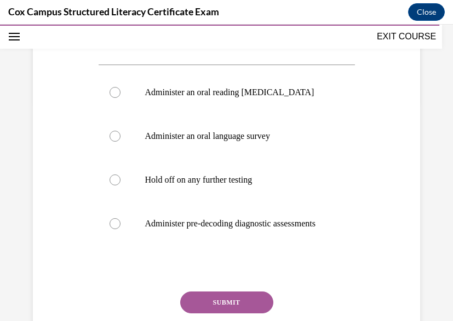
scroll to position [224, 0]
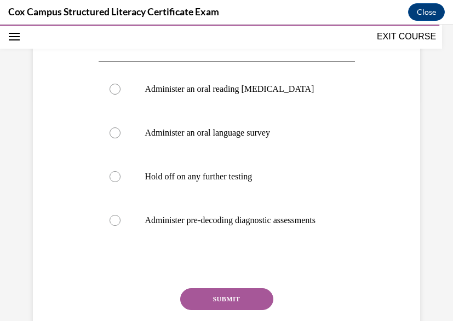
click at [151, 226] on p "Administer pre-decoding diagnostic assessments" at bounding box center [236, 220] width 182 height 11
click at [120, 226] on input "Administer pre-decoding diagnostic assessments" at bounding box center [115, 220] width 11 height 11
radio input "true"
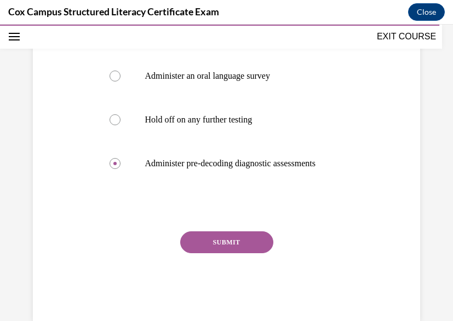
click at [234, 254] on button "SUBMIT" at bounding box center [226, 243] width 93 height 22
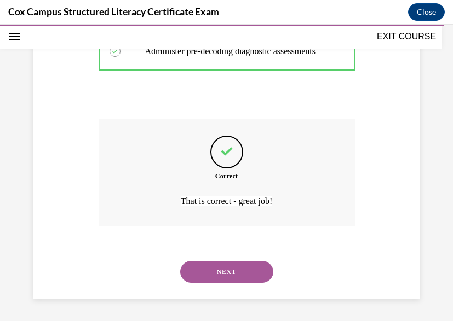
scroll to position [415, 0]
click at [234, 267] on button "NEXT" at bounding box center [226, 272] width 93 height 22
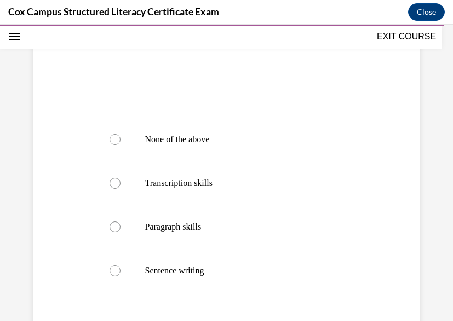
scroll to position [414, 0]
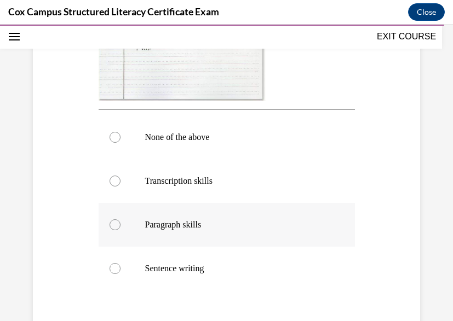
click at [170, 233] on label "Paragraph skills" at bounding box center [227, 225] width 256 height 44
click at [120, 231] on input "Paragraph skills" at bounding box center [115, 225] width 11 height 11
radio input "true"
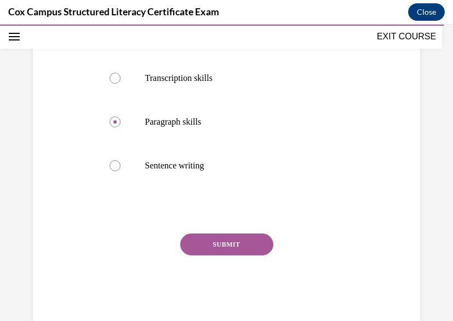
click at [216, 249] on button "SUBMIT" at bounding box center [226, 245] width 93 height 22
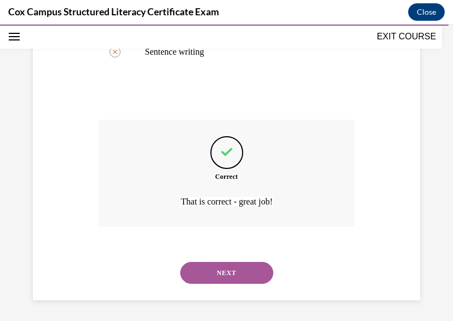
scroll to position [631, 0]
click at [220, 274] on button "NEXT" at bounding box center [226, 273] width 93 height 22
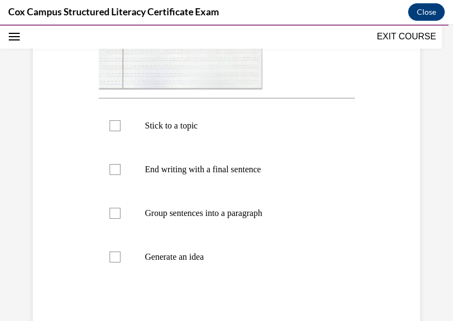
scroll to position [419, 0]
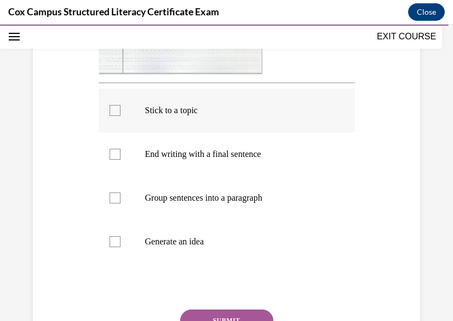
click at [114, 116] on label "Stick to a topic" at bounding box center [227, 111] width 256 height 44
click at [114, 116] on input "Stick to a topic" at bounding box center [115, 110] width 11 height 11
checkbox input "true"
click at [116, 158] on div at bounding box center [115, 154] width 11 height 11
click at [116, 158] on input "End writing with a final sentence" at bounding box center [115, 154] width 11 height 11
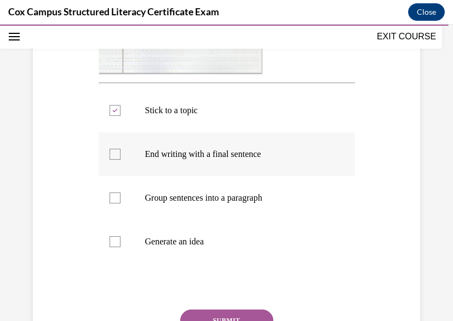
checkbox input "true"
click at [117, 191] on label "Group sentences into a paragraph" at bounding box center [227, 198] width 256 height 44
click at [117, 193] on input "Group sentences into a paragraph" at bounding box center [115, 198] width 11 height 11
checkbox input "true"
click at [111, 240] on div at bounding box center [115, 242] width 11 height 11
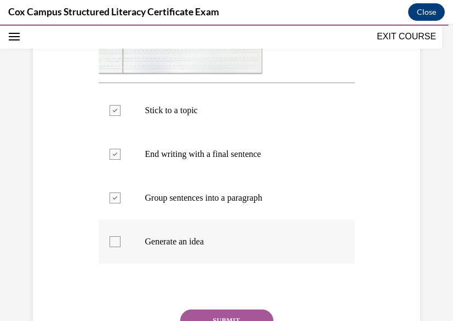
click at [111, 240] on input "Generate an idea" at bounding box center [115, 242] width 11 height 11
checkbox input "true"
click at [220, 312] on button "SUBMIT" at bounding box center [226, 321] width 93 height 22
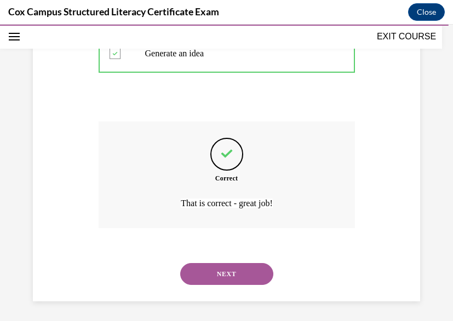
scroll to position [609, 0]
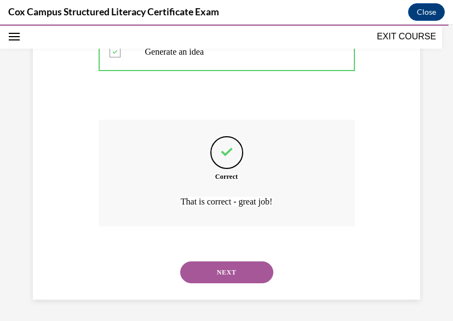
click at [226, 267] on button "NEXT" at bounding box center [226, 273] width 93 height 22
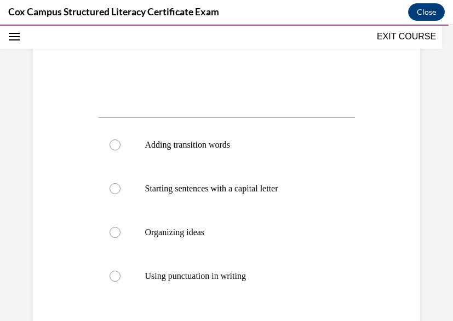
scroll to position [414, 0]
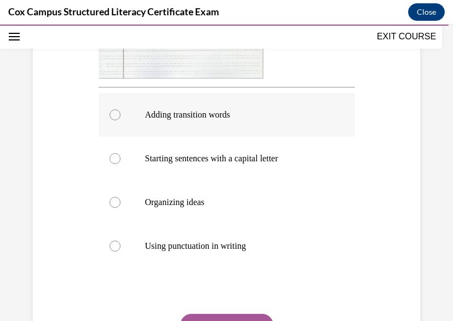
click at [186, 123] on label "Adding transition words" at bounding box center [227, 115] width 256 height 44
click at [120, 120] on input "Adding transition words" at bounding box center [115, 115] width 11 height 11
radio input "true"
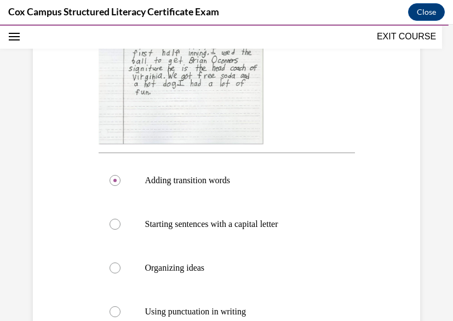
scroll to position [519, 0]
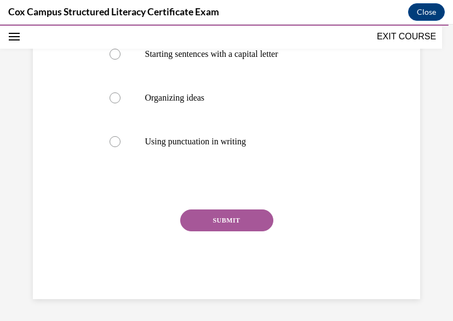
click at [205, 226] on button "SUBMIT" at bounding box center [226, 221] width 93 height 22
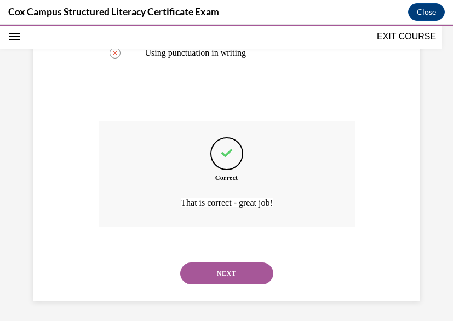
scroll to position [609, 0]
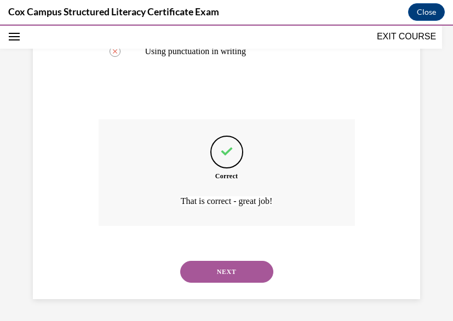
click at [190, 272] on button "NEXT" at bounding box center [226, 272] width 93 height 22
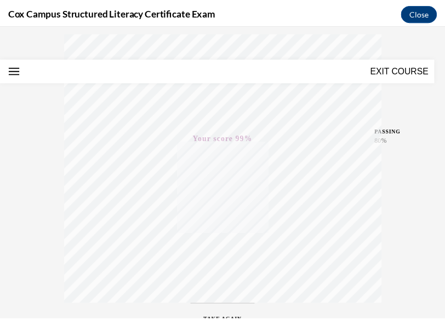
scroll to position [0, 0]
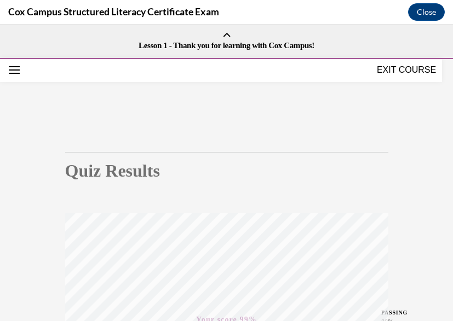
drag, startPoint x: 400, startPoint y: 70, endPoint x: 211, endPoint y: 43, distance: 190.3
click at [400, 70] on button "EXIT COURSE" at bounding box center [406, 70] width 66 height 13
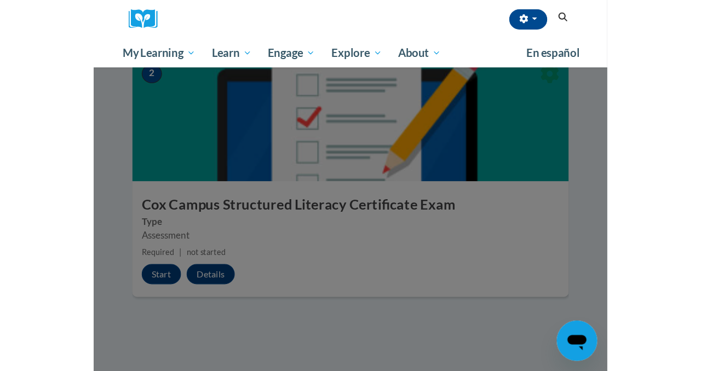
scroll to position [459, 0]
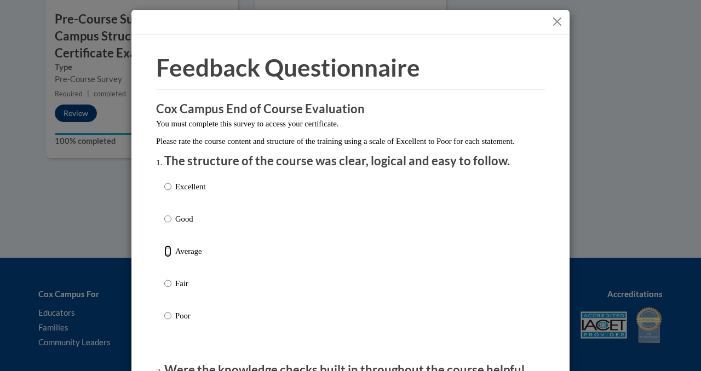
click at [164, 257] on input "Average" at bounding box center [167, 251] width 7 height 12
radio input "true"
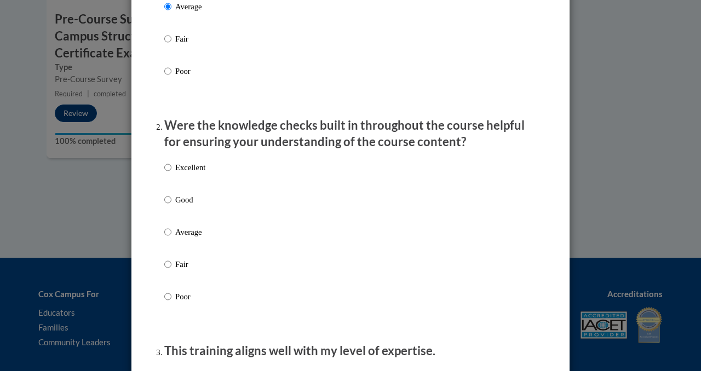
click at [178, 238] on p "Average" at bounding box center [190, 232] width 30 height 12
click at [171, 238] on input "Average" at bounding box center [167, 232] width 7 height 12
radio input "true"
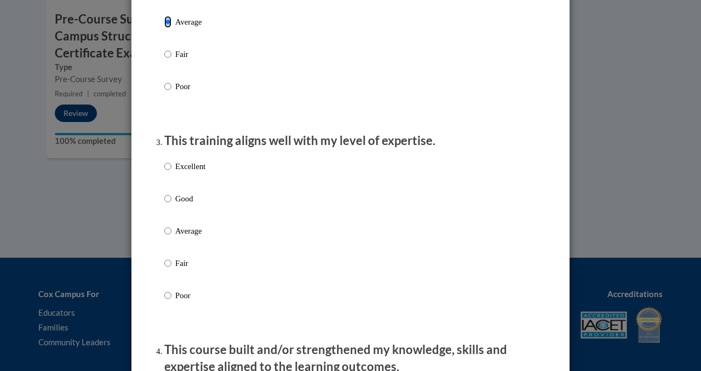
scroll to position [478, 0]
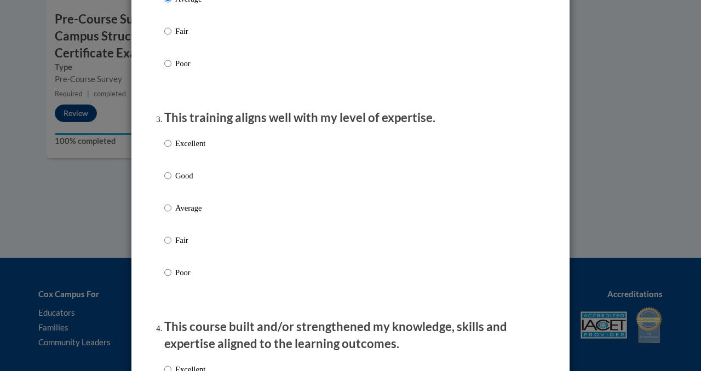
click at [180, 212] on div "Excellent Good Average Fair Poor" at bounding box center [184, 217] width 41 height 170
click at [181, 214] on p "Average" at bounding box center [190, 208] width 30 height 12
click at [171, 214] on input "Average" at bounding box center [167, 208] width 7 height 12
radio input "true"
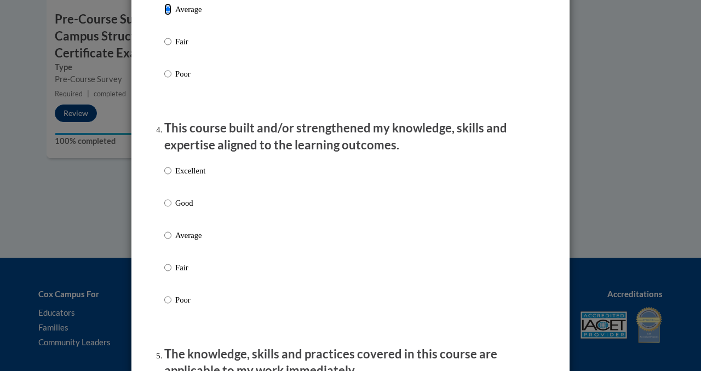
scroll to position [683, 0]
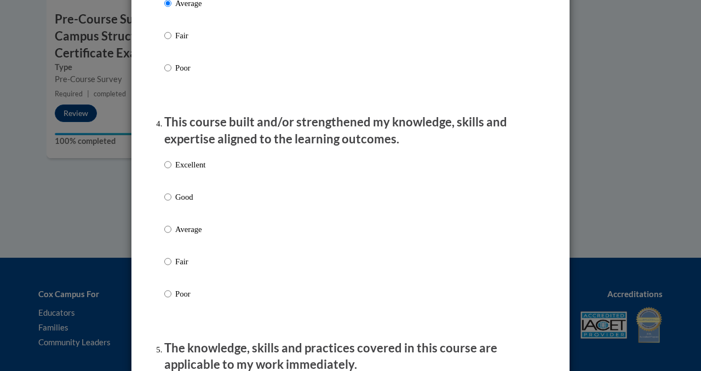
click at [185, 235] on p "Average" at bounding box center [190, 229] width 30 height 12
click at [171, 235] on input "Average" at bounding box center [167, 229] width 7 height 12
radio input "true"
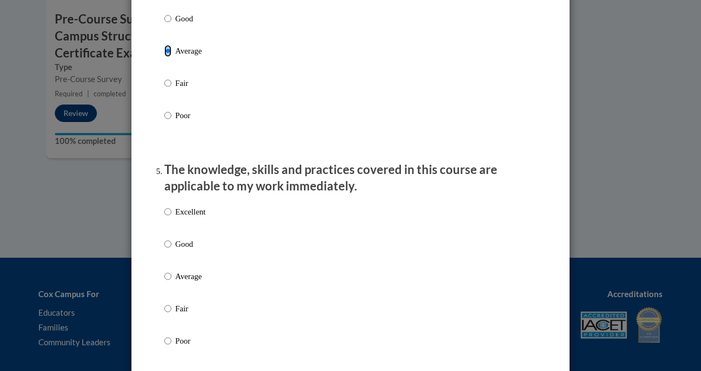
scroll to position [899, 0]
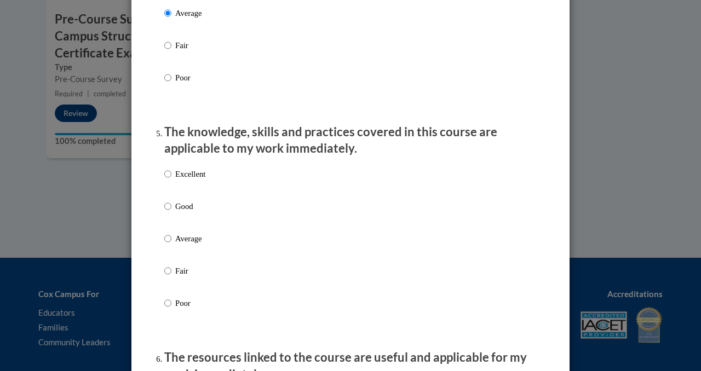
click at [185, 242] on div "Excellent Good Average Fair Poor" at bounding box center [184, 248] width 41 height 170
click at [185, 245] on p "Average" at bounding box center [190, 239] width 30 height 12
click at [171, 245] on input "Average" at bounding box center [167, 239] width 7 height 12
radio input "true"
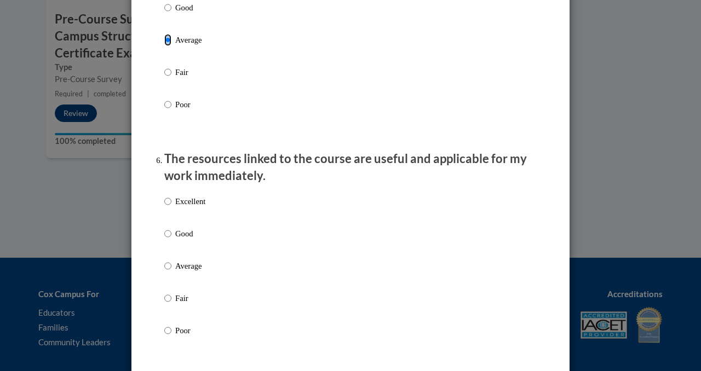
scroll to position [1102, 0]
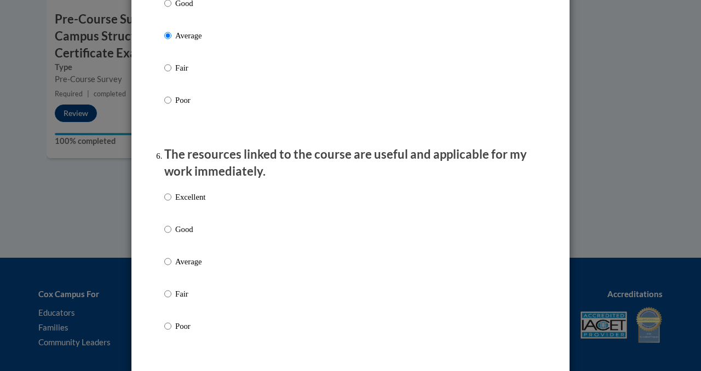
click at [186, 268] on p "Average" at bounding box center [190, 262] width 30 height 12
click at [171, 268] on input "Average" at bounding box center [167, 262] width 7 height 12
radio input "true"
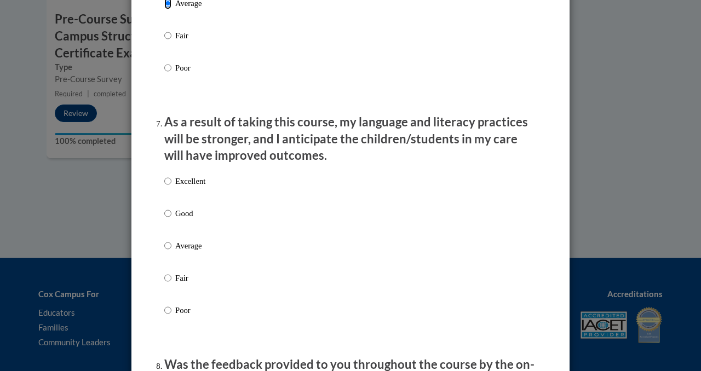
scroll to position [1369, 0]
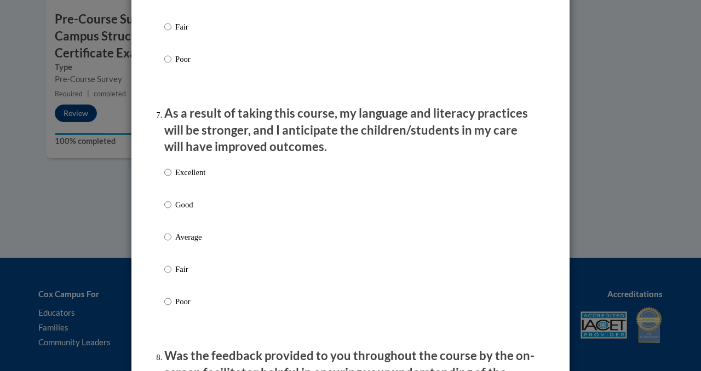
click at [193, 243] on p "Average" at bounding box center [190, 237] width 30 height 12
click at [171, 243] on input "Average" at bounding box center [167, 237] width 7 height 12
radio input "true"
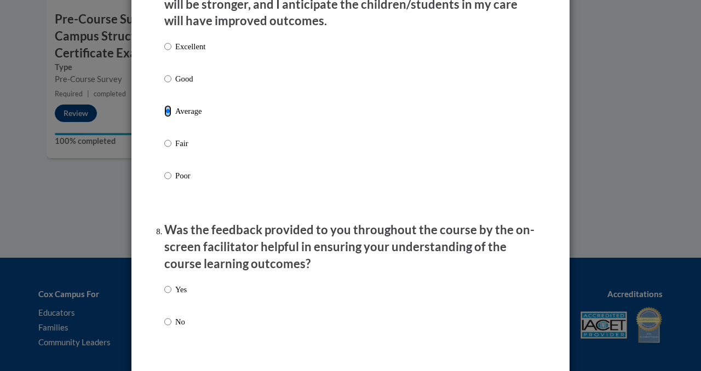
scroll to position [1547, 0]
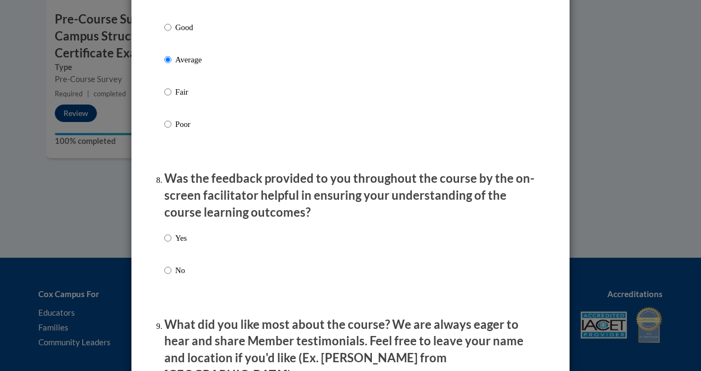
click at [169, 246] on label "Yes" at bounding box center [175, 247] width 22 height 30
click at [169, 244] on input "Yes" at bounding box center [167, 238] width 7 height 12
radio input "true"
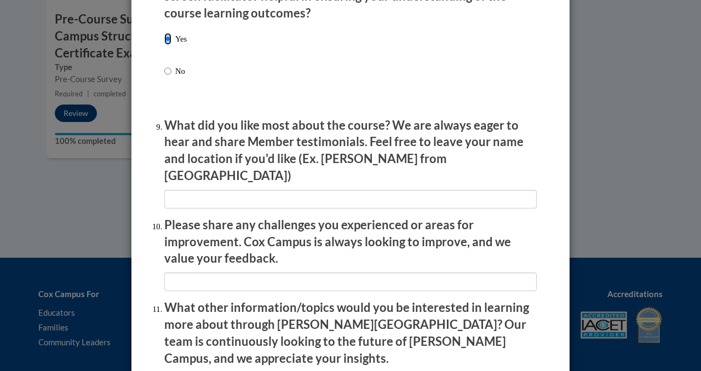
scroll to position [1907, 0]
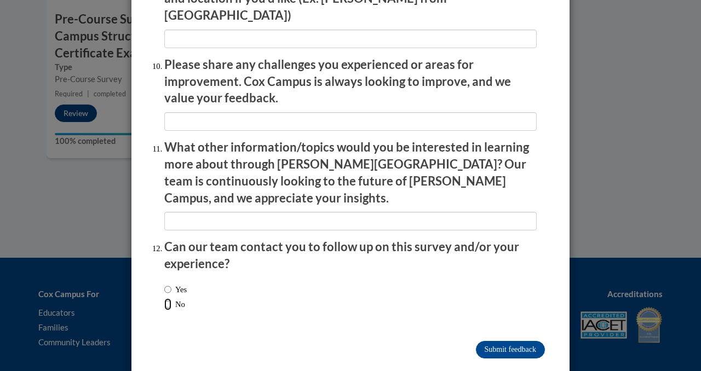
click at [164, 298] on input "No" at bounding box center [167, 304] width 7 height 12
radio input "true"
click at [444, 321] on input "Submit feedback" at bounding box center [510, 350] width 69 height 18
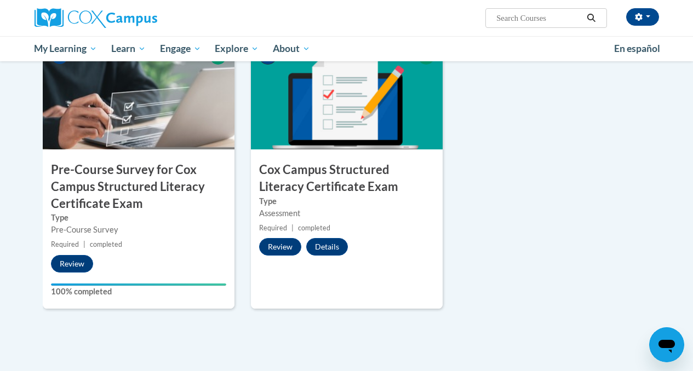
scroll to position [314, 0]
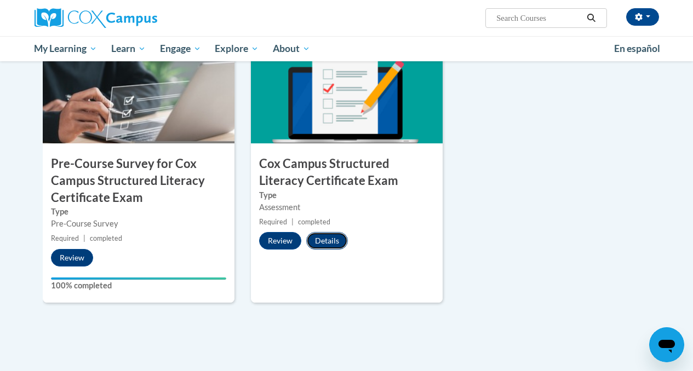
click at [322, 240] on button "Details" at bounding box center [327, 241] width 42 height 18
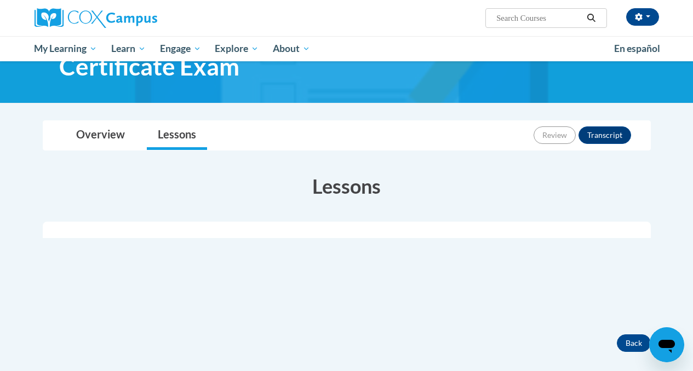
scroll to position [72, 0]
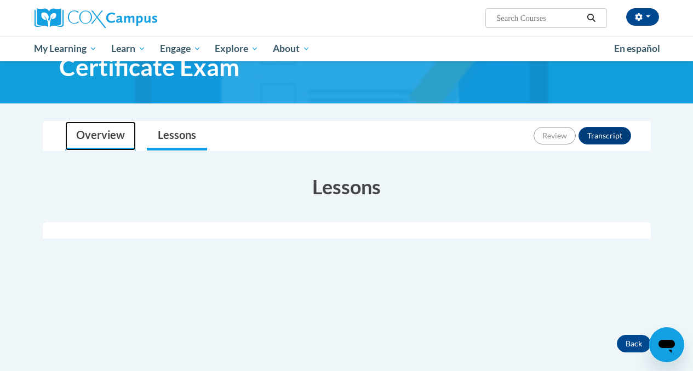
click at [103, 142] on link "Overview" at bounding box center [100, 136] width 71 height 29
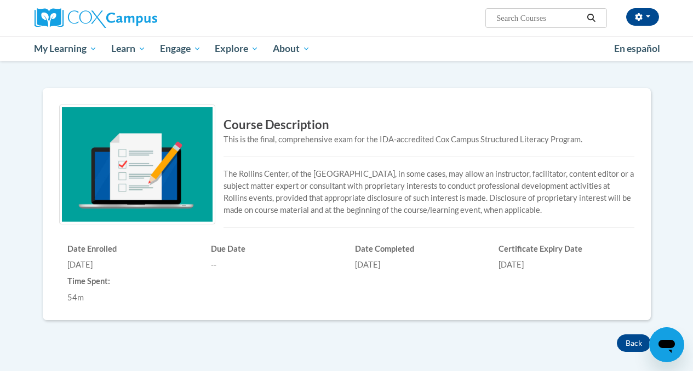
scroll to position [0, 0]
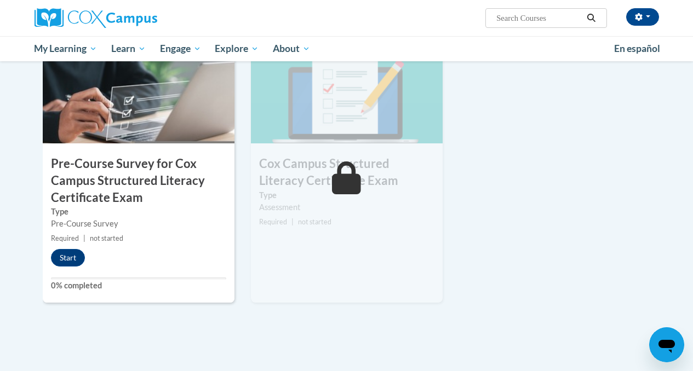
click at [657, 245] on div "Lessons Active Lessons Lessons Preview Activity 1" at bounding box center [346, 146] width 624 height 379
click at [367, 260] on div "2 [PERSON_NAME] Campus Structured Literacy Certificate Exam Type Assessment Req…" at bounding box center [347, 168] width 192 height 269
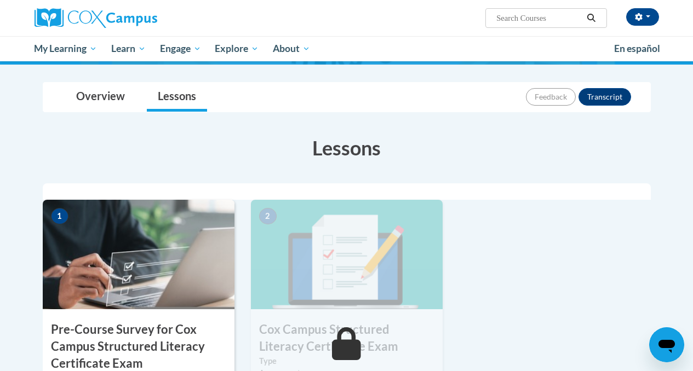
scroll to position [107, 0]
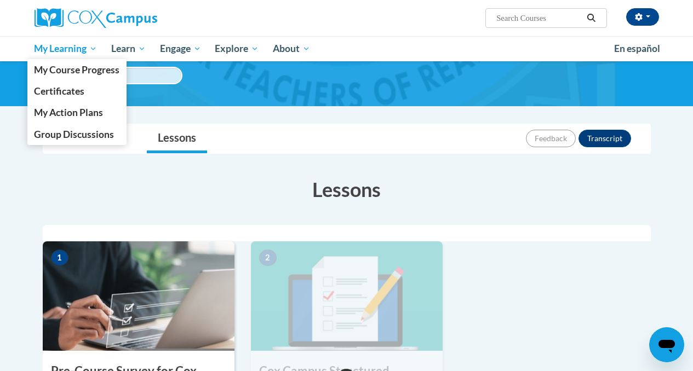
click at [78, 55] on span "My Learning" at bounding box center [65, 48] width 63 height 13
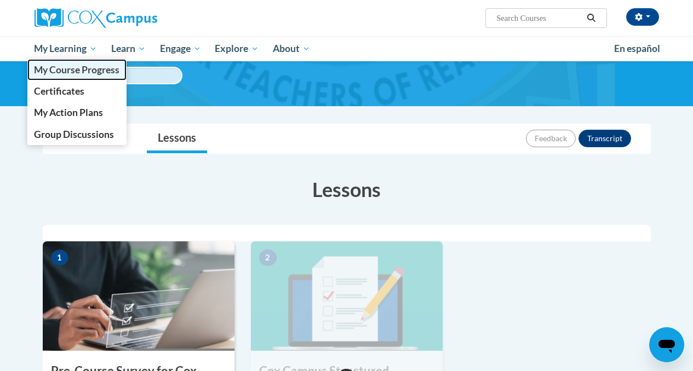
click at [78, 74] on span "My Course Progress" at bounding box center [76, 69] width 85 height 11
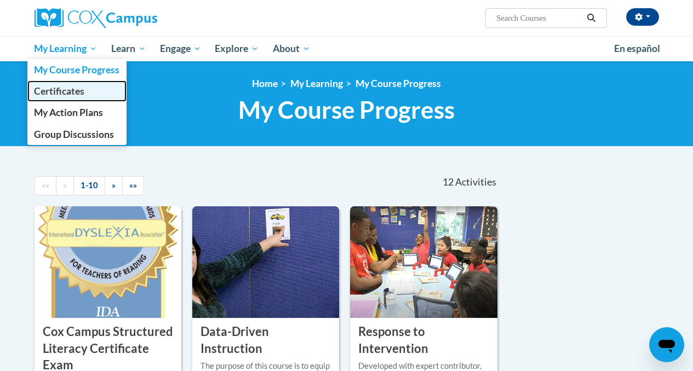
click at [70, 95] on span "Certificates" at bounding box center [59, 90] width 50 height 11
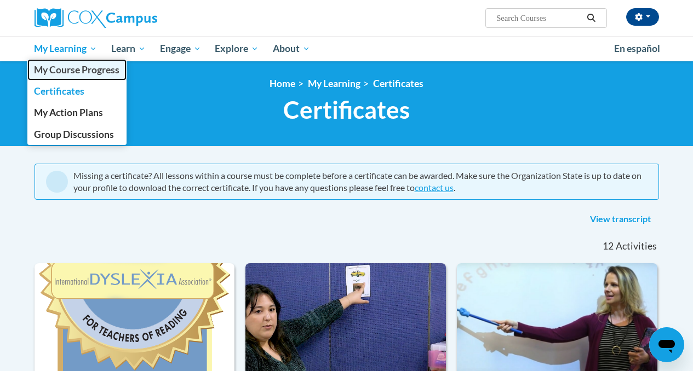
click at [71, 73] on span "My Course Progress" at bounding box center [76, 69] width 85 height 11
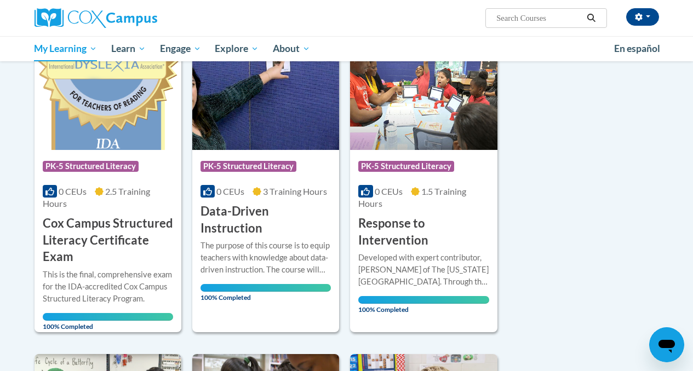
scroll to position [170, 0]
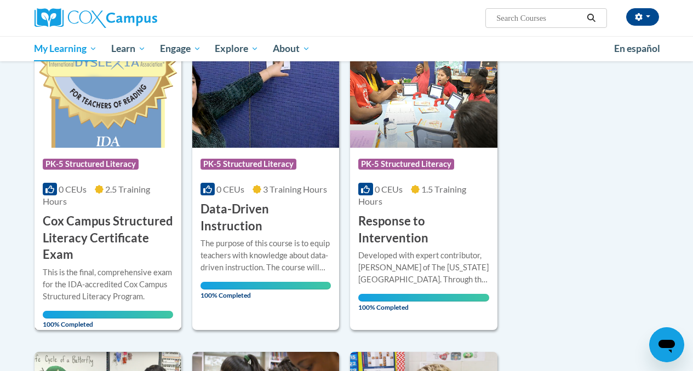
click at [98, 295] on div "This is the final, comprehensive exam for the IDA-accredited Cox Campus Structu…" at bounding box center [108, 285] width 130 height 36
